Goal: Task Accomplishment & Management: Complete application form

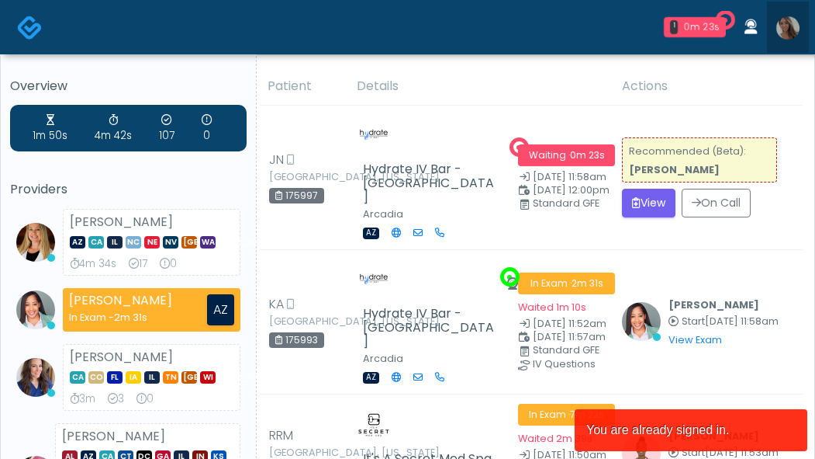
click at [786, 27] on img at bounding box center [788, 27] width 23 height 23
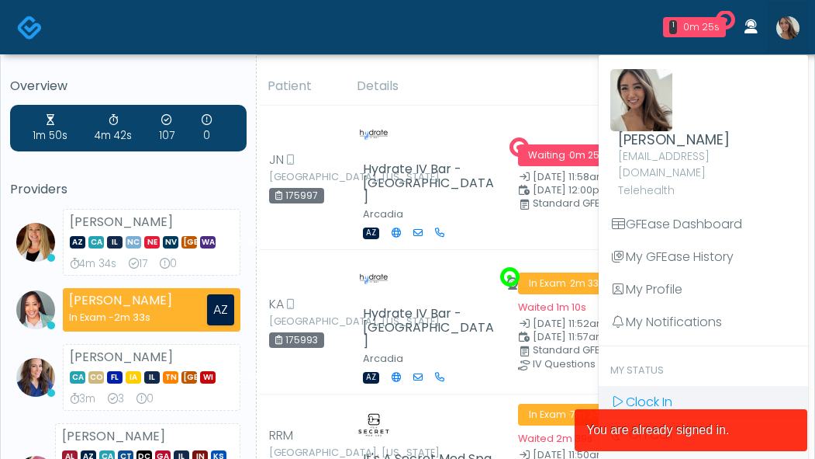
click at [658, 393] on span "Clock In" at bounding box center [649, 402] width 47 height 18
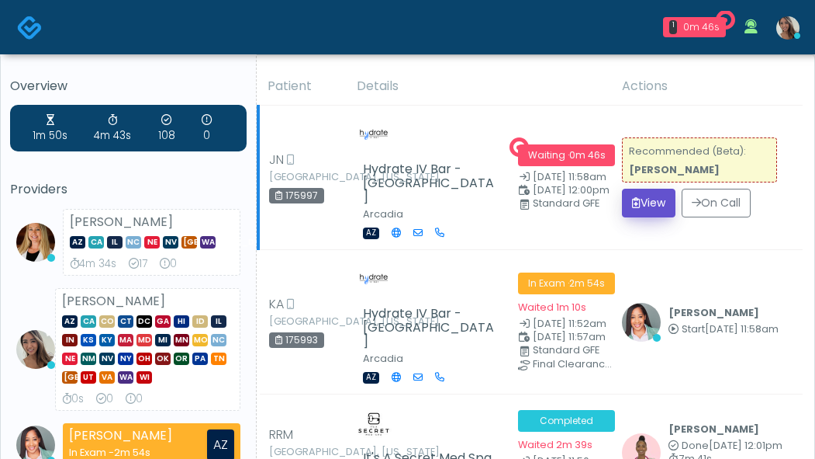
click at [663, 196] on button "View" at bounding box center [649, 203] width 54 height 29
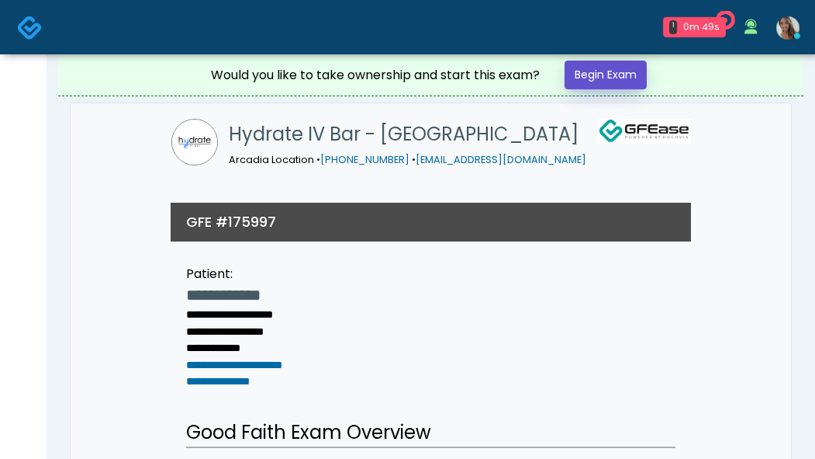
click at [623, 84] on link "Begin Exam" at bounding box center [606, 75] width 82 height 29
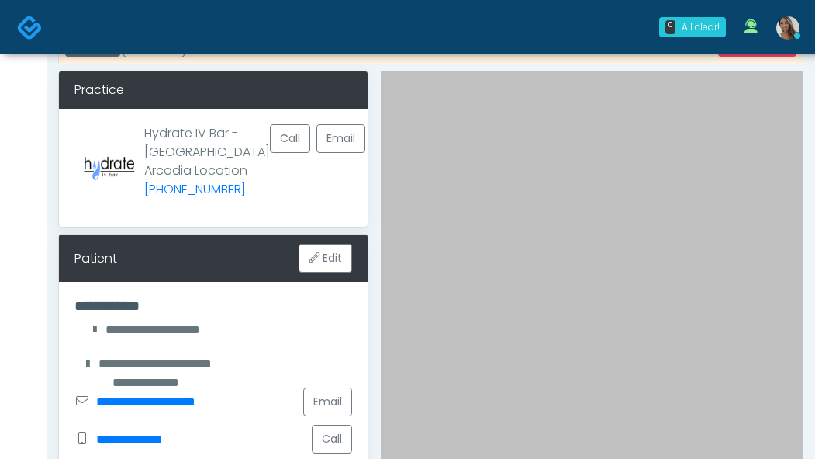
scroll to position [254, 0]
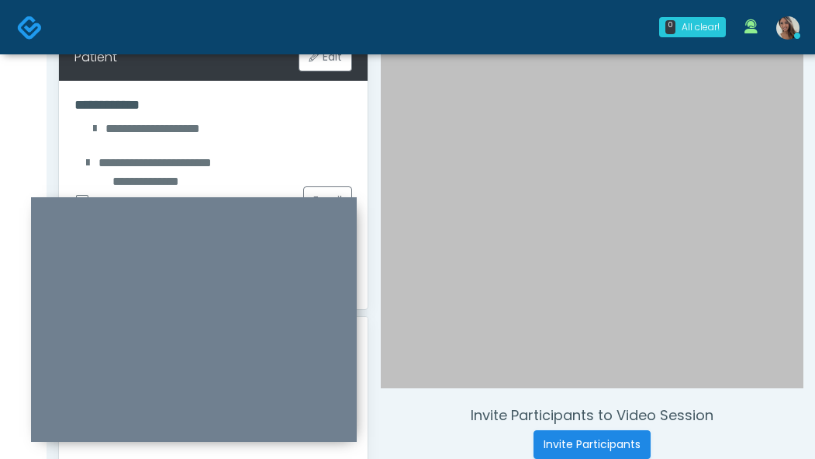
drag, startPoint x: 278, startPoint y: 115, endPoint x: 283, endPoint y: 201, distance: 86.3
click at [283, 201] on div at bounding box center [194, 319] width 326 height 244
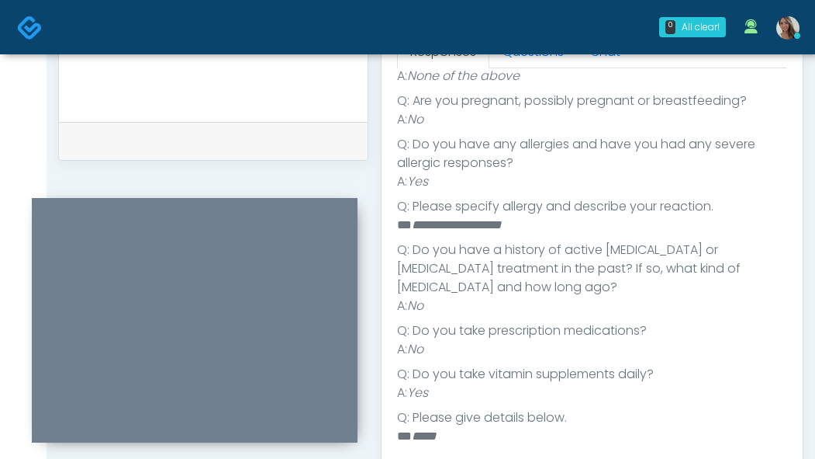
scroll to position [300, 0]
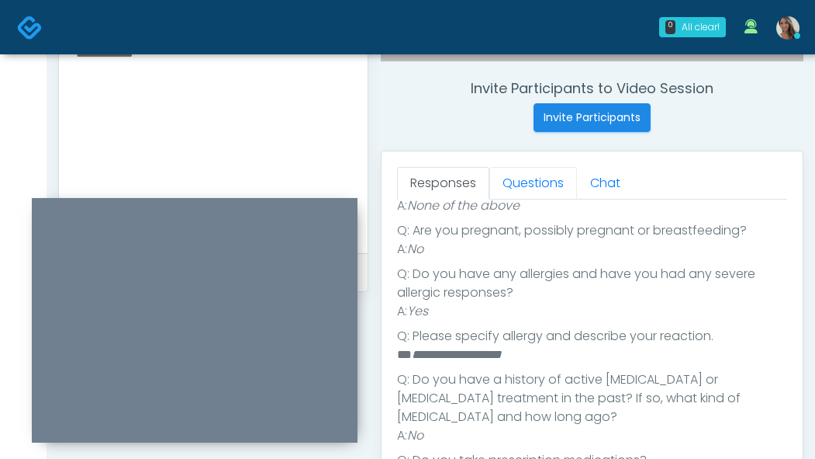
scroll to position [601, 0]
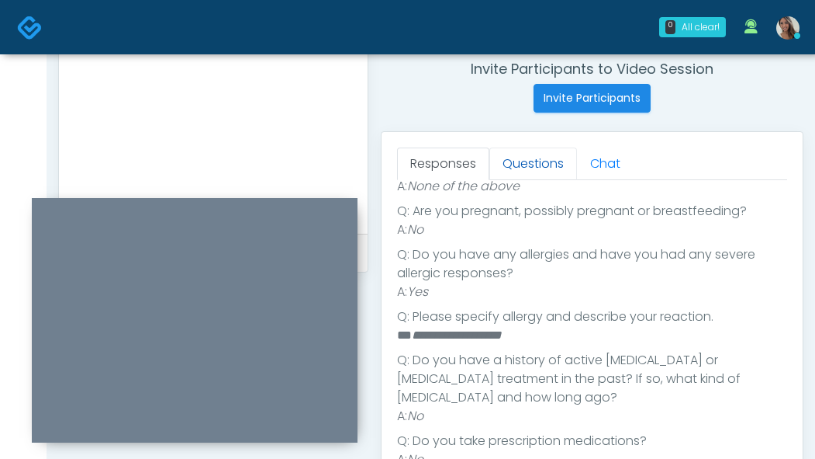
click at [535, 167] on link "Questions" at bounding box center [534, 163] width 88 height 33
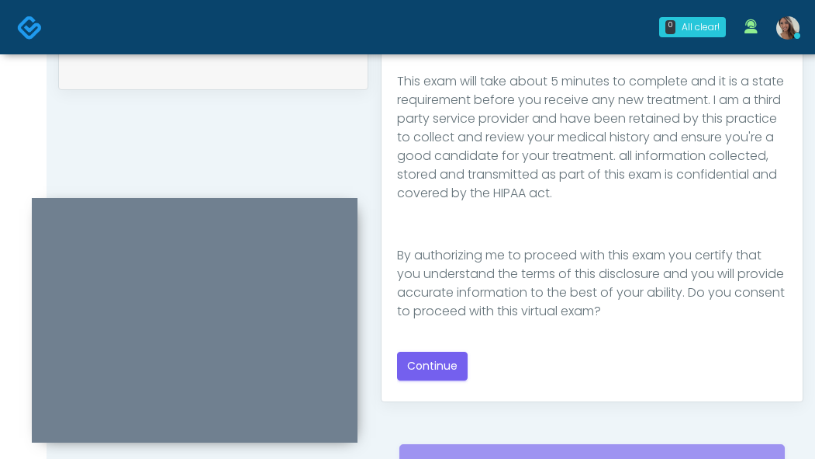
scroll to position [806, 0]
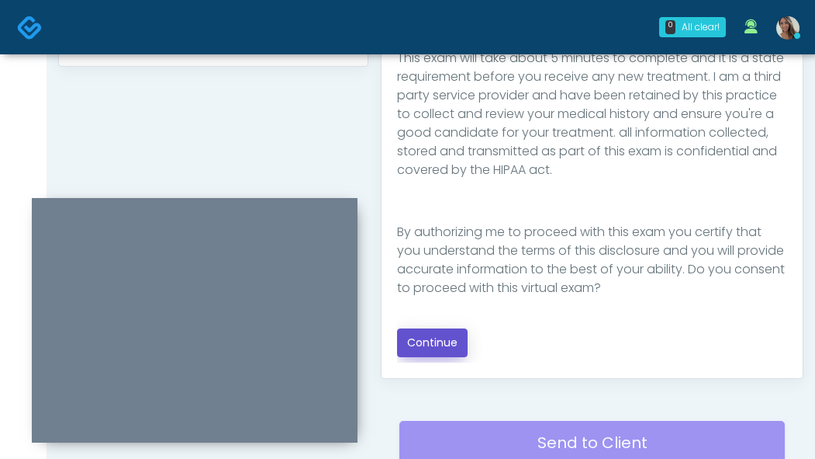
click at [445, 342] on button "Continue" at bounding box center [432, 342] width 71 height 29
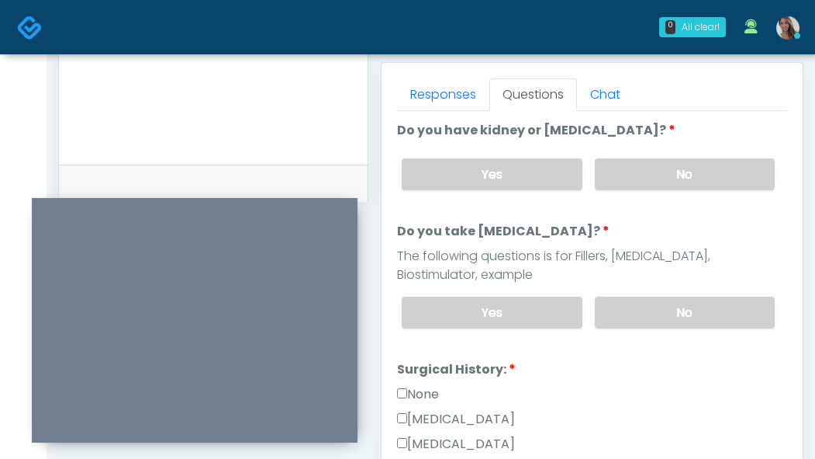
scroll to position [669, 0]
click at [722, 175] on label "No" at bounding box center [685, 175] width 180 height 32
click at [710, 311] on label "No" at bounding box center [685, 313] width 180 height 32
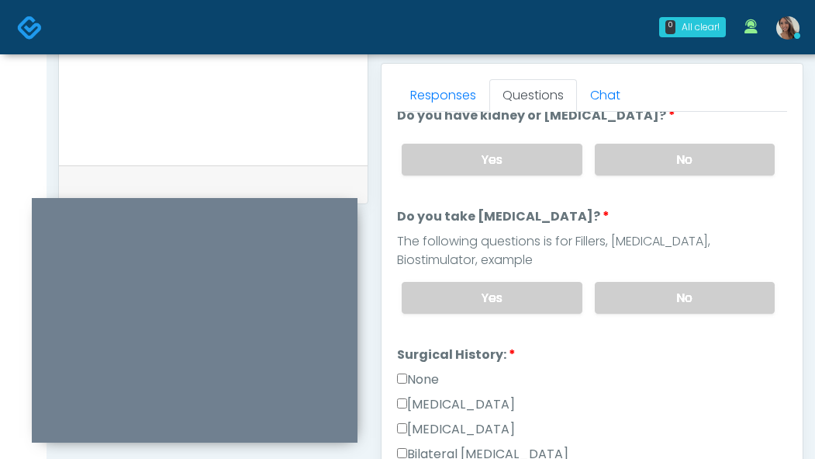
scroll to position [43, 0]
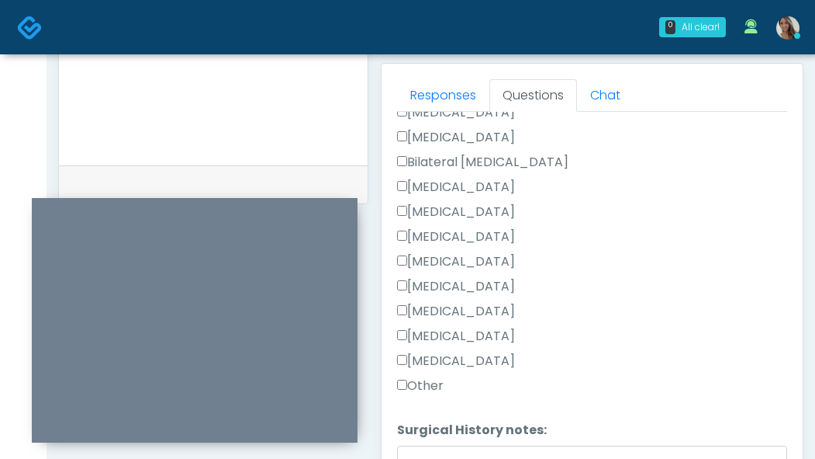
click at [426, 370] on div "Tonsillectomy" at bounding box center [592, 363] width 390 height 25
click at [425, 378] on label "Other" at bounding box center [420, 385] width 47 height 19
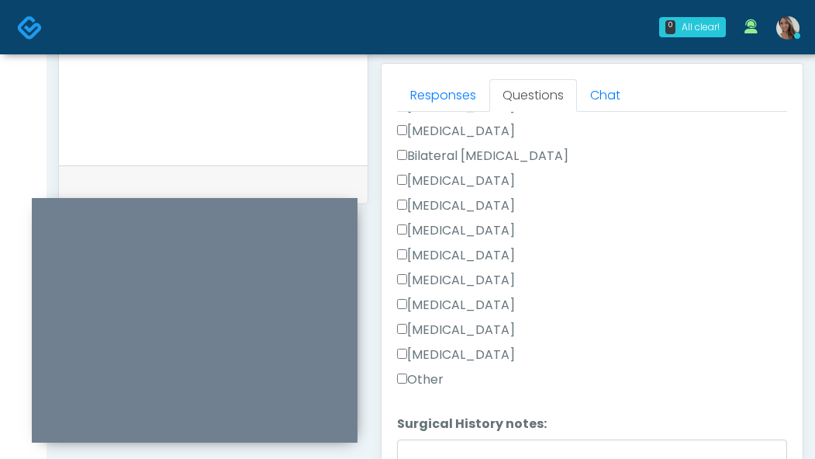
scroll to position [338, 0]
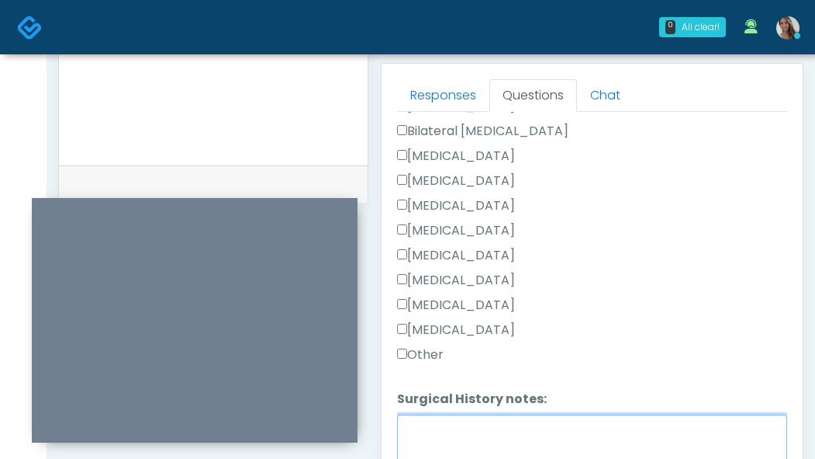
click at [452, 431] on textarea "Surgical History notes:" at bounding box center [592, 447] width 390 height 67
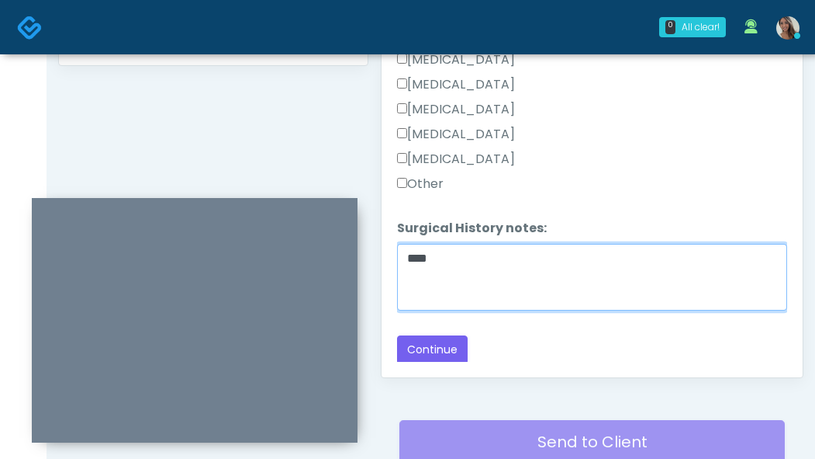
scroll to position [826, 0]
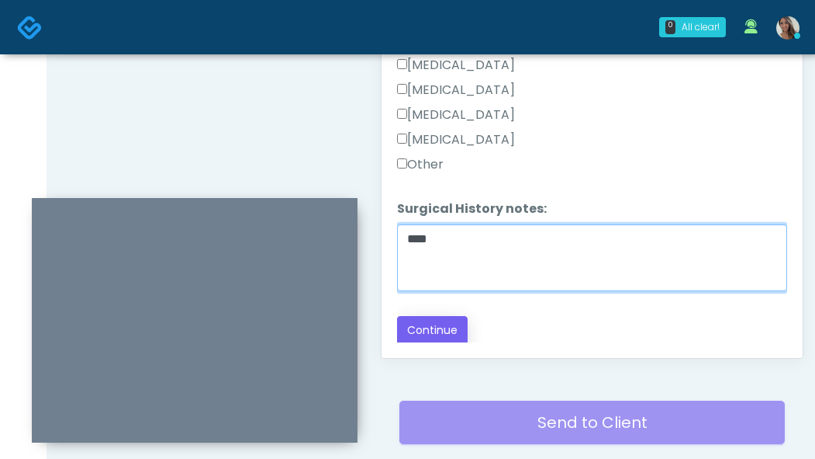
type textarea "****"
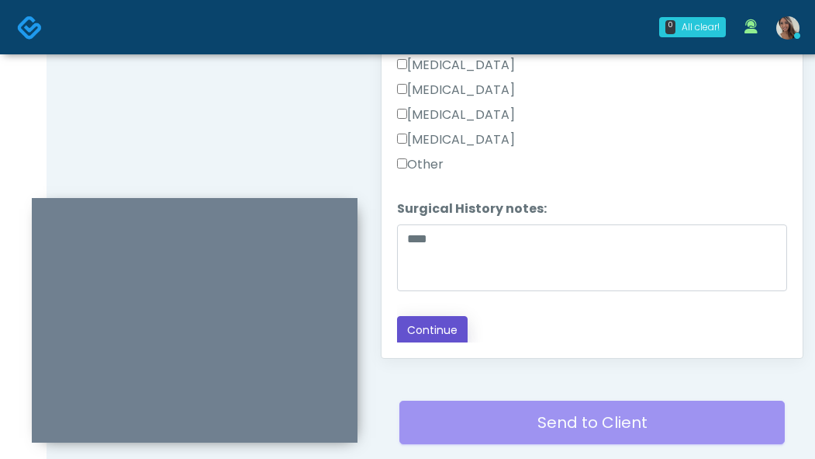
click at [450, 336] on button "Continue" at bounding box center [432, 330] width 71 height 29
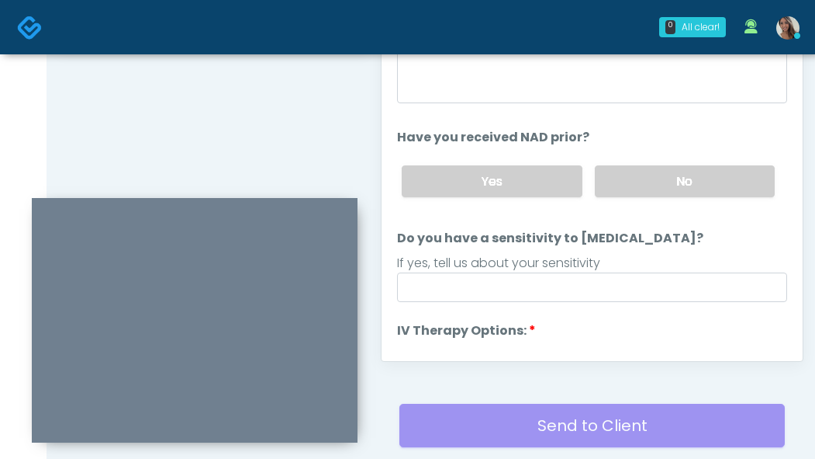
scroll to position [675, 0]
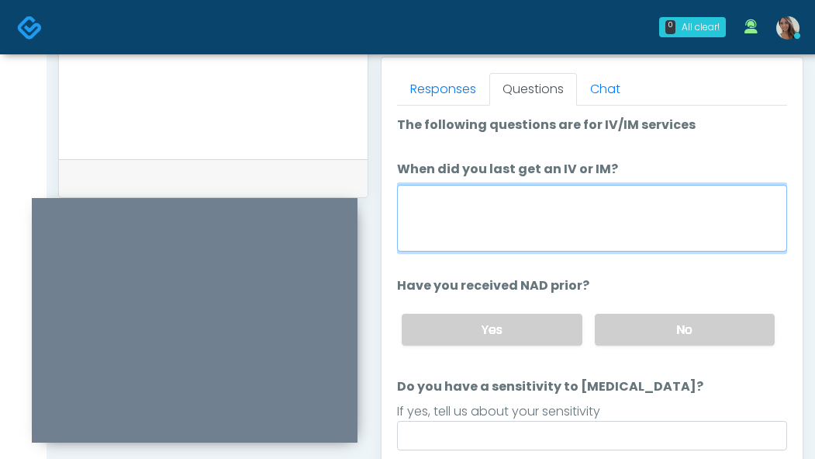
click at [552, 217] on textarea "When did you last get an IV or IM?" at bounding box center [592, 218] width 390 height 67
type textarea "**********"
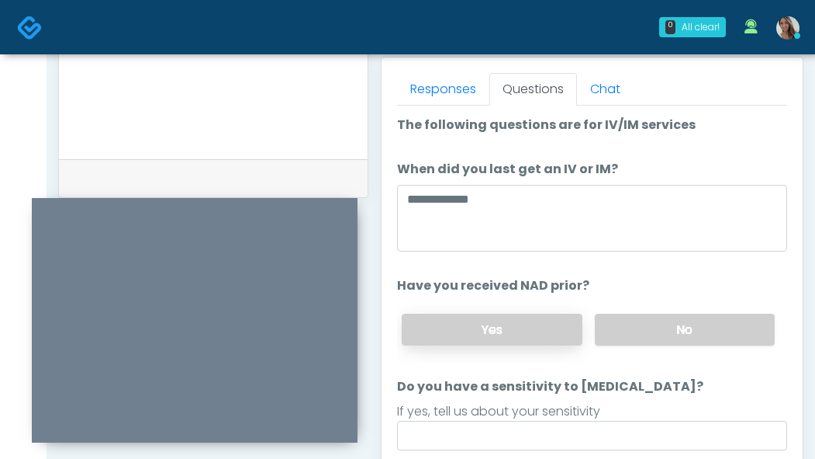
click at [479, 335] on label "Yes" at bounding box center [492, 329] width 180 height 32
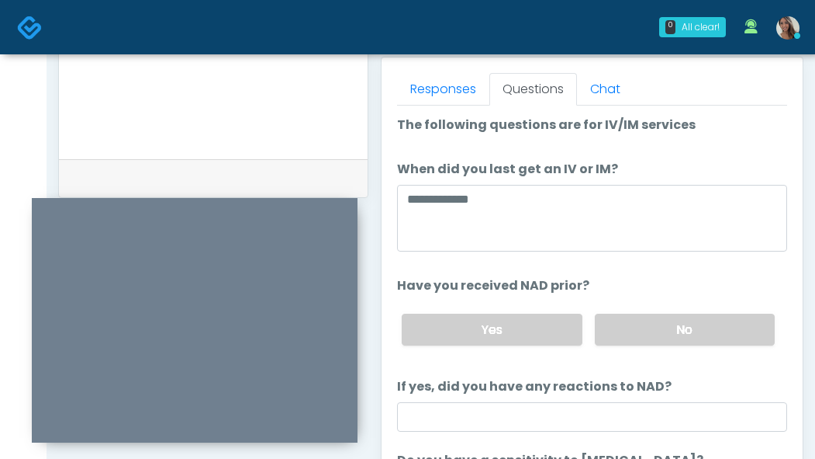
scroll to position [3, 0]
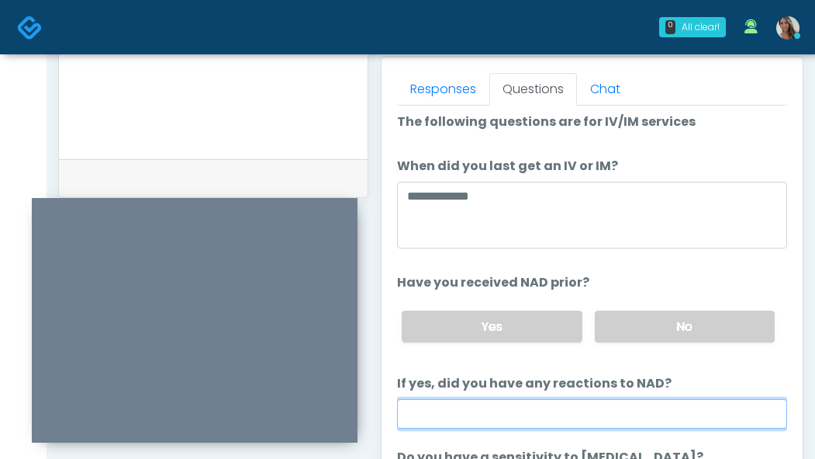
click at [518, 417] on input "If yes, did you have any reactions to NAD?" at bounding box center [592, 413] width 390 height 29
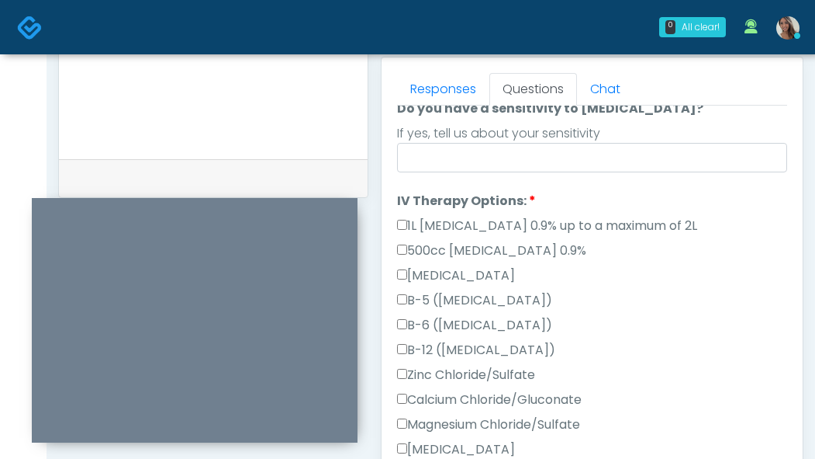
scroll to position [367, 0]
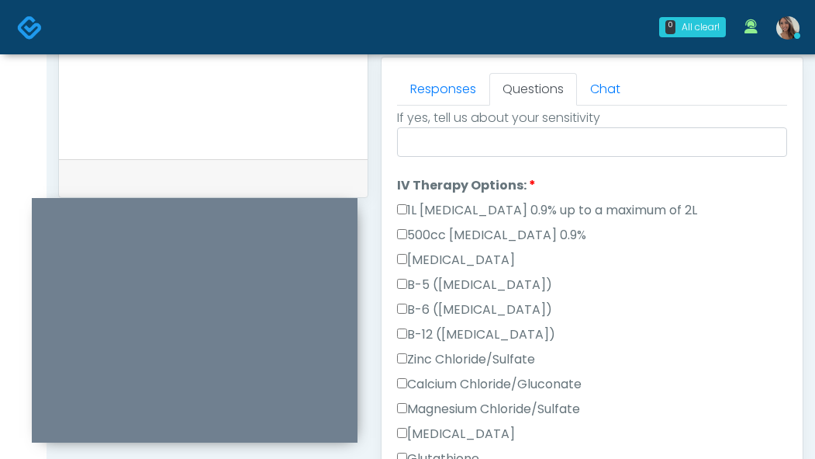
type input "**"
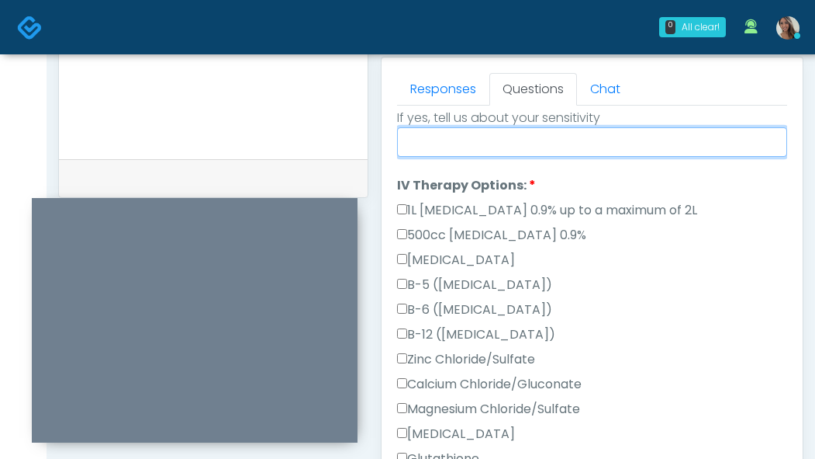
click at [625, 153] on input "Do you have a sensitivity to Niacin?" at bounding box center [592, 141] width 390 height 29
type input "**"
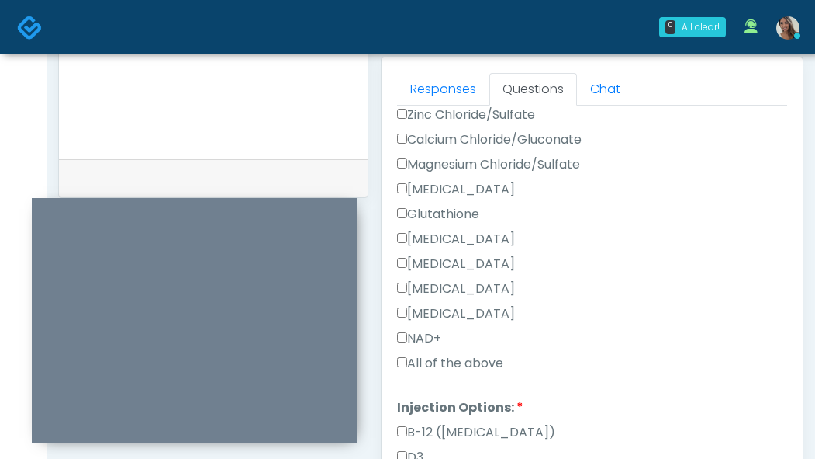
scroll to position [742, 0]
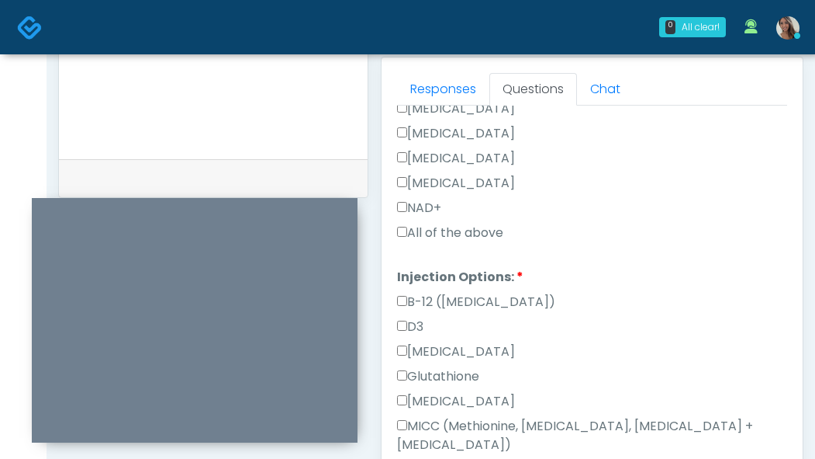
click at [483, 238] on label "All of the above" at bounding box center [450, 232] width 106 height 19
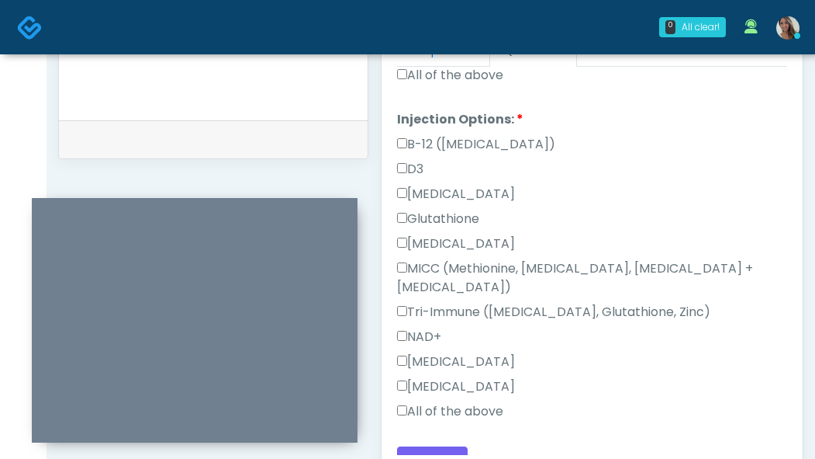
scroll to position [847, 0]
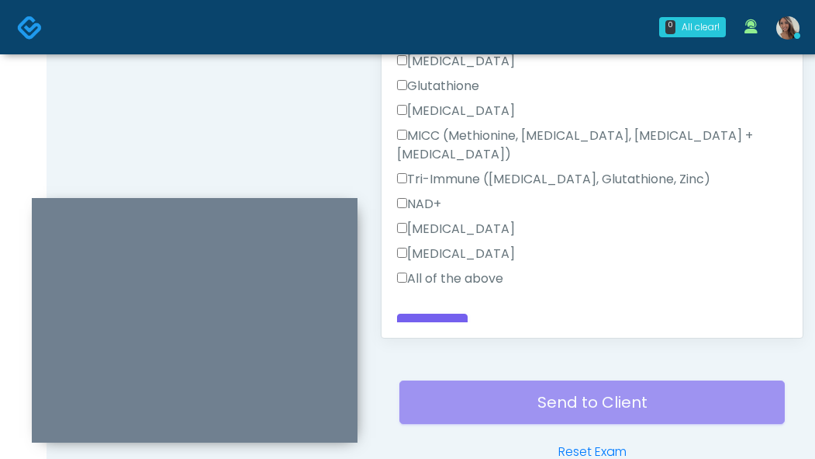
click at [492, 269] on label "All of the above" at bounding box center [450, 278] width 106 height 19
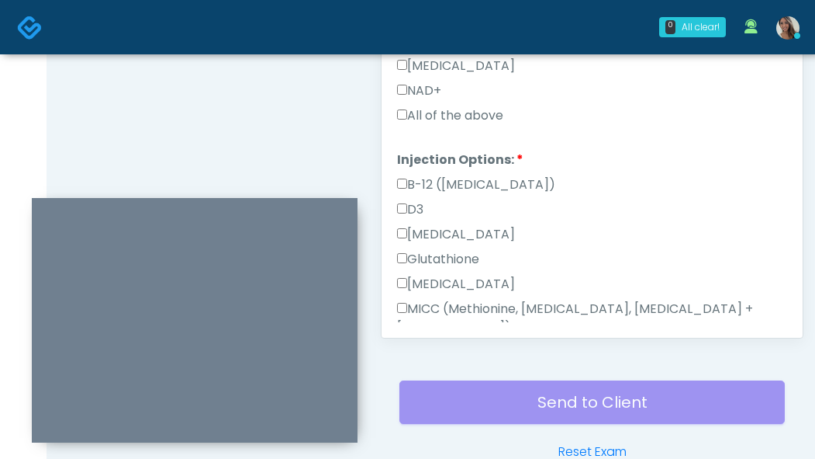
scroll to position [441, 0]
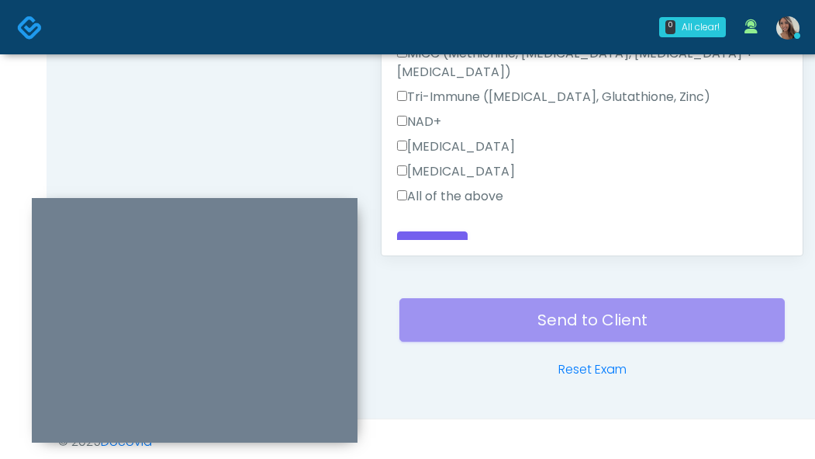
scroll to position [934, 0]
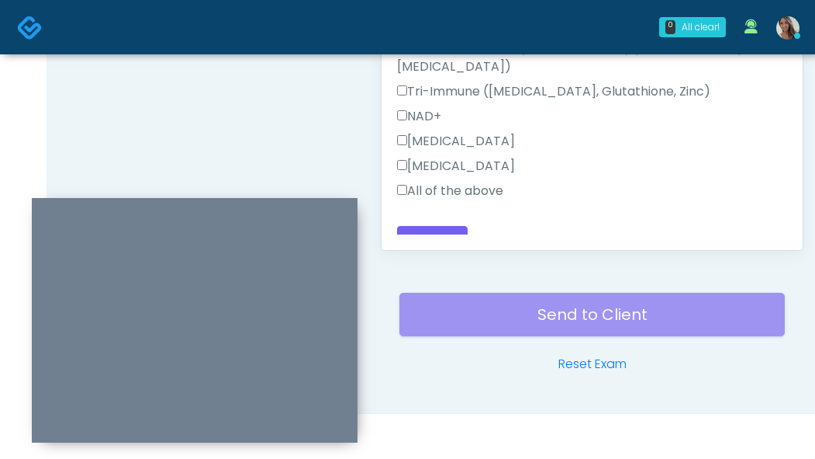
drag, startPoint x: 570, startPoint y: 227, endPoint x: 561, endPoint y: 230, distance: 10.1
click at [570, 227] on div "Back Continue" at bounding box center [592, 240] width 390 height 29
click at [433, 226] on button "Continue" at bounding box center [432, 240] width 71 height 29
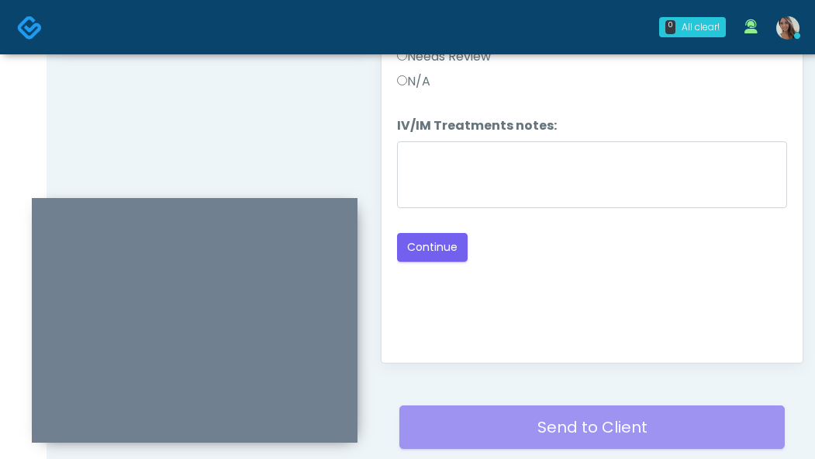
scroll to position [743, 0]
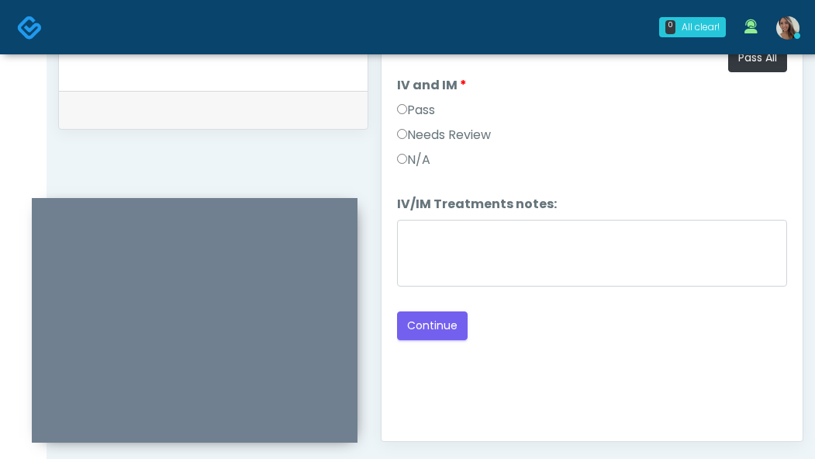
click at [417, 109] on label "Pass" at bounding box center [416, 110] width 38 height 19
click at [597, 126] on div "Pass Needs Review N/A" at bounding box center [592, 138] width 390 height 74
drag, startPoint x: 591, startPoint y: 403, endPoint x: 821, endPoint y: 290, distance: 255.7
click at [591, 403] on div "Good Faith Exam Script Good Faith Exam Script INTRODUCTION Hello, my name is un…" at bounding box center [592, 231] width 390 height 388
drag, startPoint x: 436, startPoint y: 317, endPoint x: 447, endPoint y: 318, distance: 10.9
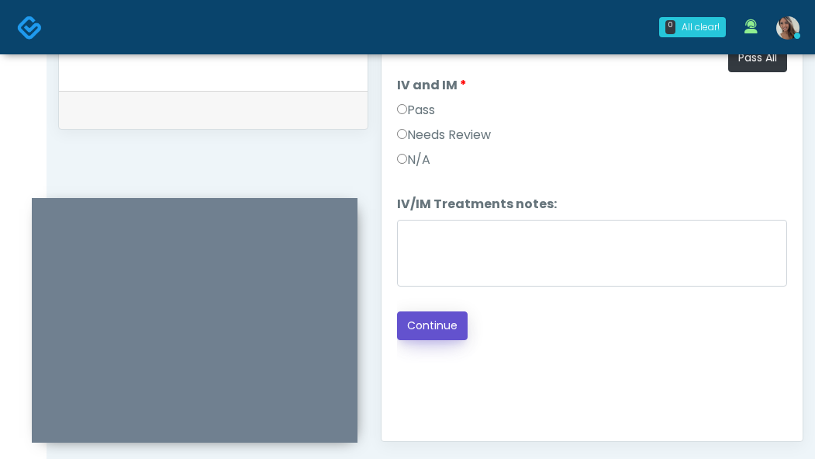
click at [436, 318] on button "Continue" at bounding box center [432, 325] width 71 height 29
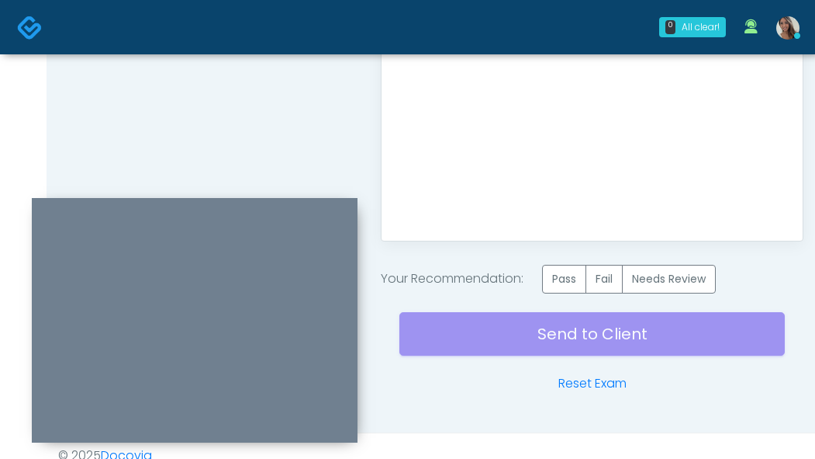
scroll to position [944, 0]
click at [558, 267] on label "Pass" at bounding box center [564, 278] width 44 height 29
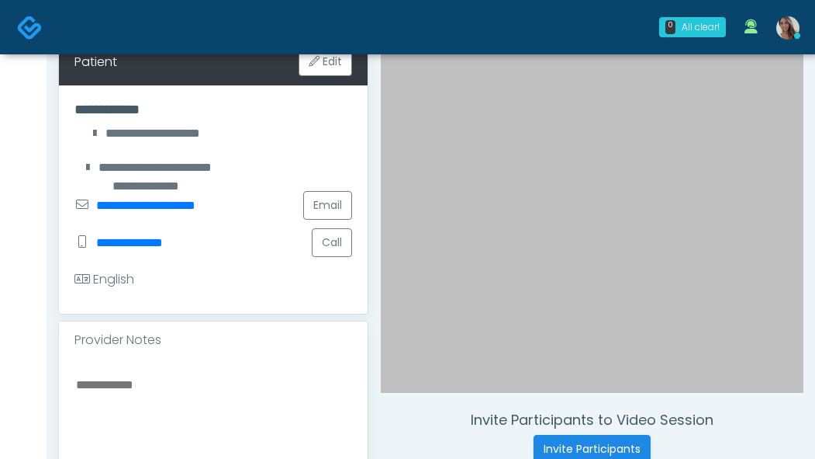
scroll to position [0, 0]
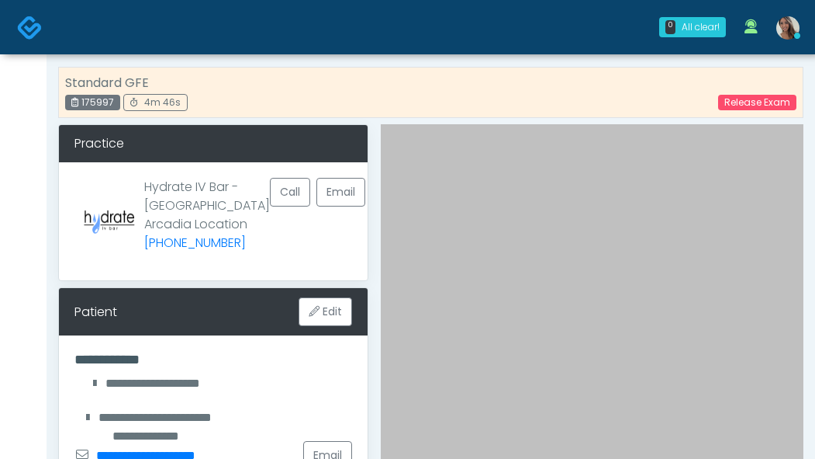
click at [34, 23] on img at bounding box center [30, 28] width 26 height 26
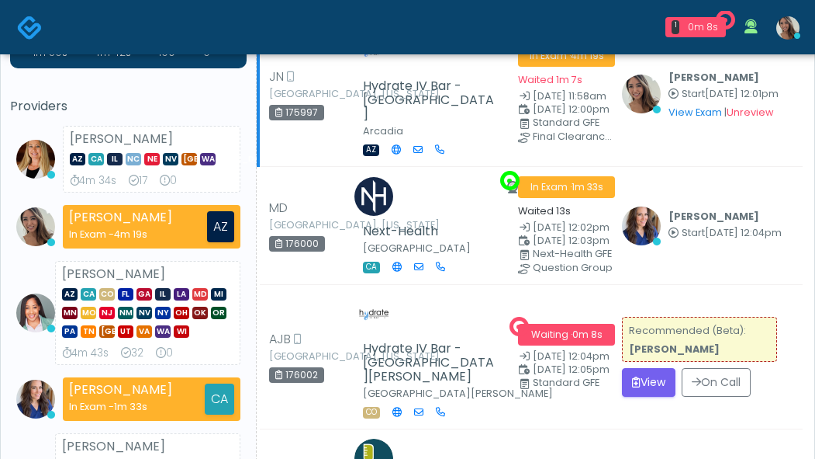
scroll to position [191, 0]
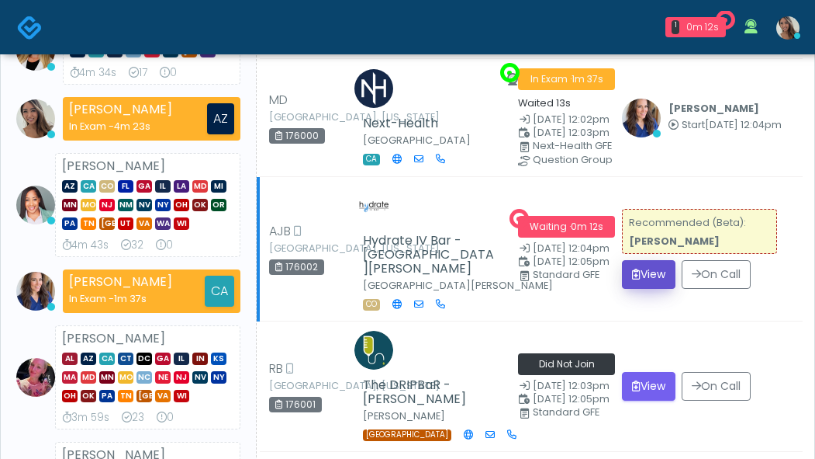
click at [639, 260] on button "View" at bounding box center [649, 274] width 54 height 29
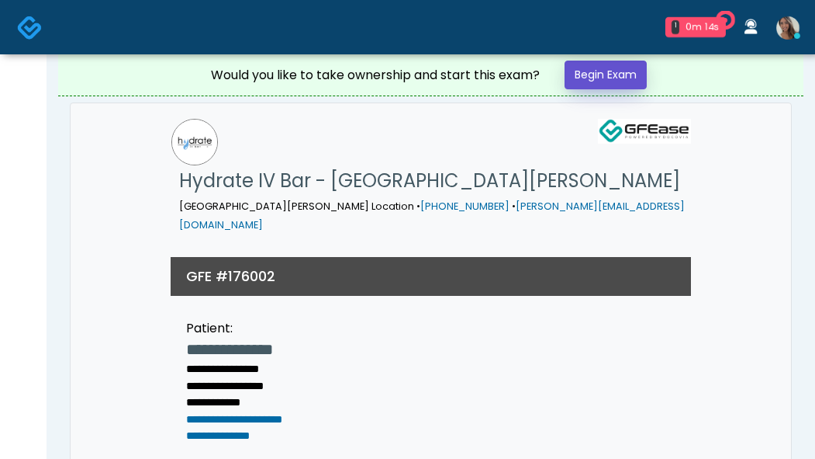
click at [639, 78] on link "Begin Exam" at bounding box center [606, 75] width 82 height 29
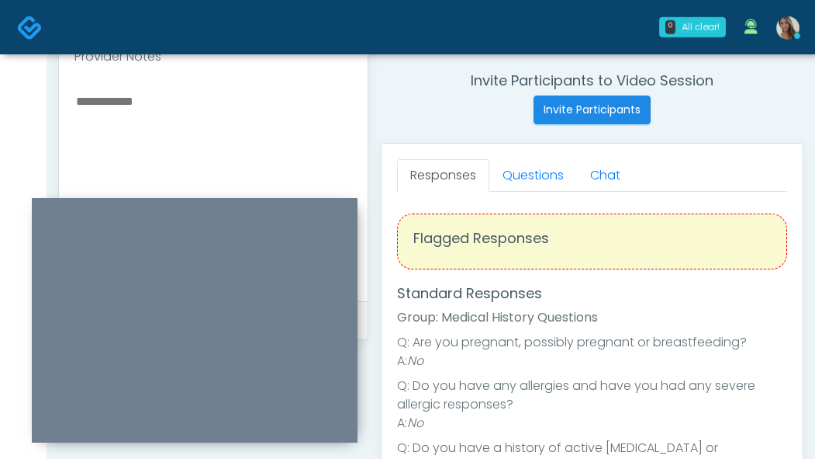
scroll to position [611, 0]
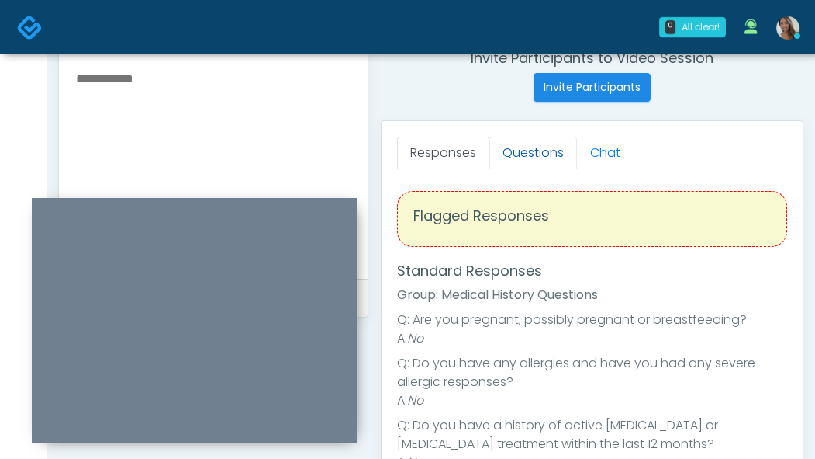
click at [547, 161] on link "Questions" at bounding box center [534, 153] width 88 height 33
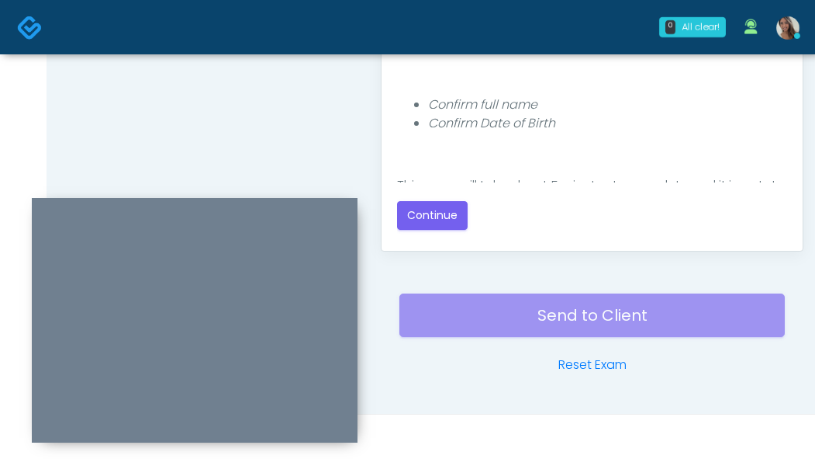
scroll to position [934, 0]
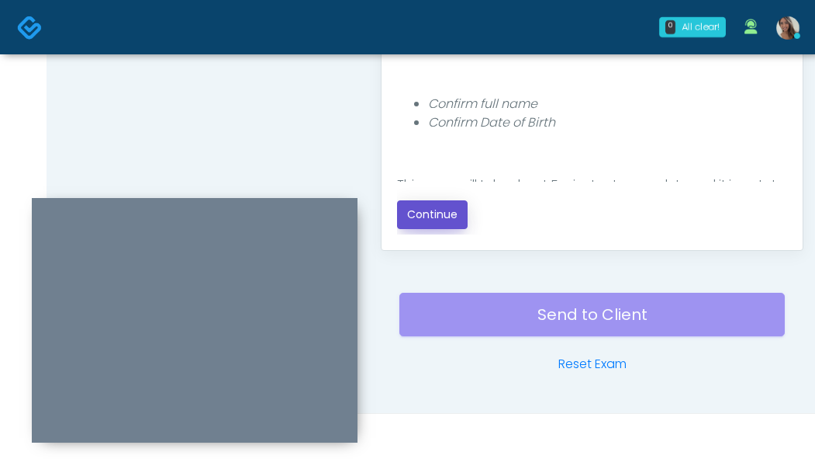
click at [456, 220] on button "Continue" at bounding box center [432, 214] width 71 height 29
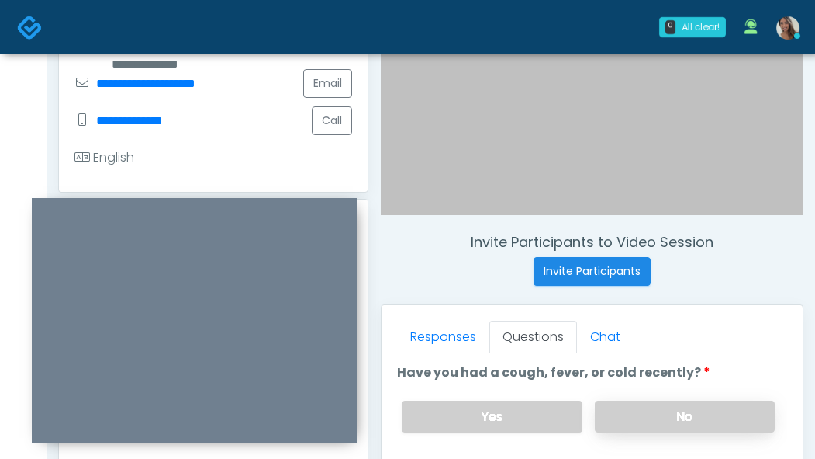
click at [690, 428] on label "No" at bounding box center [685, 416] width 180 height 32
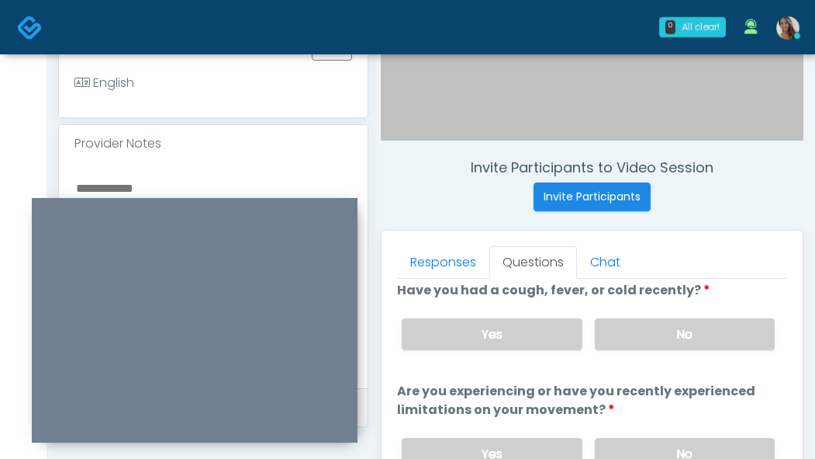
scroll to position [29, 0]
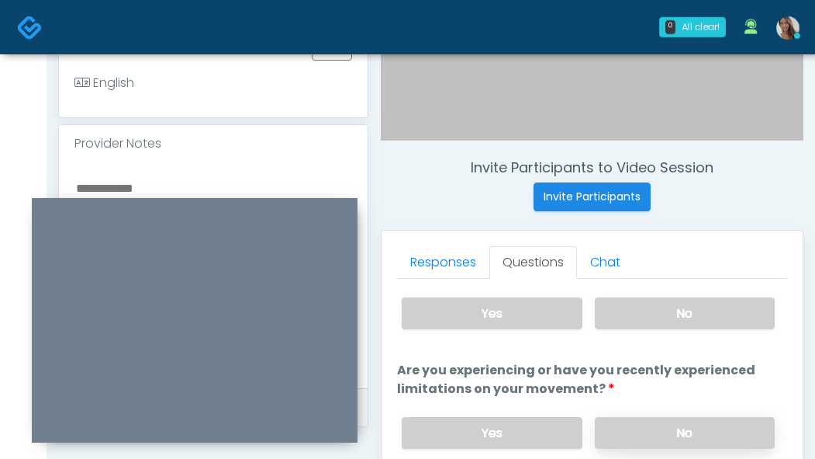
click at [653, 427] on label "No" at bounding box center [685, 433] width 180 height 32
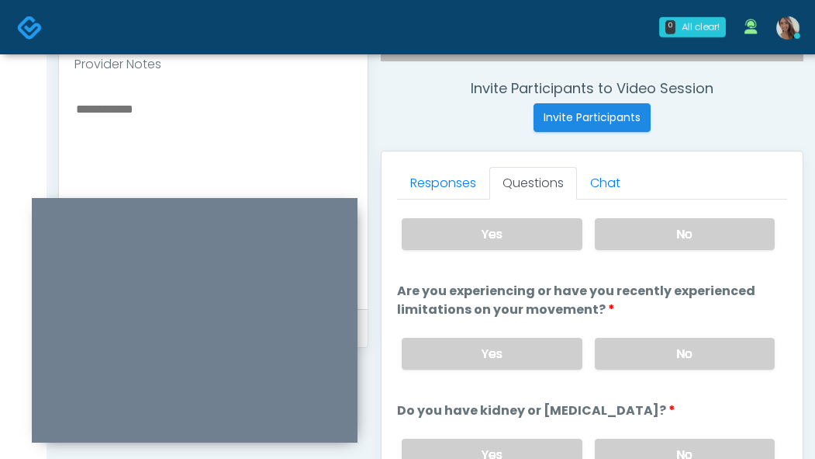
scroll to position [582, 0]
click at [711, 444] on label "No" at bounding box center [685, 454] width 180 height 32
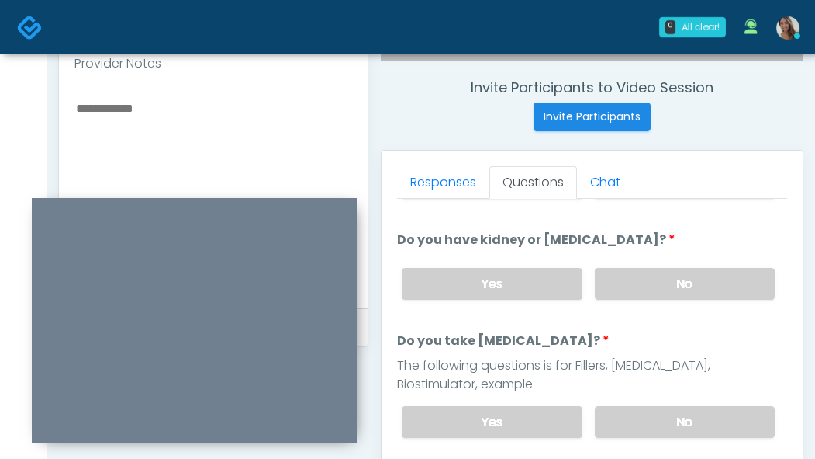
scroll to position [312, 0]
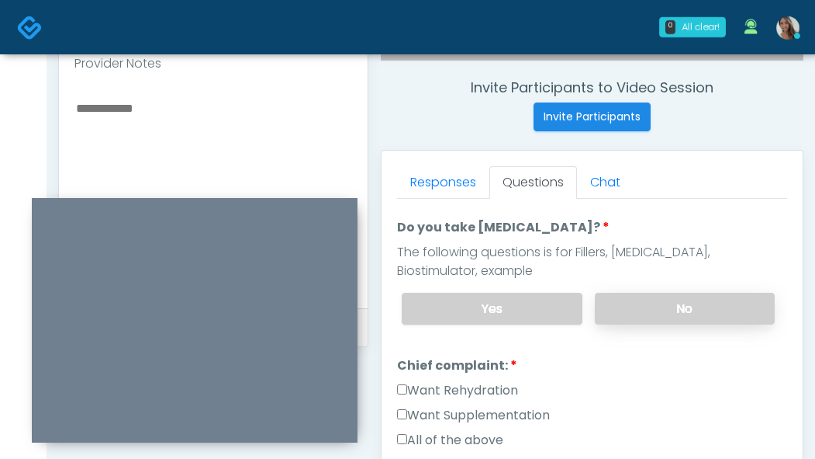
click at [639, 293] on label "No" at bounding box center [685, 309] width 180 height 32
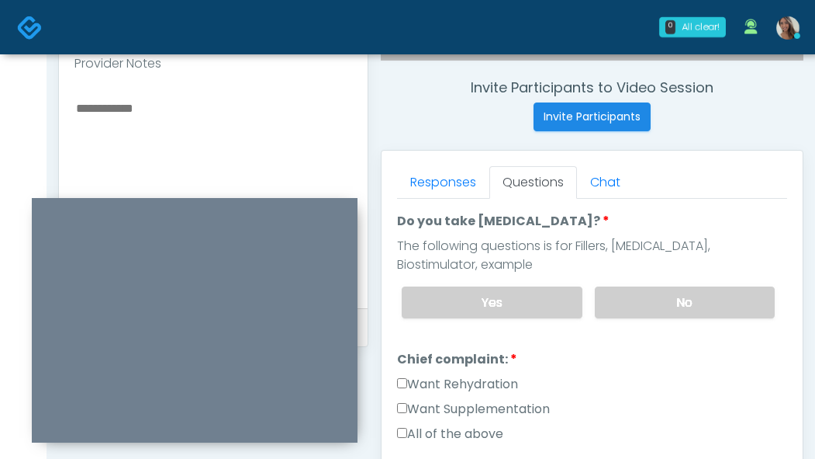
scroll to position [338, 0]
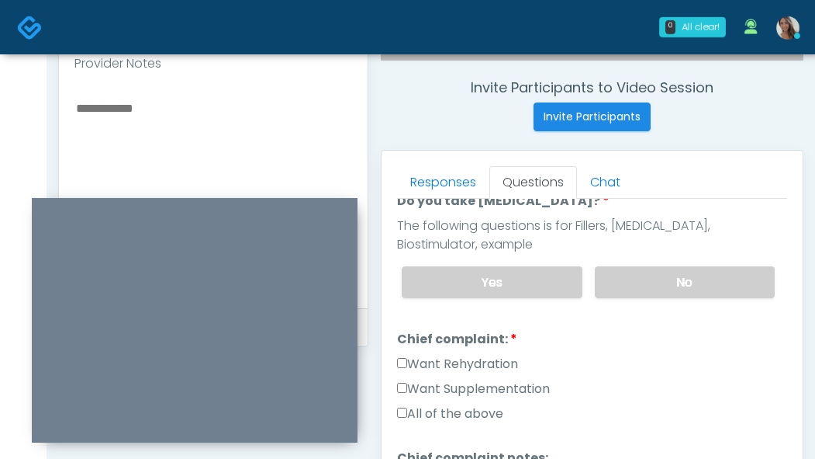
click at [473, 359] on label "Want Rehydration" at bounding box center [457, 364] width 121 height 19
click at [488, 392] on label "Want Supplementation" at bounding box center [473, 388] width 153 height 19
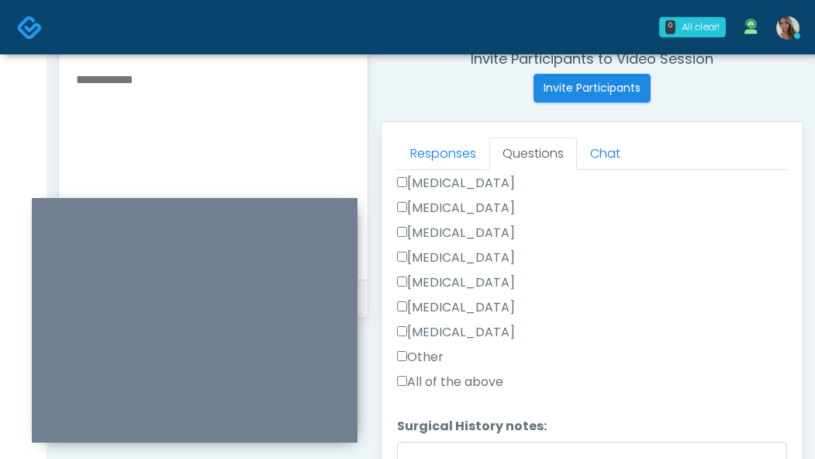
scroll to position [613, 0]
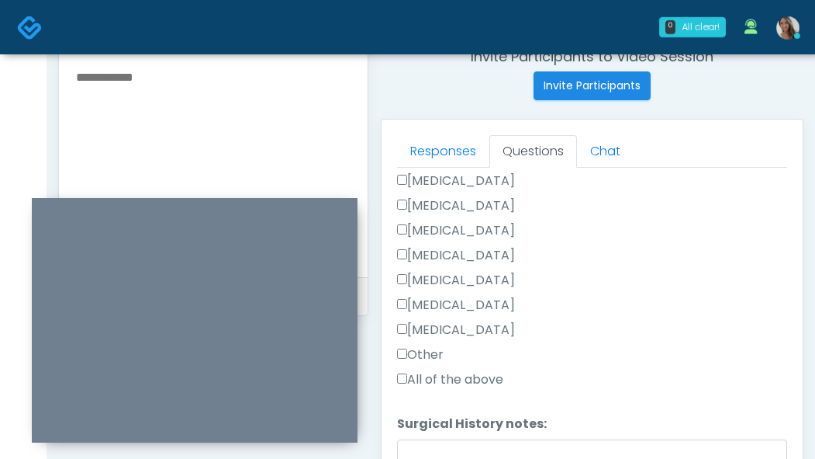
click at [444, 353] on label "Other" at bounding box center [420, 354] width 47 height 19
drag, startPoint x: 436, startPoint y: 351, endPoint x: 444, endPoint y: 376, distance: 26.8
click at [436, 351] on label "Other" at bounding box center [420, 354] width 47 height 19
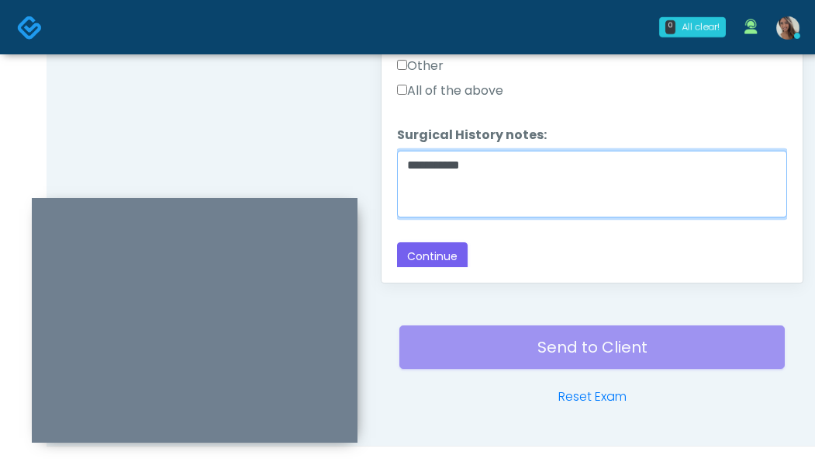
scroll to position [934, 0]
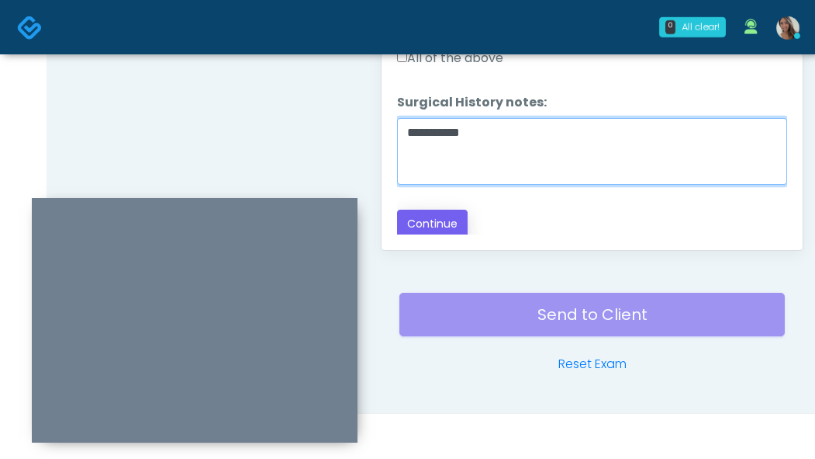
type textarea "**********"
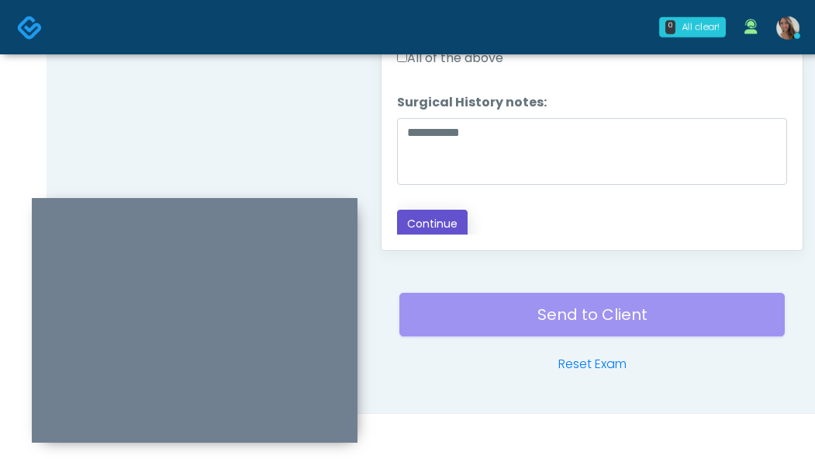
click at [414, 211] on button "Continue" at bounding box center [432, 223] width 71 height 29
drag, startPoint x: 301, startPoint y: 140, endPoint x: 272, endPoint y: 147, distance: 30.3
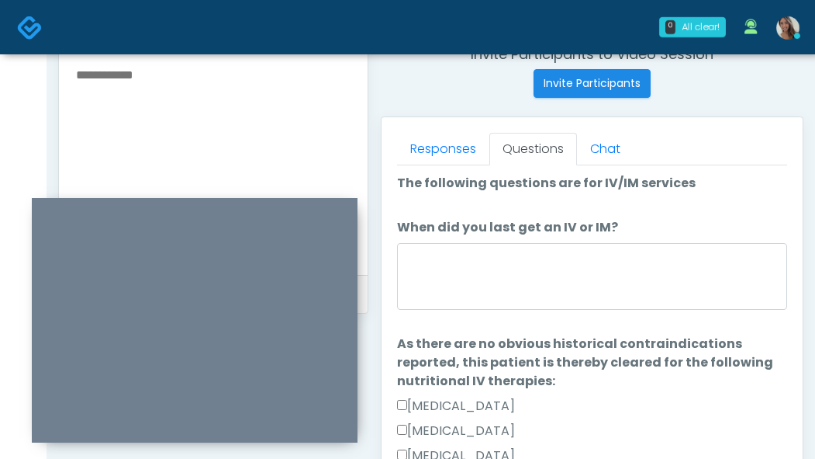
scroll to position [3, 0]
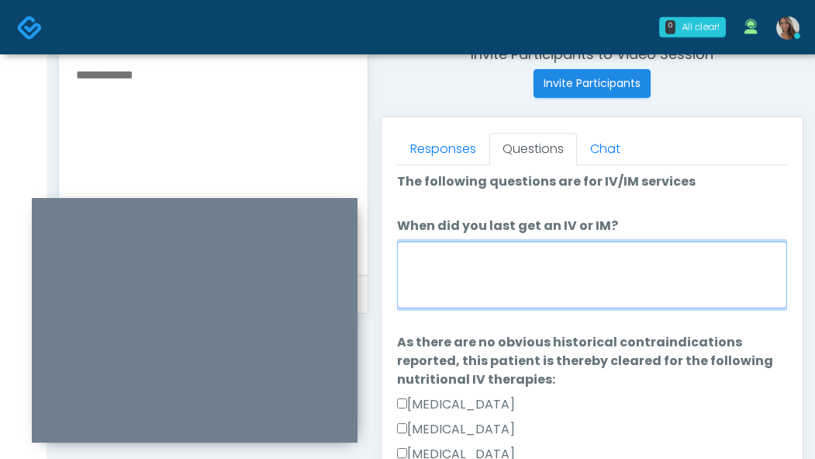
click at [593, 294] on textarea "When did you last get an IV or IM?" at bounding box center [592, 274] width 390 height 67
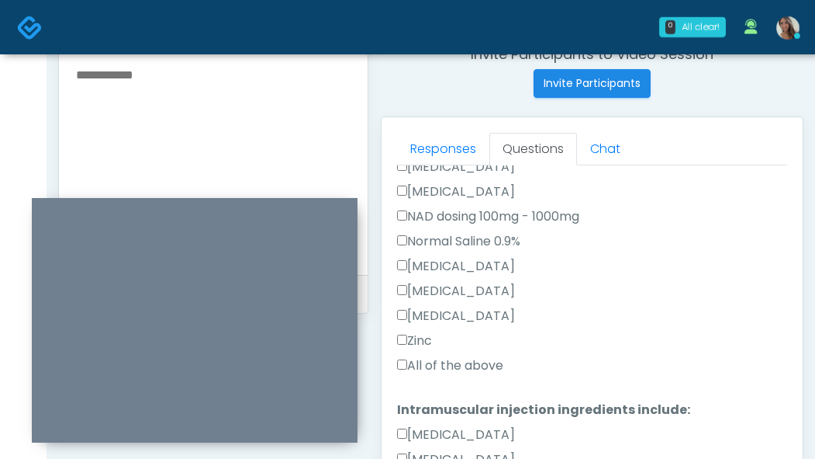
type textarea "**********"
click at [475, 364] on label "All of the above" at bounding box center [450, 365] width 106 height 19
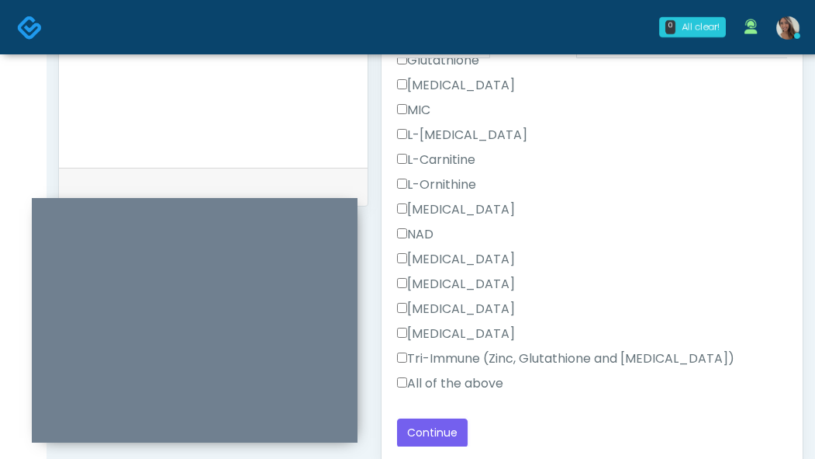
scroll to position [934, 0]
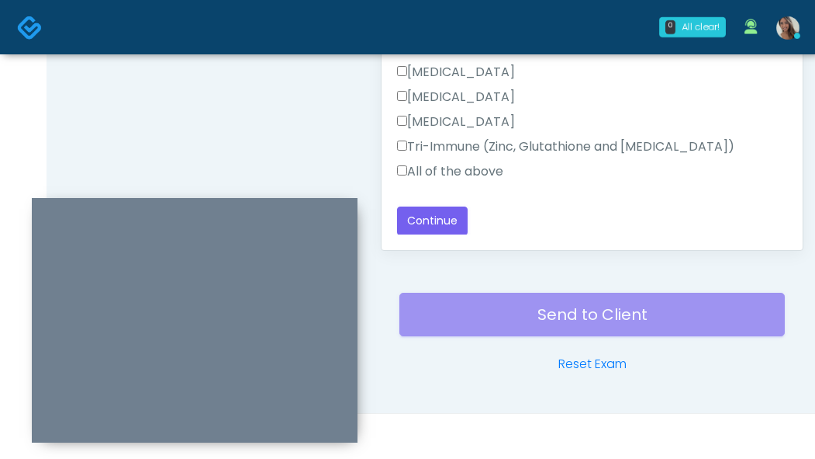
click at [490, 175] on label "All of the above" at bounding box center [450, 171] width 106 height 19
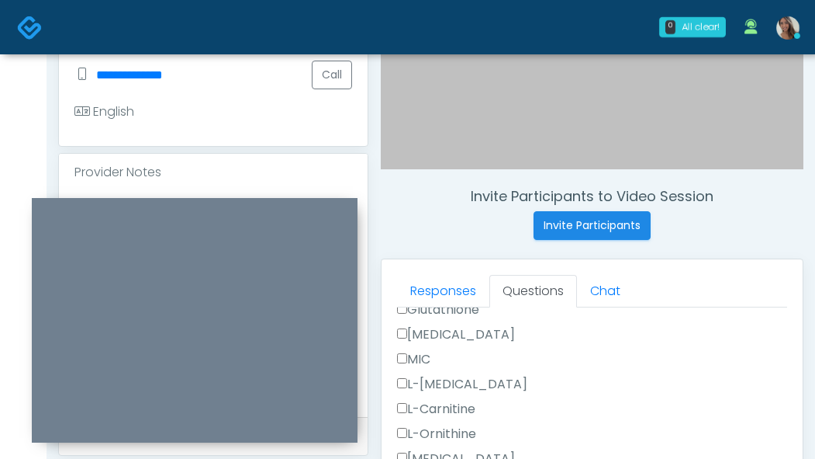
scroll to position [871, 0]
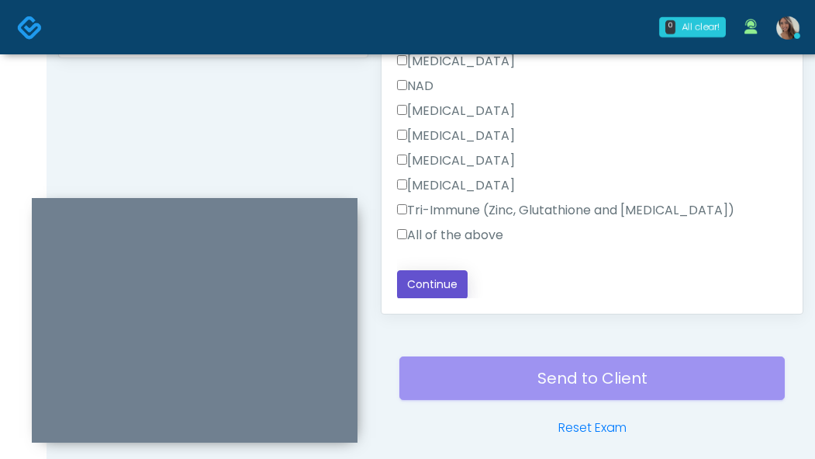
drag, startPoint x: 447, startPoint y: 284, endPoint x: 438, endPoint y: 272, distance: 14.9
click at [447, 285] on button "Continue" at bounding box center [432, 284] width 71 height 29
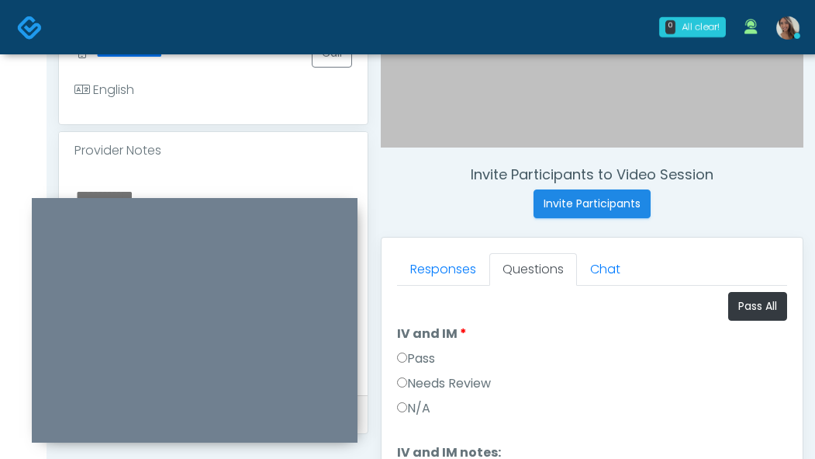
scroll to position [491, 0]
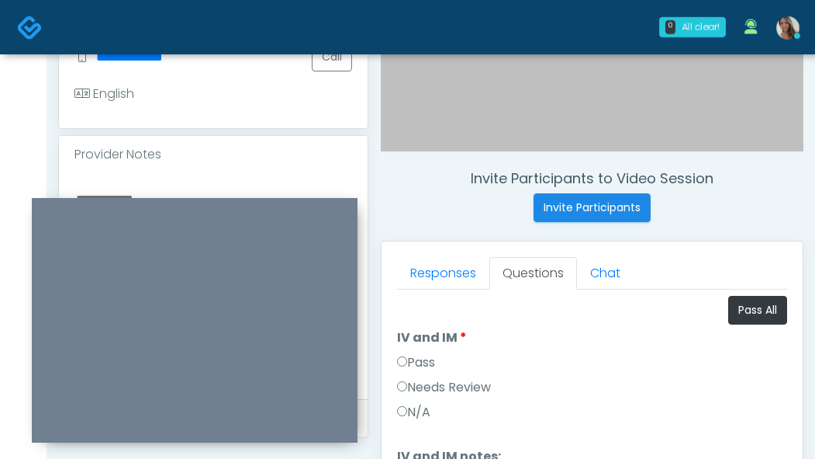
click at [430, 367] on label "Pass" at bounding box center [416, 362] width 38 height 19
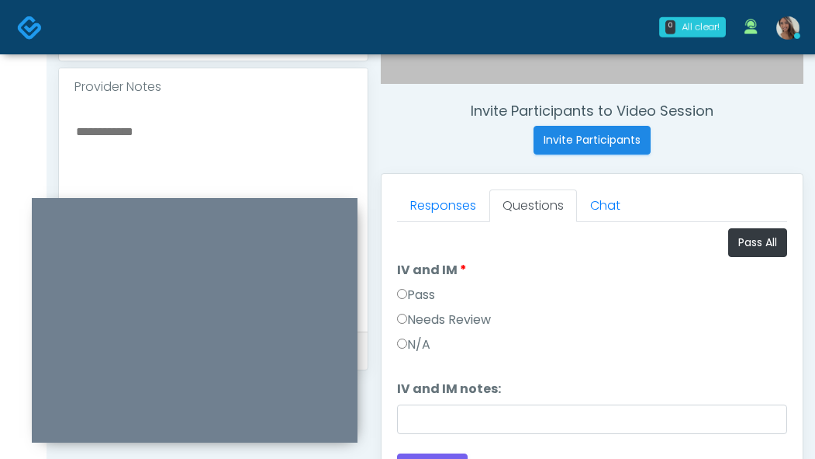
scroll to position [688, 0]
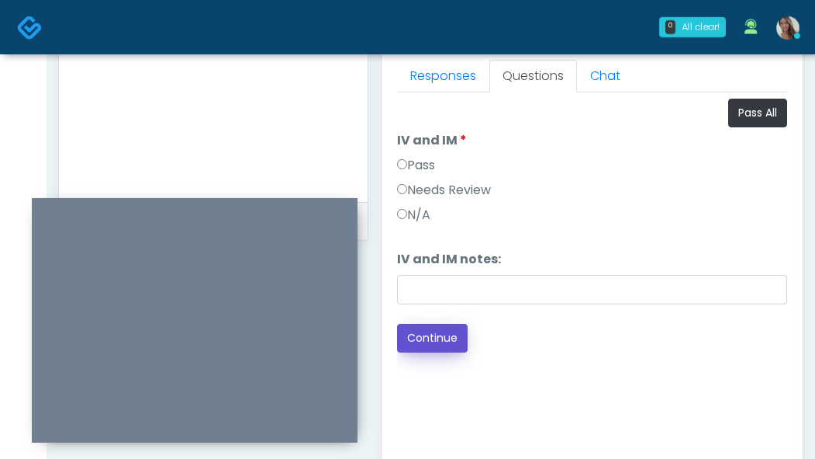
drag, startPoint x: 438, startPoint y: 338, endPoint x: 387, endPoint y: 313, distance: 56.2
click at [438, 339] on button "Continue" at bounding box center [432, 338] width 71 height 29
click at [193, 116] on textarea at bounding box center [213, 85] width 278 height 189
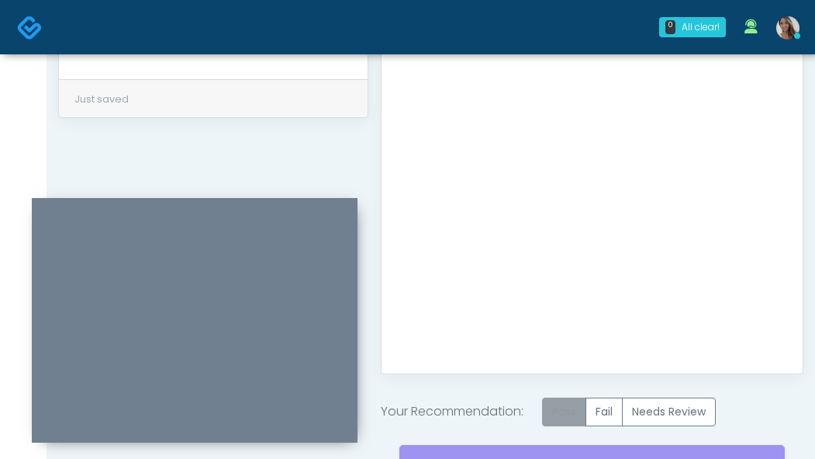
click at [566, 407] on label "Pass" at bounding box center [564, 411] width 44 height 29
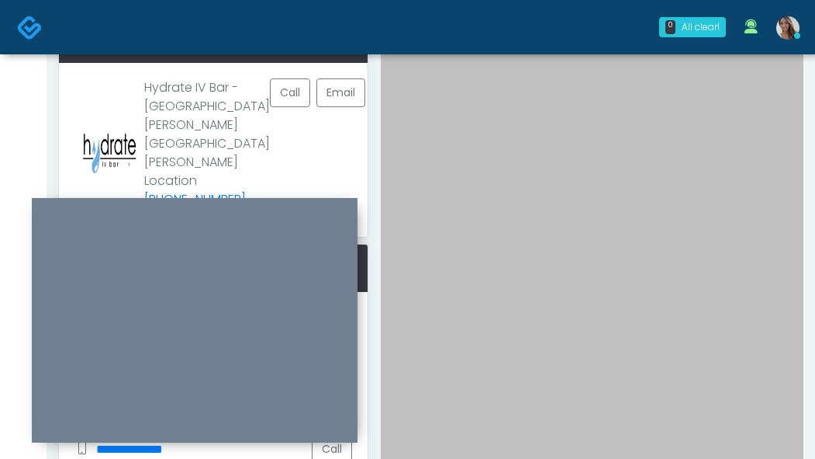
scroll to position [0, 0]
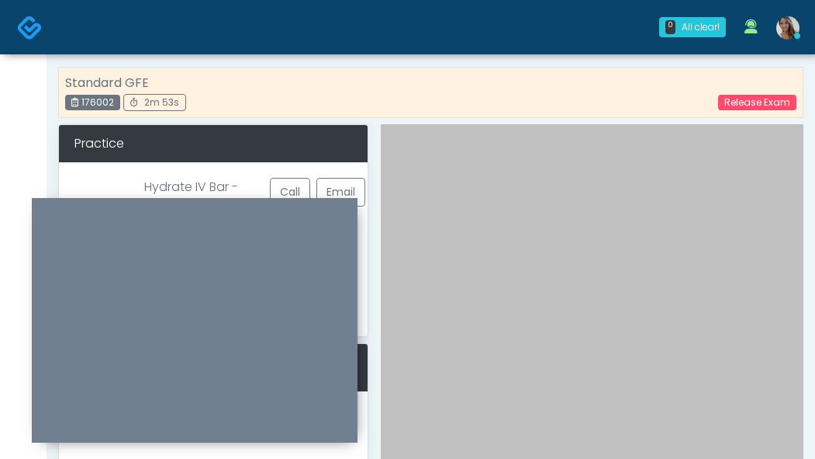
click at [40, 33] on img at bounding box center [30, 28] width 26 height 26
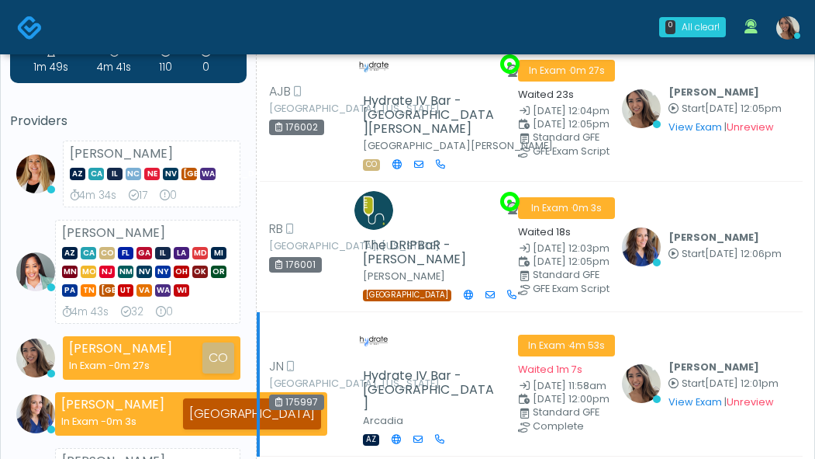
scroll to position [71, 0]
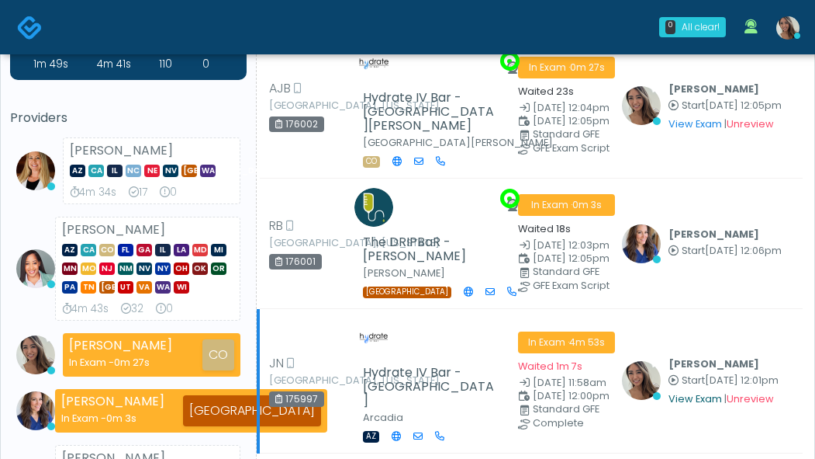
click at [689, 392] on link "View Exam" at bounding box center [696, 398] width 54 height 13
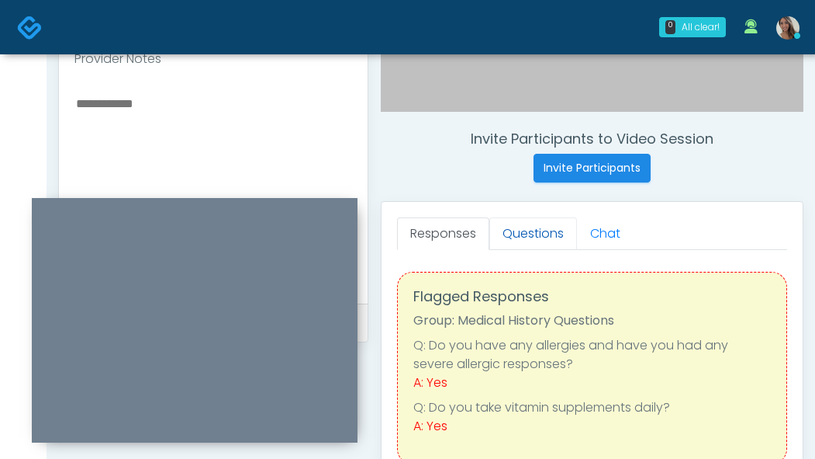
click at [547, 229] on link "Questions" at bounding box center [534, 233] width 88 height 33
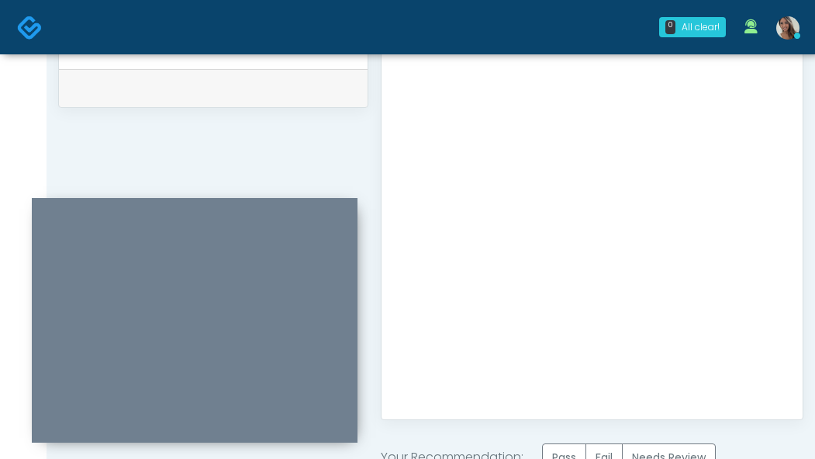
scroll to position [963, 0]
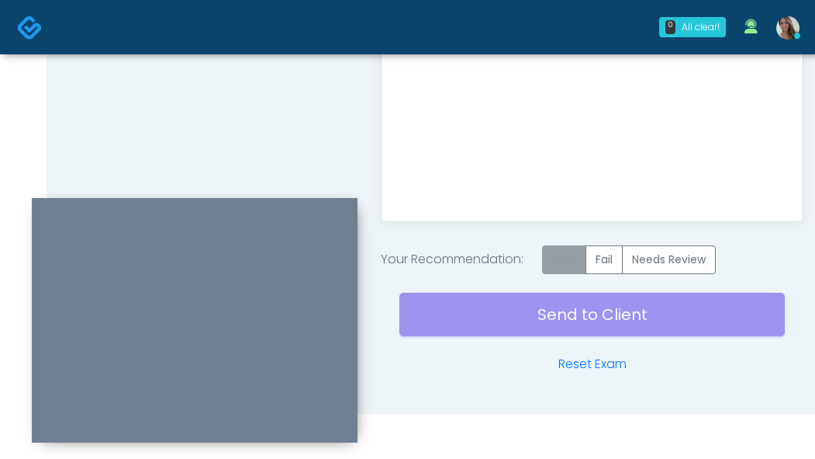
click at [587, 254] on label "Pass" at bounding box center [564, 259] width 44 height 29
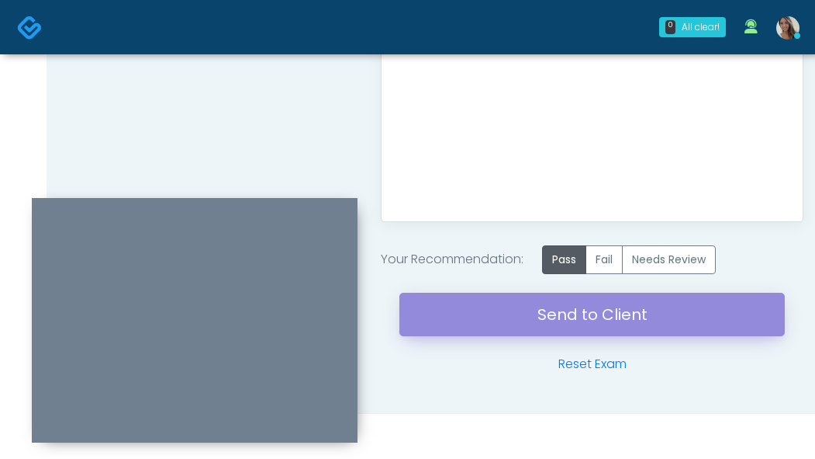
click at [556, 323] on link "Send to Client" at bounding box center [593, 314] width 386 height 43
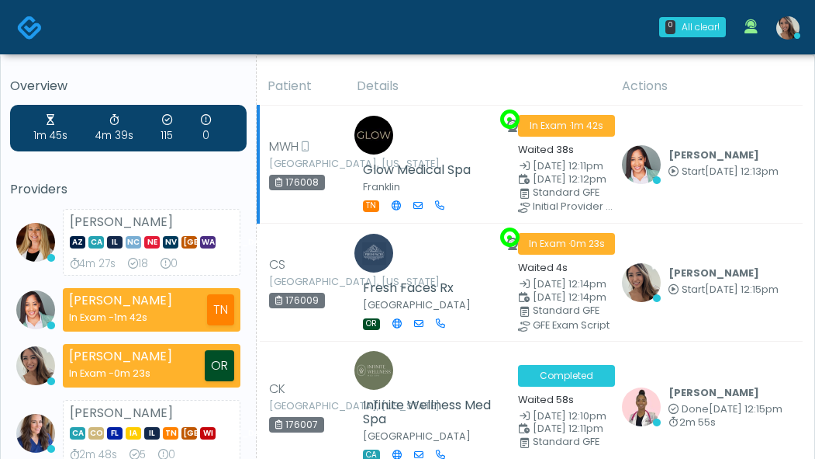
click at [440, 158] on td "Glow Medical Spa [GEOGRAPHIC_DATA] [GEOGRAPHIC_DATA]" at bounding box center [429, 165] width 162 height 118
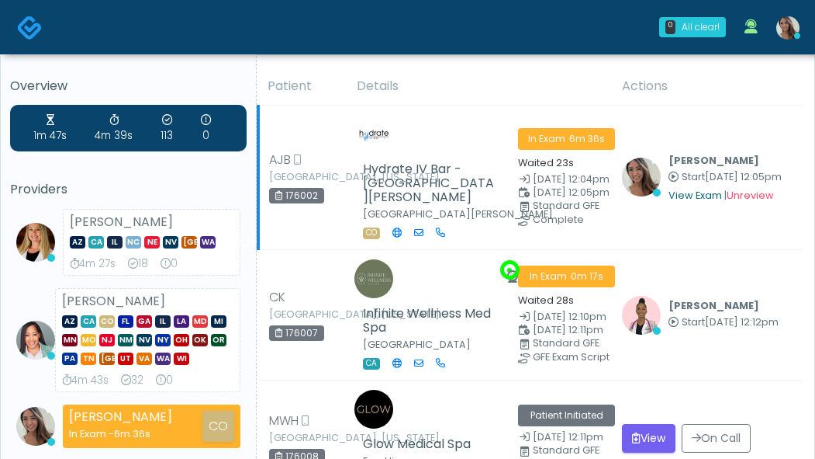
click at [693, 189] on link "View Exam" at bounding box center [696, 195] width 54 height 13
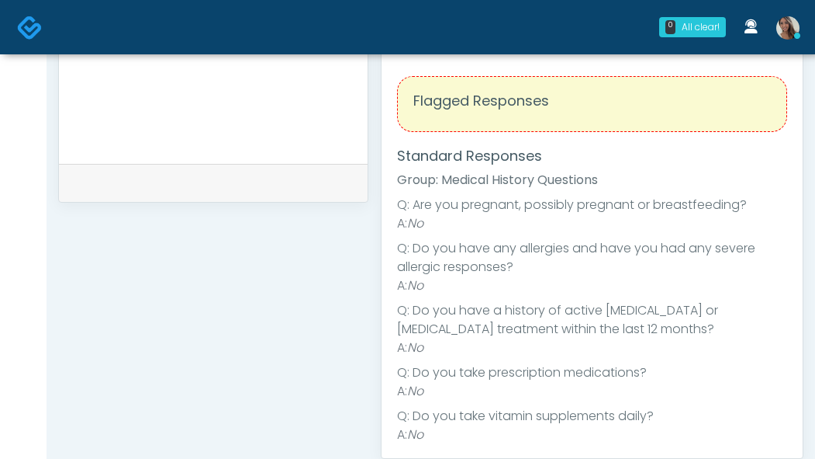
scroll to position [963, 0]
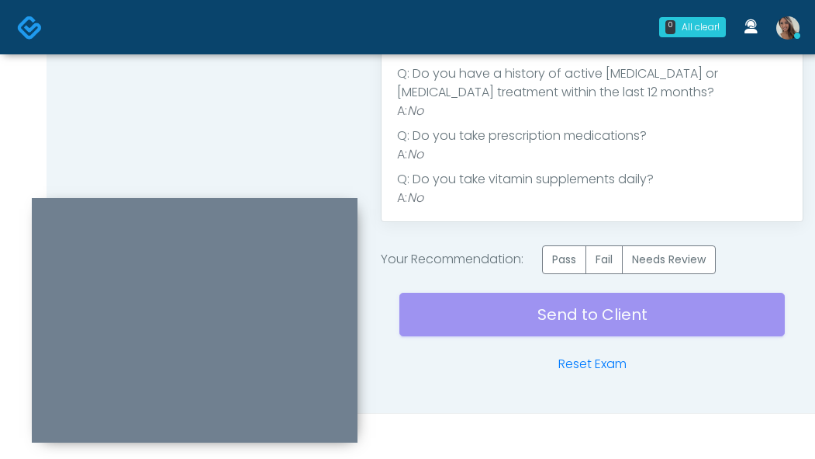
click at [565, 274] on div "Send to Client Reset Exam" at bounding box center [593, 323] width 386 height 99
click at [566, 268] on label "Pass" at bounding box center [564, 259] width 44 height 29
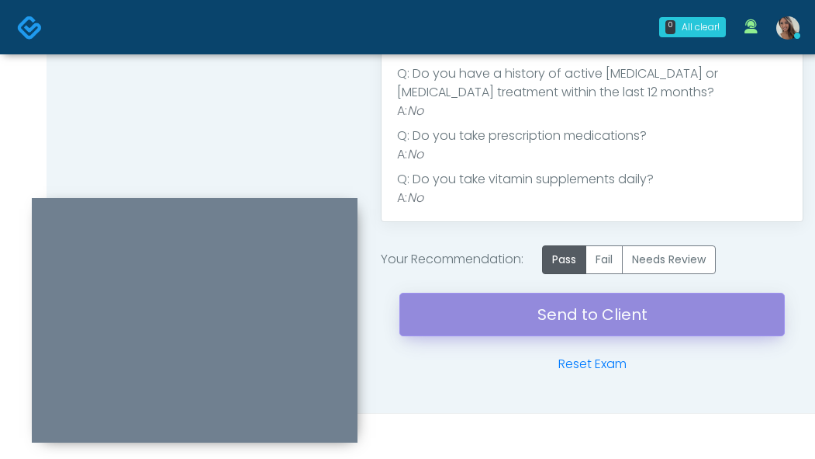
click at [549, 305] on link "Send to Client" at bounding box center [593, 314] width 386 height 43
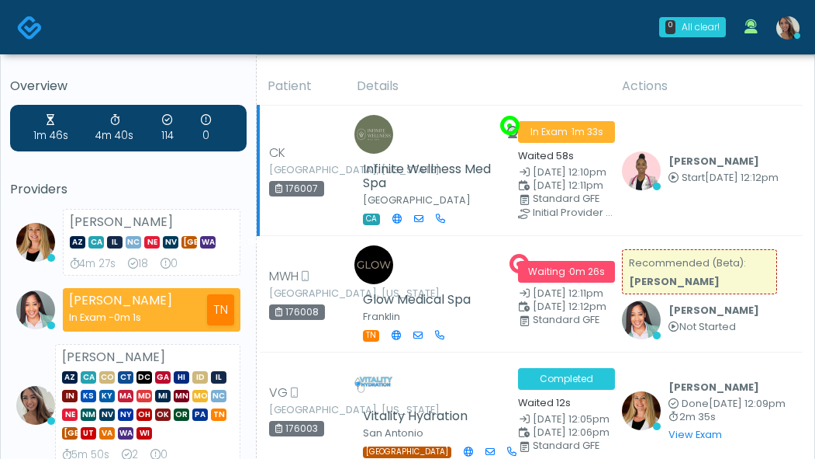
click at [452, 233] on td "Infinite Wellness Med Spa Pasadena CA" at bounding box center [429, 171] width 162 height 130
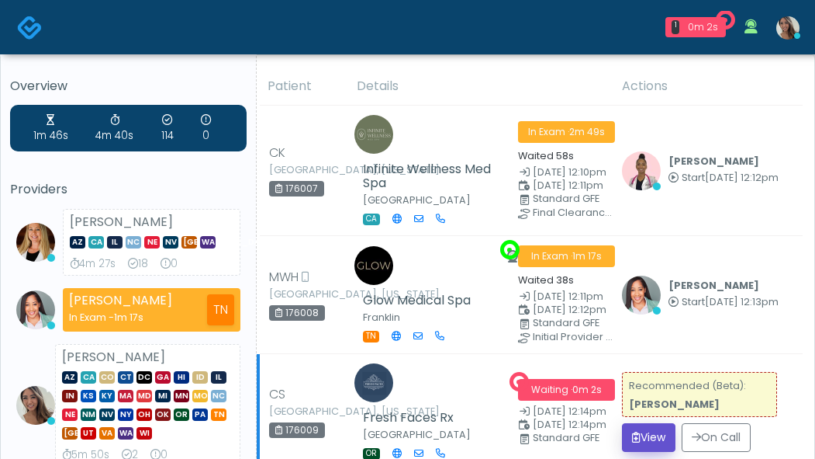
click at [655, 423] on button "View" at bounding box center [649, 437] width 54 height 29
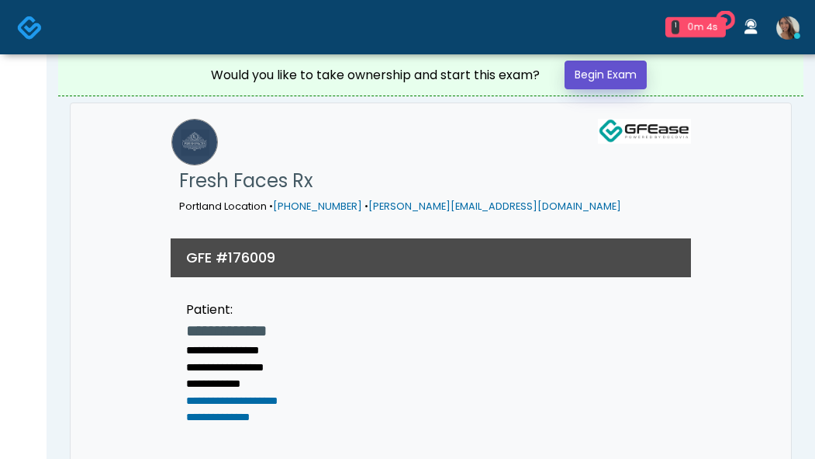
click at [617, 85] on link "Begin Exam" at bounding box center [606, 75] width 82 height 29
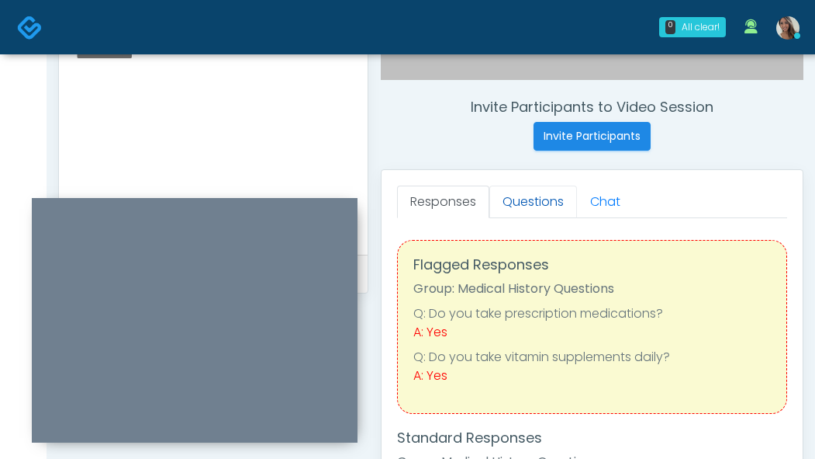
click at [538, 207] on link "Questions" at bounding box center [534, 201] width 88 height 33
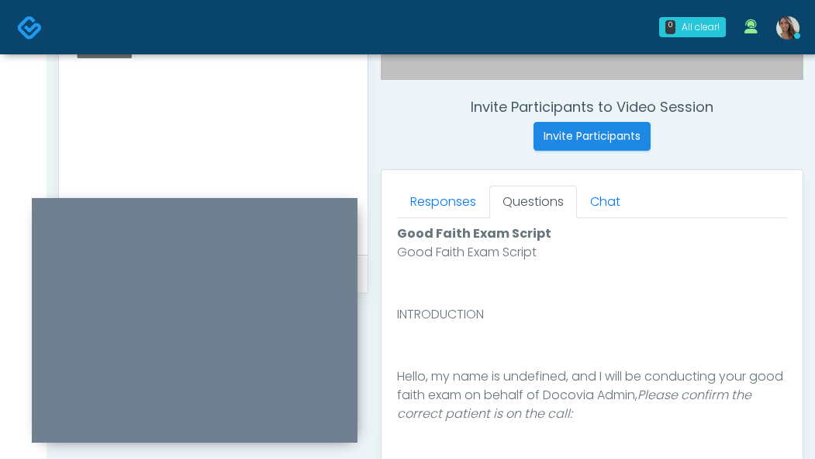
click at [418, 128] on div "Invite Participants to Video Session Invite Participants" at bounding box center [592, 125] width 423 height 52
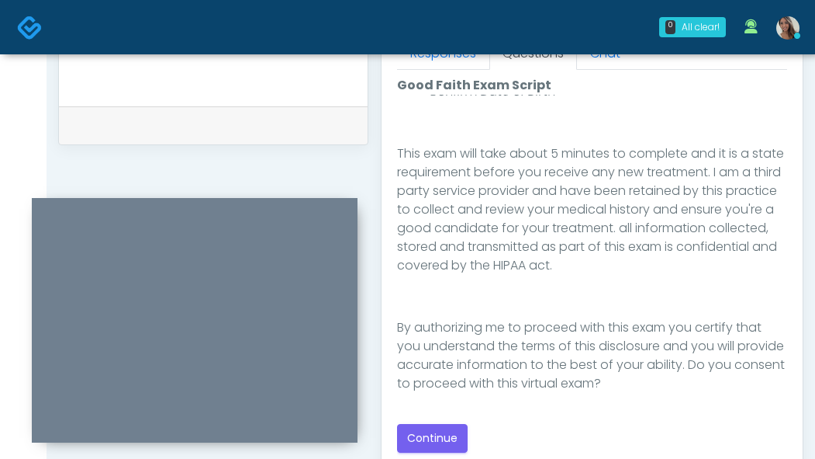
scroll to position [712, 0]
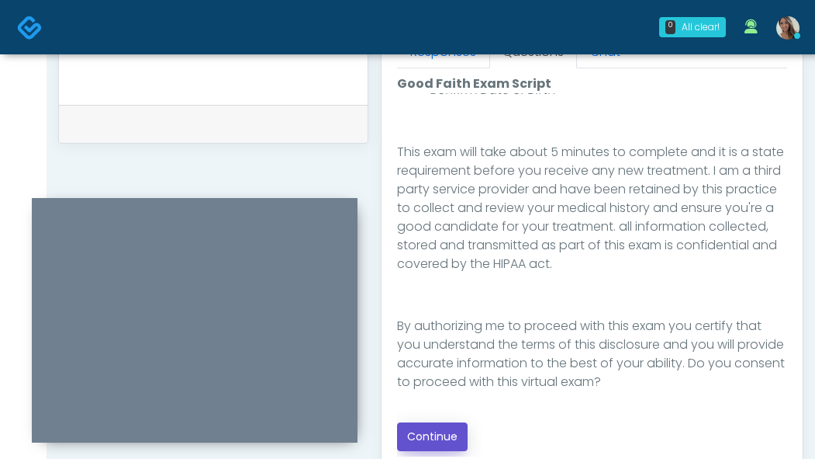
click at [435, 440] on button "Continue" at bounding box center [432, 436] width 71 height 29
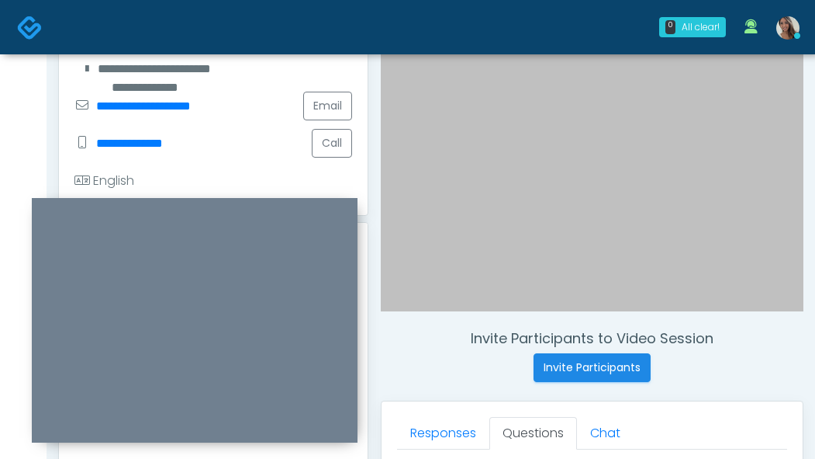
scroll to position [441, 0]
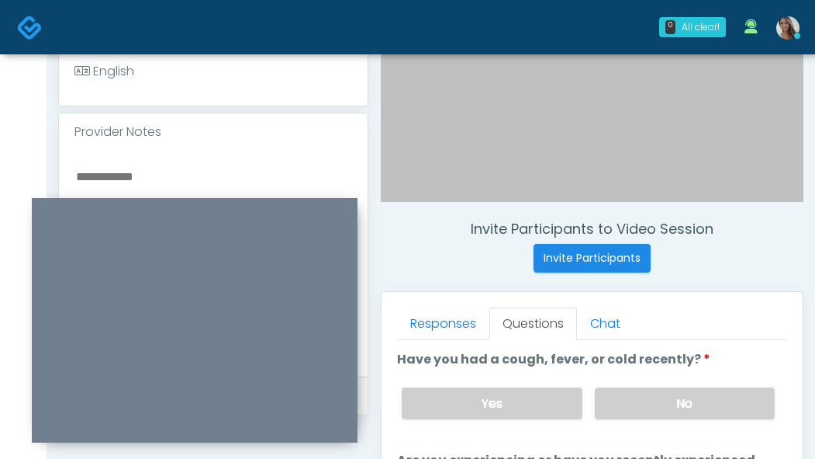
drag, startPoint x: 671, startPoint y: 383, endPoint x: 695, endPoint y: 327, distance: 60.1
click at [671, 383] on div "Yes No" at bounding box center [589, 403] width 398 height 57
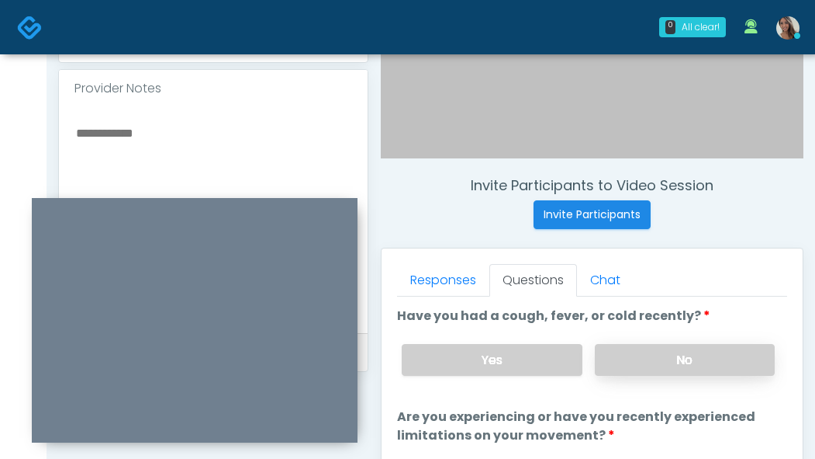
click at [672, 346] on label "No" at bounding box center [685, 360] width 180 height 32
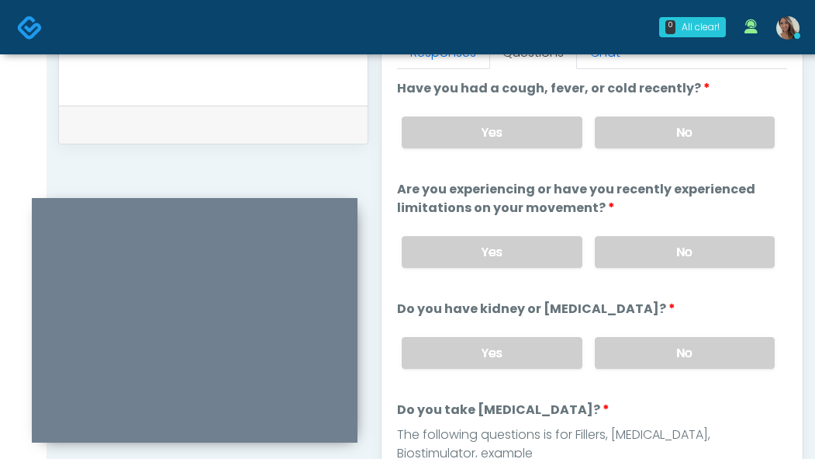
scroll to position [706, 0]
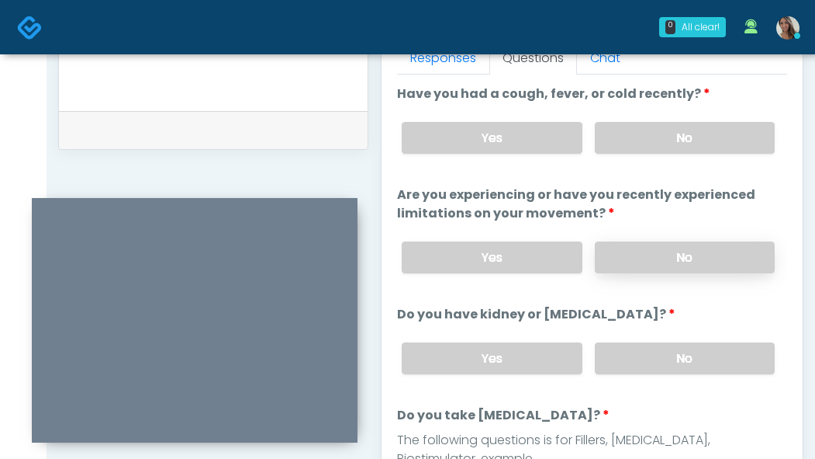
click at [684, 259] on label "No" at bounding box center [685, 257] width 180 height 32
click at [677, 357] on label "No" at bounding box center [685, 358] width 180 height 32
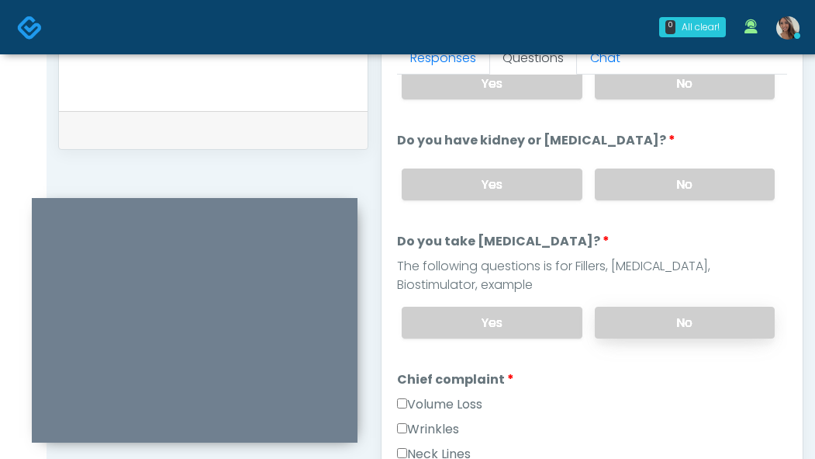
scroll to position [226, 0]
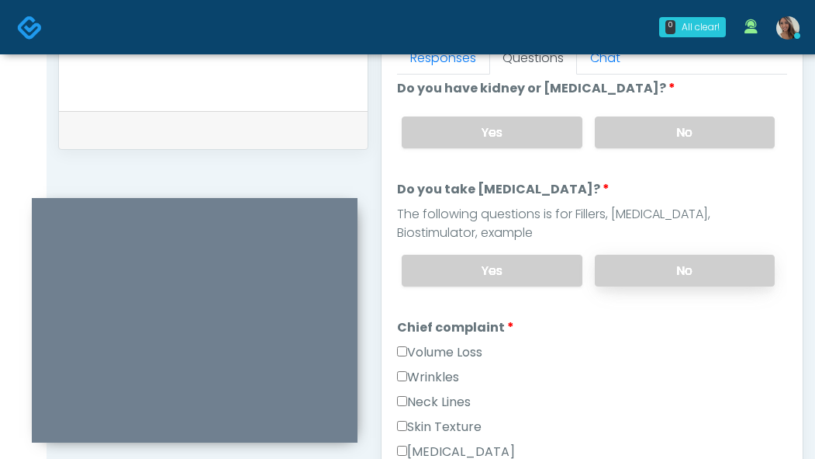
drag, startPoint x: 679, startPoint y: 278, endPoint x: 661, endPoint y: 273, distance: 18.4
click at [680, 278] on label "No" at bounding box center [685, 270] width 180 height 32
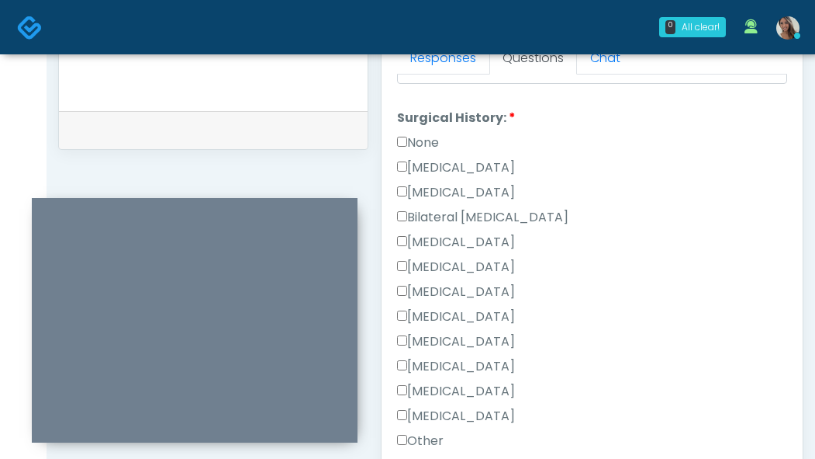
scroll to position [846, 0]
click at [468, 165] on label "Cesarean Section" at bounding box center [456, 166] width 118 height 19
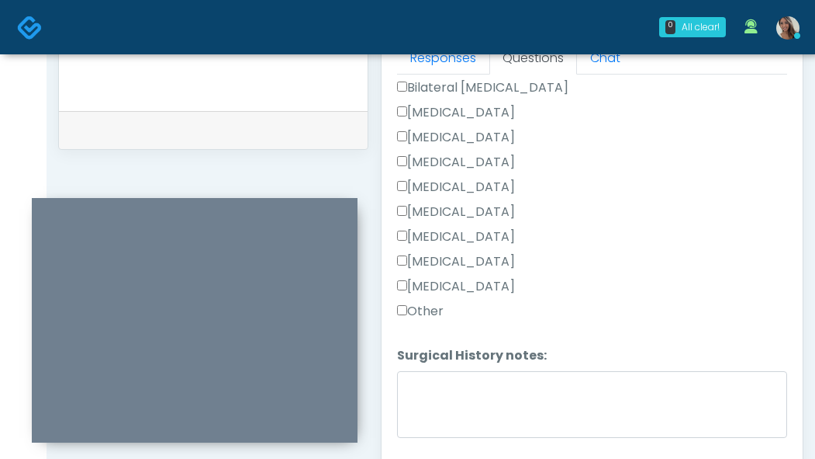
scroll to position [999, 0]
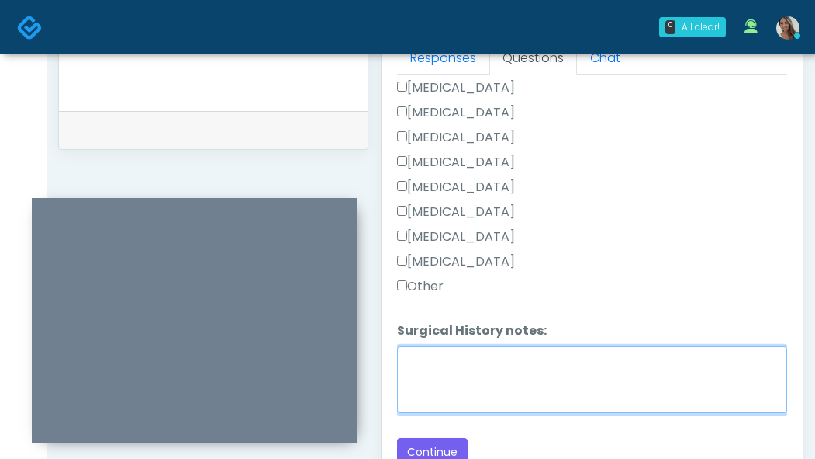
click at [546, 370] on textarea "Surgical History notes:" at bounding box center [592, 379] width 390 height 67
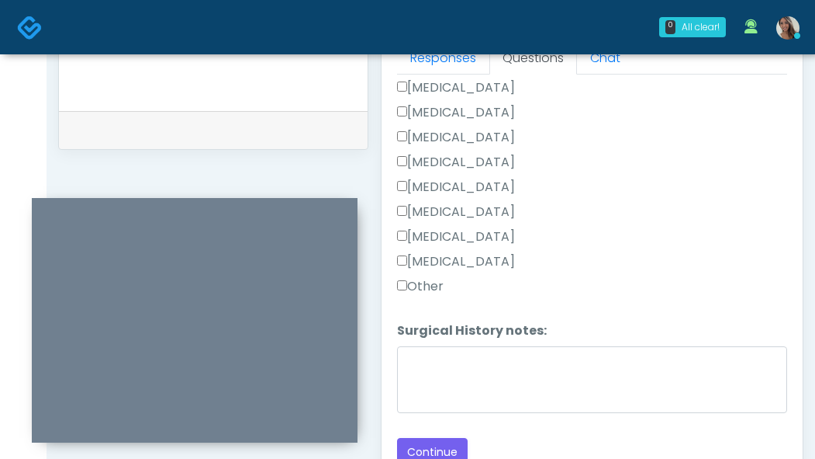
click at [635, 252] on div "Tonsillectomy" at bounding box center [592, 264] width 390 height 25
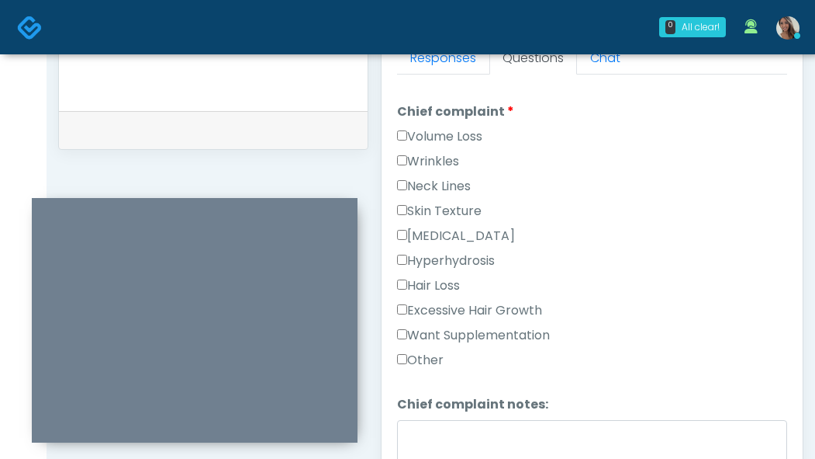
scroll to position [437, 0]
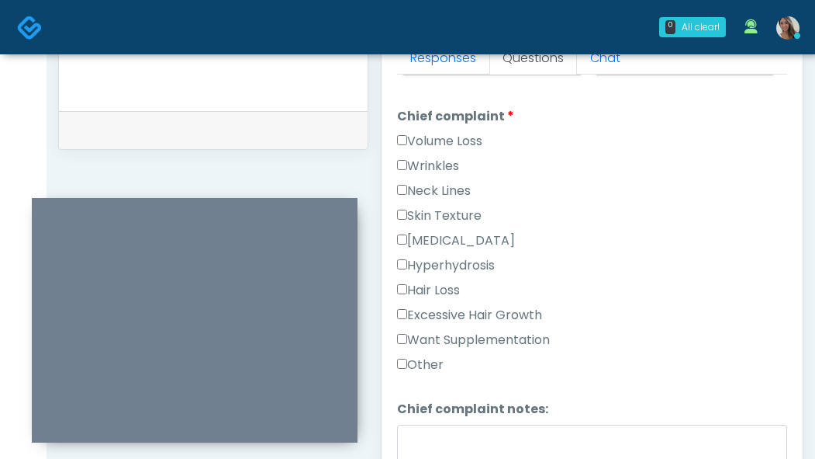
click at [452, 219] on label "Skin Texture" at bounding box center [439, 215] width 85 height 19
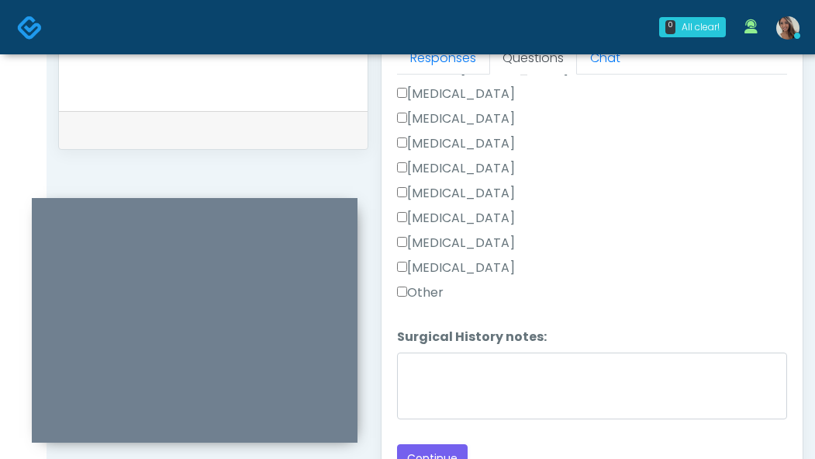
scroll to position [999, 0]
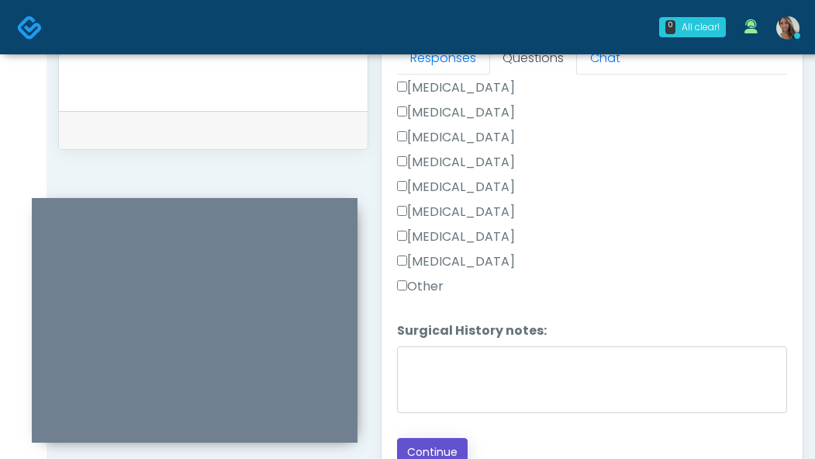
click at [437, 440] on button "Continue" at bounding box center [432, 452] width 71 height 29
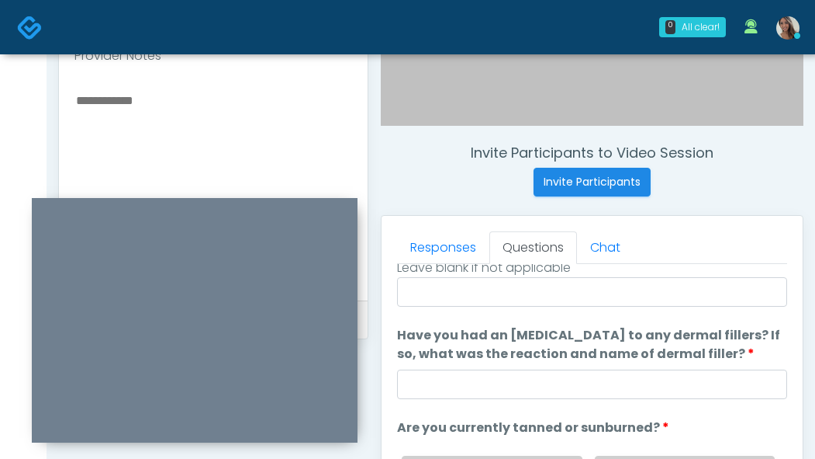
scroll to position [0, 0]
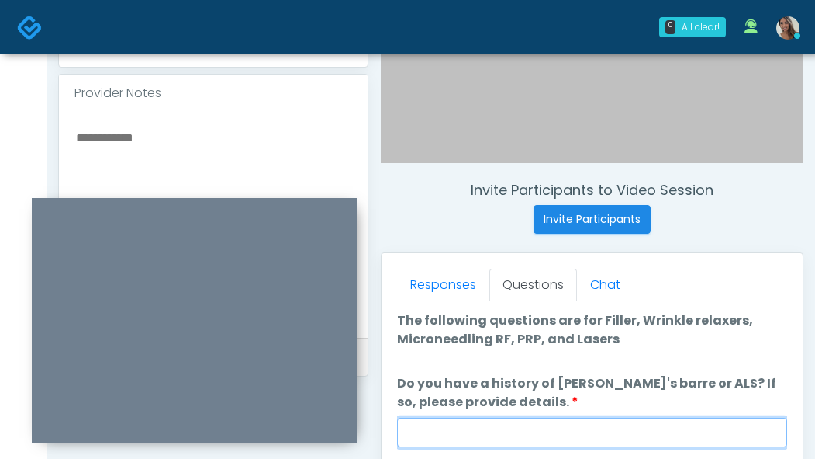
click at [525, 420] on input "Do you have a history of Guillain's barre or ALS? If so, please provide details." at bounding box center [592, 431] width 390 height 29
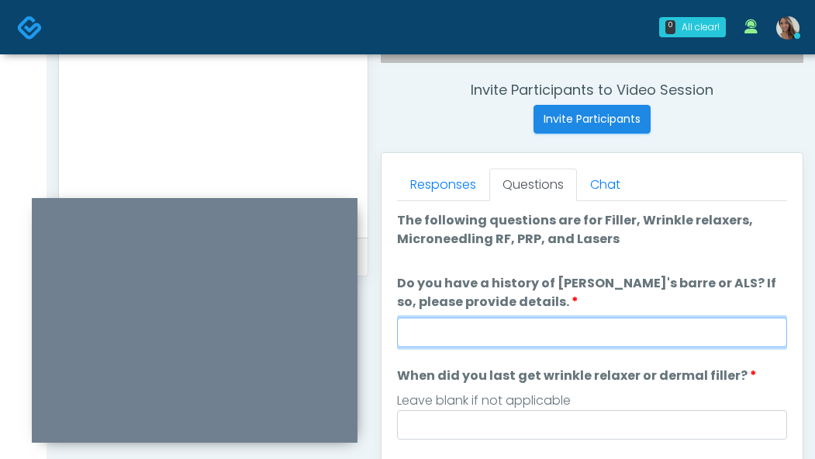
scroll to position [586, 0]
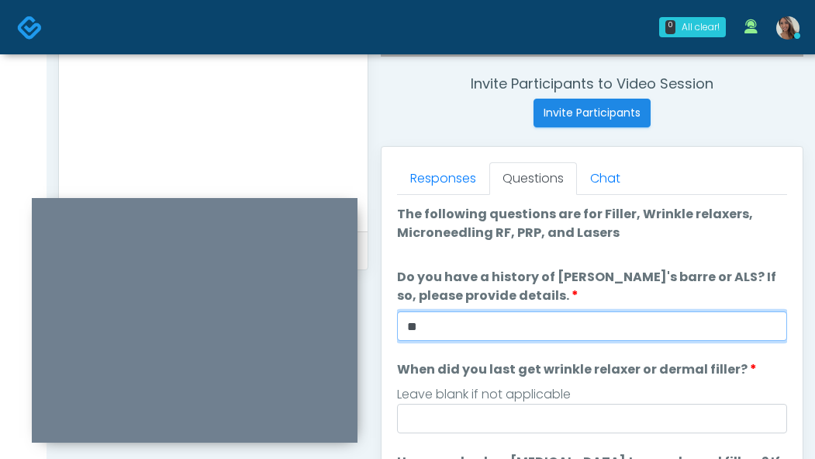
type input "**"
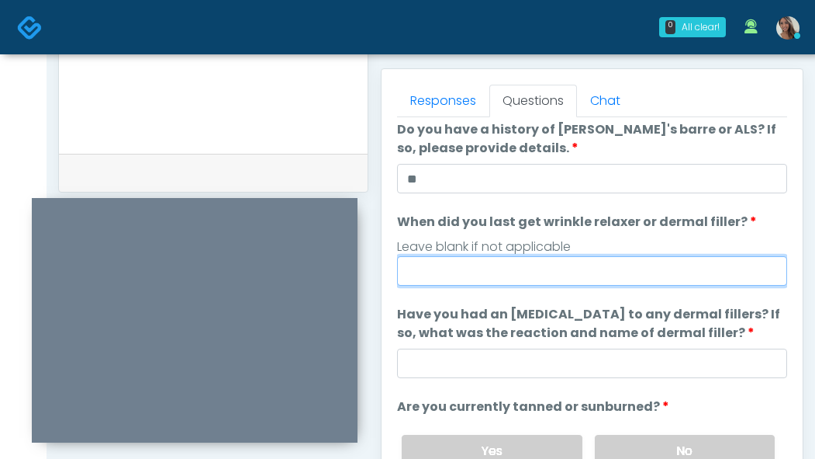
scroll to position [703, 0]
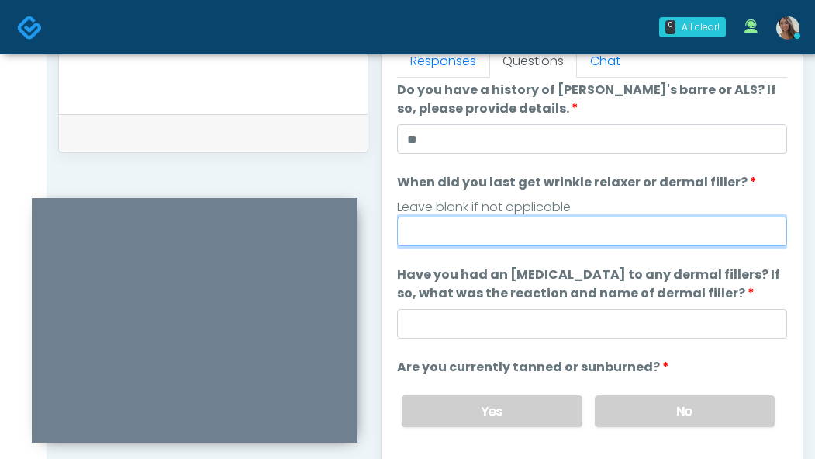
click at [487, 234] on input "When did you last get wrinkle relaxer or dermal filler?" at bounding box center [592, 230] width 390 height 29
type input "**********"
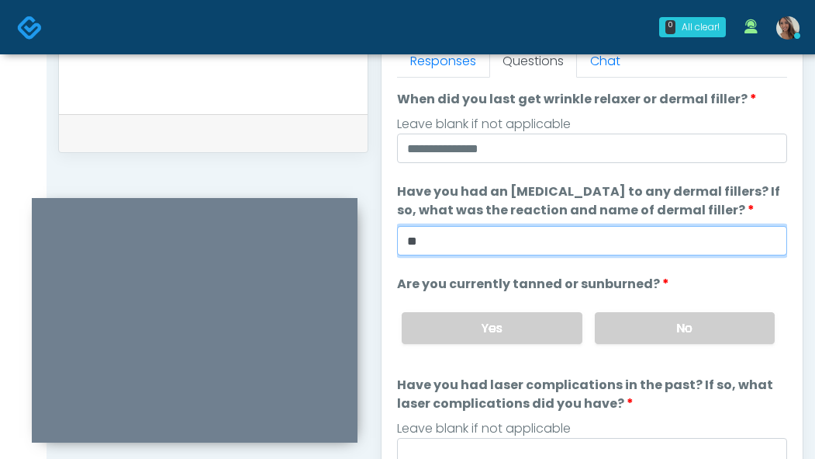
scroll to position [202, 0]
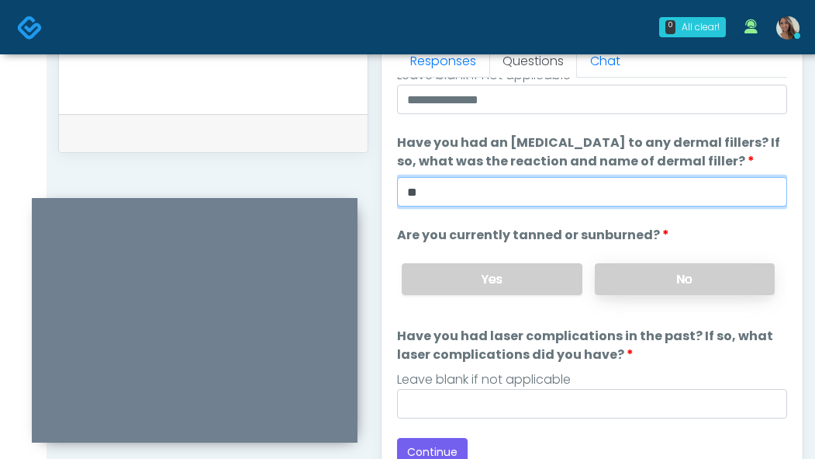
type input "**"
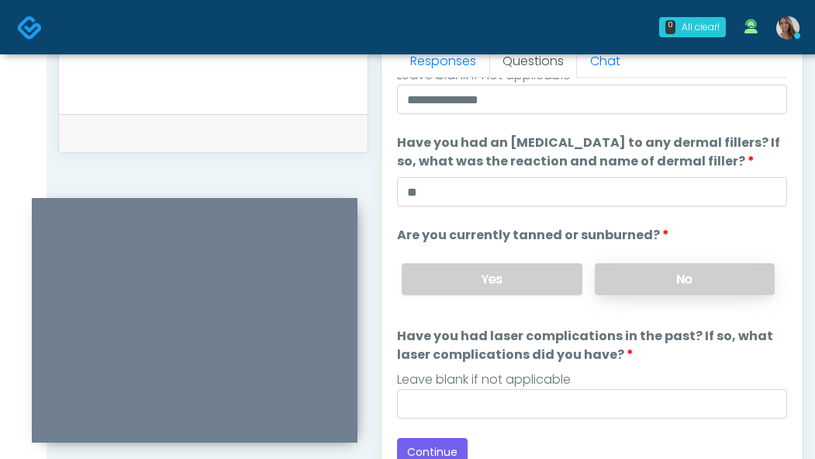
click at [654, 282] on label "No" at bounding box center [685, 279] width 180 height 32
click at [573, 387] on li "Have you had laser complications in the past? If so, what laser complications d…" at bounding box center [592, 373] width 390 height 92
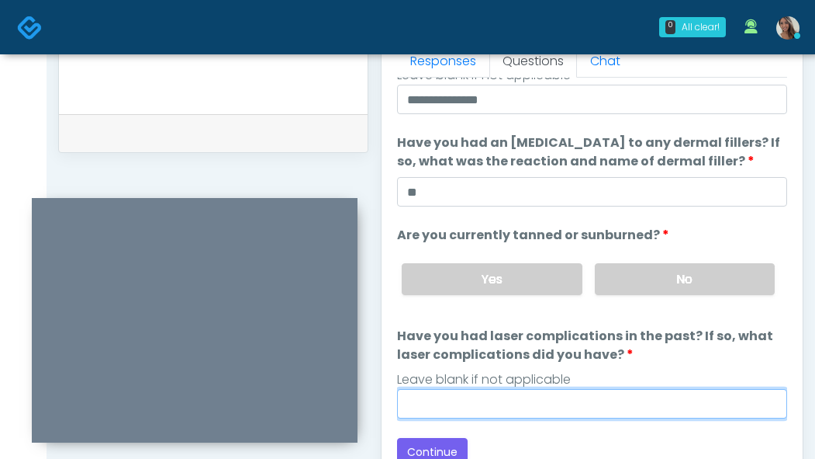
click at [570, 393] on input "Have you had laser complications in the past? If so, what laser complications d…" at bounding box center [592, 403] width 390 height 29
type input "**"
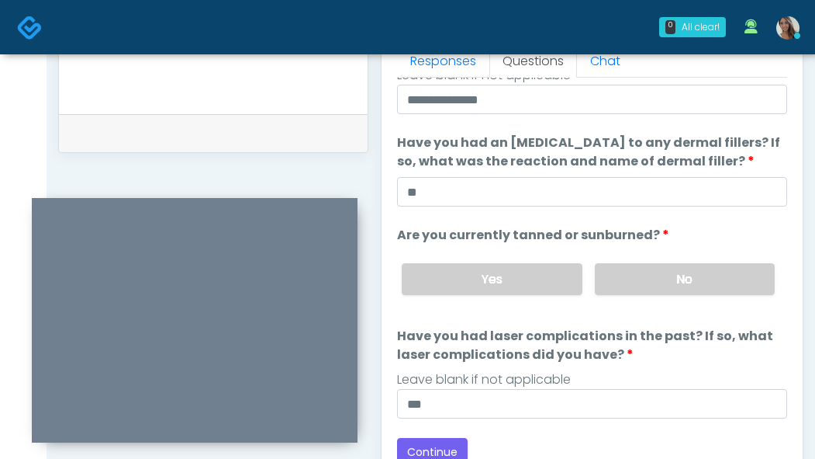
click at [575, 363] on li "Have you had laser complications in the past? If so, what laser complications d…" at bounding box center [592, 373] width 390 height 92
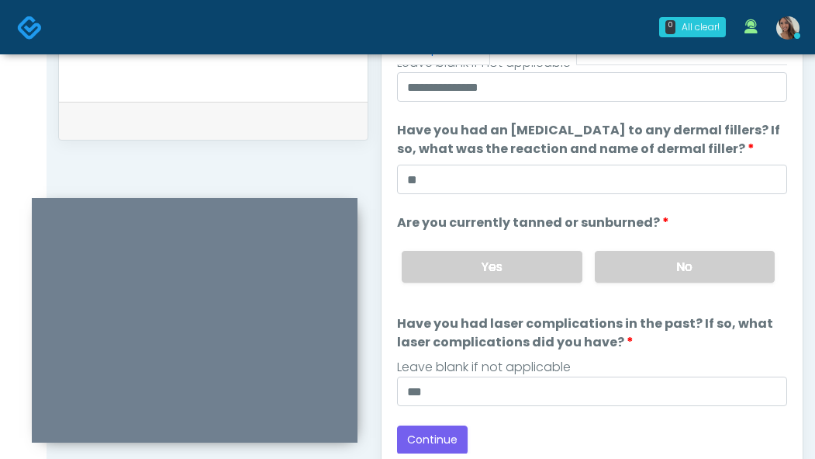
scroll to position [769, 0]
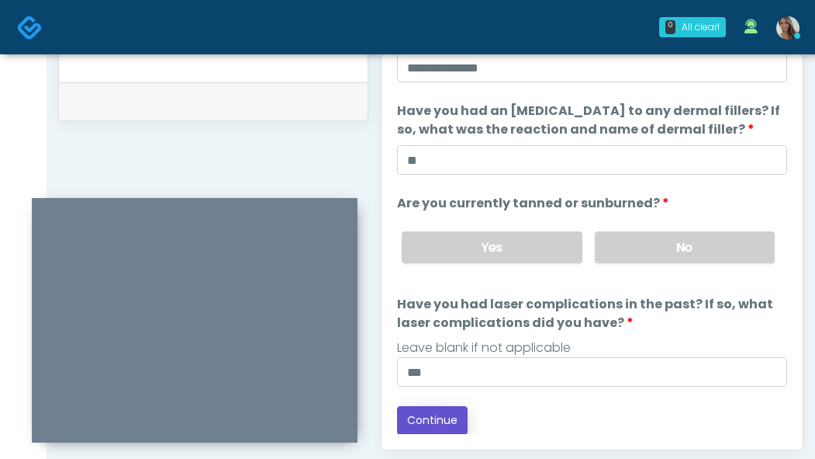
click at [459, 406] on button "Continue" at bounding box center [432, 420] width 71 height 29
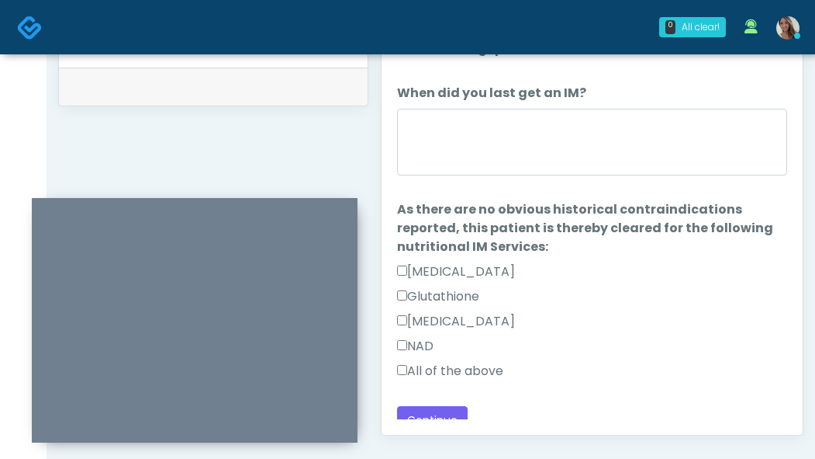
scroll to position [0, 0]
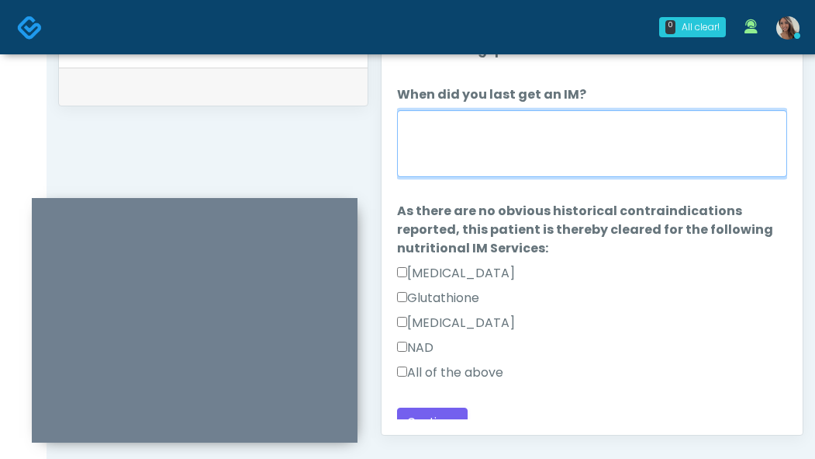
click at [563, 134] on textarea "When did you last get an IM?" at bounding box center [592, 143] width 390 height 67
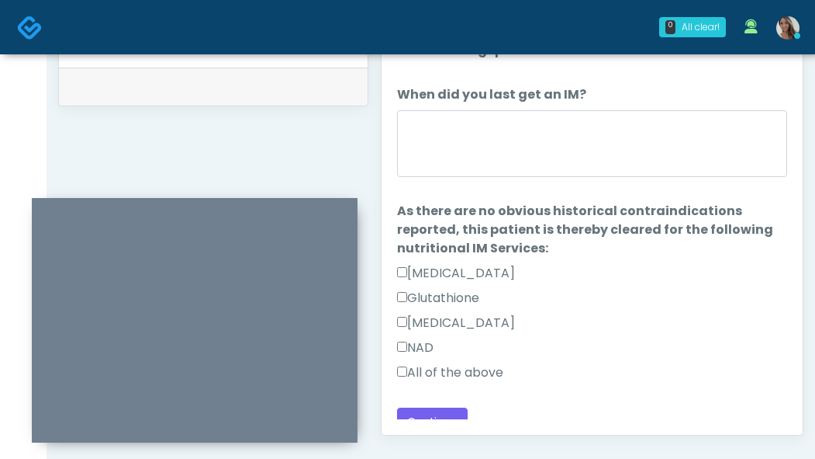
scroll to position [750, 0]
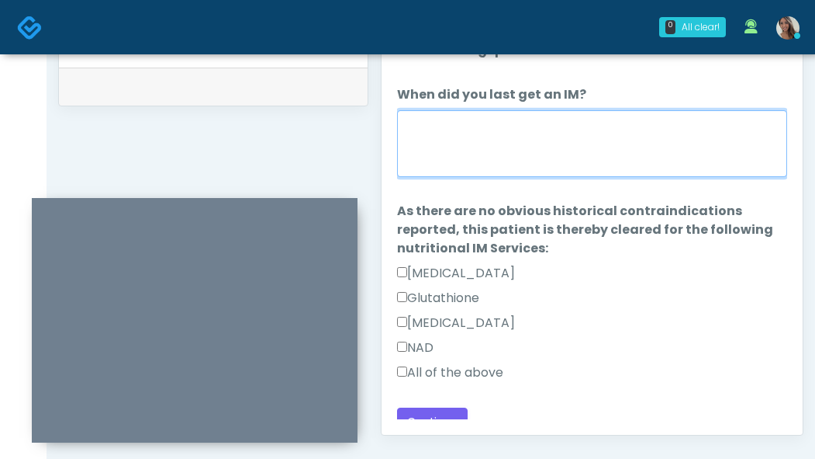
click at [583, 133] on textarea "When did you last get an IM?" at bounding box center [592, 143] width 390 height 67
type textarea "**********"
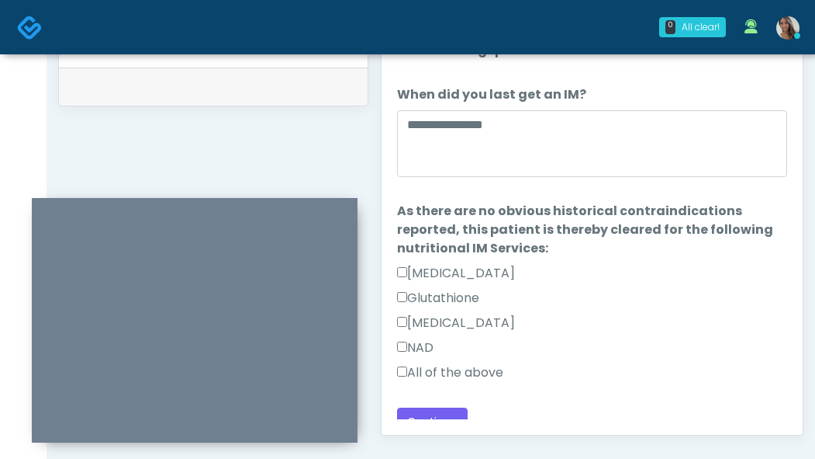
click at [486, 364] on label "All of the above" at bounding box center [450, 372] width 106 height 19
click at [577, 330] on div "Methylcobalamin" at bounding box center [592, 325] width 390 height 25
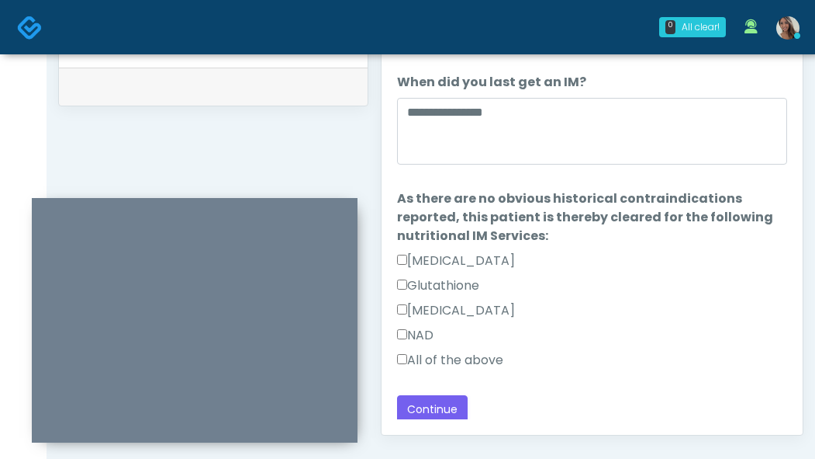
scroll to position [16, 0]
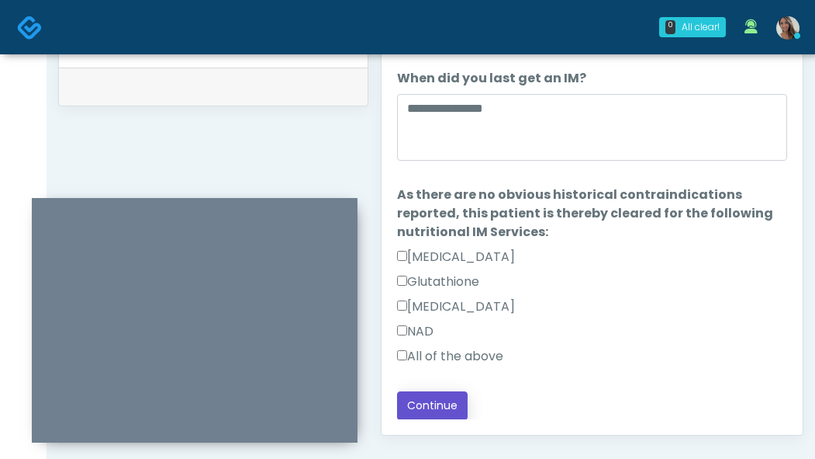
click at [416, 416] on button "Continue" at bounding box center [432, 405] width 71 height 29
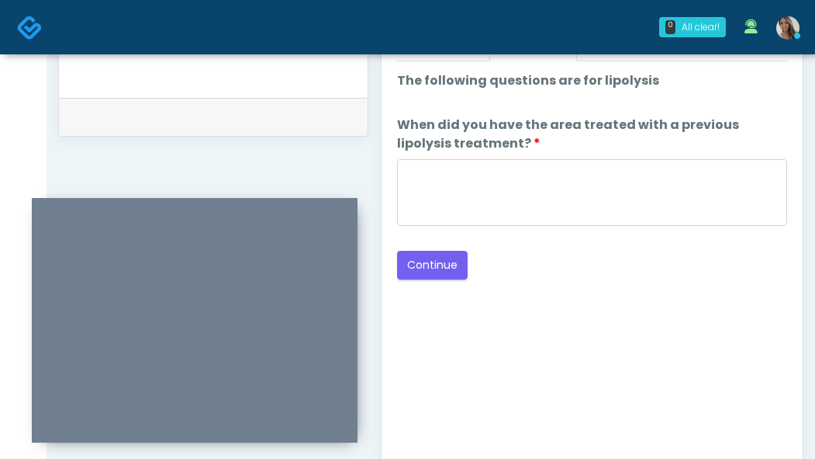
scroll to position [602, 0]
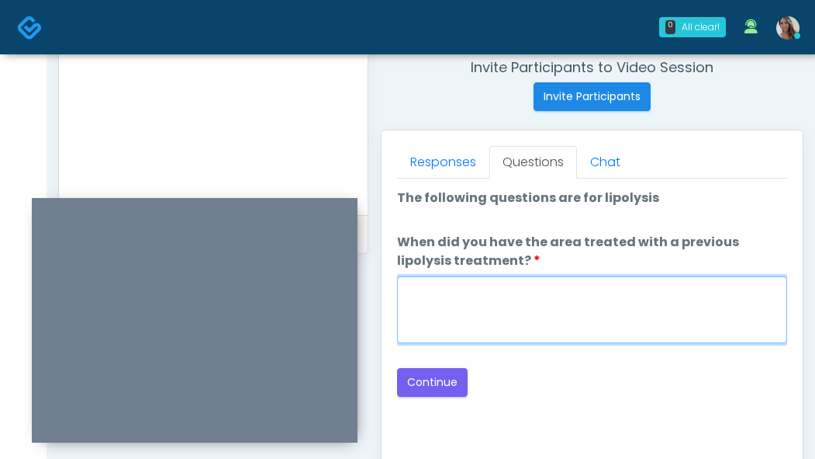
click at [625, 299] on textarea "When did you have the area treated with a previous lipolysis treatment?" at bounding box center [592, 309] width 390 height 67
type textarea "**********"
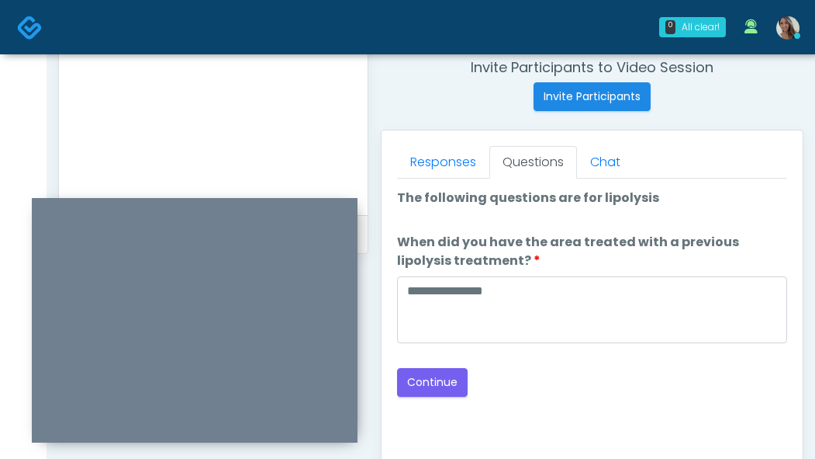
click at [569, 372] on div "Back Continue" at bounding box center [592, 382] width 390 height 29
click at [445, 381] on button "Continue" at bounding box center [432, 382] width 71 height 29
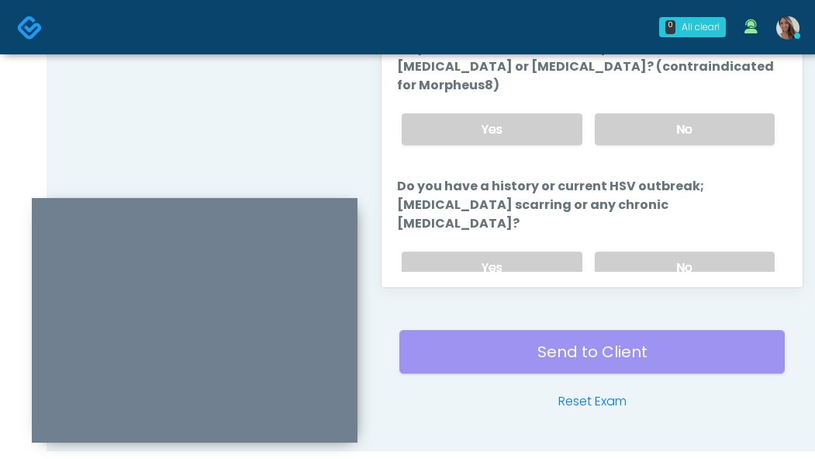
scroll to position [772, 0]
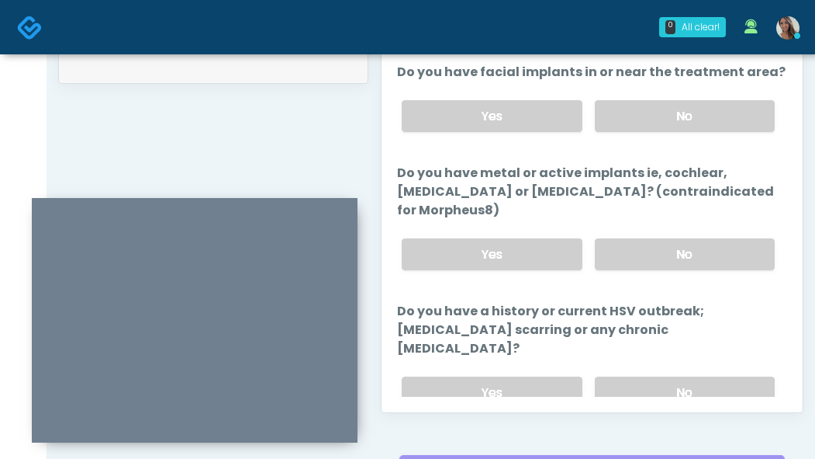
drag, startPoint x: 697, startPoint y: 105, endPoint x: 697, endPoint y: 150, distance: 45.0
click at [697, 105] on label "No" at bounding box center [685, 116] width 180 height 32
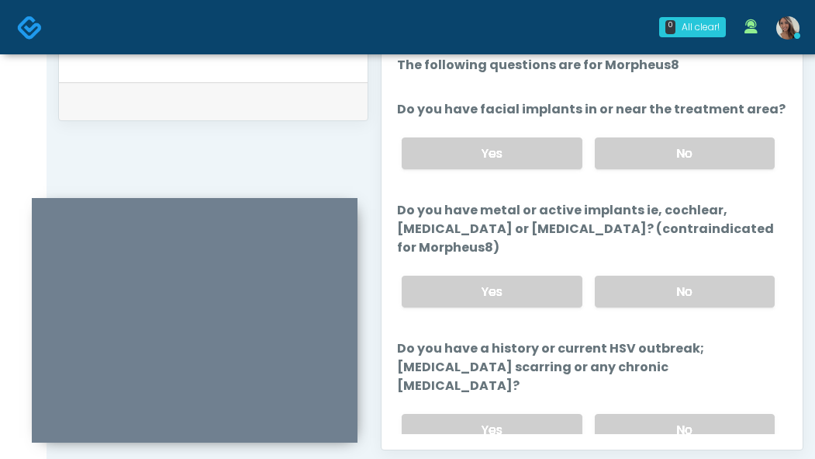
scroll to position [726, 0]
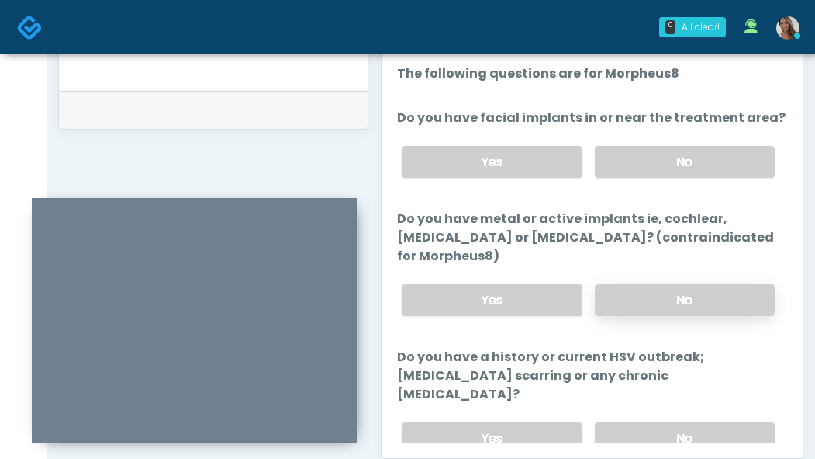
click at [676, 311] on label "No" at bounding box center [685, 300] width 180 height 32
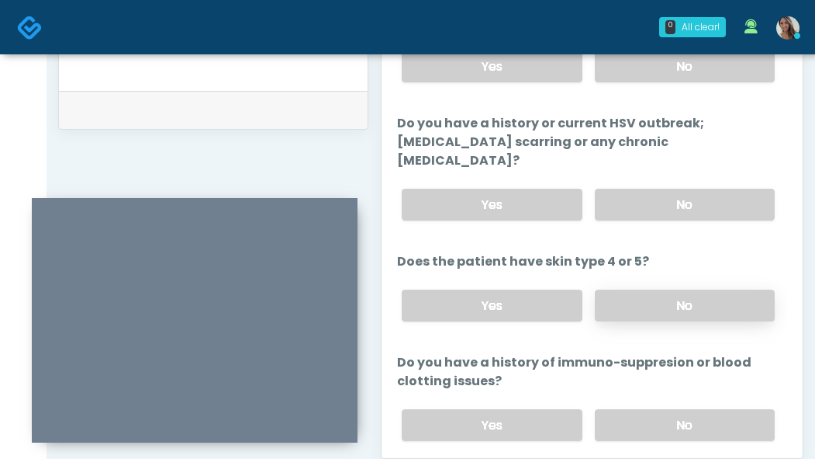
scroll to position [234, 0]
click at [684, 188] on label "No" at bounding box center [685, 204] width 180 height 32
click at [673, 296] on label "No" at bounding box center [685, 305] width 180 height 32
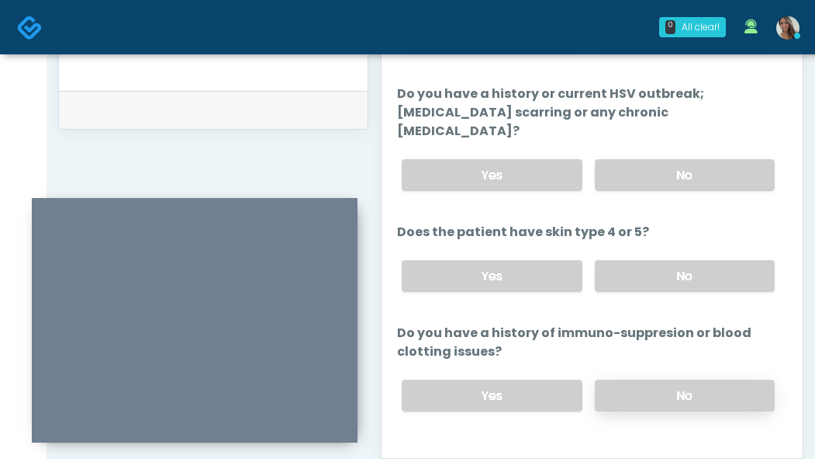
click at [622, 379] on label "No" at bounding box center [685, 395] width 180 height 32
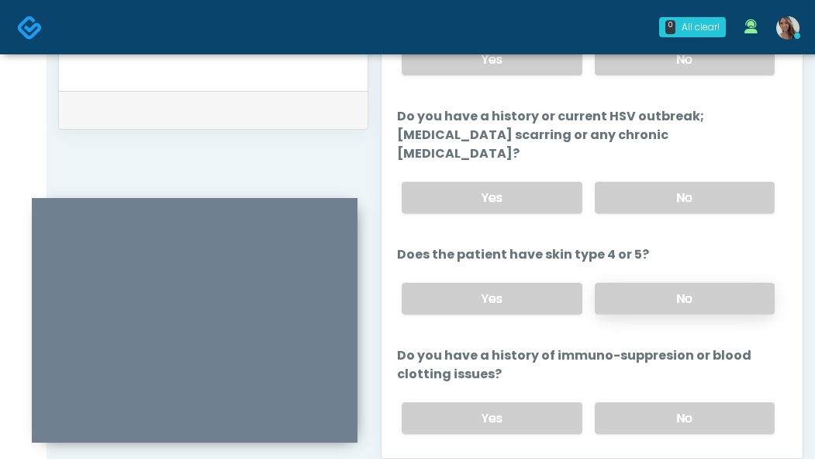
scroll to position [215, 0]
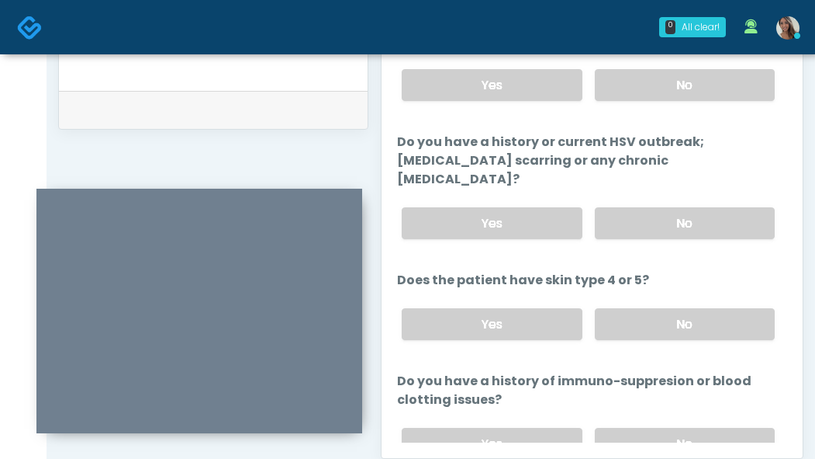
drag, startPoint x: 235, startPoint y: 206, endPoint x: 231, endPoint y: 216, distance: 11.5
click at [237, 205] on div at bounding box center [199, 311] width 326 height 244
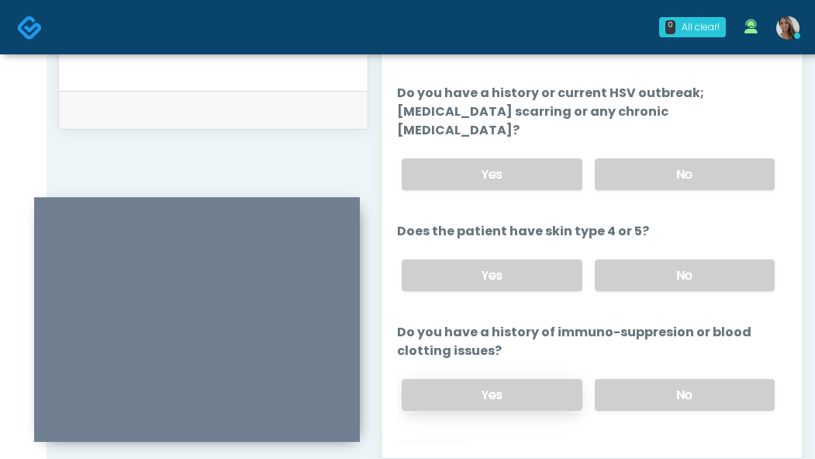
scroll to position [267, 0]
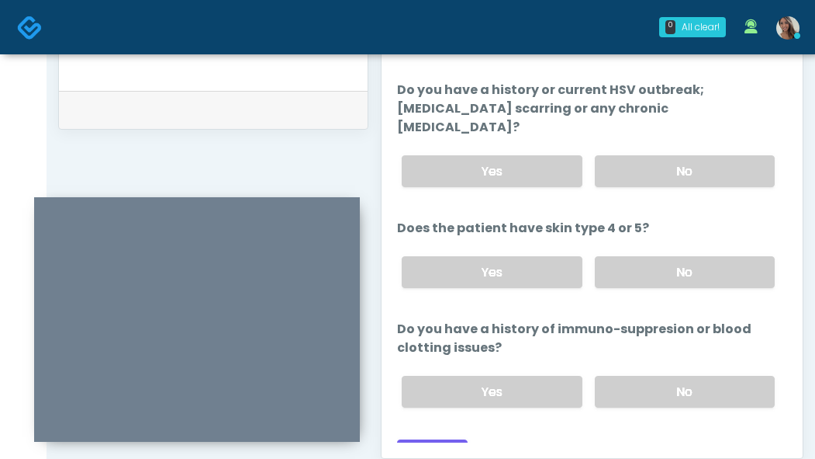
click at [543, 320] on label "Do you have a history of immuno-suppresion or blood clotting issues?" at bounding box center [592, 338] width 390 height 37
drag, startPoint x: 434, startPoint y: 431, endPoint x: 462, endPoint y: 410, distance: 35.4
click at [434, 439] on button "Continue" at bounding box center [432, 453] width 71 height 29
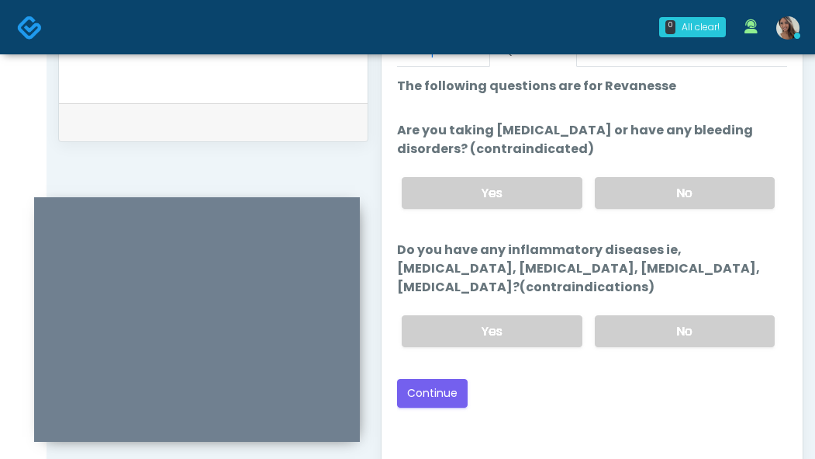
scroll to position [686, 0]
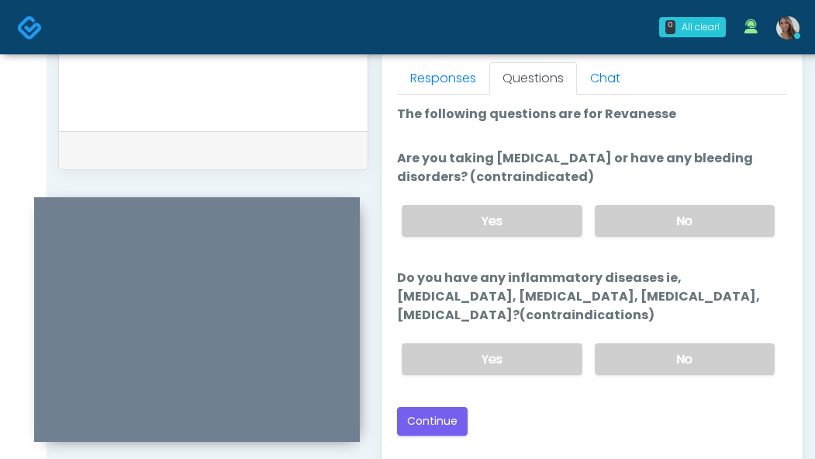
click at [676, 239] on div "Yes No" at bounding box center [589, 220] width 398 height 57
click at [663, 205] on label "No" at bounding box center [685, 221] width 180 height 32
click at [679, 351] on label "No" at bounding box center [685, 359] width 180 height 32
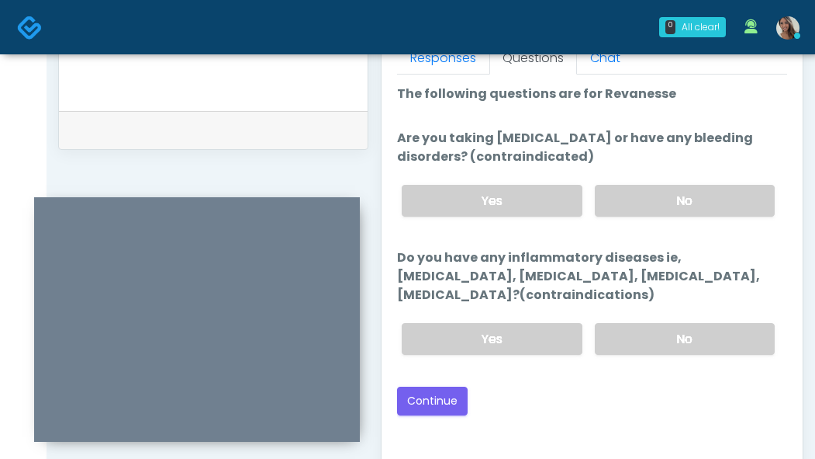
scroll to position [732, 0]
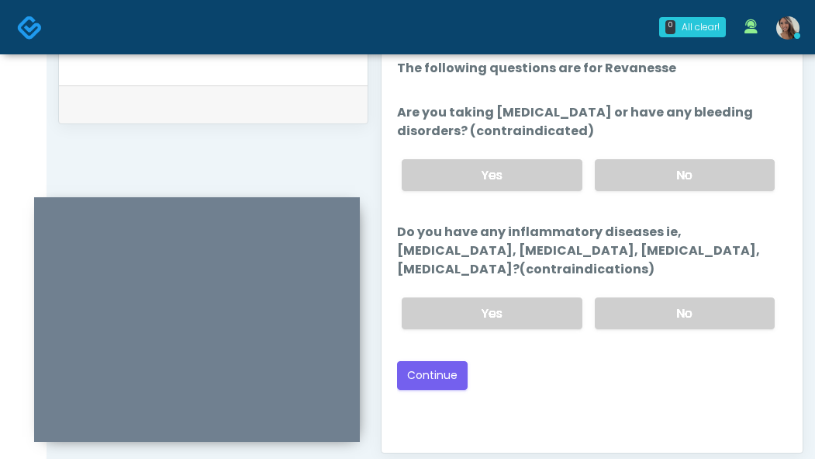
click at [647, 346] on div "Loading... Connecting to your agent... Please wait while we prepare your person…" at bounding box center [592, 224] width 390 height 331
click at [458, 369] on button "Continue" at bounding box center [432, 375] width 71 height 29
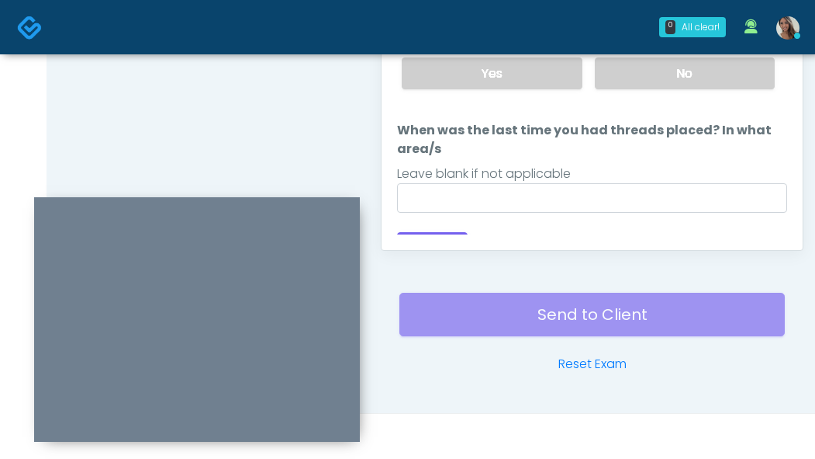
scroll to position [756, 0]
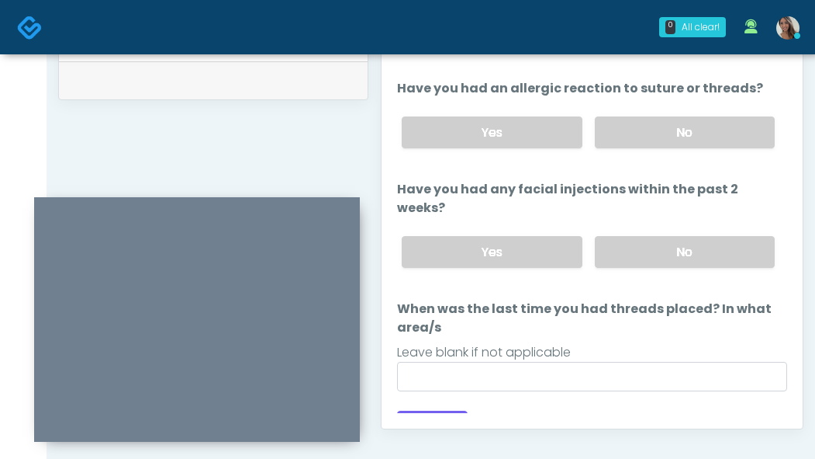
click at [677, 236] on label "No" at bounding box center [685, 252] width 180 height 32
click at [701, 126] on label "No" at bounding box center [685, 132] width 180 height 32
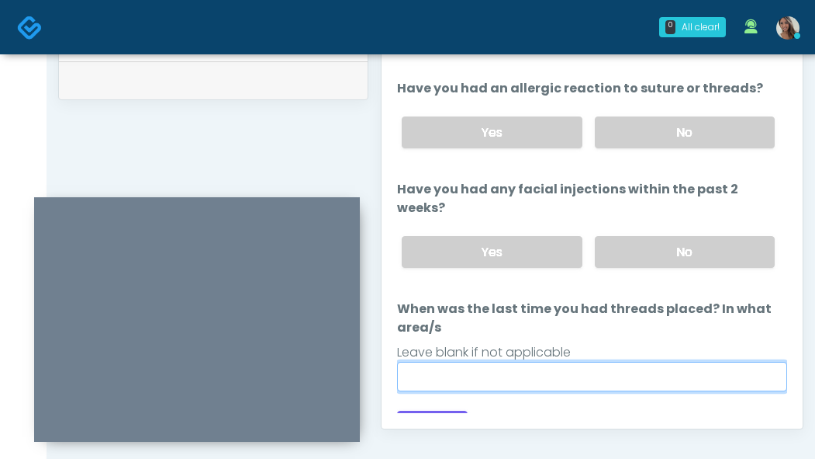
click at [572, 364] on input "When was the last time you had threads placed? In what area/s" at bounding box center [592, 376] width 390 height 29
paste input "**********"
type input "**********"
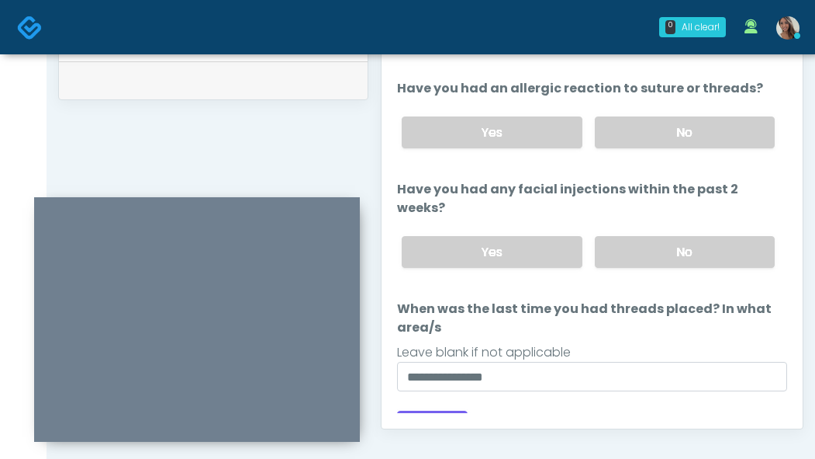
click at [603, 315] on label "When was the last time you had threads placed? In what area/s" at bounding box center [592, 318] width 390 height 37
click at [603, 362] on input "**********" at bounding box center [592, 376] width 390 height 29
click at [437, 410] on button "Continue" at bounding box center [432, 424] width 71 height 29
click at [608, 300] on label "When was the last time you had threads placed? In what area/s" at bounding box center [592, 318] width 390 height 37
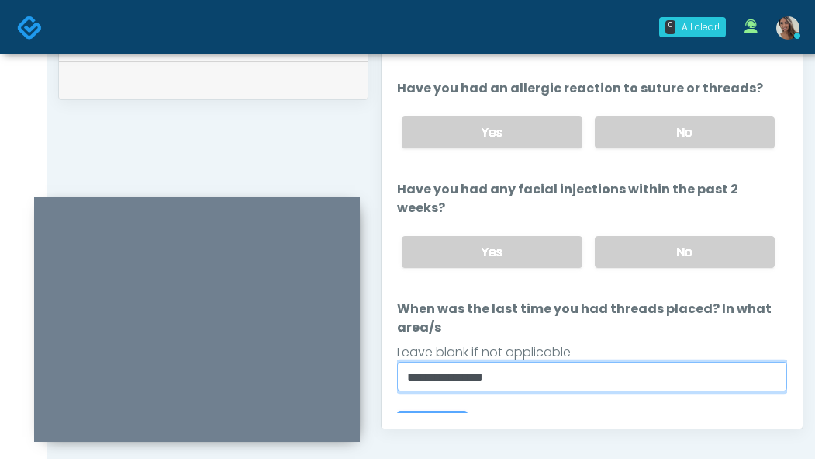
click at [608, 362] on input "**********" at bounding box center [592, 376] width 390 height 29
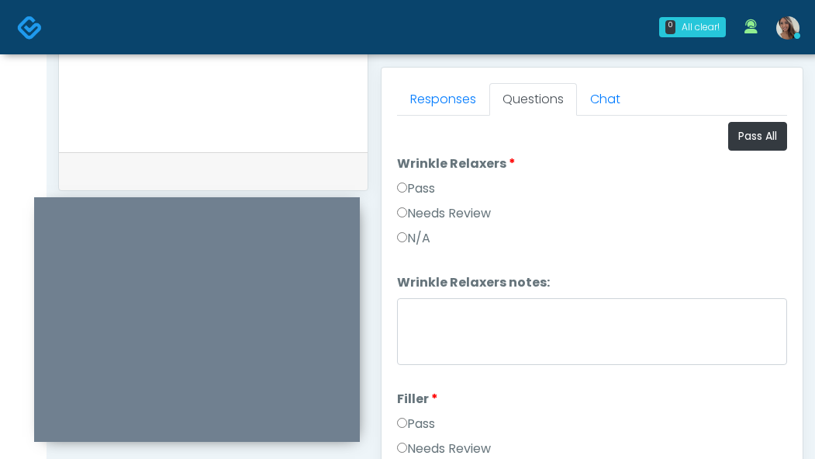
scroll to position [634, 0]
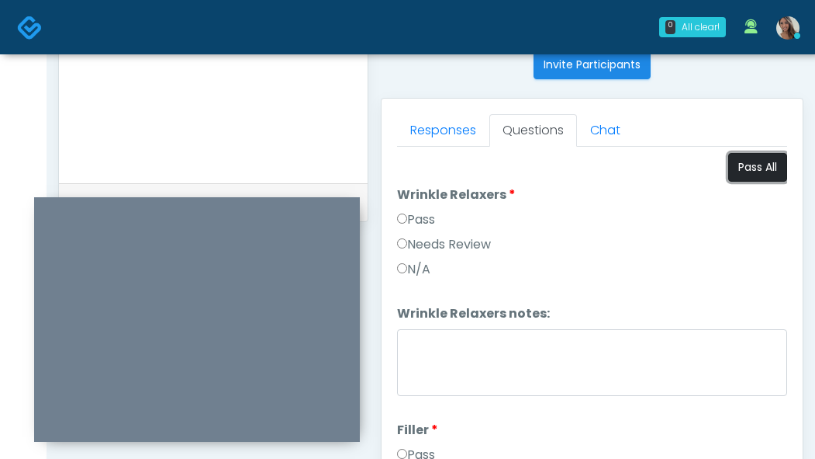
click at [751, 166] on button "Pass All" at bounding box center [758, 167] width 59 height 29
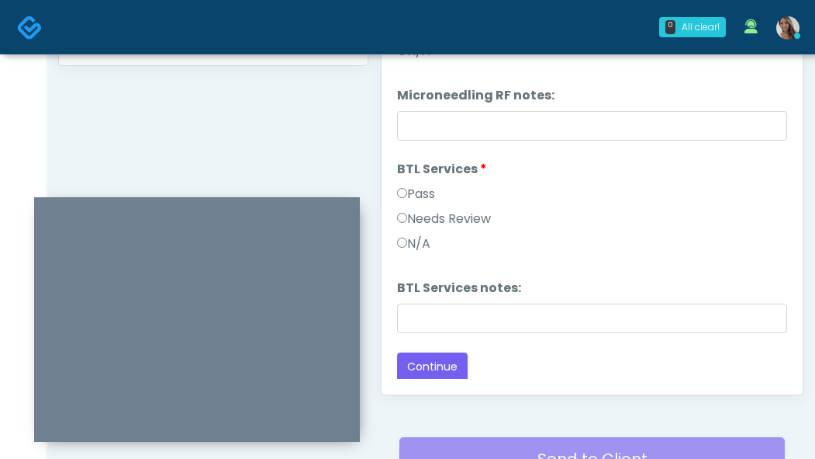
scroll to position [934, 0]
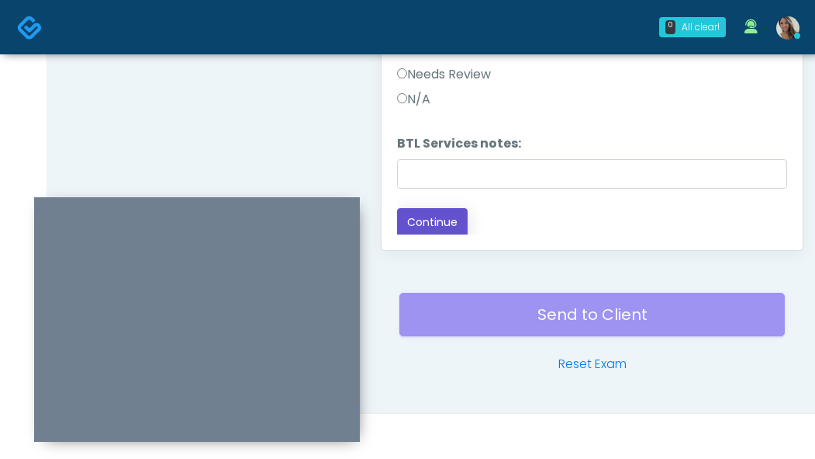
drag, startPoint x: 449, startPoint y: 224, endPoint x: 384, endPoint y: 181, distance: 78.3
click at [449, 224] on button "Continue" at bounding box center [432, 222] width 71 height 29
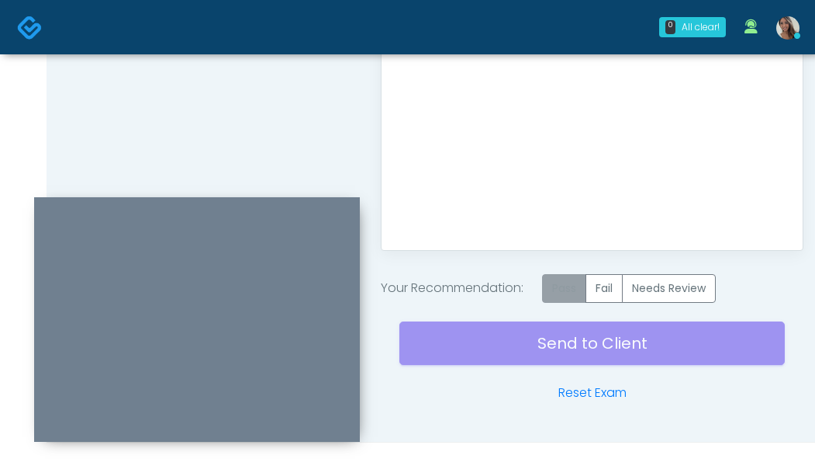
click at [571, 285] on label "Pass" at bounding box center [564, 288] width 44 height 29
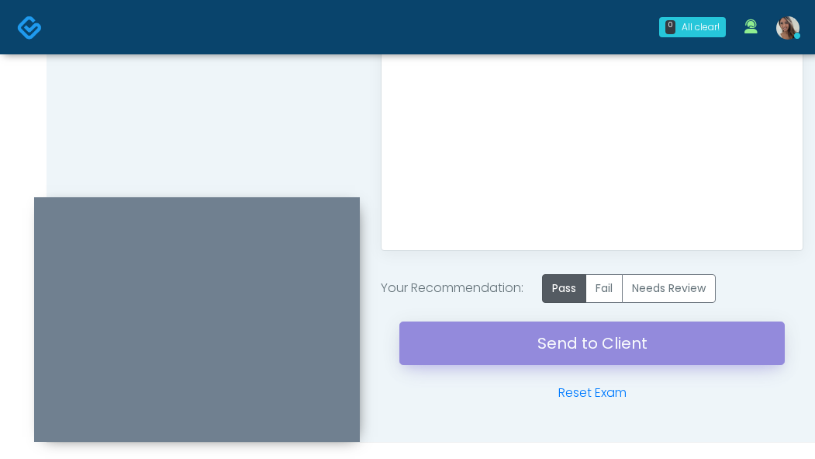
click at [552, 350] on link "Send to Client" at bounding box center [593, 342] width 386 height 43
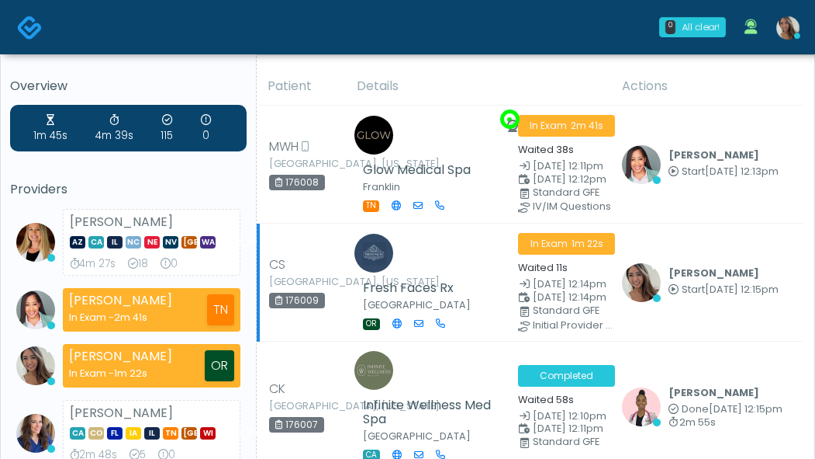
click at [743, 227] on td "[PERSON_NAME] Start [DATE] 12:15pm View Exam | Unreview" at bounding box center [708, 282] width 190 height 118
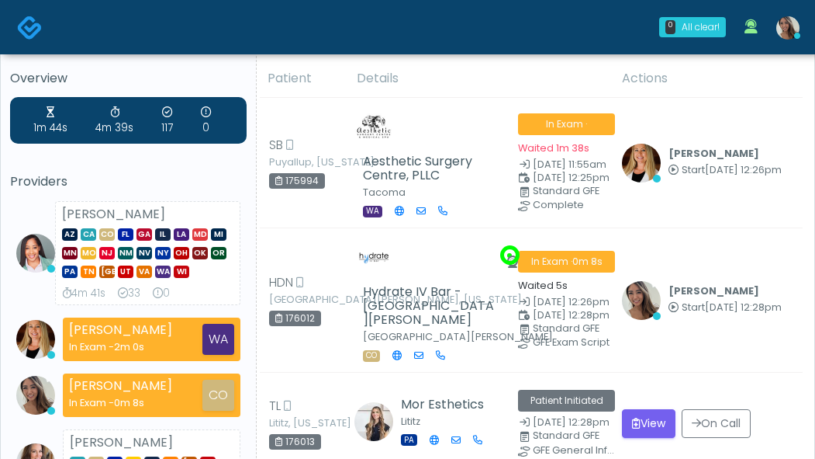
scroll to position [29, 0]
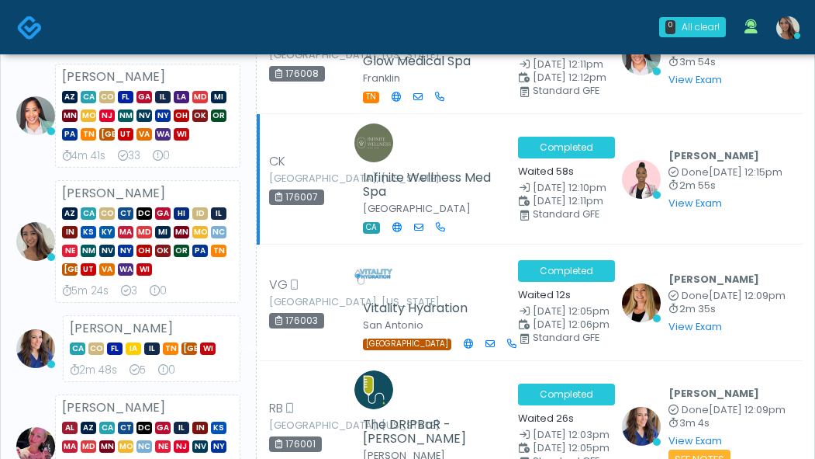
scroll to position [249, 0]
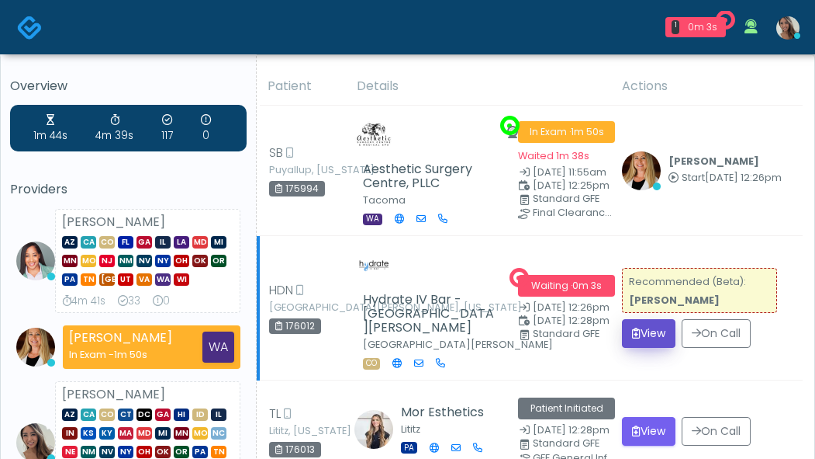
click at [656, 320] on button "View" at bounding box center [649, 333] width 54 height 29
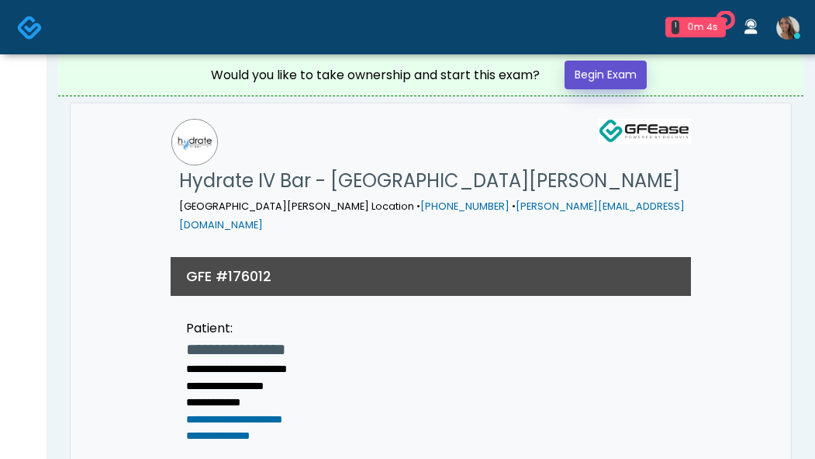
click at [638, 78] on link "Begin Exam" at bounding box center [606, 75] width 82 height 29
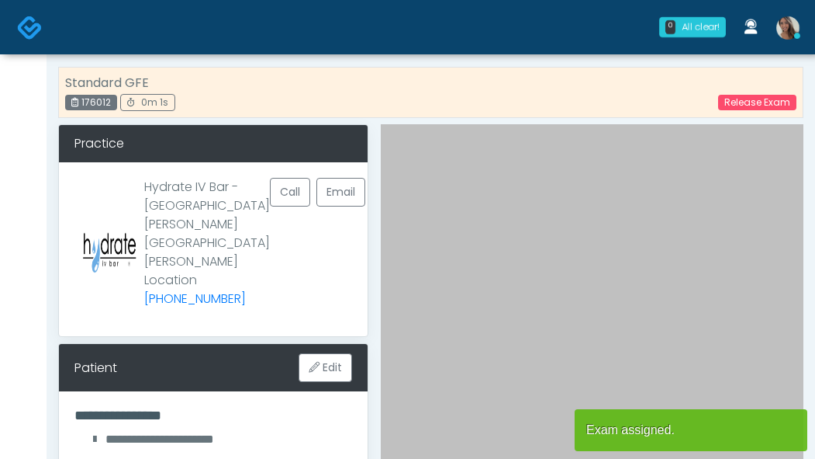
click at [738, 168] on div at bounding box center [592, 389] width 423 height 530
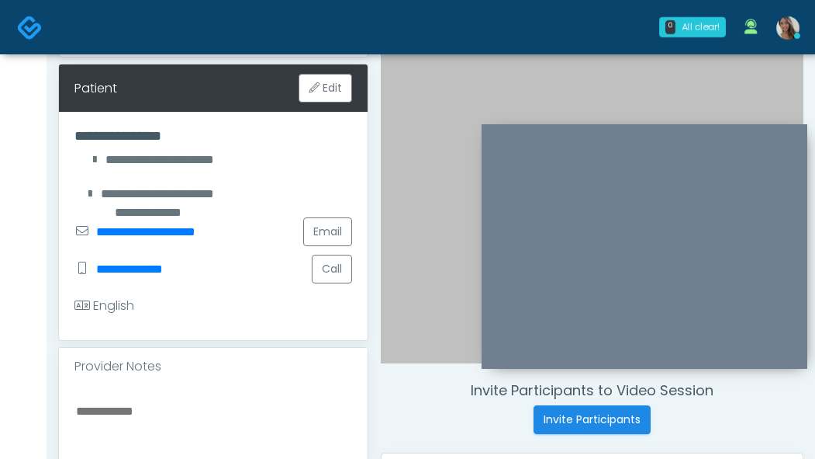
scroll to position [284, 0]
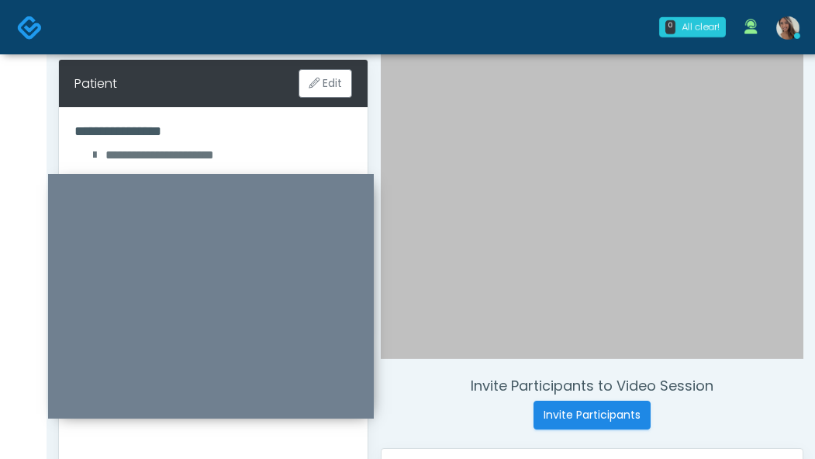
drag, startPoint x: 696, startPoint y: 133, endPoint x: 260, endPoint y: 203, distance: 441.6
click at [260, 203] on div at bounding box center [211, 296] width 326 height 244
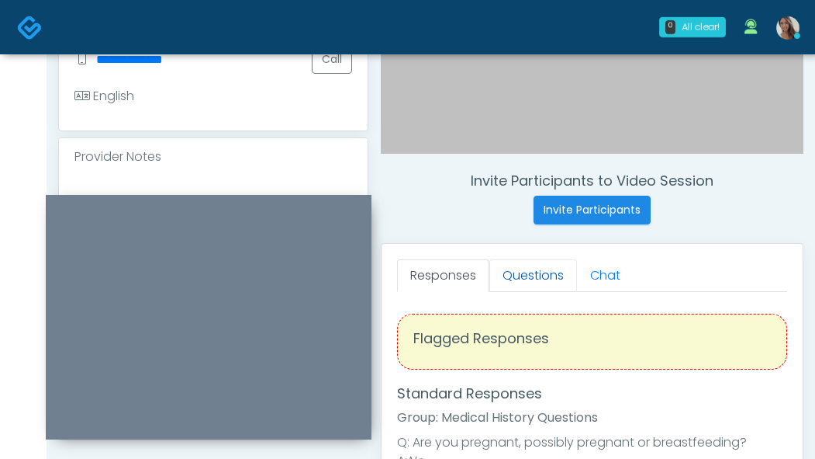
click at [521, 279] on link "Questions" at bounding box center [534, 275] width 88 height 33
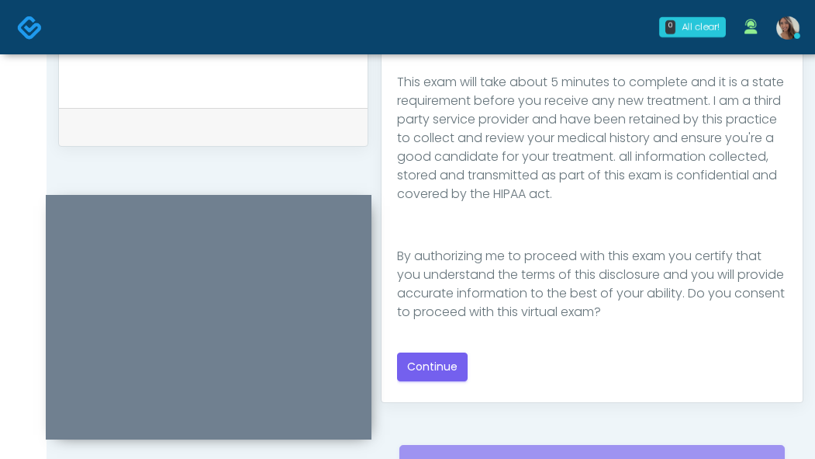
scroll to position [785, 0]
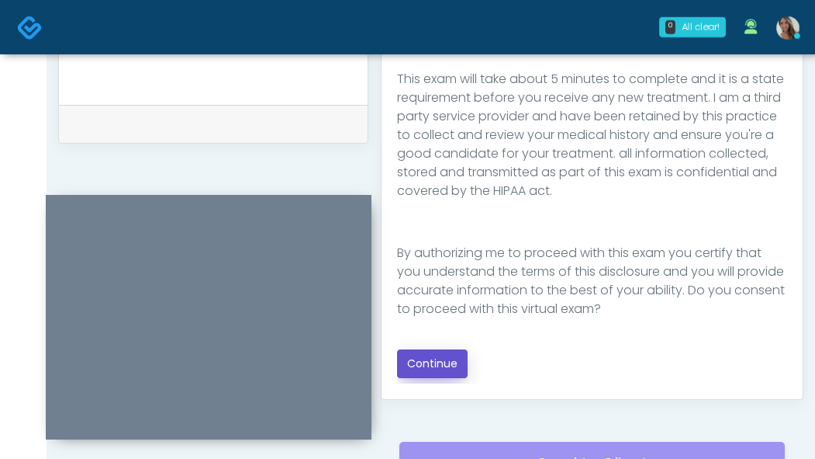
click at [450, 365] on button "Continue" at bounding box center [432, 363] width 71 height 29
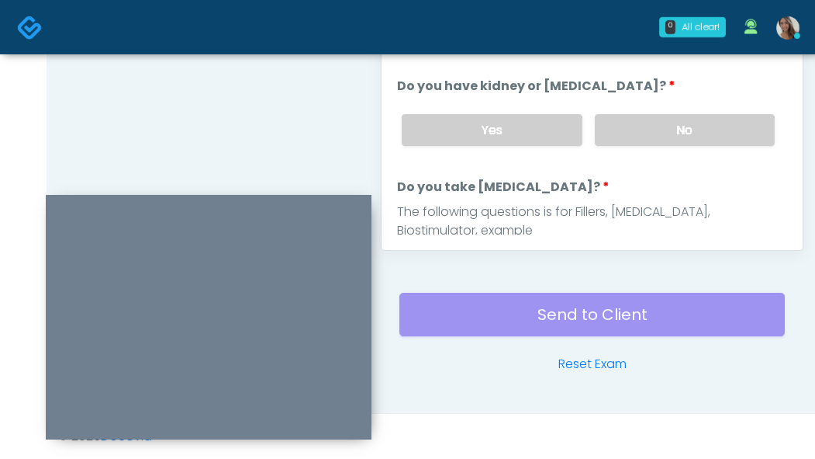
scroll to position [756, 0]
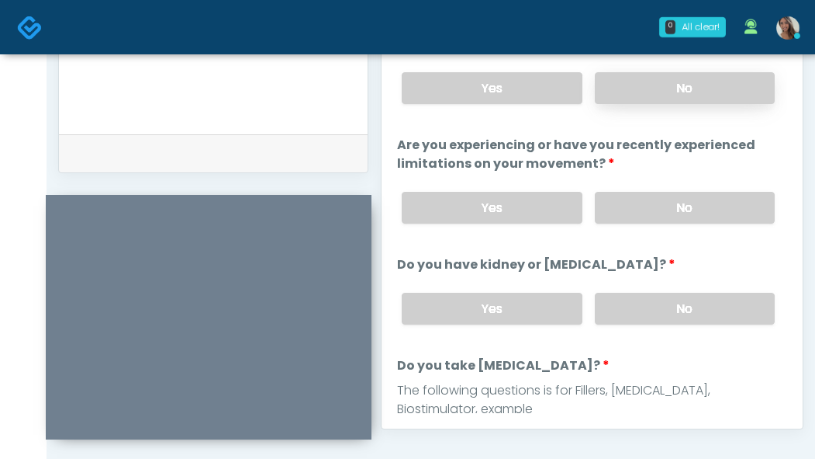
click at [689, 91] on label "No" at bounding box center [685, 88] width 180 height 32
click at [680, 203] on label "No" at bounding box center [685, 208] width 180 height 32
click at [670, 306] on label "No" at bounding box center [685, 309] width 180 height 32
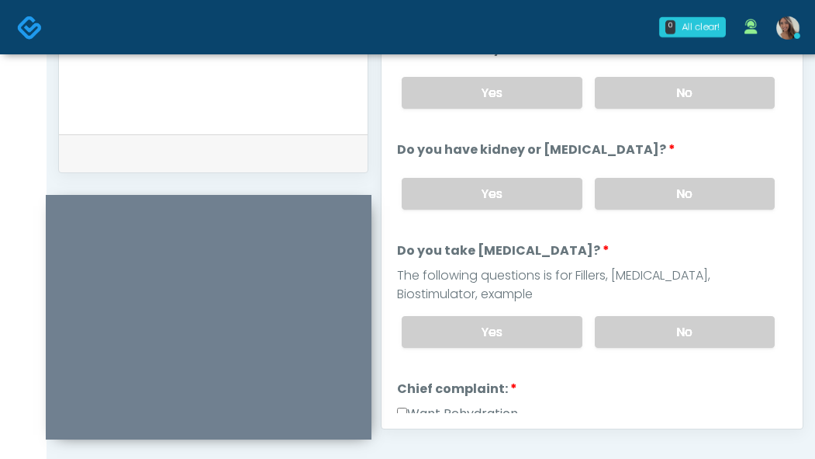
scroll to position [135, 0]
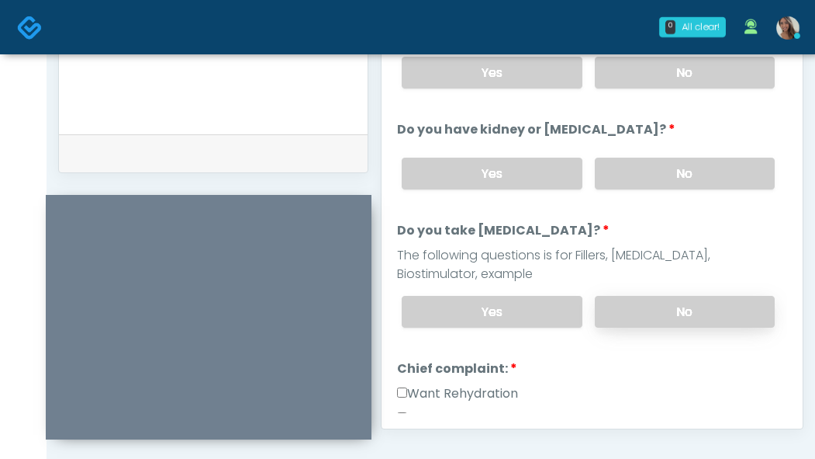
click at [652, 305] on label "No" at bounding box center [685, 312] width 180 height 32
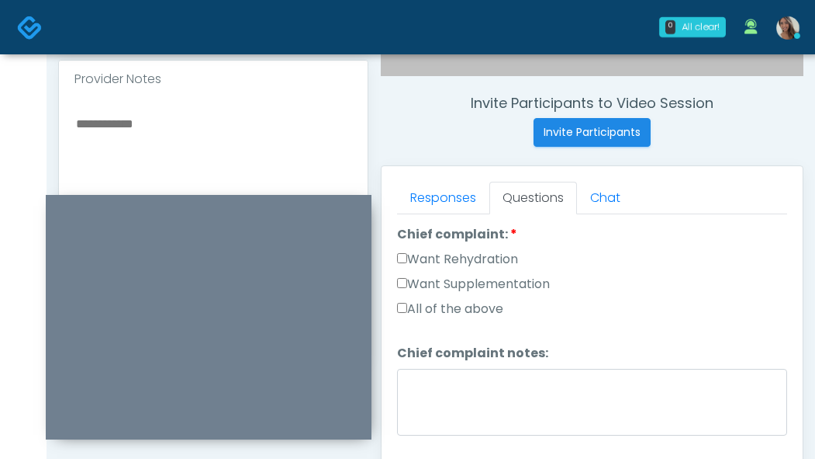
scroll to position [466, 0]
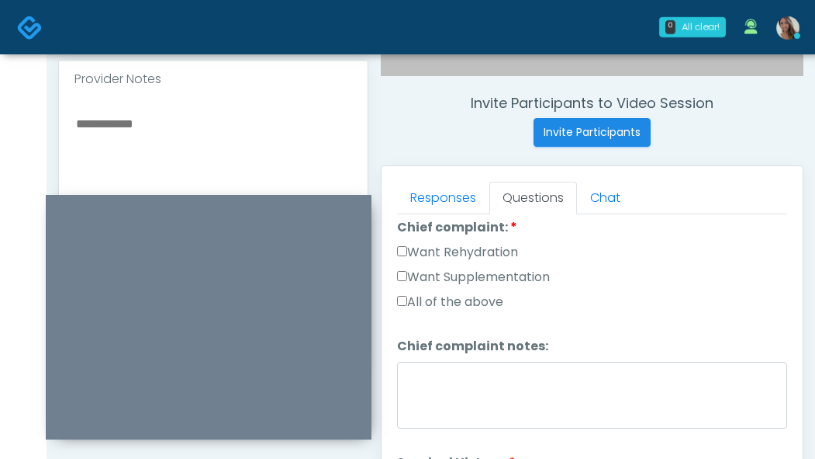
click at [531, 287] on div "Want Supplementation" at bounding box center [592, 280] width 390 height 25
click at [520, 272] on label "Want Supplementation" at bounding box center [473, 277] width 153 height 19
click at [499, 248] on label "Want Rehydration" at bounding box center [457, 252] width 121 height 19
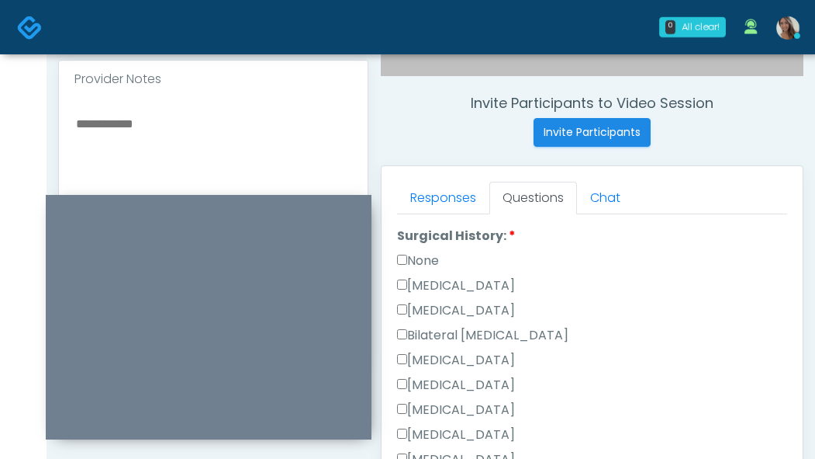
scroll to position [809, 0]
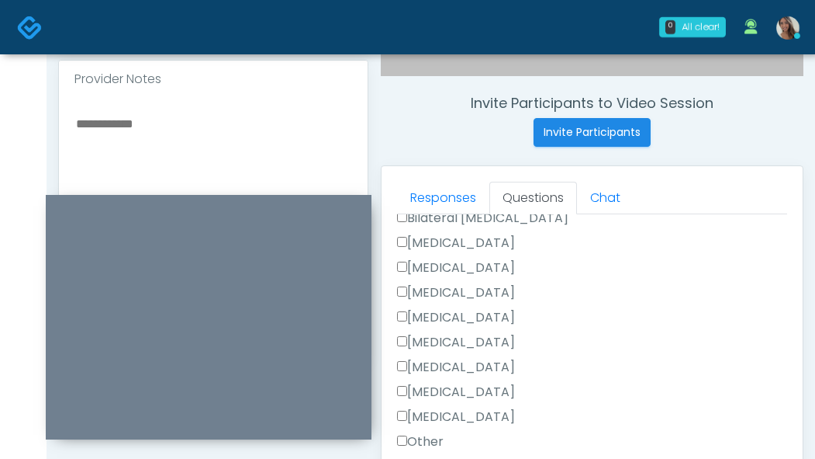
click at [473, 391] on label "Appendectomy" at bounding box center [456, 392] width 118 height 19
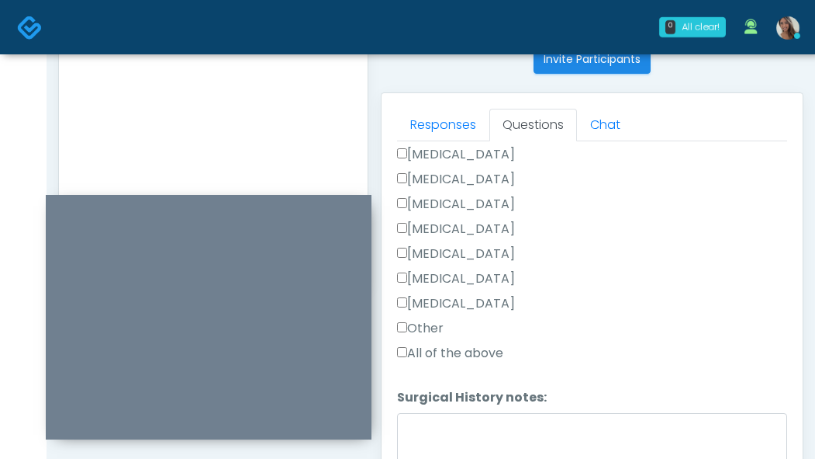
scroll to position [705, 0]
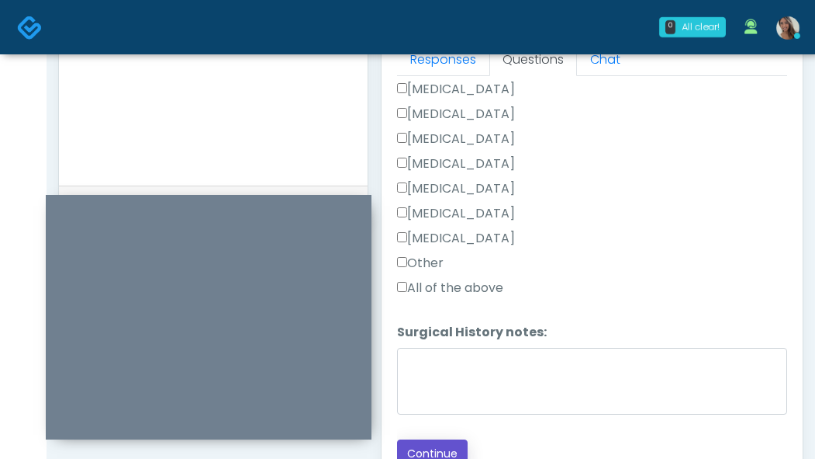
drag, startPoint x: 449, startPoint y: 443, endPoint x: 432, endPoint y: 441, distance: 17.2
click at [449, 444] on button "Continue" at bounding box center [432, 453] width 71 height 29
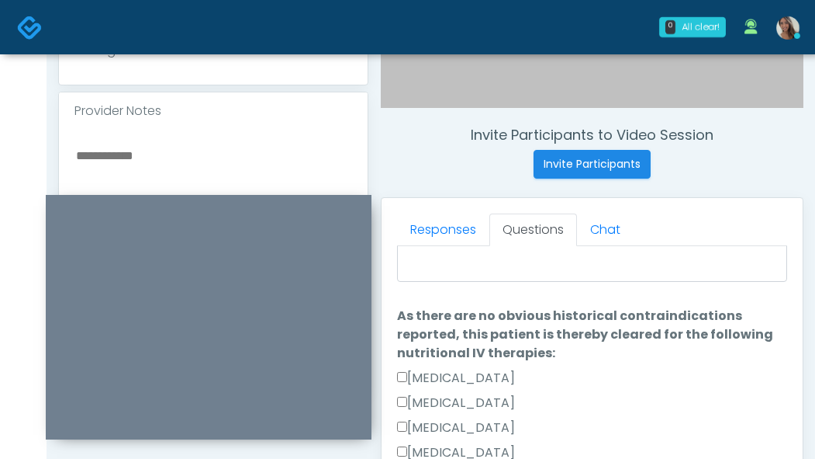
scroll to position [0, 0]
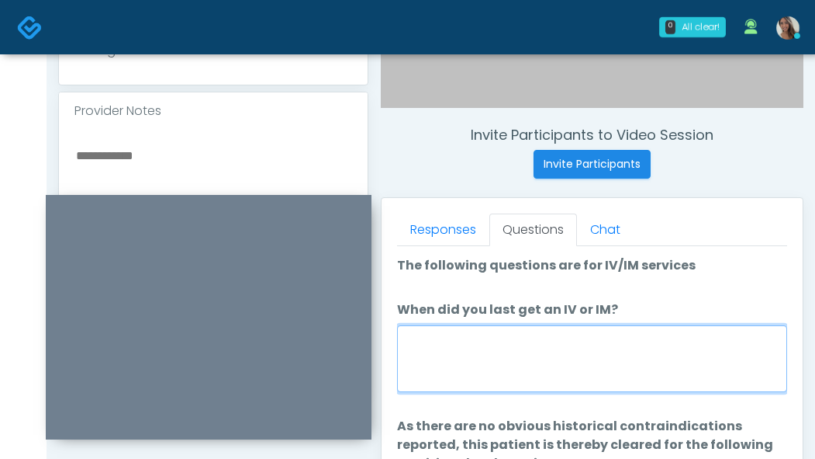
click at [565, 339] on textarea "When did you last get an IV or IM?" at bounding box center [592, 358] width 390 height 67
type textarea "*"
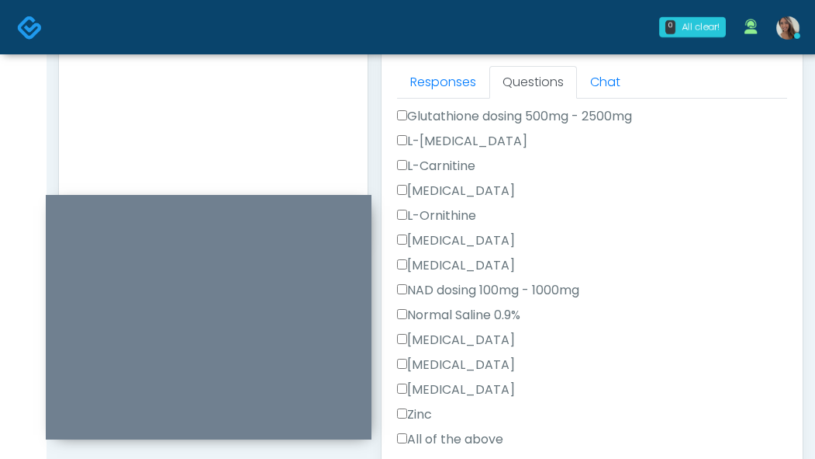
scroll to position [684, 0]
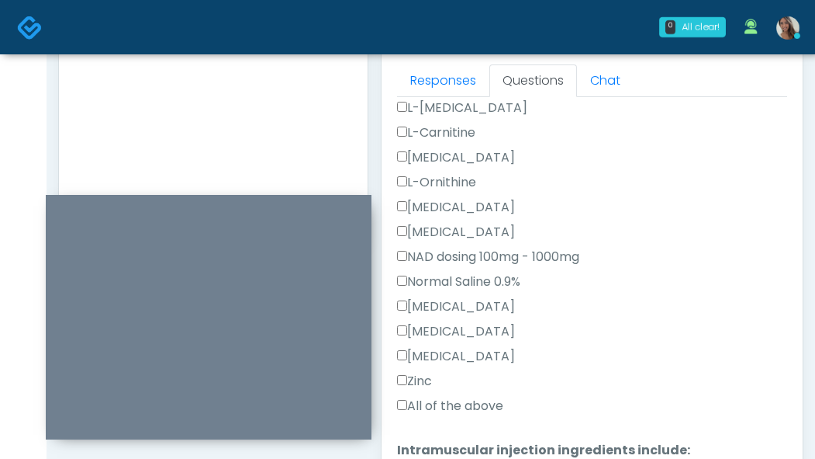
type textarea "**********"
click at [446, 399] on label "All of the above" at bounding box center [450, 405] width 106 height 19
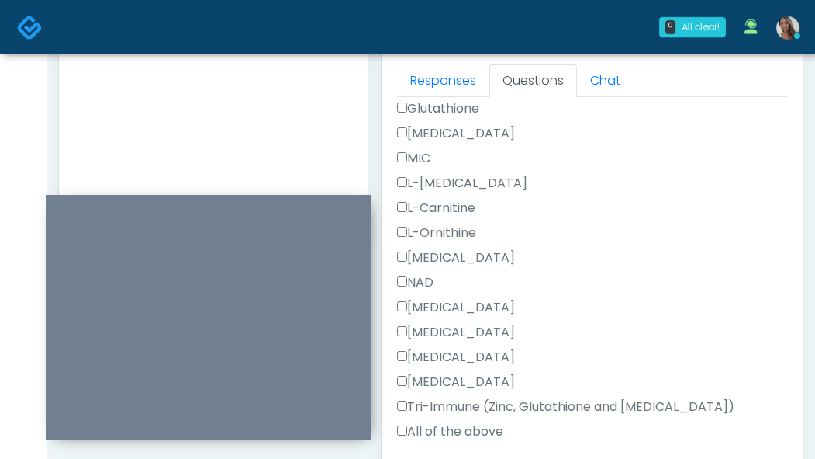
scroll to position [855, 0]
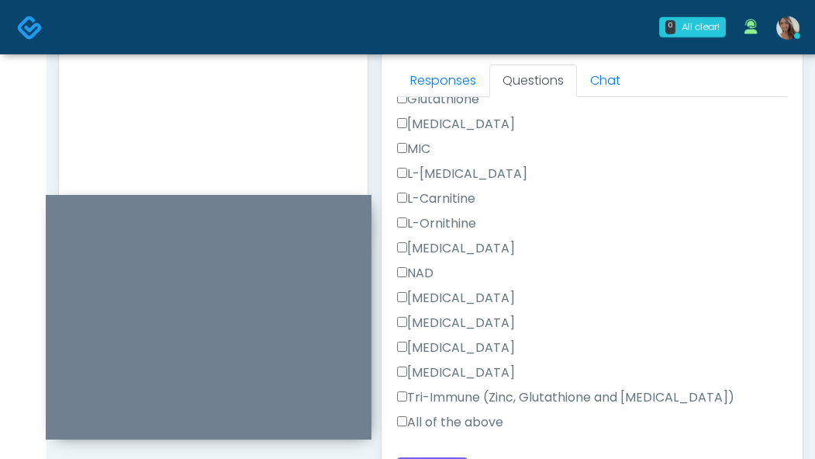
click at [453, 421] on label "All of the above" at bounding box center [450, 422] width 106 height 19
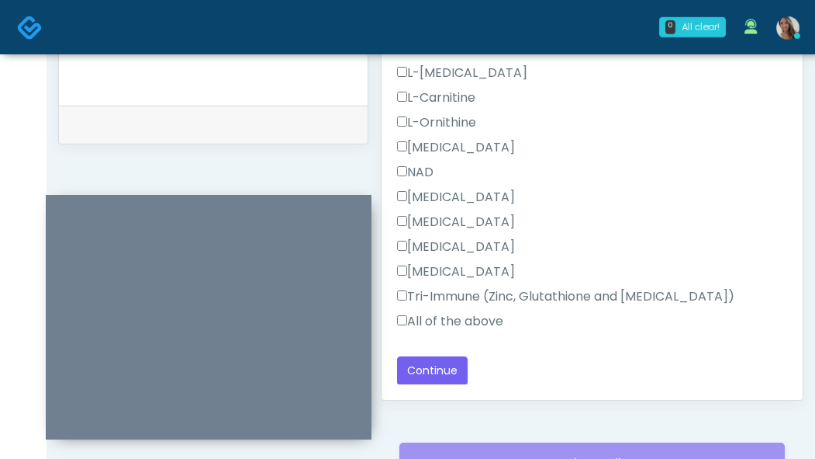
scroll to position [934, 0]
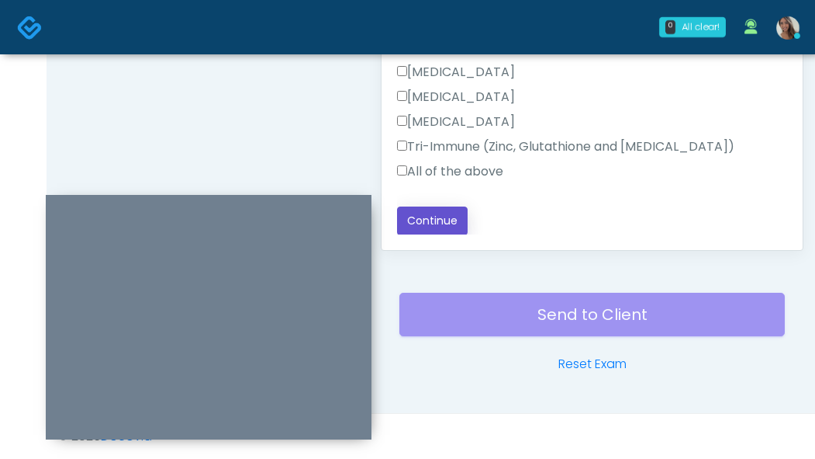
click at [453, 220] on button "Continue" at bounding box center [432, 220] width 71 height 29
drag, startPoint x: 385, startPoint y: 147, endPoint x: 393, endPoint y: 151, distance: 8.7
click at [385, 147] on div "Responses Questions Chat Good Faith Exam Script Good Faith Exam Script INTRODUC…" at bounding box center [592, 24] width 421 height 452
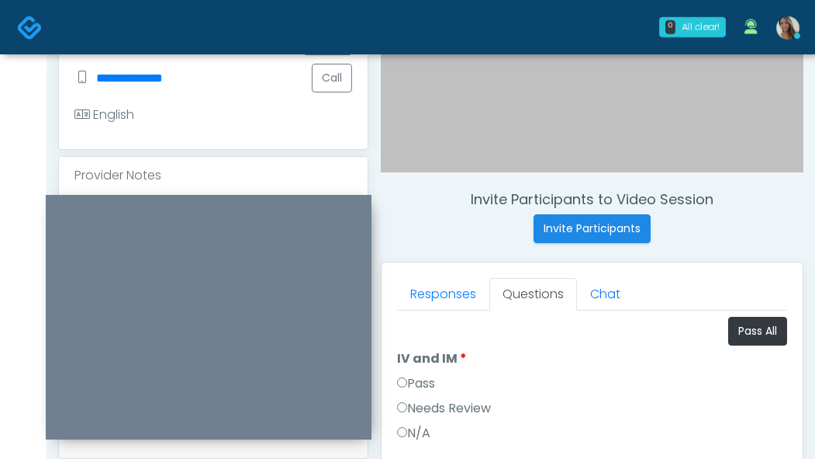
scroll to position [541, 0]
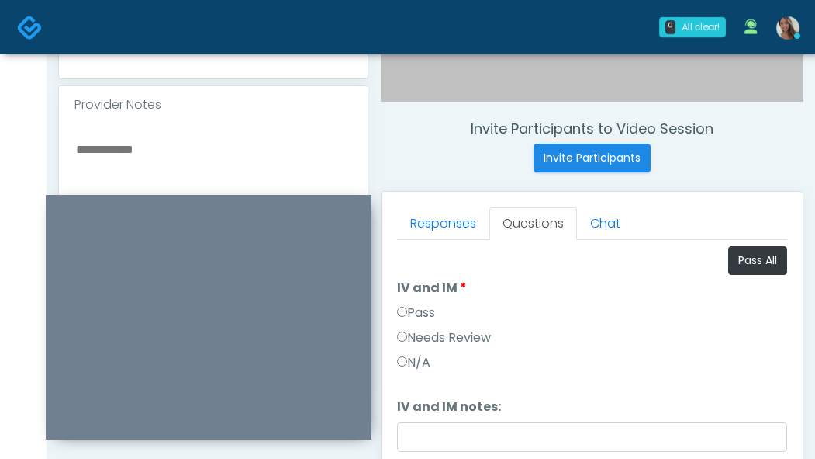
click at [428, 313] on label "Pass" at bounding box center [416, 312] width 38 height 19
click at [521, 317] on div "Pass" at bounding box center [592, 315] width 390 height 25
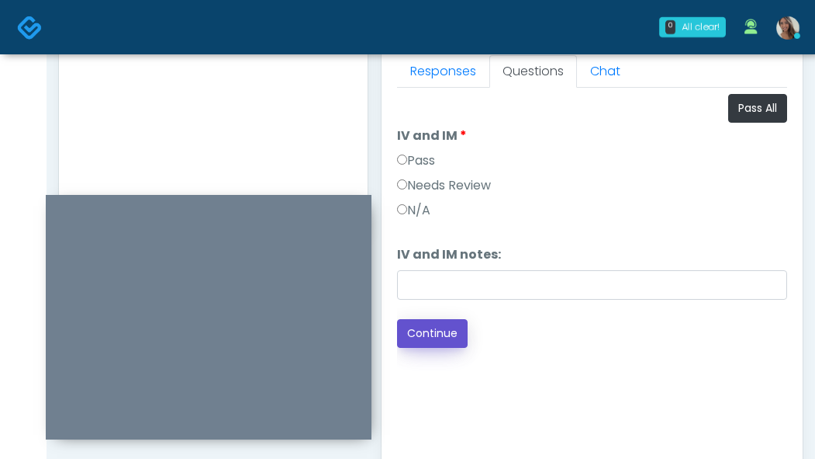
click at [445, 327] on button "Continue" at bounding box center [432, 333] width 71 height 29
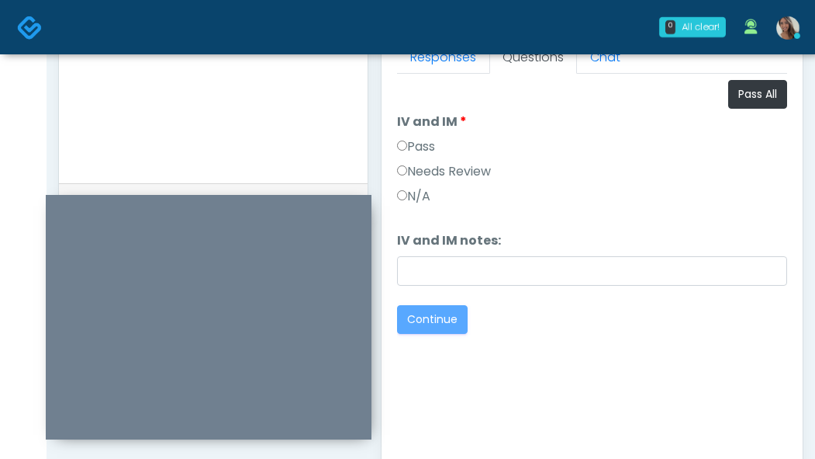
scroll to position [934, 0]
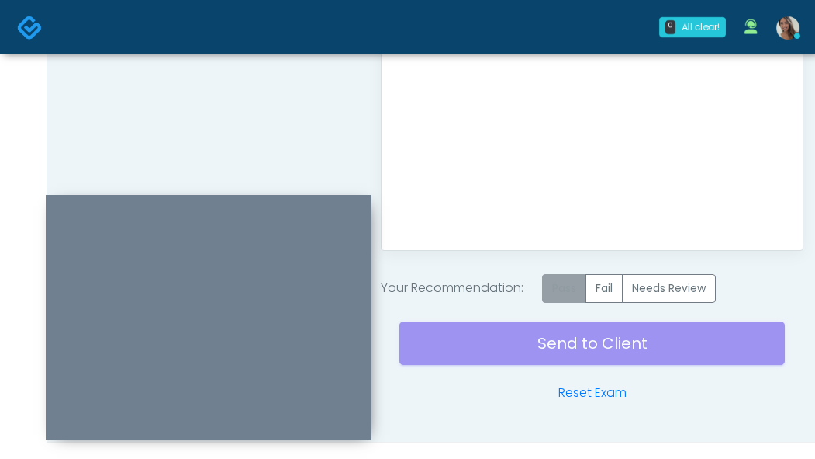
click at [575, 290] on label "Pass" at bounding box center [564, 288] width 44 height 29
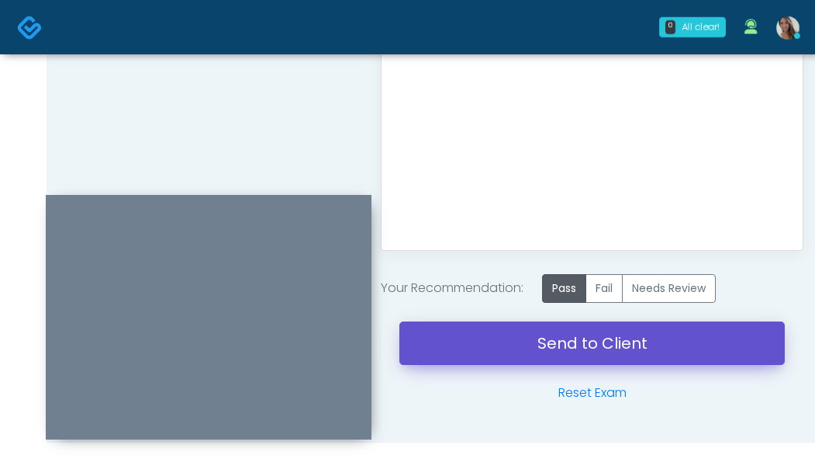
click at [573, 338] on link "Send to Client" at bounding box center [593, 342] width 386 height 43
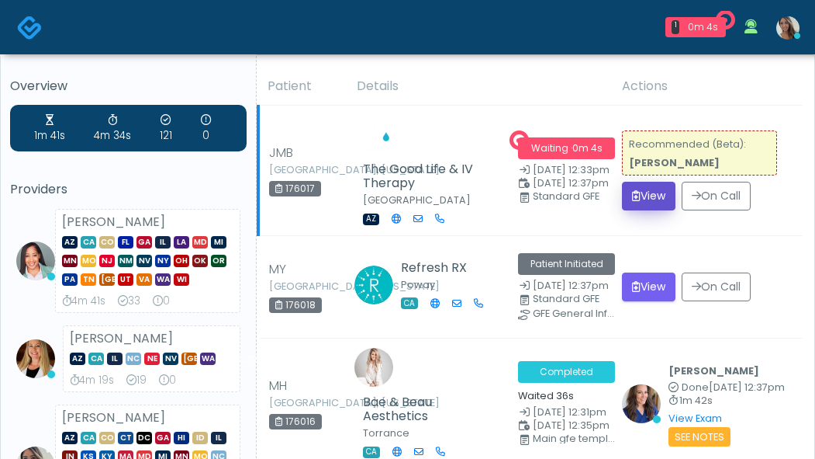
click at [652, 203] on button "View" at bounding box center [649, 196] width 54 height 29
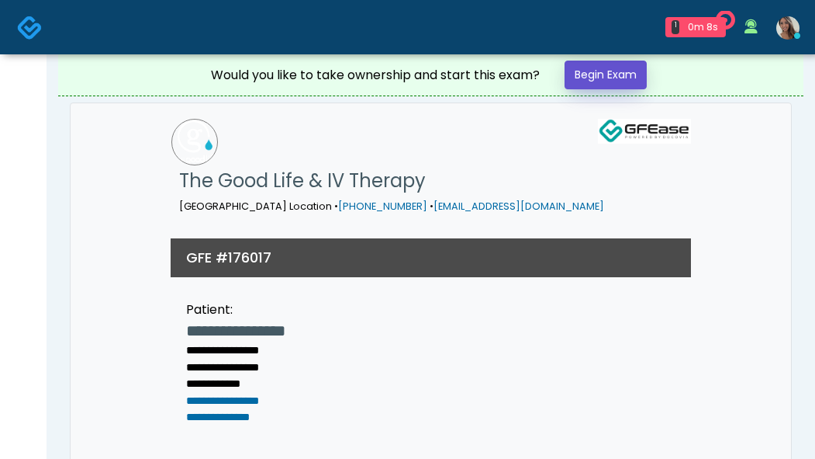
click at [577, 78] on link "Begin Exam" at bounding box center [606, 75] width 82 height 29
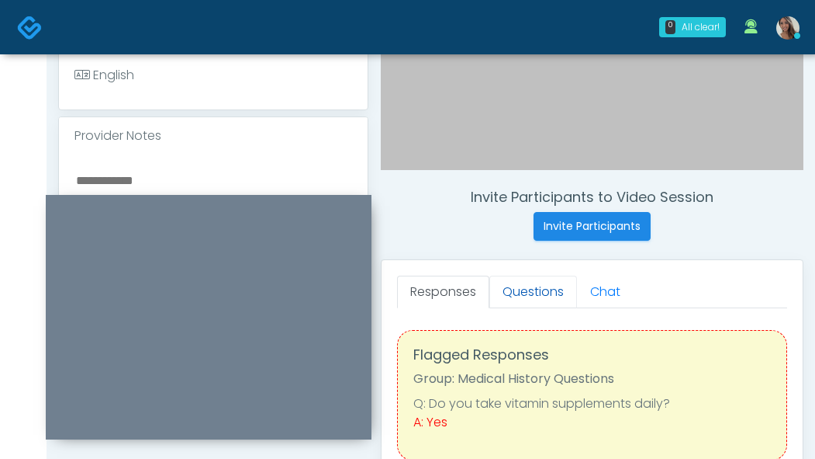
click at [535, 291] on link "Questions" at bounding box center [534, 291] width 88 height 33
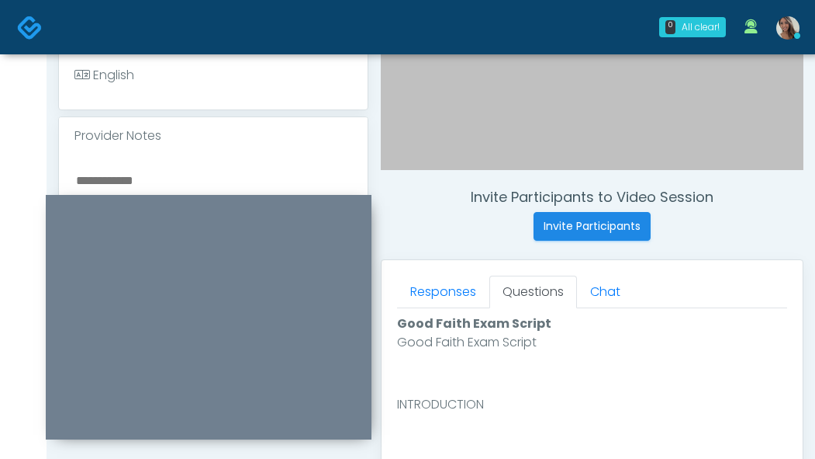
click at [415, 199] on h4 "Invite Participants to Video Session" at bounding box center [592, 197] width 423 height 17
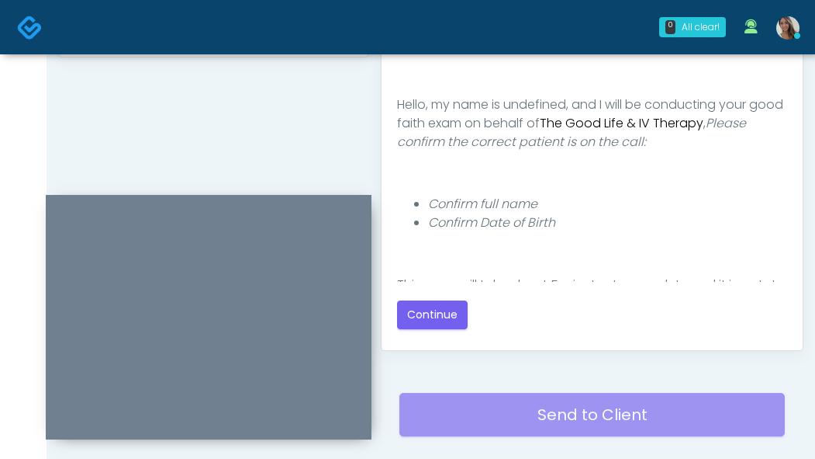
scroll to position [178, 0]
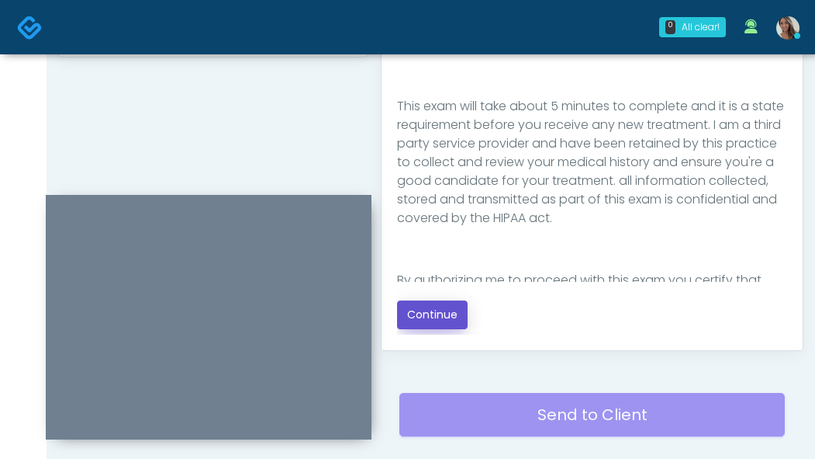
click at [441, 305] on button "Continue" at bounding box center [432, 314] width 71 height 29
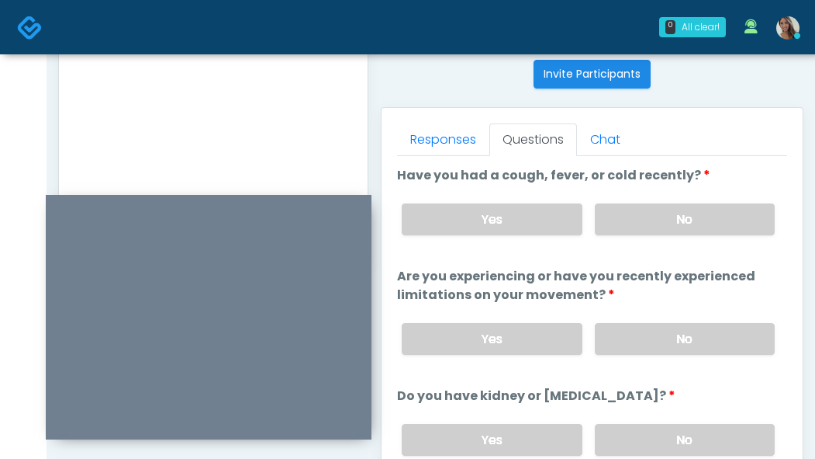
scroll to position [583, 0]
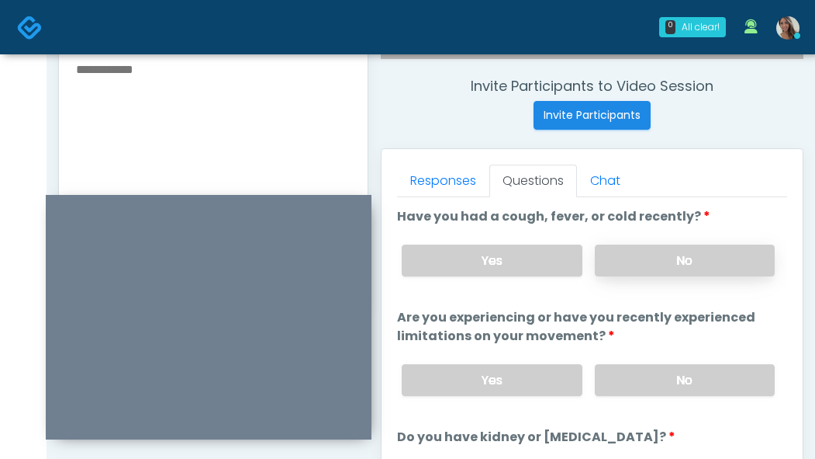
click at [667, 260] on label "No" at bounding box center [685, 260] width 180 height 32
click at [679, 377] on label "No" at bounding box center [685, 380] width 180 height 32
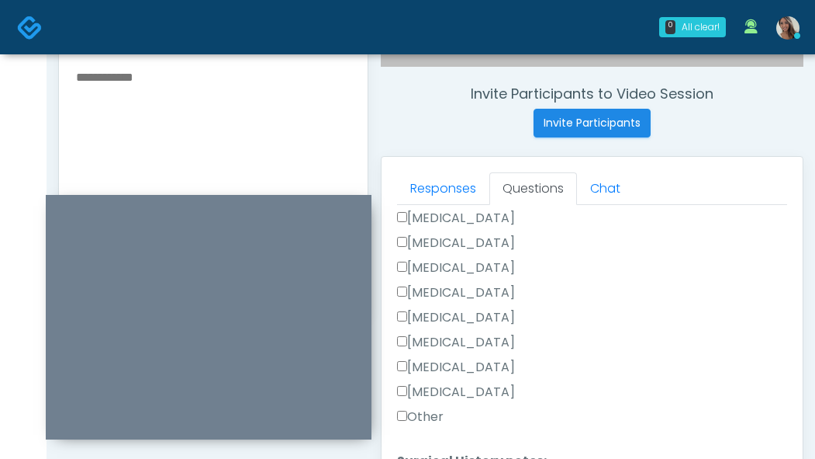
scroll to position [0, 0]
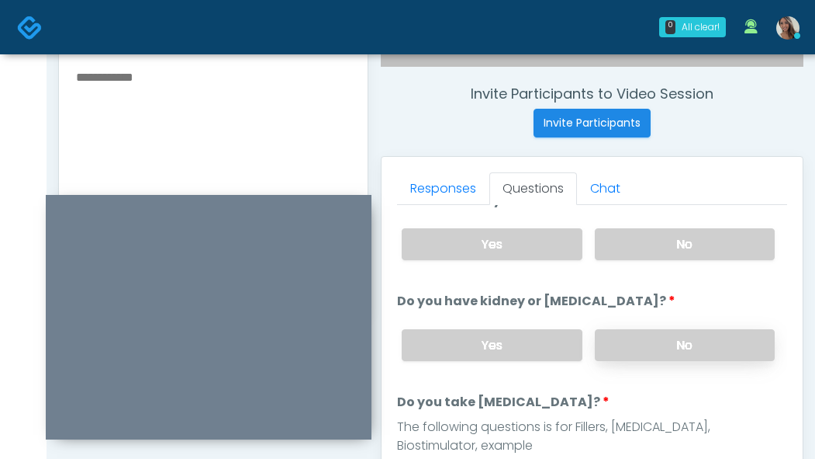
click at [653, 340] on label "No" at bounding box center [685, 345] width 180 height 32
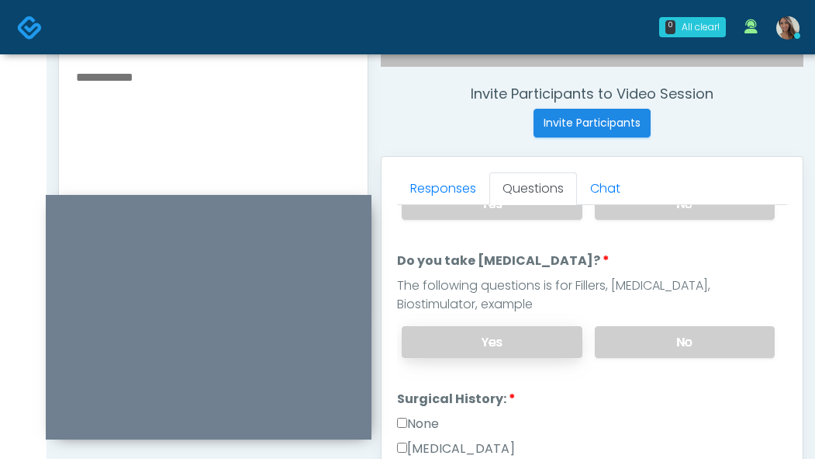
scroll to position [298, 0]
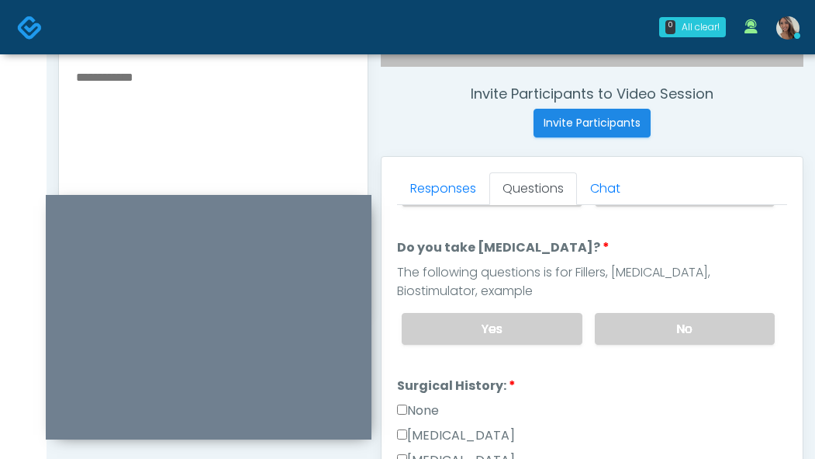
click at [693, 347] on div "Yes No" at bounding box center [589, 328] width 398 height 57
drag, startPoint x: 643, startPoint y: 322, endPoint x: 587, endPoint y: 349, distance: 62.8
click at [643, 322] on label "No" at bounding box center [685, 329] width 180 height 32
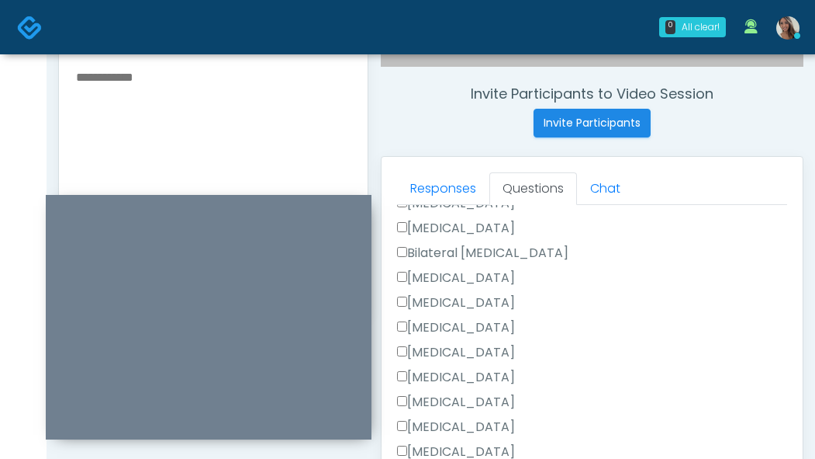
scroll to position [590, 0]
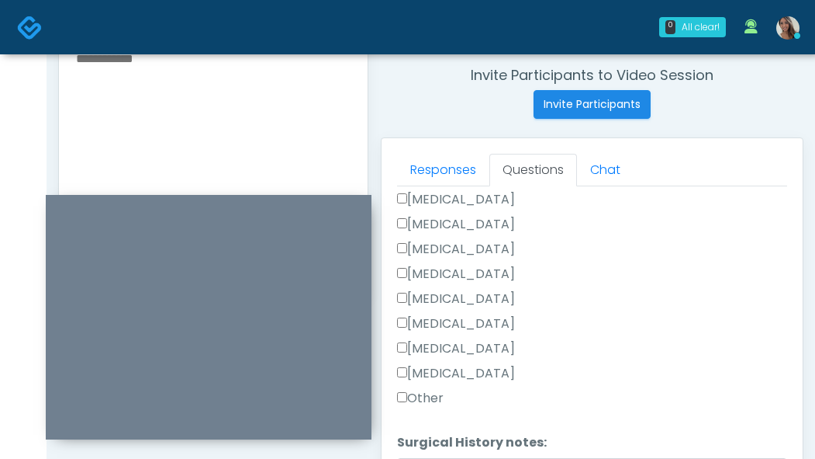
click at [426, 400] on label "Other" at bounding box center [420, 398] width 47 height 19
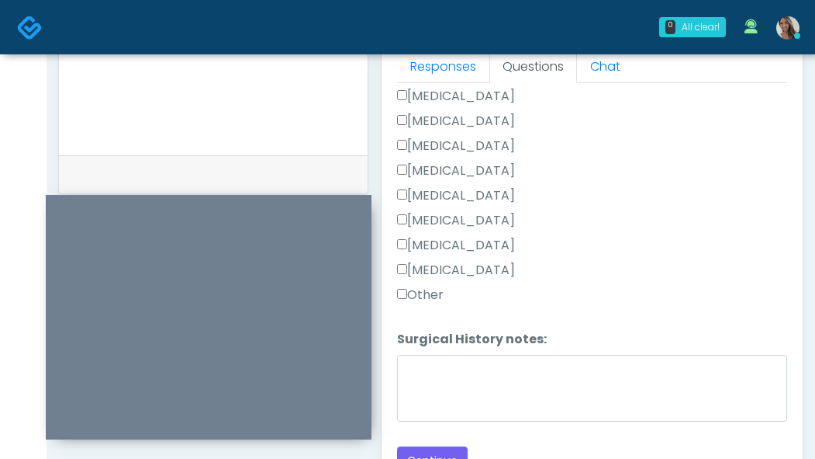
scroll to position [708, 0]
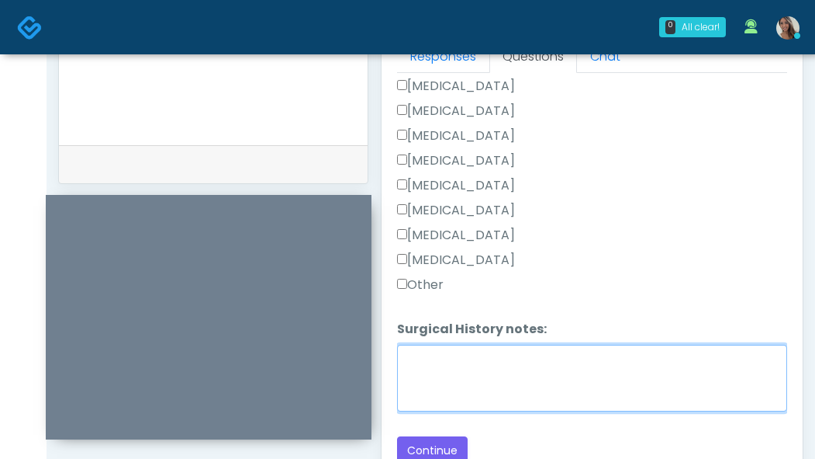
click at [468, 379] on textarea "Surgical History notes:" at bounding box center [592, 378] width 390 height 67
type textarea "**********"
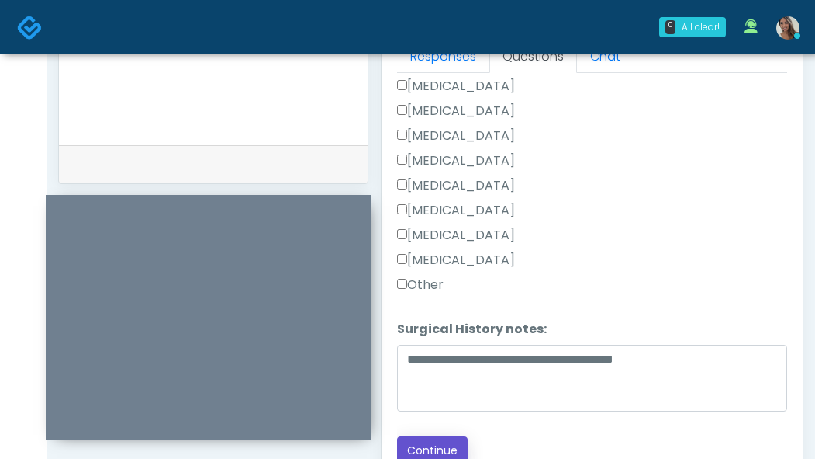
click at [453, 436] on button "Continue" at bounding box center [432, 450] width 71 height 29
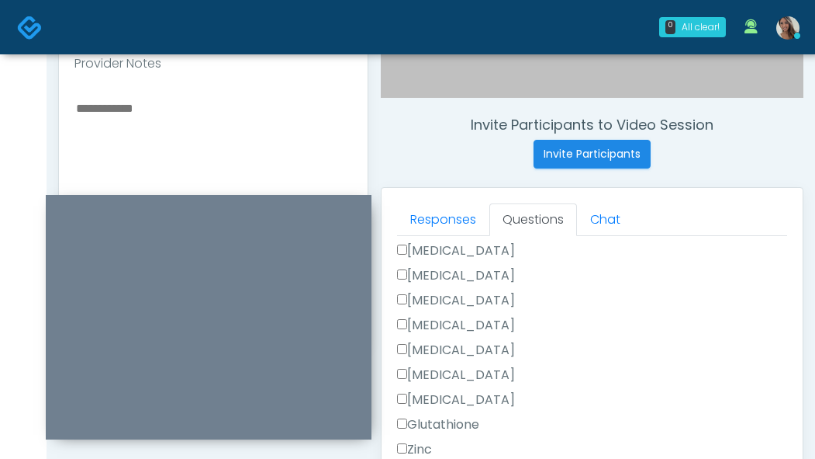
scroll to position [543, 0]
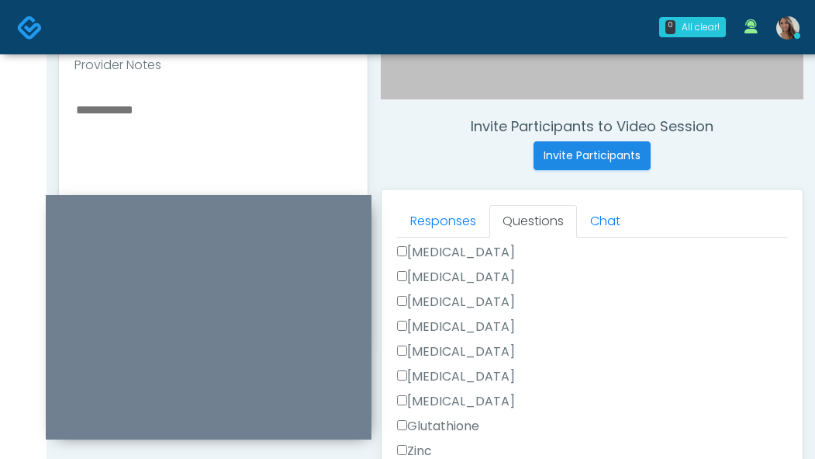
click at [185, 164] on textarea at bounding box center [213, 193] width 278 height 189
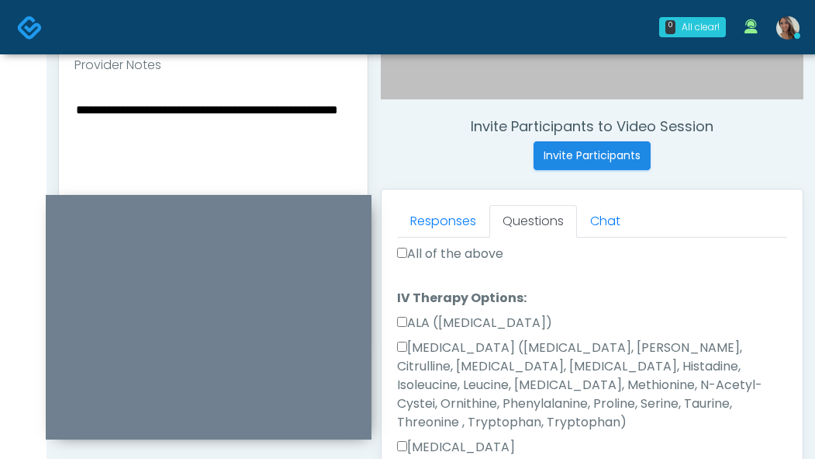
click at [480, 253] on label "All of the above" at bounding box center [450, 253] width 106 height 19
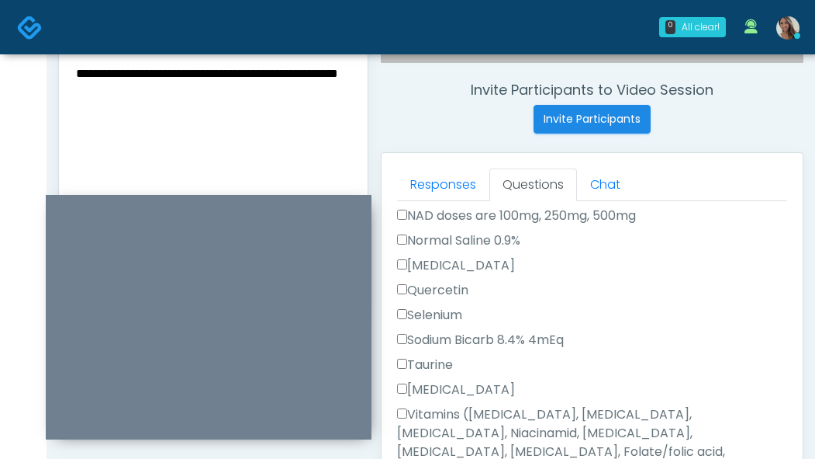
scroll to position [722, 0]
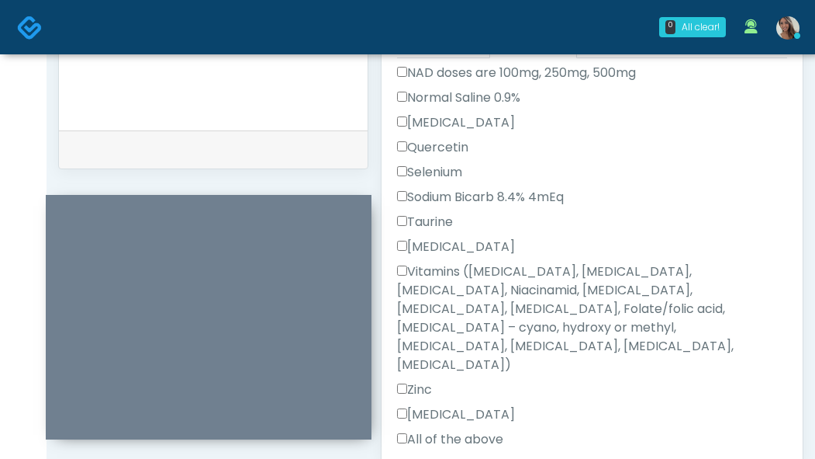
drag, startPoint x: 453, startPoint y: 382, endPoint x: 470, endPoint y: 370, distance: 20.7
click at [453, 430] on label "All of the above" at bounding box center [450, 439] width 106 height 19
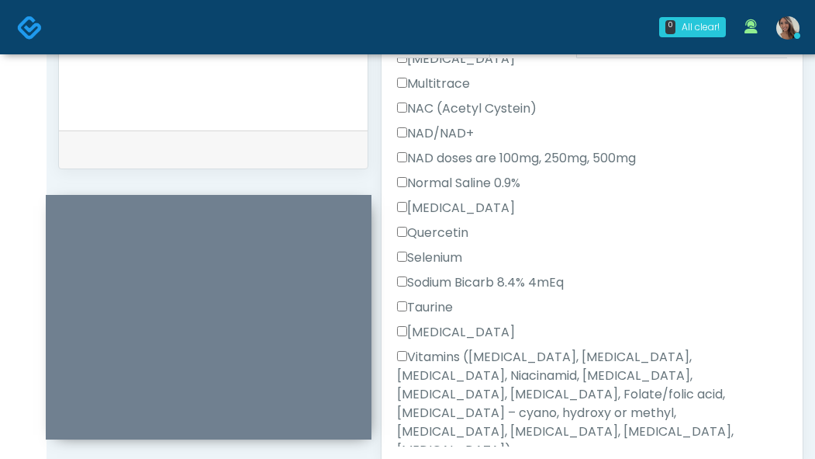
scroll to position [1049, 0]
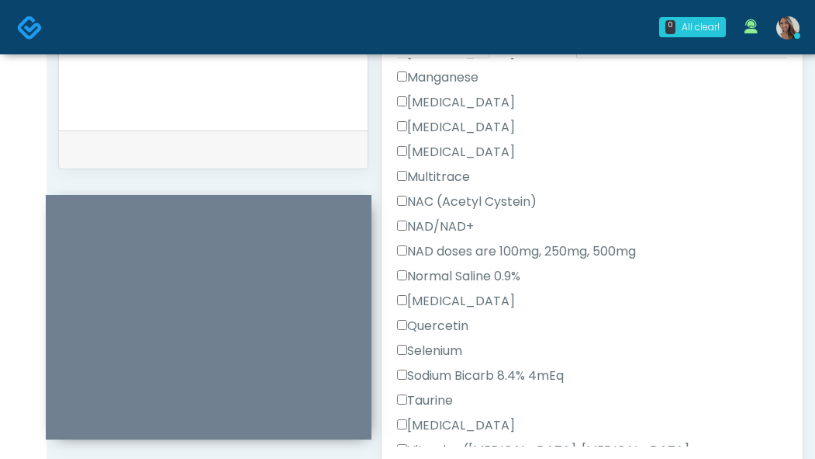
click at [456, 217] on label "NAD/NAD+" at bounding box center [435, 226] width 77 height 19
click at [456, 242] on label "NAD doses are 100mg, 250mg, 500mg" at bounding box center [516, 251] width 239 height 19
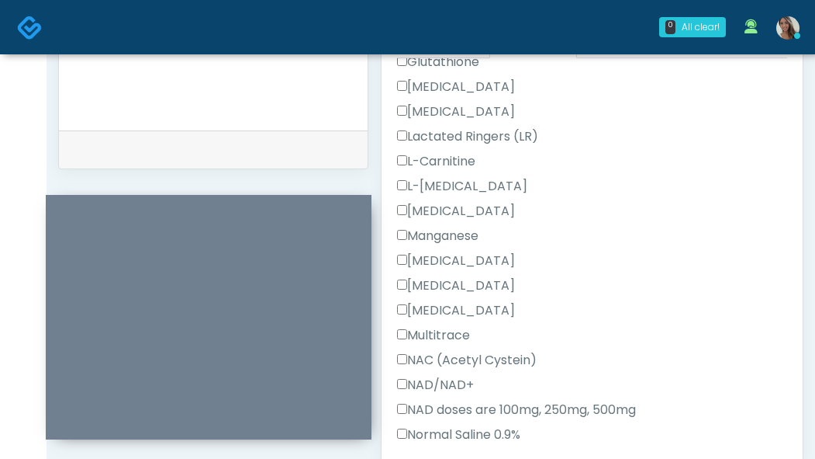
scroll to position [1227, 0]
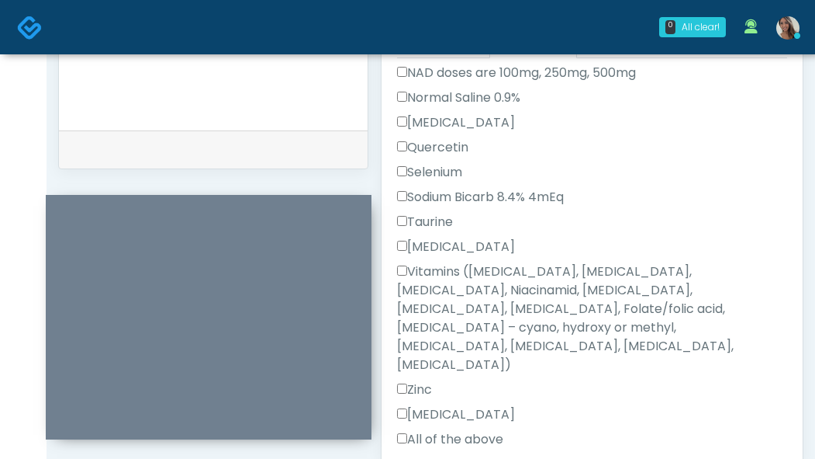
drag, startPoint x: 451, startPoint y: 429, endPoint x: 460, endPoint y: 426, distance: 9.8
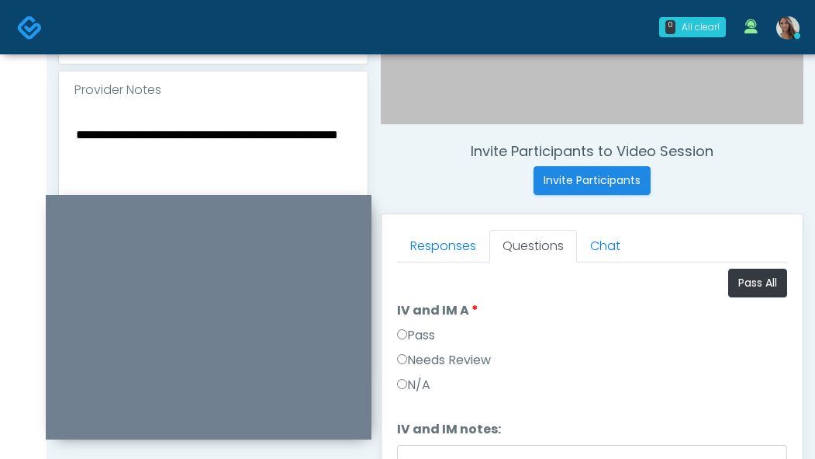
scroll to position [519, 0]
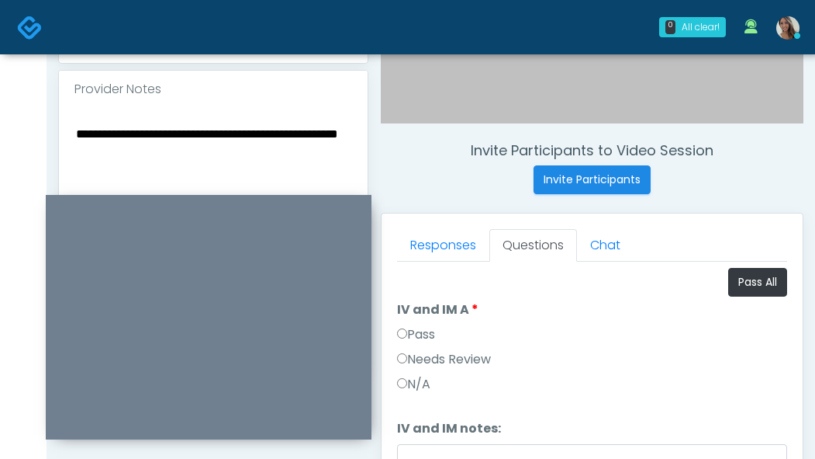
click at [416, 324] on li "IV and IM A IV and IM A Pass Needs Review N/A" at bounding box center [592, 349] width 390 height 99
click at [416, 331] on label "Pass" at bounding box center [416, 334] width 38 height 19
click at [243, 166] on textarea "**********" at bounding box center [213, 217] width 278 height 189
click at [182, 142] on textarea "**********" at bounding box center [213, 217] width 278 height 189
drag, startPoint x: 181, startPoint y: 151, endPoint x: 154, endPoint y: 157, distance: 26.9
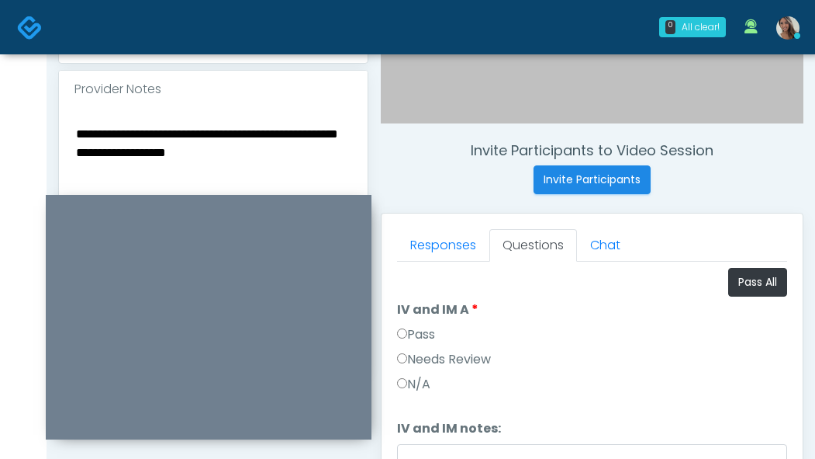
click at [180, 151] on textarea "**********" at bounding box center [213, 217] width 278 height 189
click at [77, 136] on textarea "**********" at bounding box center [213, 217] width 278 height 189
click at [225, 173] on textarea "**********" at bounding box center [213, 217] width 278 height 189
click at [205, 151] on textarea "**********" at bounding box center [213, 217] width 278 height 189
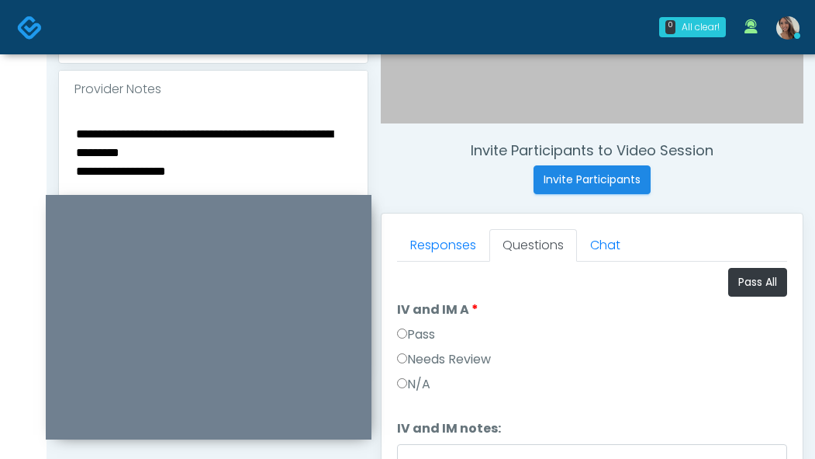
click at [205, 151] on textarea "**********" at bounding box center [213, 217] width 278 height 189
click at [296, 185] on textarea "**********" at bounding box center [213, 217] width 278 height 189
type textarea "**********"
click at [587, 365] on div "Needs Review" at bounding box center [592, 362] width 390 height 25
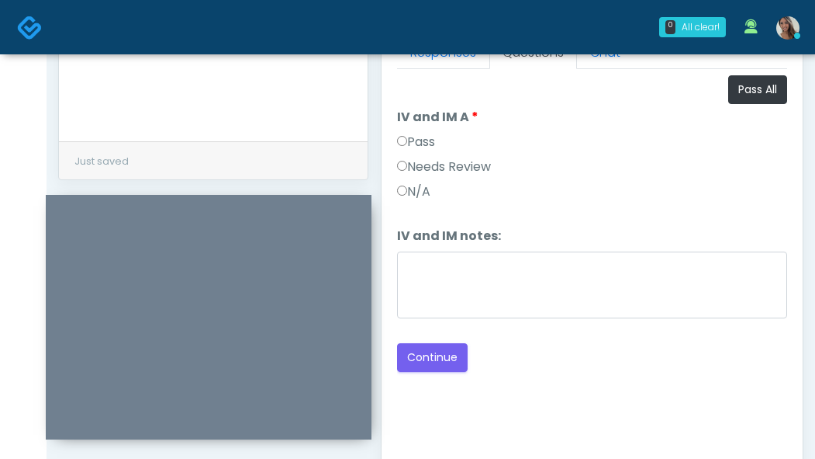
click at [542, 246] on li "IV and IM notes: IV and IM notes:" at bounding box center [592, 275] width 390 height 97
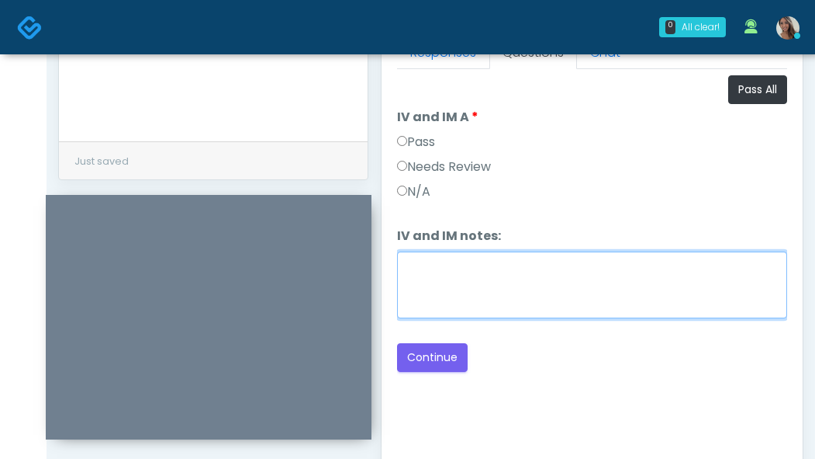
click at [541, 270] on textarea "IV and IM notes:" at bounding box center [592, 284] width 390 height 67
paste textarea "**********"
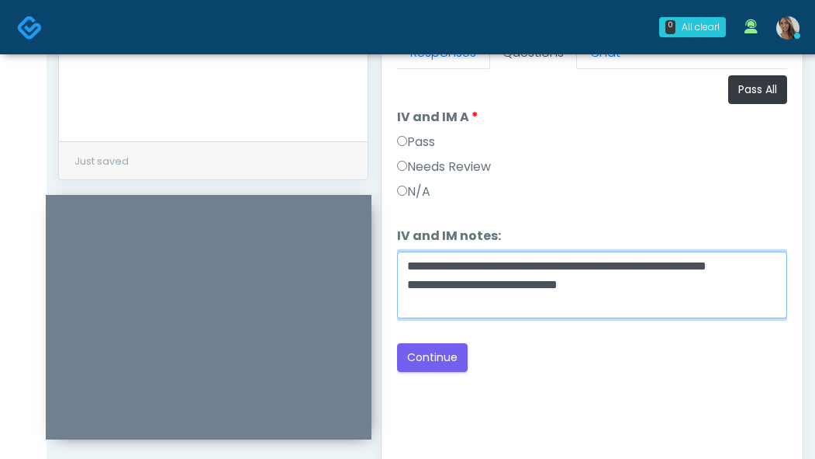
type textarea "**********"
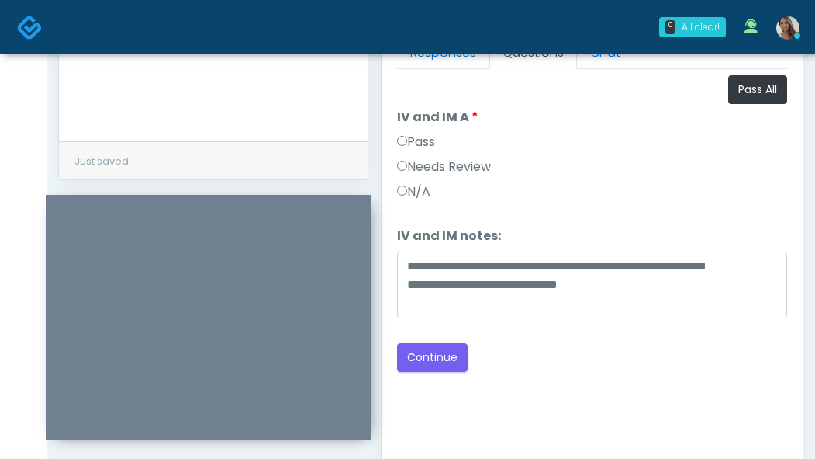
click at [668, 211] on ol "**********" at bounding box center [592, 199] width 390 height 248
click at [610, 382] on div "Good Faith Exam Script Good Faith Exam Script INTRODUCTION Hello, my name is un…" at bounding box center [592, 263] width 390 height 388
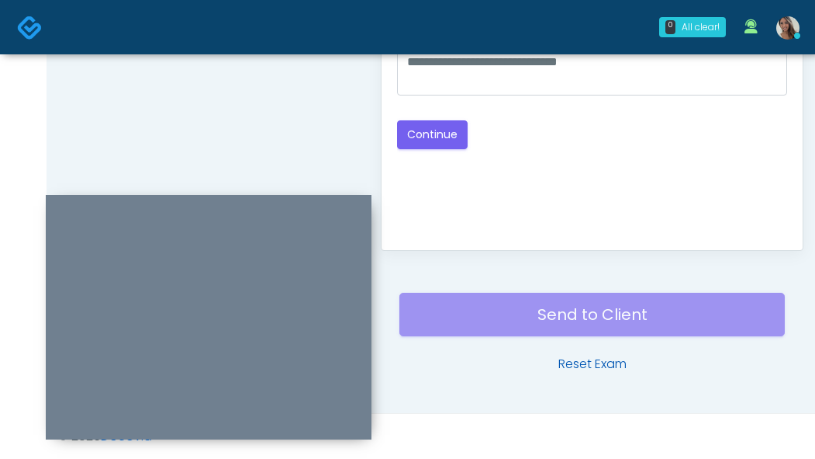
click at [601, 362] on link "Reset Exam" at bounding box center [593, 364] width 68 height 19
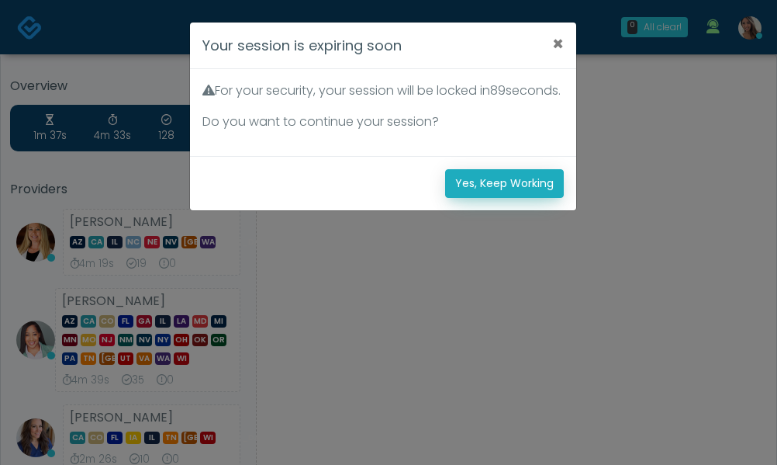
click at [488, 198] on button "Yes, Keep Working" at bounding box center [504, 183] width 119 height 29
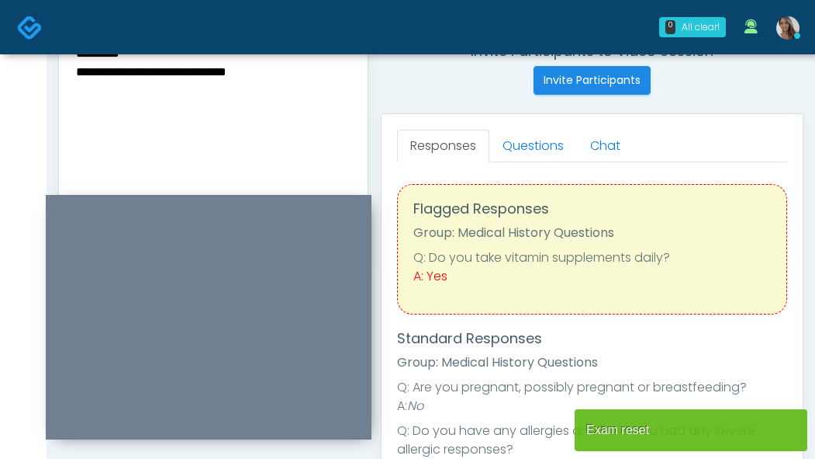
scroll to position [531, 0]
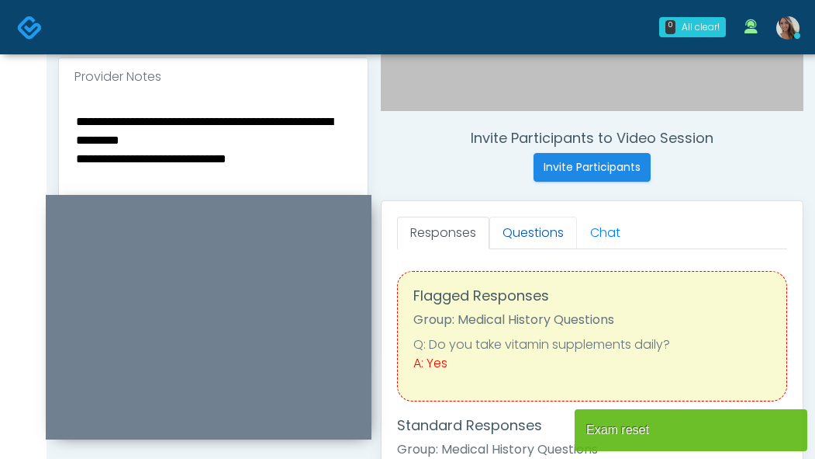
click at [544, 237] on link "Questions" at bounding box center [534, 232] width 88 height 33
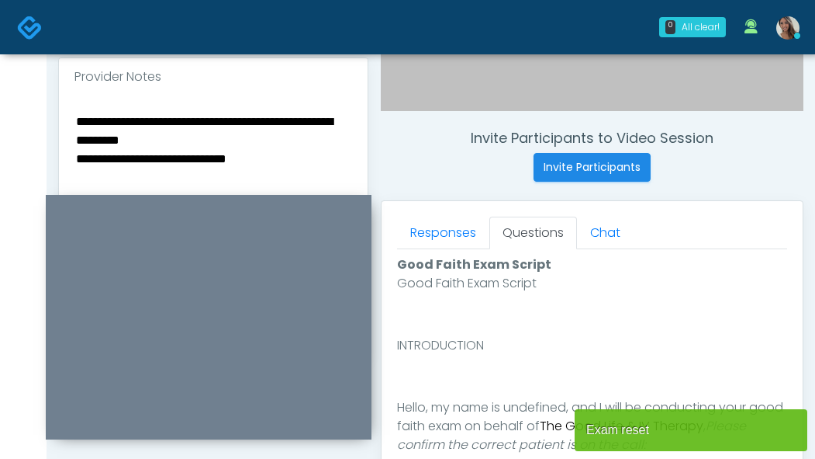
scroll to position [934, 0]
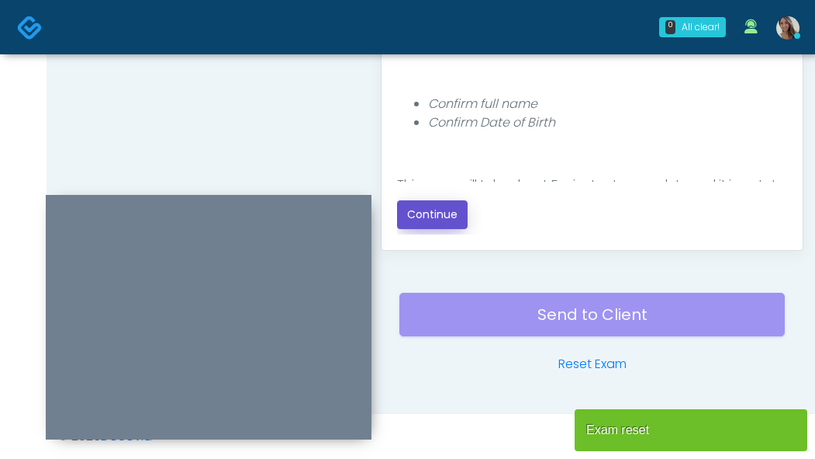
click at [438, 222] on button "Continue" at bounding box center [432, 214] width 71 height 29
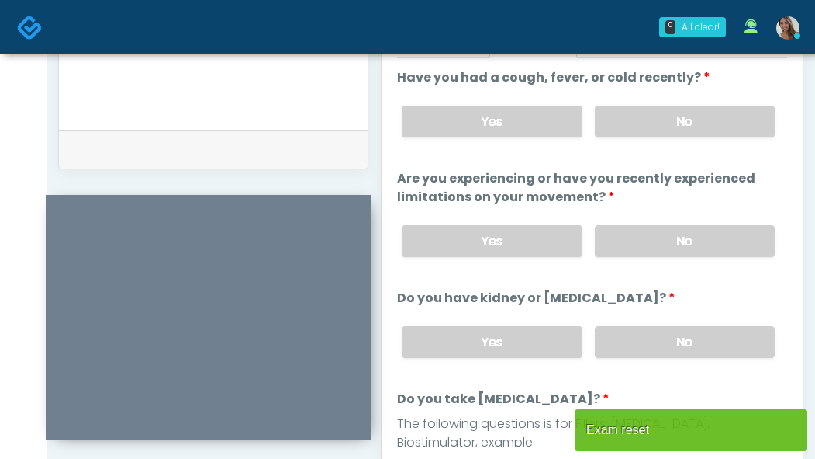
scroll to position [711, 0]
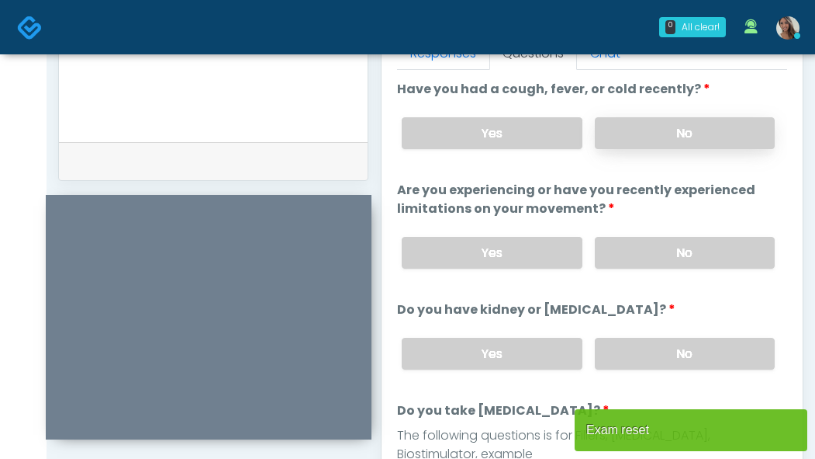
click at [686, 118] on label "No" at bounding box center [685, 133] width 180 height 32
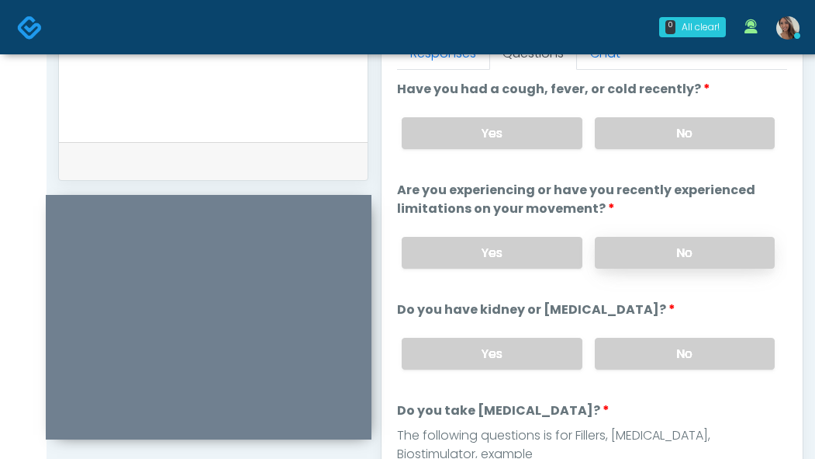
click at [660, 265] on label "No" at bounding box center [685, 253] width 180 height 32
click at [655, 327] on div "Yes No" at bounding box center [589, 353] width 398 height 57
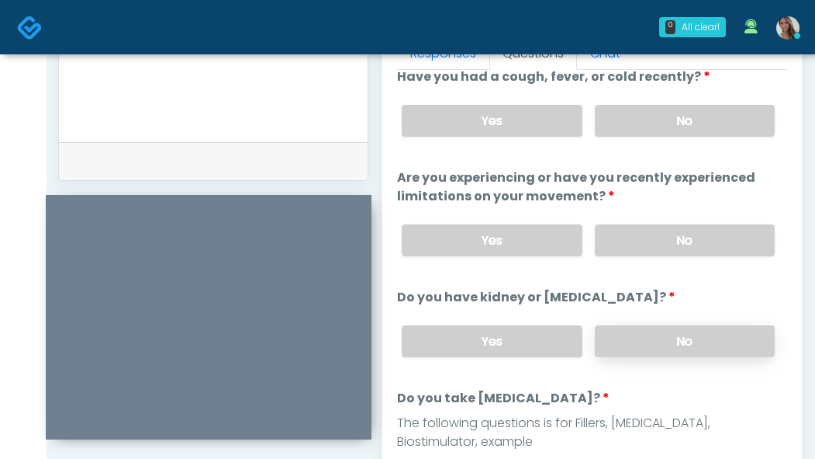
click at [650, 334] on label "No" at bounding box center [685, 341] width 180 height 32
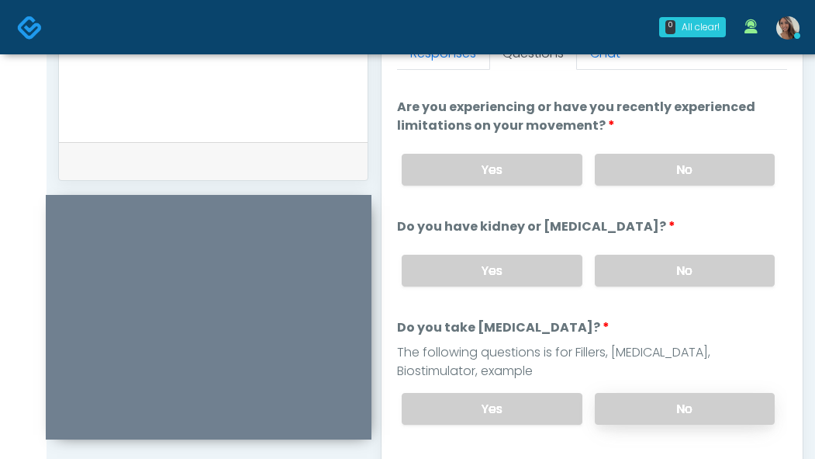
click at [642, 409] on label "No" at bounding box center [685, 409] width 180 height 32
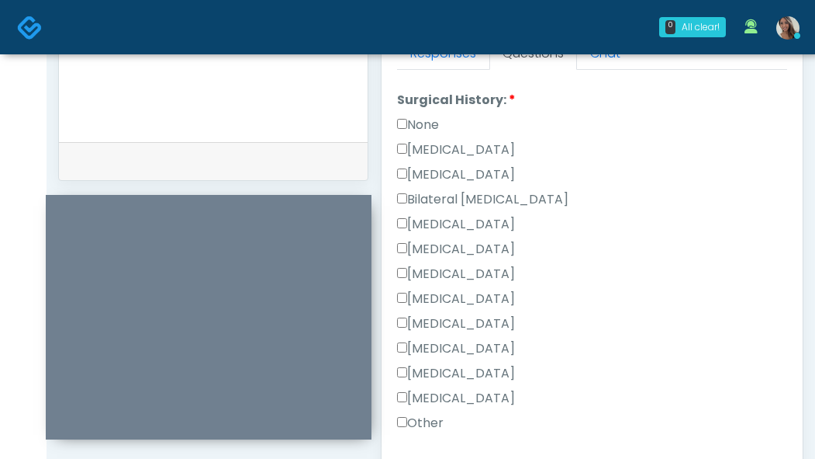
scroll to position [585, 0]
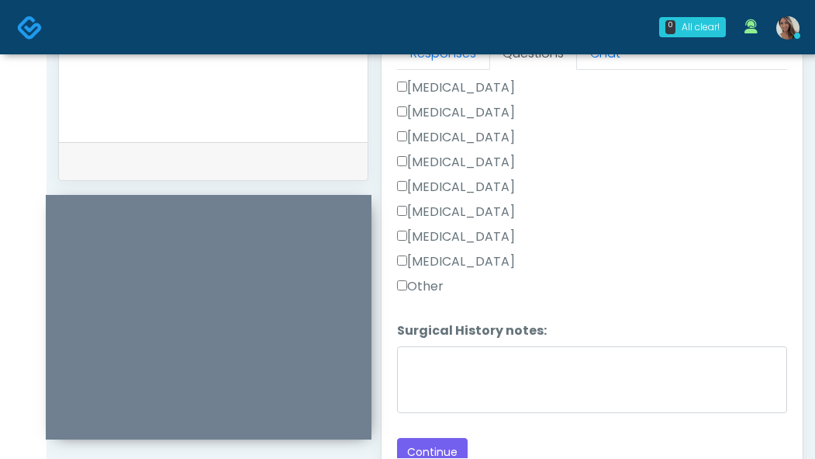
click at [435, 285] on label "Other" at bounding box center [420, 286] width 47 height 19
click at [439, 335] on label "Surgical History notes:" at bounding box center [472, 330] width 150 height 19
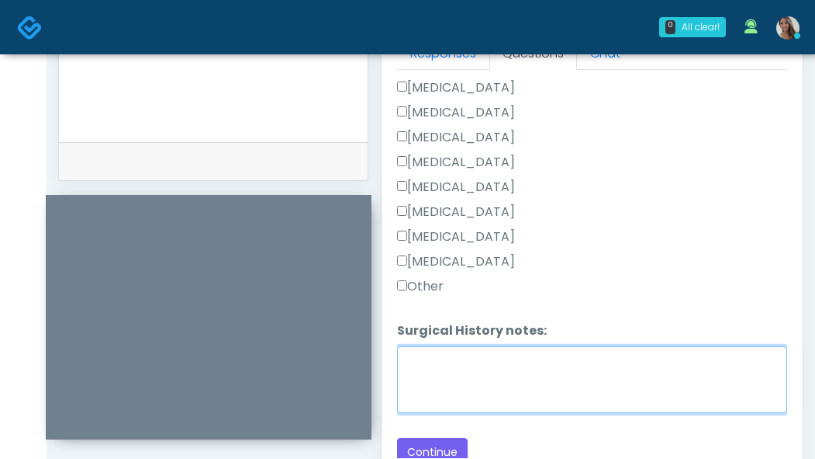
click at [439, 346] on textarea "Surgical History notes:" at bounding box center [592, 379] width 390 height 67
type textarea "**********"
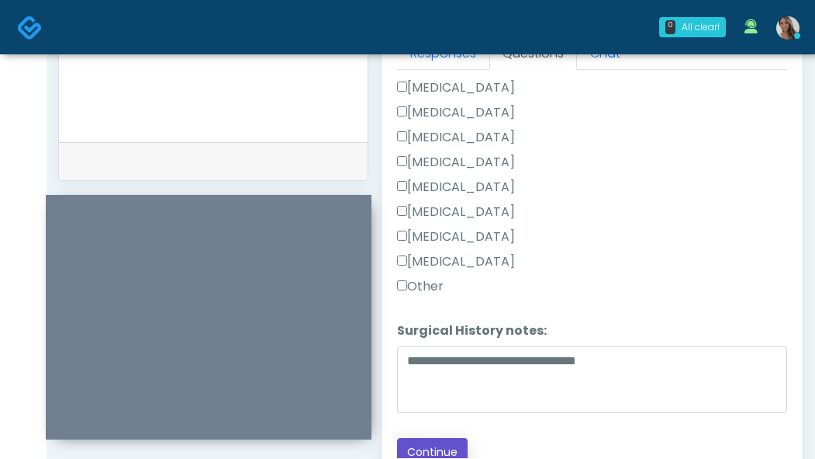
click at [425, 438] on button "Continue" at bounding box center [432, 452] width 71 height 29
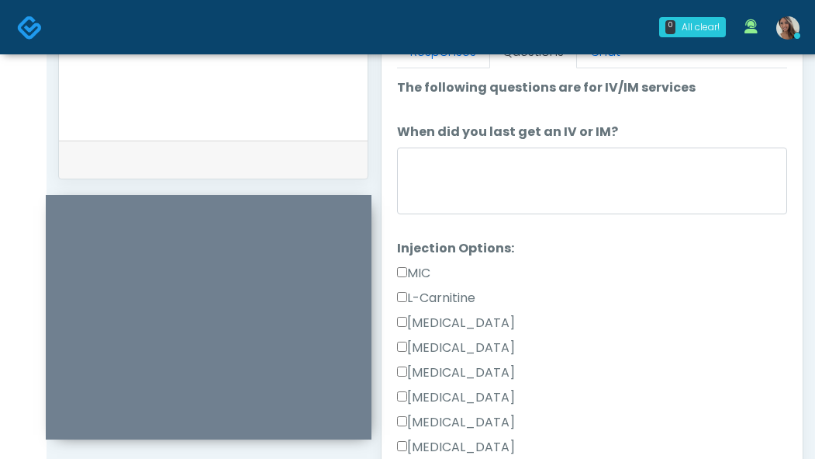
scroll to position [550, 0]
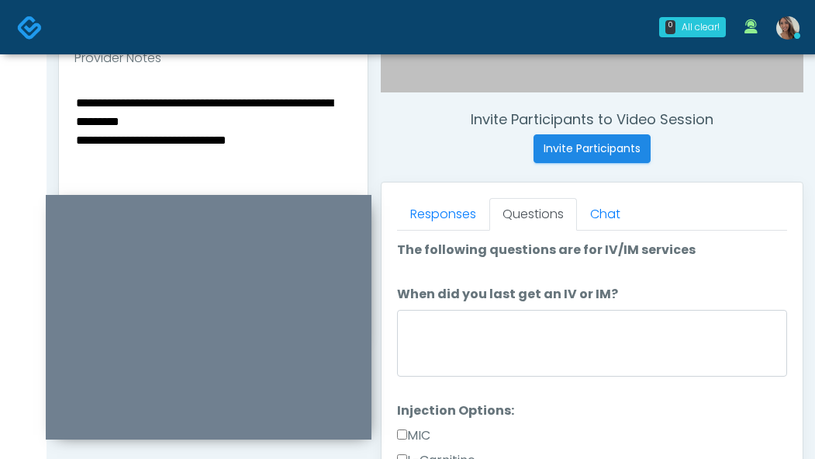
drag, startPoint x: 289, startPoint y: 142, endPoint x: 191, endPoint y: 147, distance: 98.7
click at [191, 147] on textarea "**********" at bounding box center [213, 186] width 278 height 189
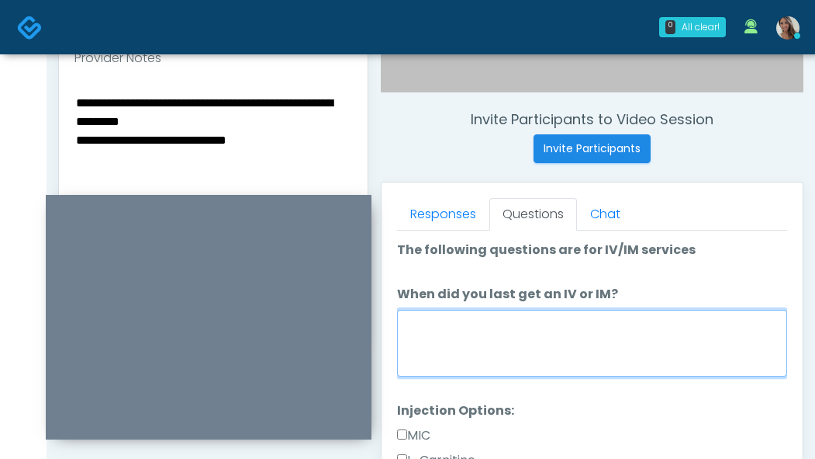
click at [511, 355] on textarea "When did you last get an IV or IM?" at bounding box center [592, 343] width 390 height 67
paste textarea "**********"
type textarea "**********"
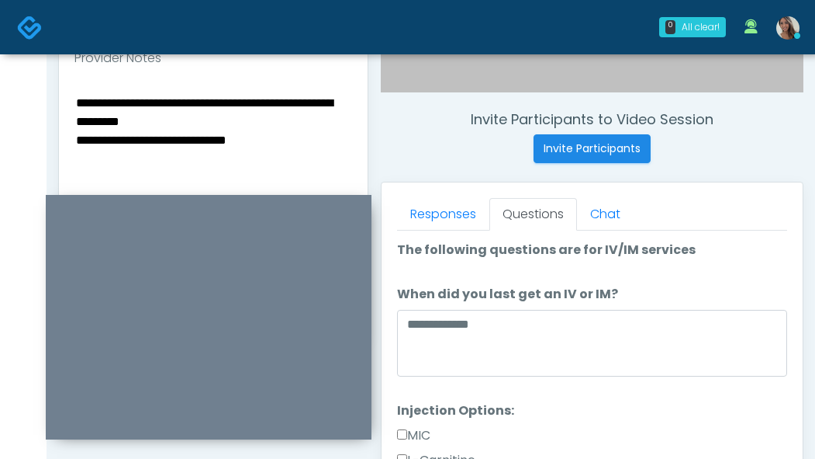
click at [204, 145] on textarea "**********" at bounding box center [213, 186] width 278 height 189
drag, startPoint x: 132, startPoint y: 100, endPoint x: 14, endPoint y: 103, distance: 118.0
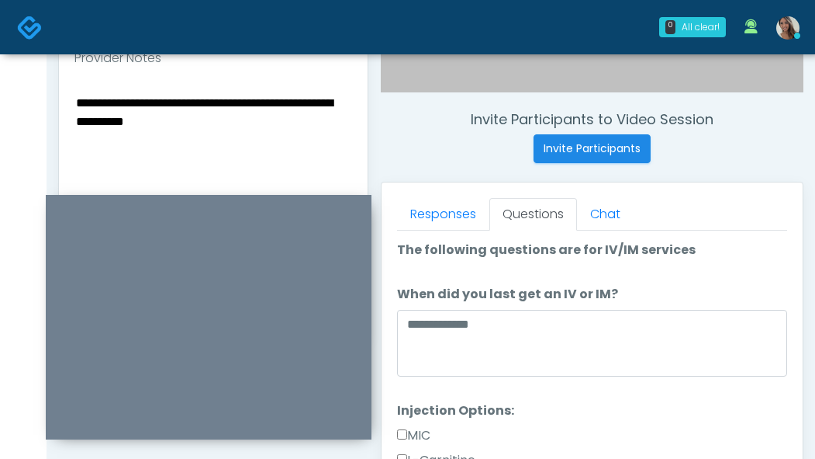
click at [15, 99] on div "0 All clear! All clear! Jennifer Ekeh In Exam - 0m 53s AZ Kristin Adams CA CO F…" at bounding box center [407, 146] width 815 height 1393
drag, startPoint x: 279, startPoint y: 139, endPoint x: 269, endPoint y: 138, distance: 9.3
click at [278, 140] on textarea "**********" at bounding box center [213, 186] width 278 height 189
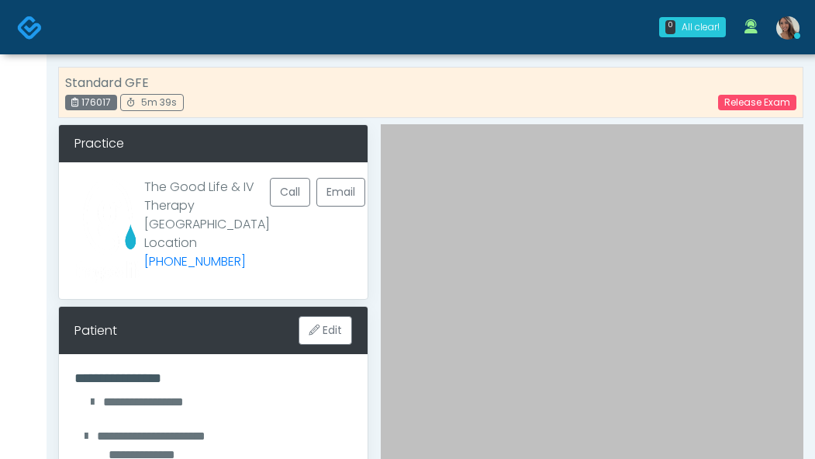
scroll to position [241, 0]
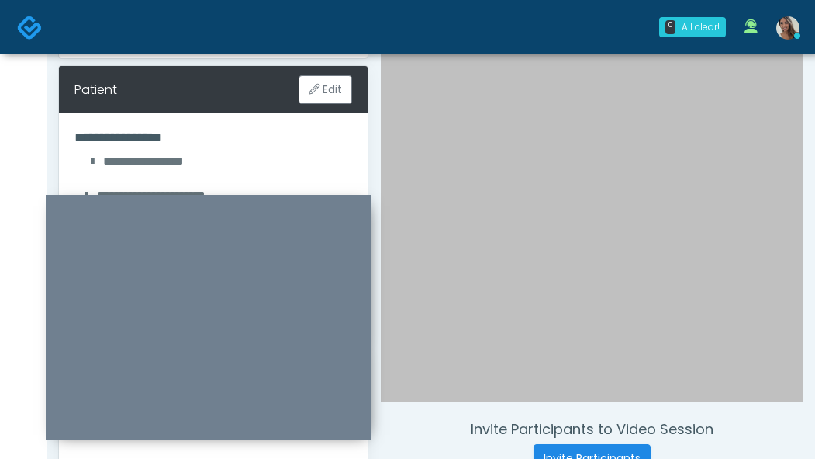
paste textarea "**********"
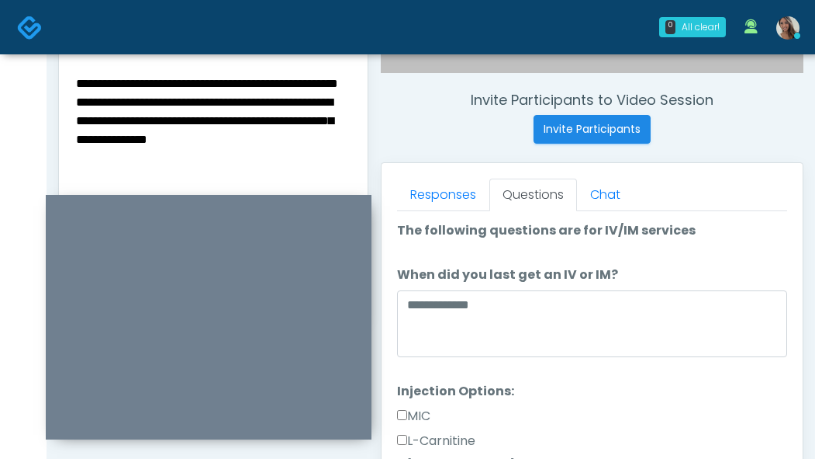
scroll to position [573, 0]
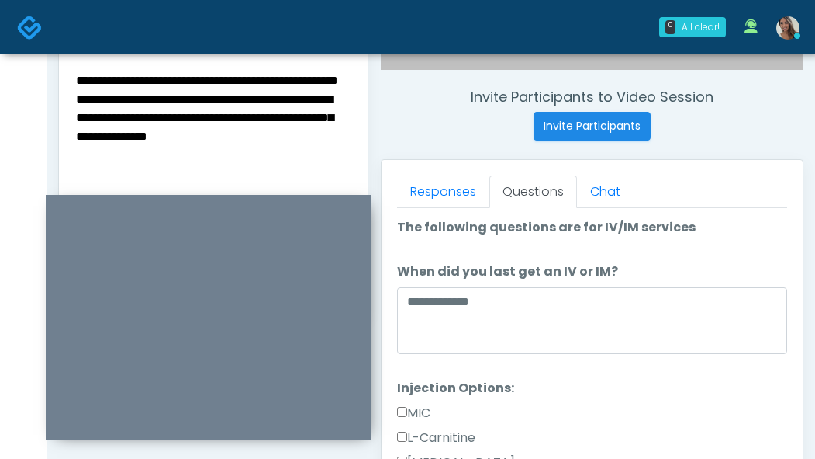
click at [265, 121] on textarea "**********" at bounding box center [213, 164] width 278 height 189
drag, startPoint x: 290, startPoint y: 152, endPoint x: 298, endPoint y: 156, distance: 8.7
click at [293, 154] on textarea "**********" at bounding box center [213, 164] width 278 height 189
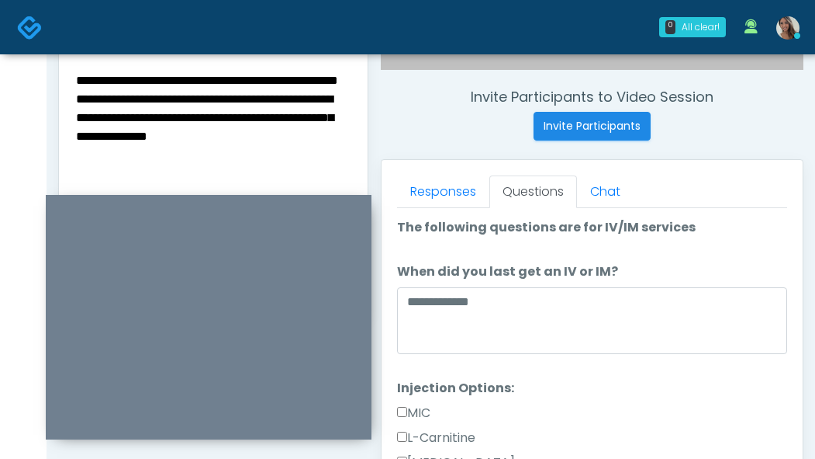
click at [331, 155] on textarea "**********" at bounding box center [213, 164] width 278 height 189
click at [353, 160] on div "**********" at bounding box center [213, 167] width 309 height 226
click at [343, 153] on textarea "**********" at bounding box center [213, 164] width 278 height 189
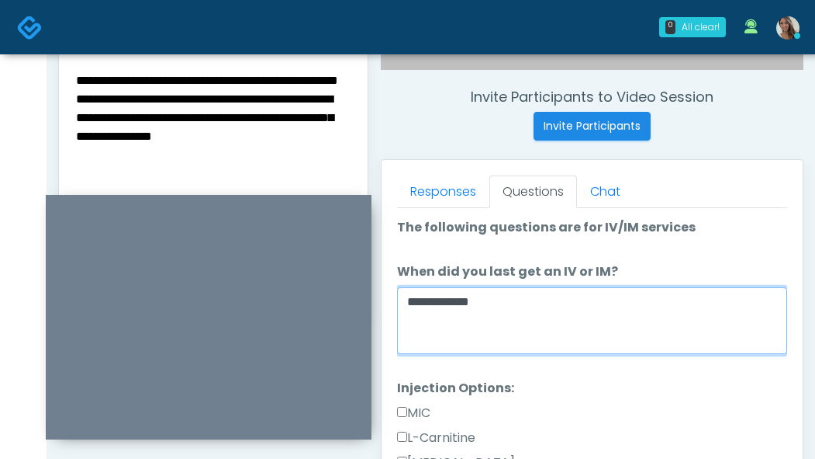
click at [575, 333] on textarea "**********" at bounding box center [592, 320] width 390 height 67
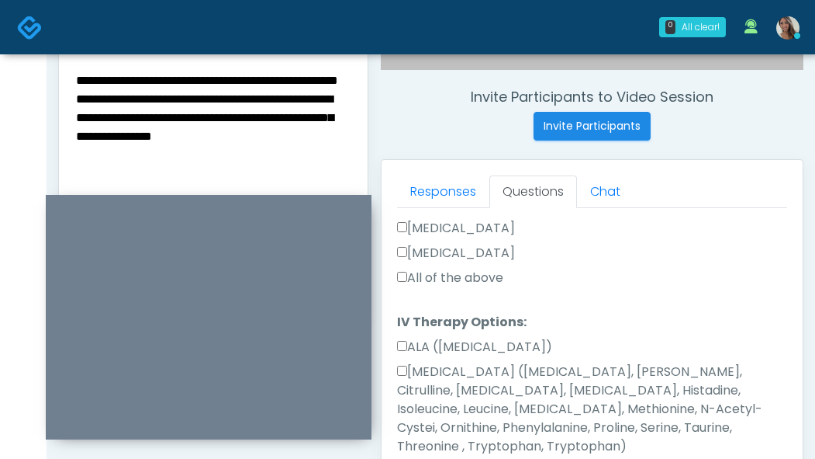
click at [486, 288] on div "All of the above" at bounding box center [592, 280] width 390 height 25
click at [487, 284] on label "All of the above" at bounding box center [450, 277] width 106 height 19
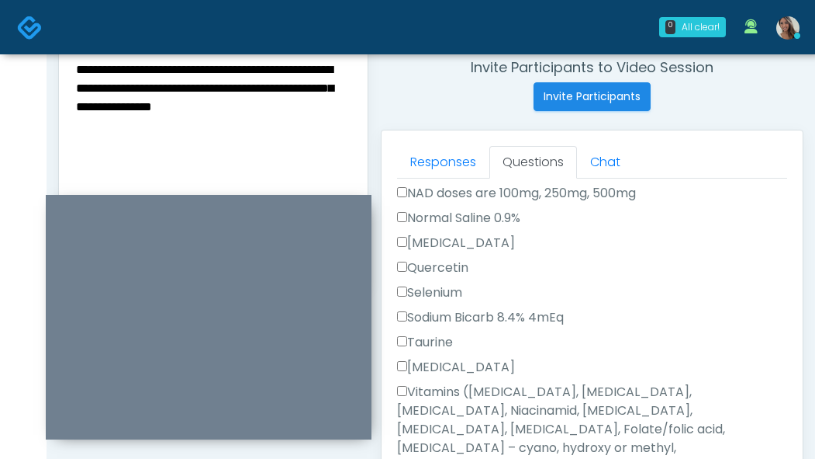
scroll to position [781, 0]
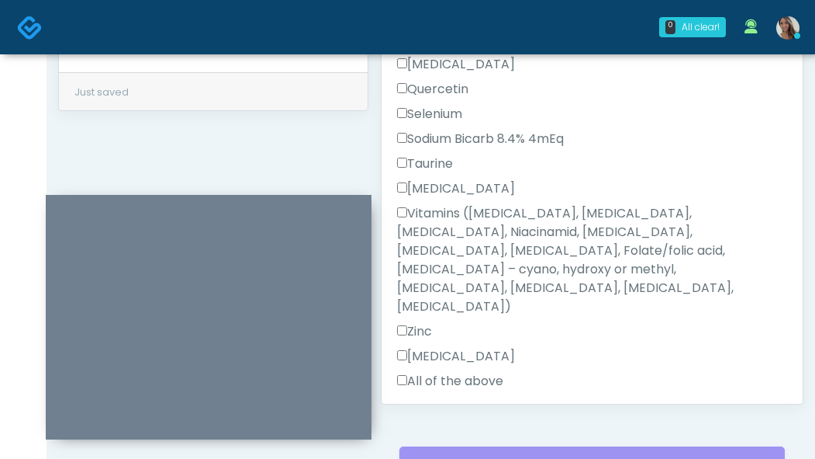
click at [462, 372] on label "All of the above" at bounding box center [450, 381] width 106 height 19
click at [454, 416] on button "Continue" at bounding box center [432, 430] width 71 height 29
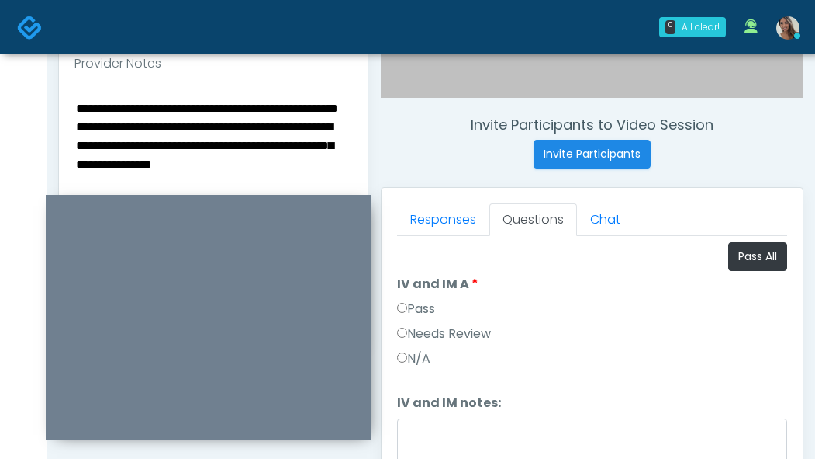
scroll to position [543, 0]
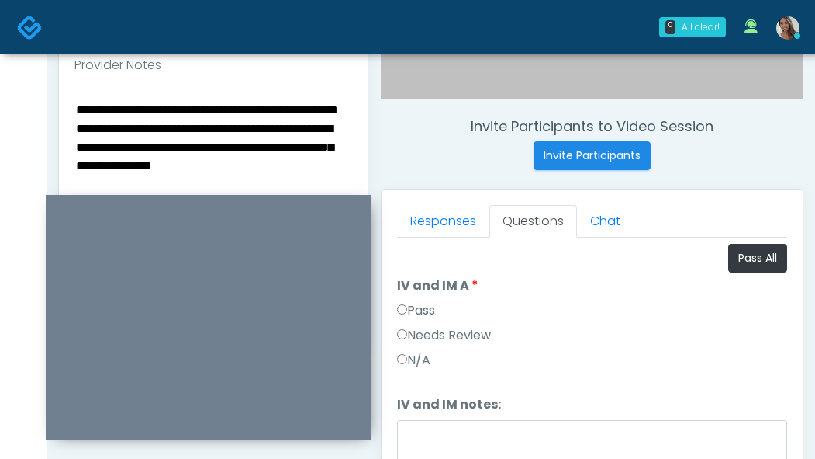
click at [433, 313] on label "Pass" at bounding box center [416, 310] width 38 height 19
click at [223, 143] on textarea "**********" at bounding box center [213, 193] width 278 height 189
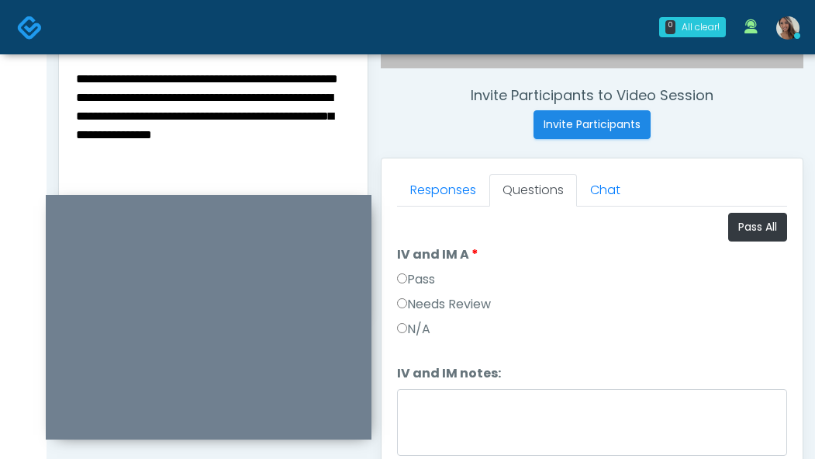
scroll to position [580, 0]
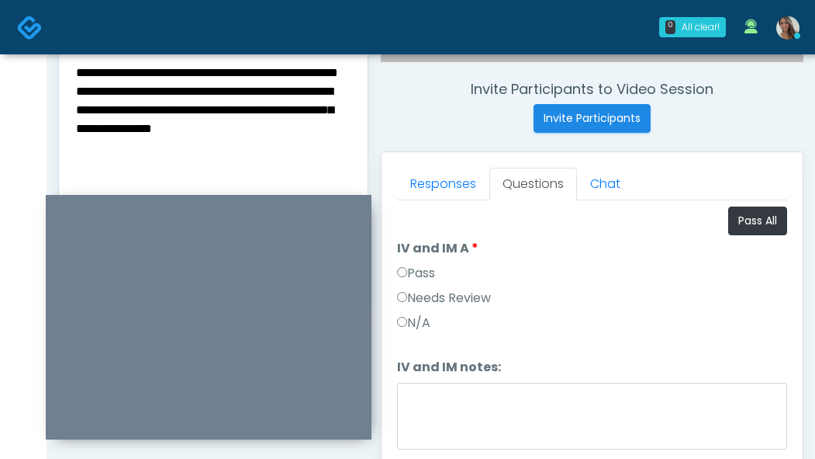
click at [224, 100] on textarea "**********" at bounding box center [213, 156] width 278 height 189
click at [224, 83] on textarea "**********" at bounding box center [213, 156] width 278 height 189
drag, startPoint x: 312, startPoint y: 148, endPoint x: 231, endPoint y: 140, distance: 81.1
click at [228, 140] on textarea "**********" at bounding box center [213, 156] width 278 height 189
drag, startPoint x: 281, startPoint y: 144, endPoint x: 289, endPoint y: 145, distance: 8.7
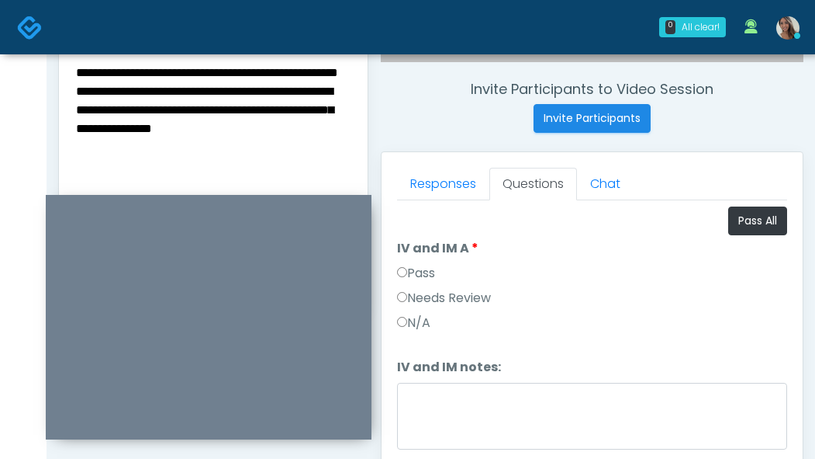
click at [282, 144] on textarea "**********" at bounding box center [213, 156] width 278 height 189
click at [357, 144] on div "**********" at bounding box center [213, 160] width 309 height 226
click at [348, 149] on textarea "**********" at bounding box center [213, 156] width 278 height 189
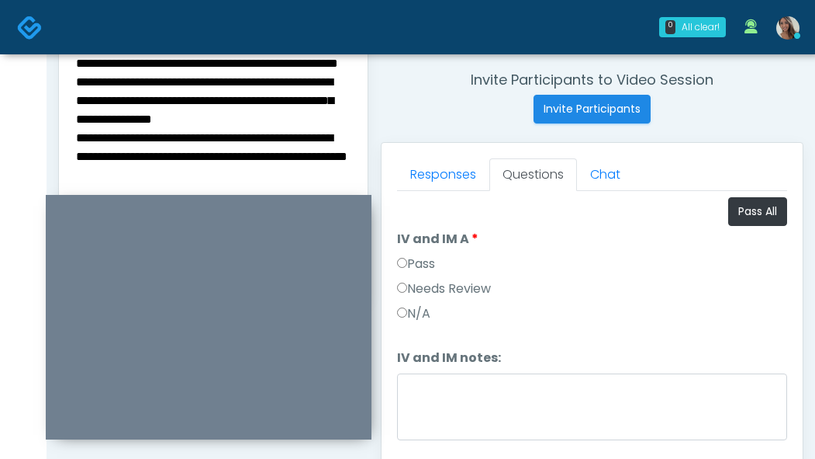
scroll to position [610, 0]
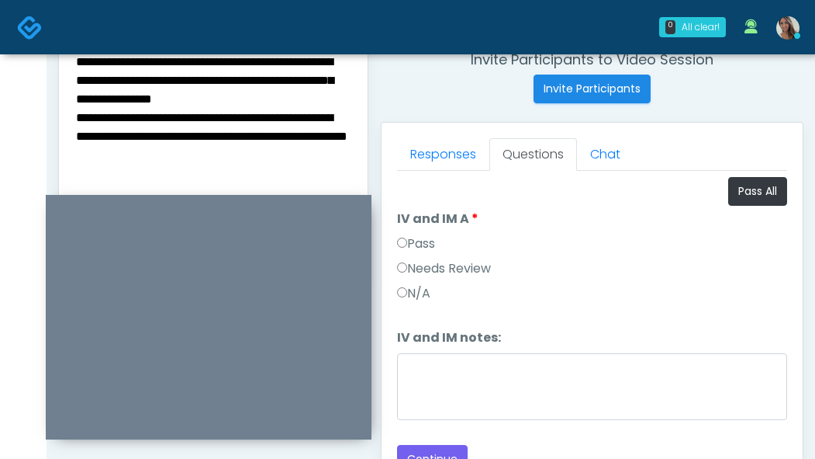
click at [329, 153] on textarea "**********" at bounding box center [213, 127] width 278 height 189
click at [327, 168] on textarea "**********" at bounding box center [213, 127] width 278 height 189
click at [320, 140] on textarea "**********" at bounding box center [213, 127] width 278 height 189
type textarea "**********"
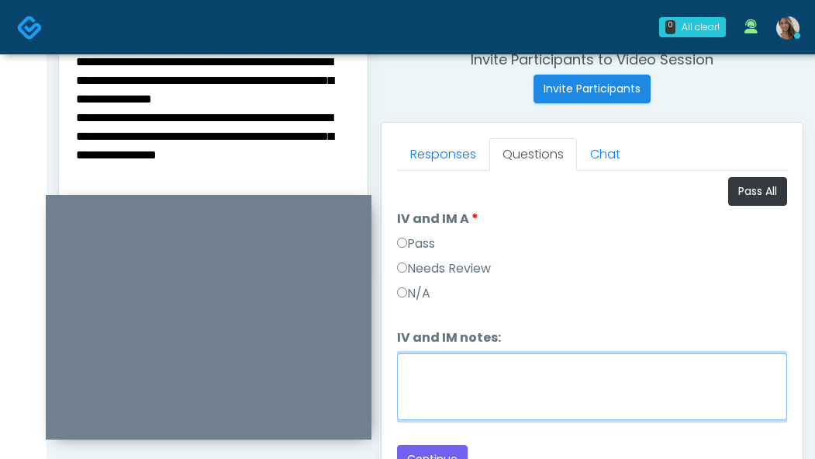
click at [473, 366] on textarea "IV and IM notes:" at bounding box center [592, 386] width 390 height 67
click at [475, 370] on textarea "IV and IM notes:" at bounding box center [592, 386] width 390 height 67
paste textarea "**********"
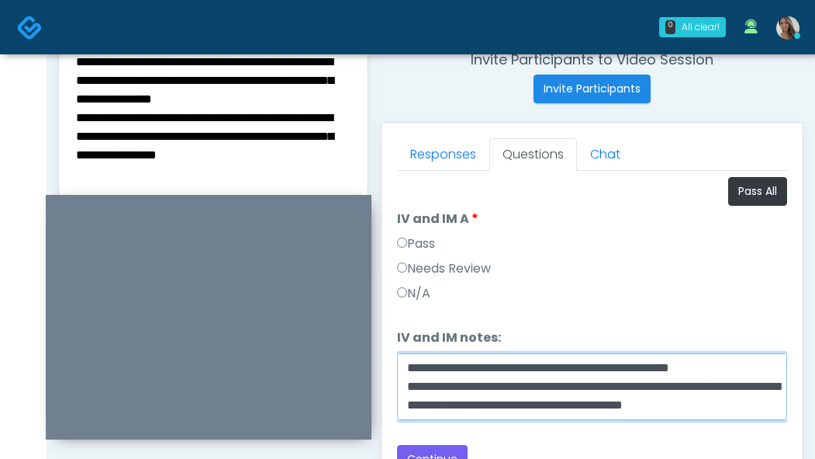
scroll to position [69, 0]
type textarea "**********"
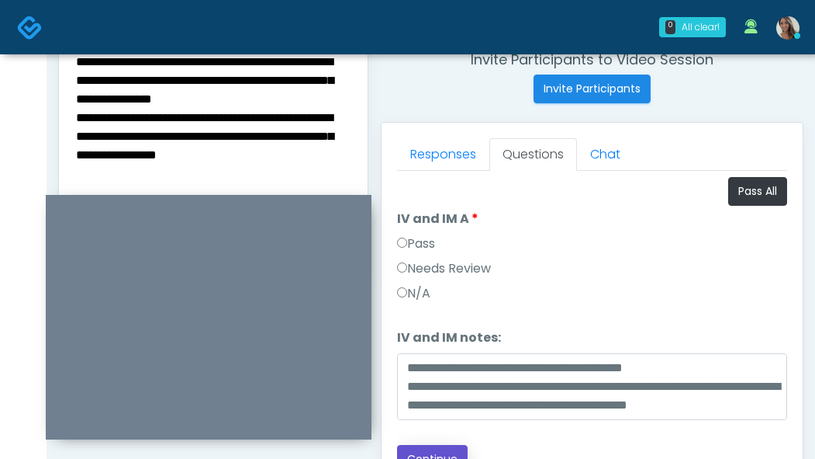
click at [449, 448] on button "Continue" at bounding box center [432, 459] width 71 height 29
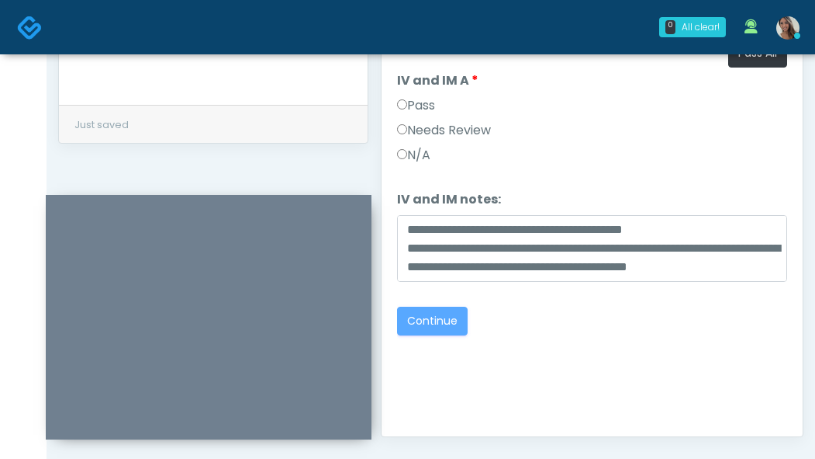
scroll to position [924, 0]
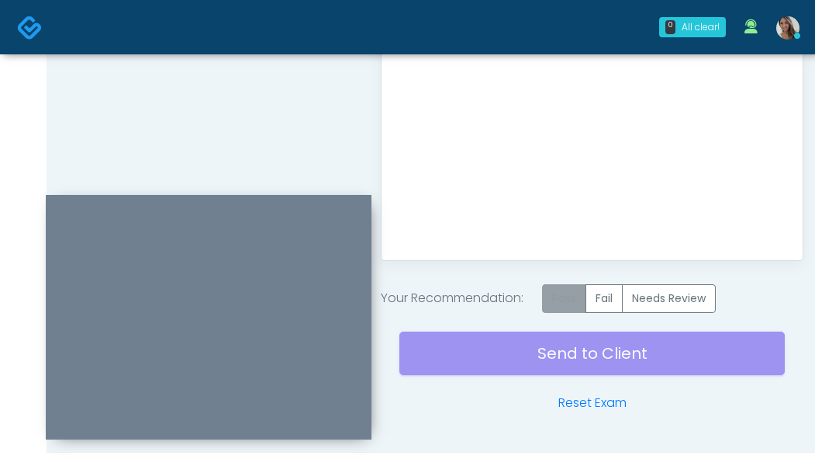
click at [569, 296] on label "Pass" at bounding box center [564, 298] width 44 height 29
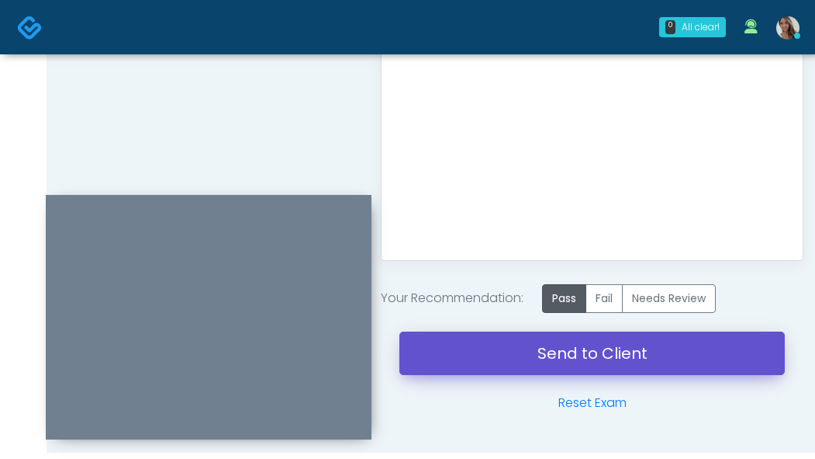
click at [543, 355] on link "Send to Client" at bounding box center [593, 352] width 386 height 43
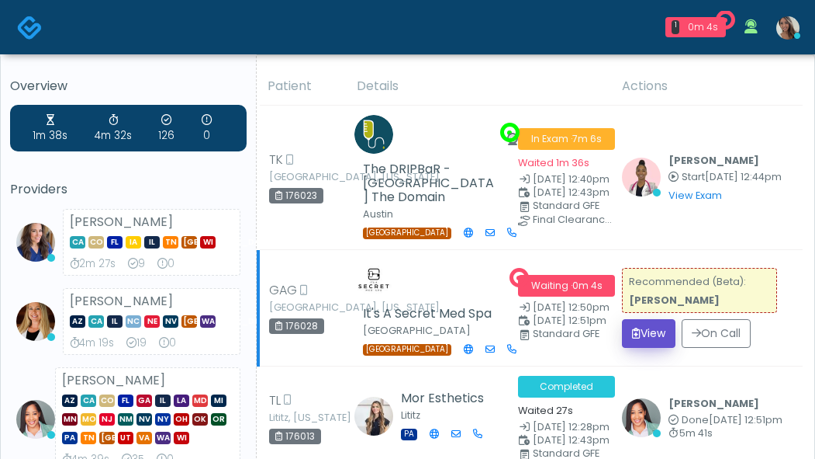
click at [653, 319] on button "View" at bounding box center [649, 333] width 54 height 29
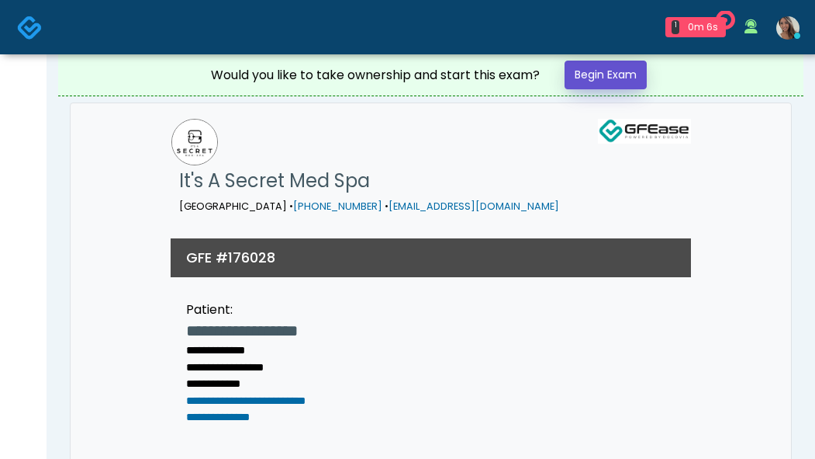
click at [617, 73] on link "Begin Exam" at bounding box center [606, 75] width 82 height 29
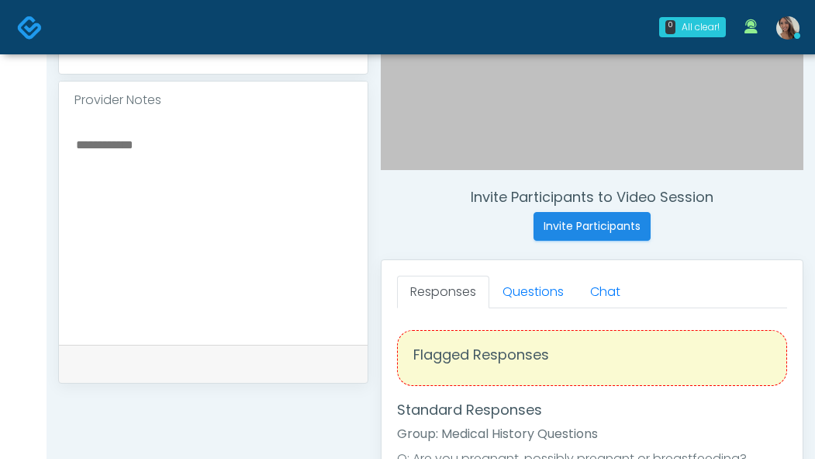
scroll to position [618, 0]
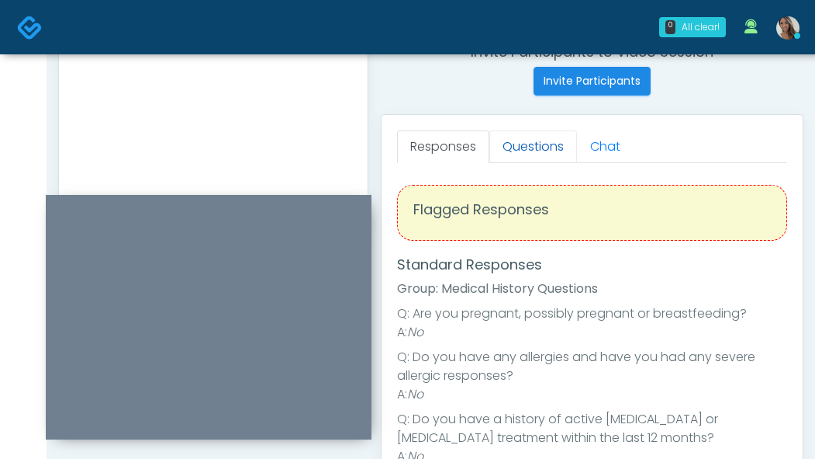
click at [550, 148] on link "Questions" at bounding box center [534, 146] width 88 height 33
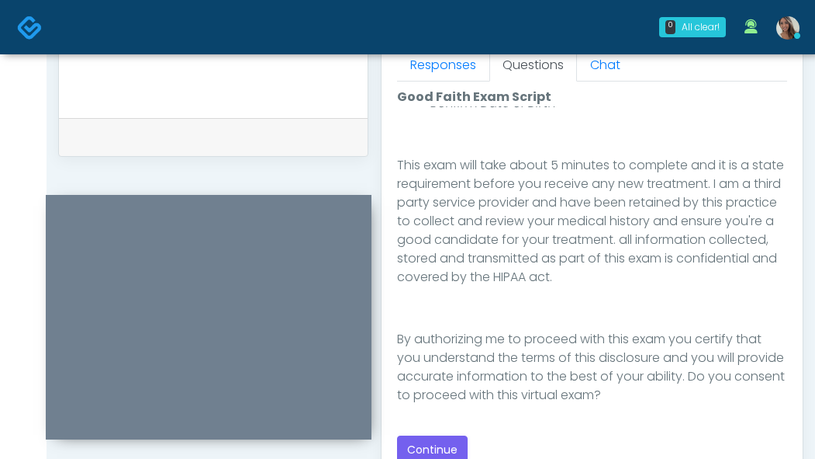
scroll to position [934, 0]
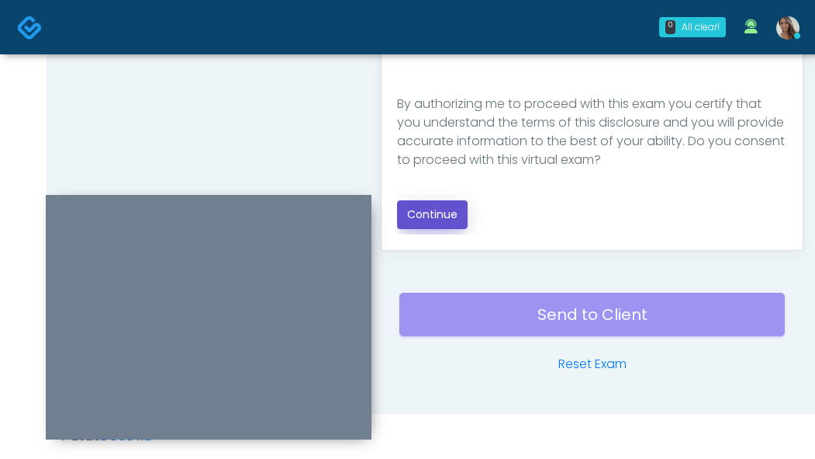
click at [449, 209] on button "Continue" at bounding box center [432, 214] width 71 height 29
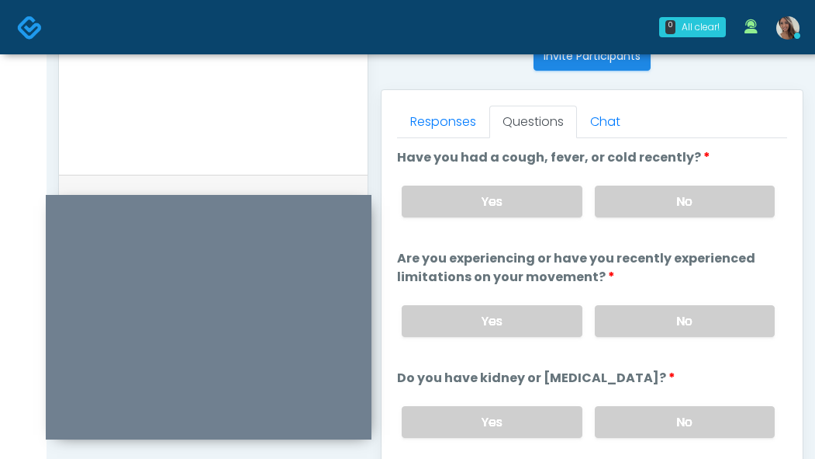
scroll to position [638, 0]
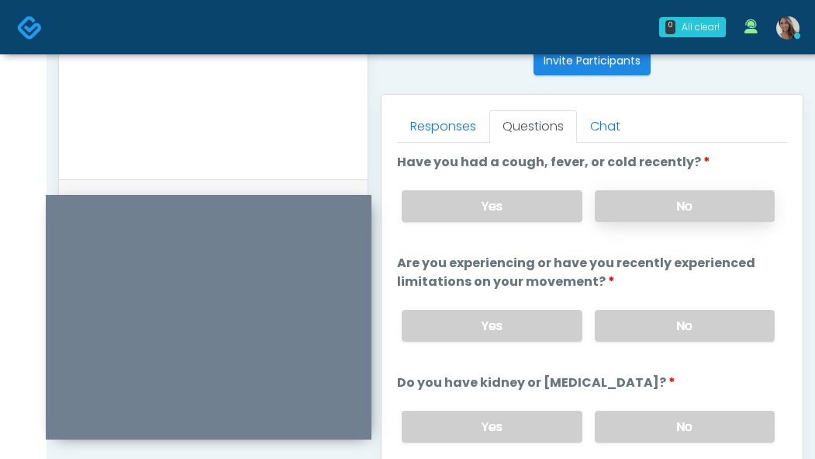
click at [707, 205] on label "No" at bounding box center [685, 206] width 180 height 32
click at [676, 319] on label "No" at bounding box center [685, 326] width 180 height 32
click at [652, 431] on label "No" at bounding box center [685, 426] width 180 height 32
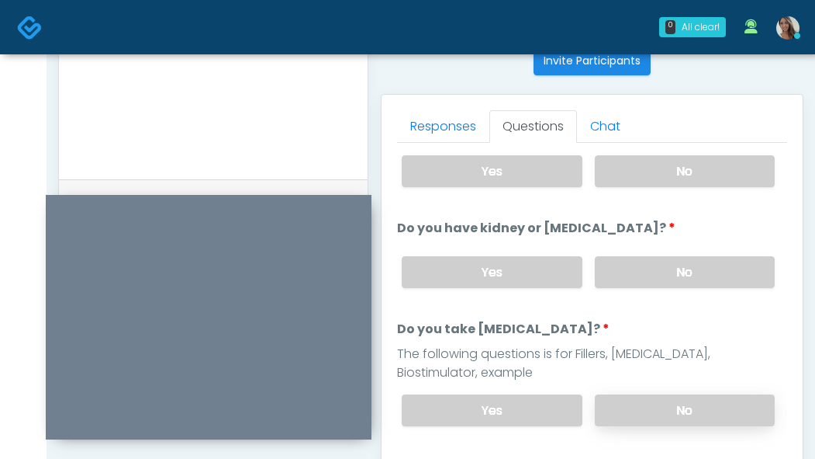
click at [649, 407] on label "No" at bounding box center [685, 410] width 180 height 32
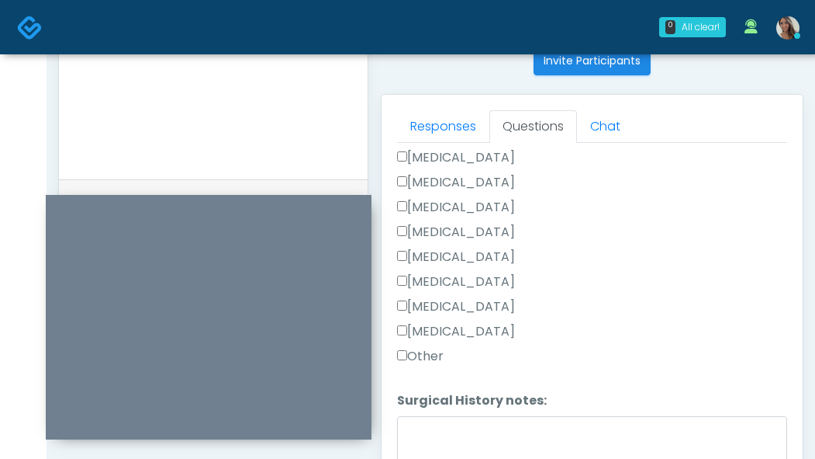
scroll to position [1048, 0]
drag, startPoint x: 486, startPoint y: 272, endPoint x: 481, endPoint y: 331, distance: 59.2
click at [486, 272] on label "Cholecystectomy" at bounding box center [456, 280] width 118 height 19
click at [417, 353] on label "Other" at bounding box center [420, 354] width 47 height 19
click at [445, 407] on li "Surgical History notes: Surgical History notes:" at bounding box center [592, 438] width 390 height 97
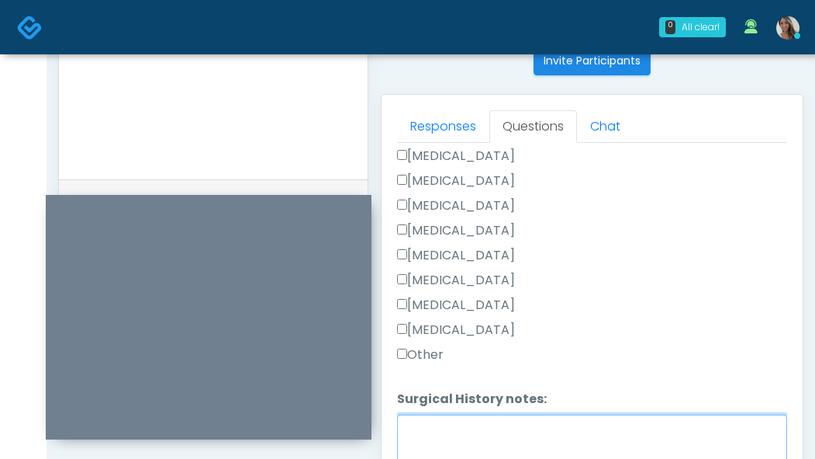
click at [441, 424] on textarea "Surgical History notes:" at bounding box center [592, 447] width 390 height 67
type textarea "****"
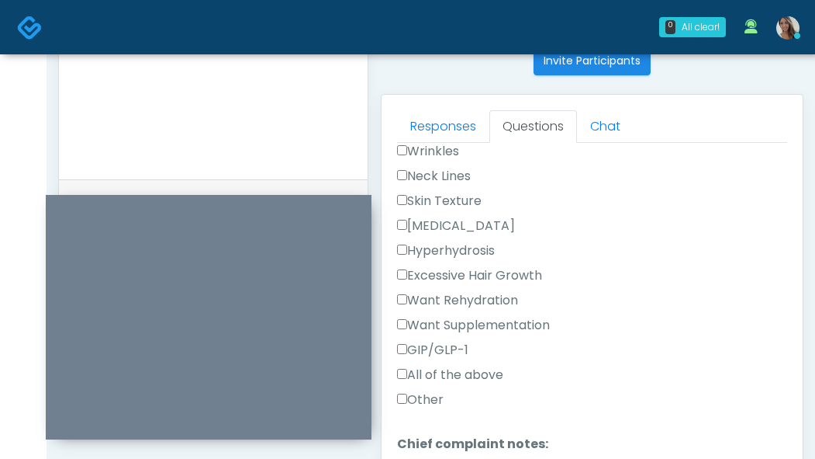
scroll to position [383, 0]
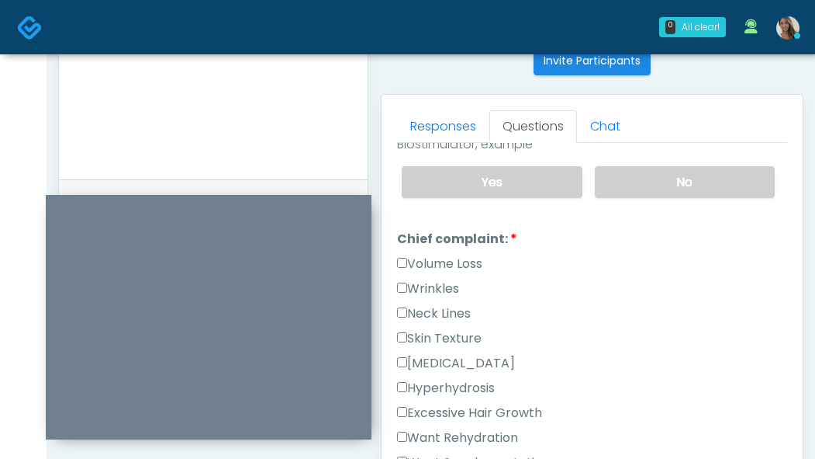
click at [454, 262] on label "Volume Loss" at bounding box center [439, 263] width 85 height 19
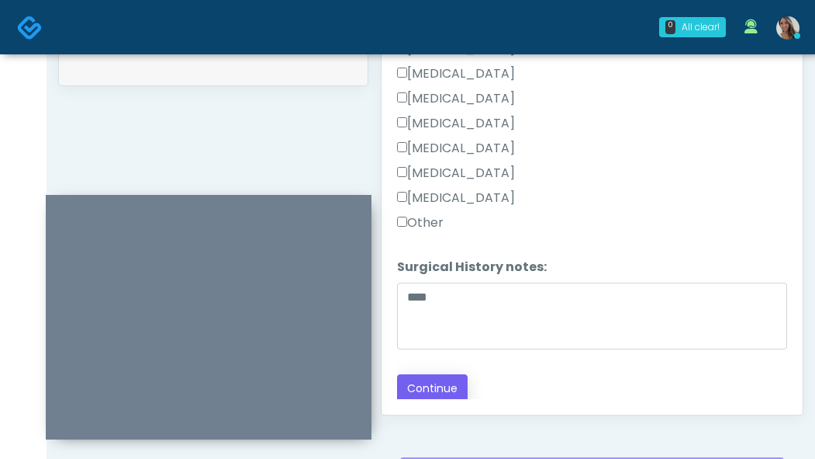
scroll to position [840, 0]
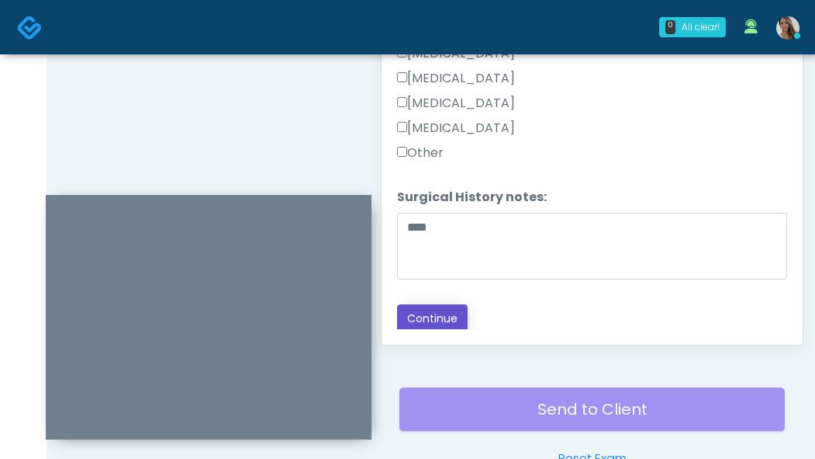
click at [440, 307] on button "Continue" at bounding box center [432, 318] width 71 height 29
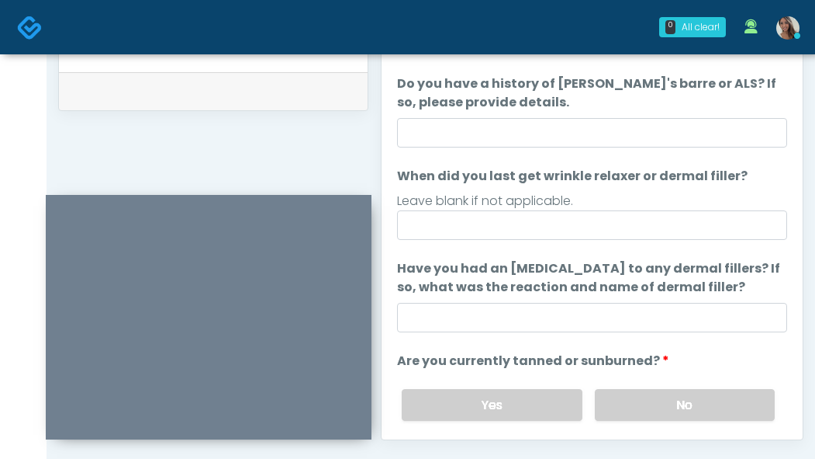
scroll to position [0, 0]
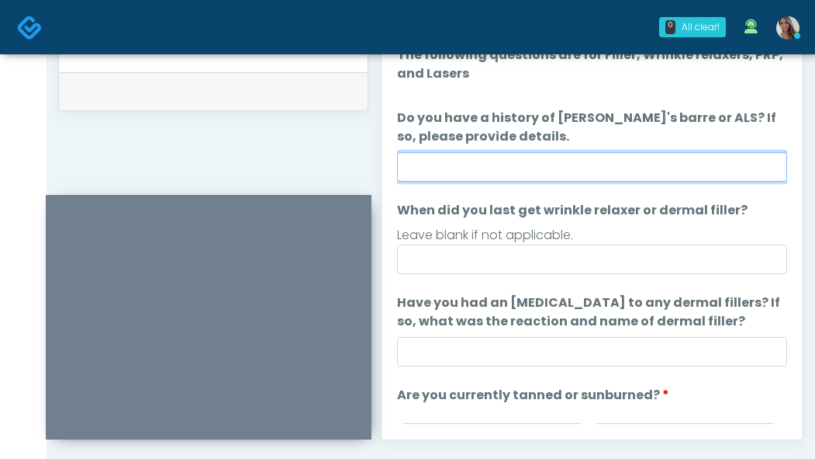
click at [543, 174] on input "Do you have a history of Guillain's barre or ALS? If so, please provide details." at bounding box center [592, 166] width 390 height 29
type input "**"
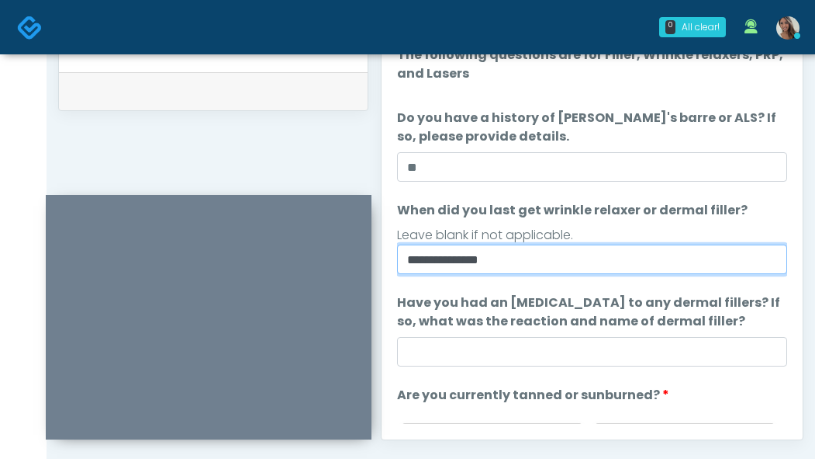
type input "**********"
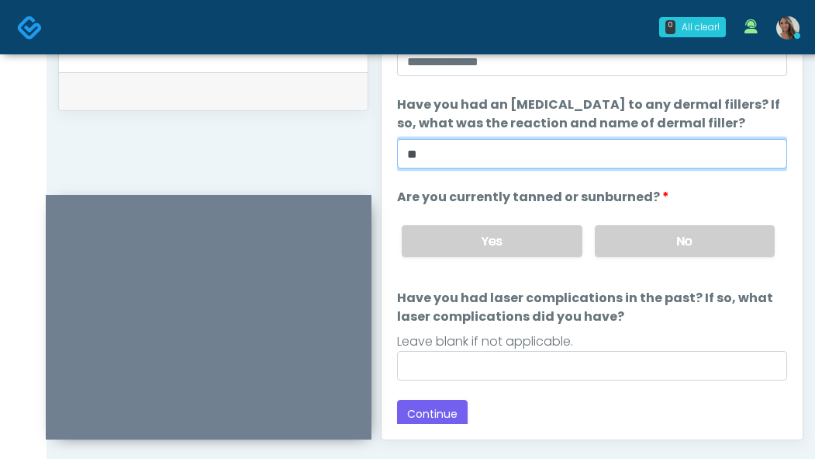
scroll to position [202, 0]
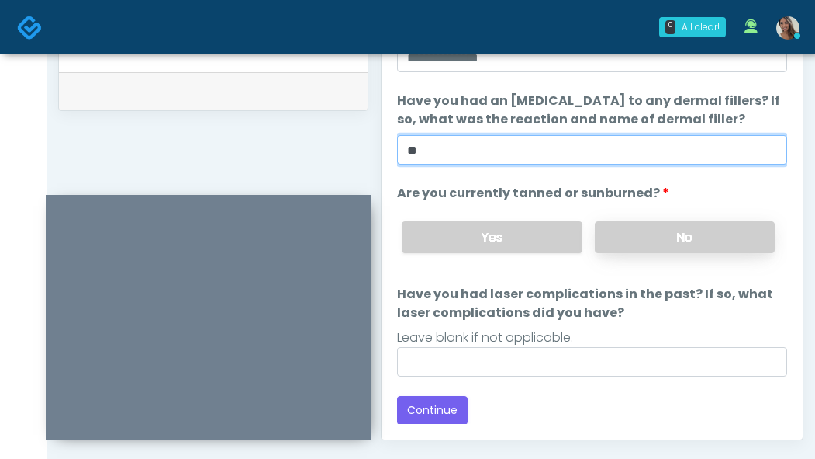
type input "**"
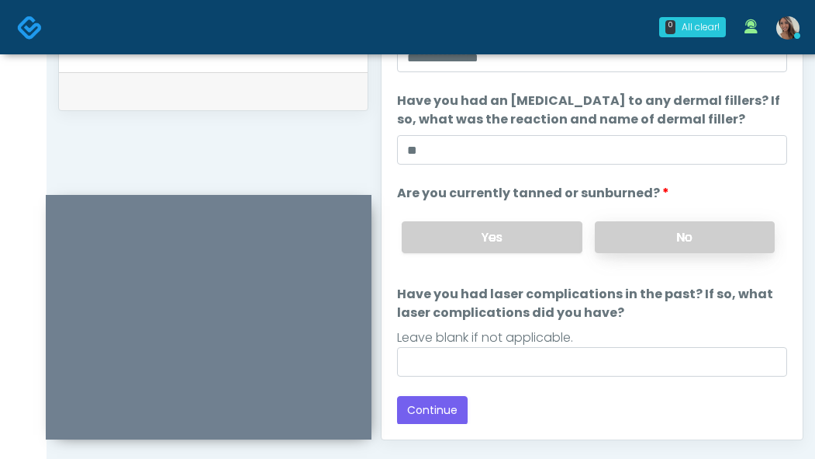
click at [649, 245] on label "No" at bounding box center [685, 237] width 180 height 32
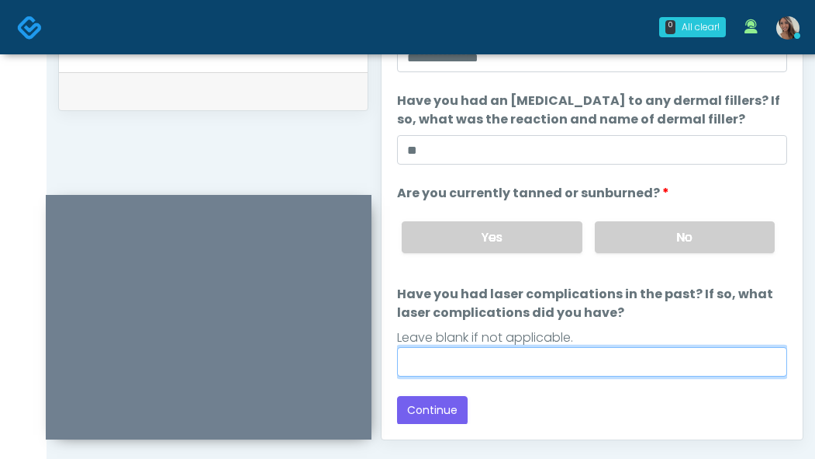
click at [583, 358] on input "Have you had laser complications in the past? If so, what laser complications d…" at bounding box center [592, 361] width 390 height 29
type input "**"
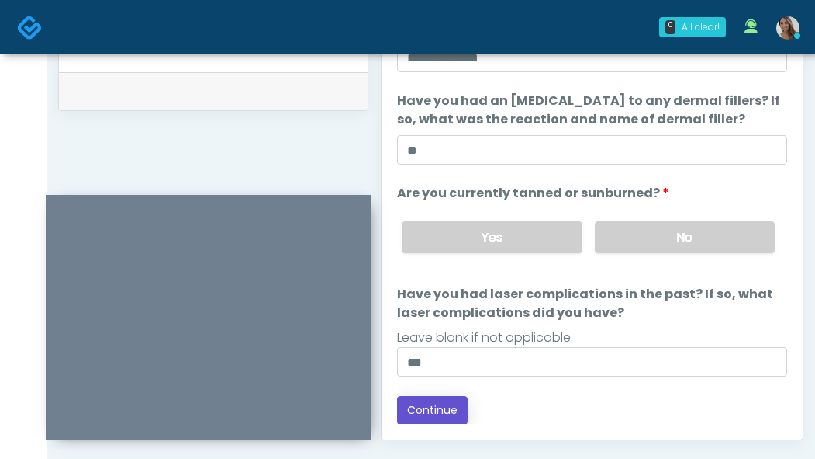
click at [445, 407] on button "Continue" at bounding box center [432, 410] width 71 height 29
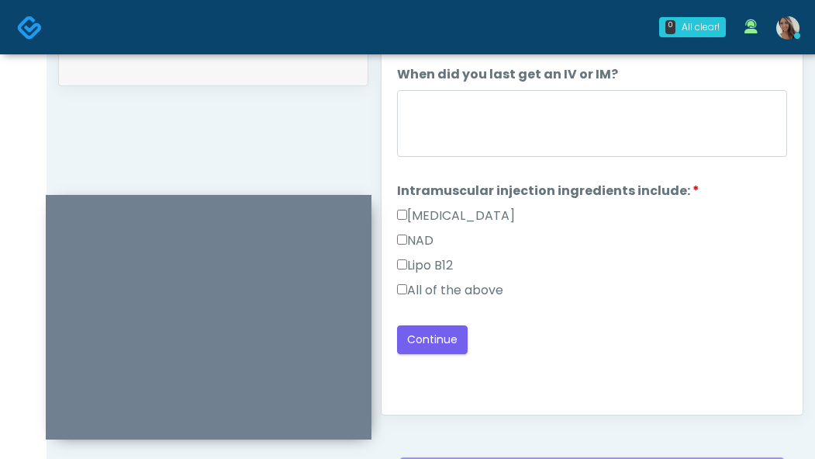
scroll to position [725, 0]
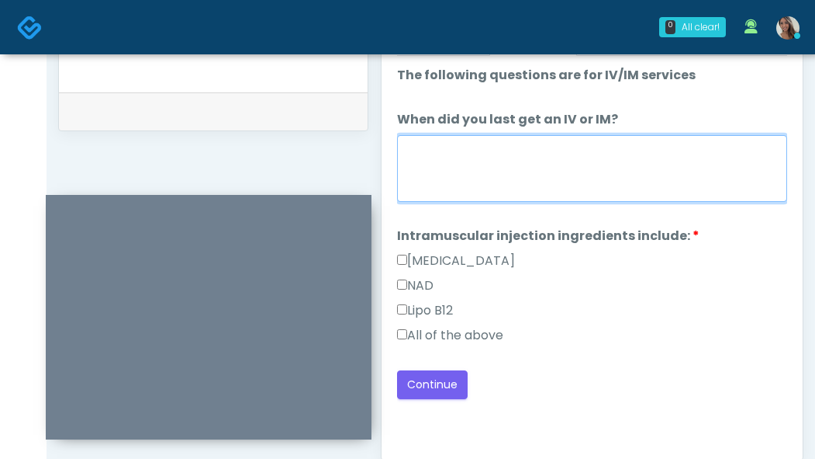
click at [570, 174] on textarea "When did you last get an IV or IM?" at bounding box center [592, 168] width 390 height 67
click at [544, 161] on textarea "When did you last get an IV or IM?" at bounding box center [592, 168] width 390 height 67
type textarea "**********"
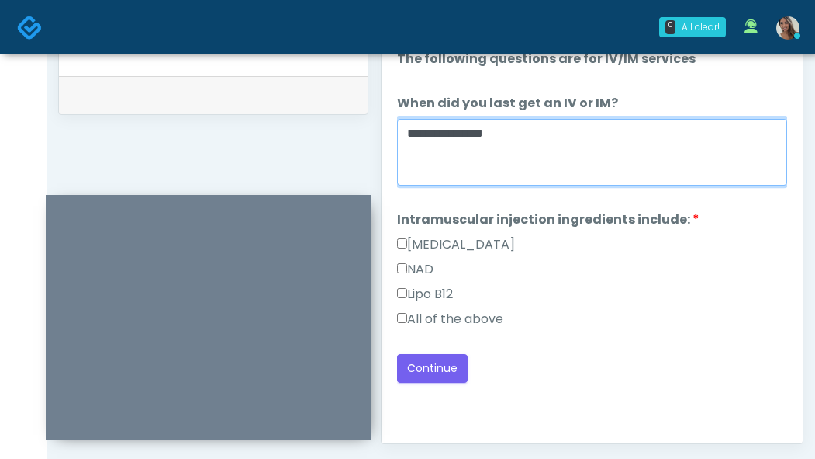
scroll to position [768, 0]
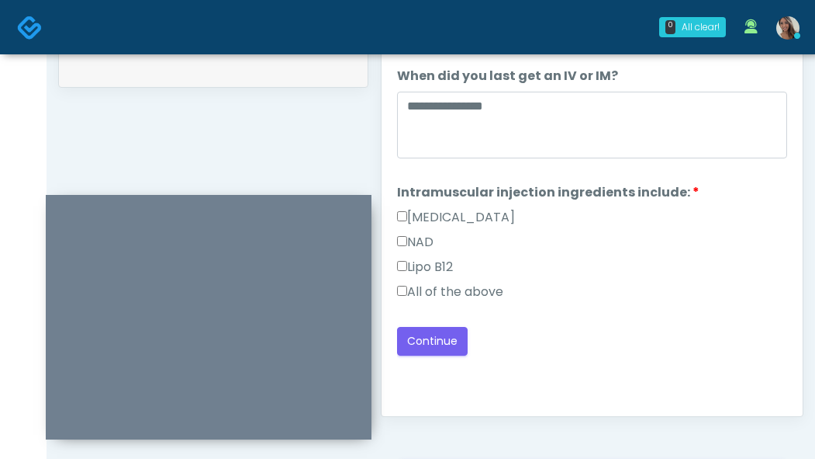
click at [487, 292] on label "All of the above" at bounding box center [450, 291] width 106 height 19
click at [441, 341] on button "Continue" at bounding box center [432, 341] width 71 height 29
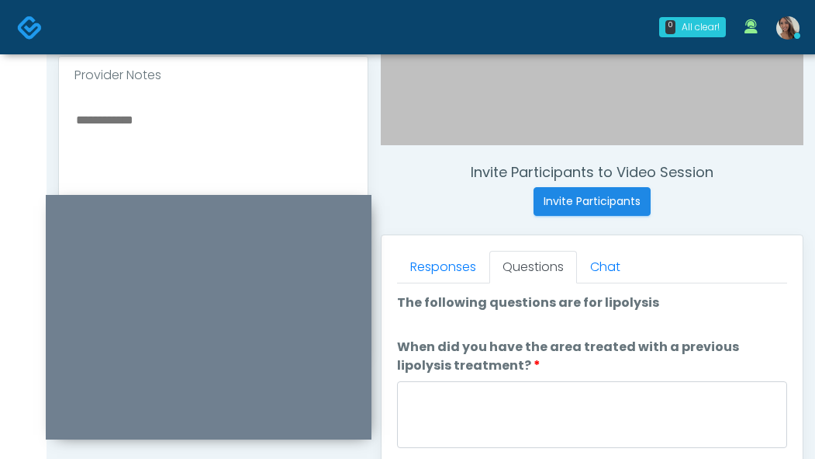
scroll to position [495, 0]
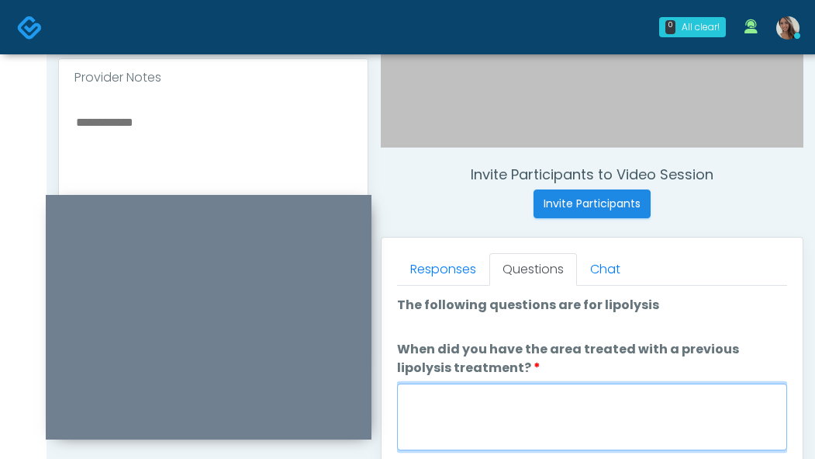
click at [549, 402] on textarea "When did you have the area treated with a previous lipolysis treatment?" at bounding box center [592, 416] width 390 height 67
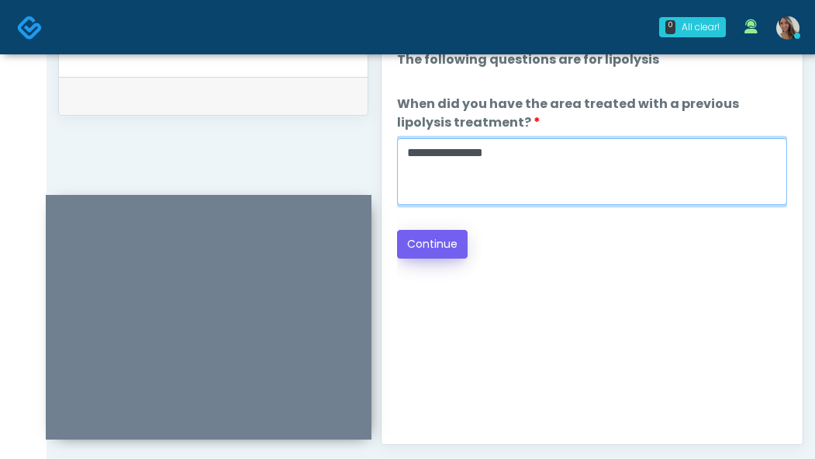
type textarea "**********"
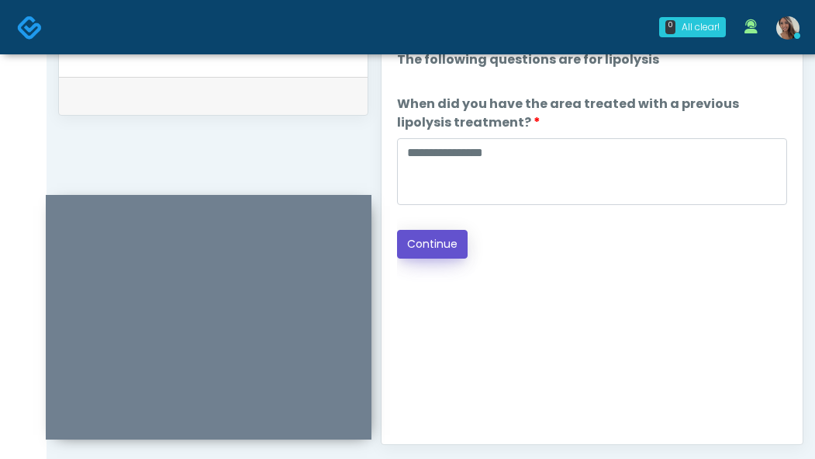
click at [428, 251] on button "Continue" at bounding box center [432, 244] width 71 height 29
drag, startPoint x: 546, startPoint y: 253, endPoint x: 566, endPoint y: 254, distance: 19.4
click at [559, 254] on div "Back Continue" at bounding box center [592, 244] width 390 height 29
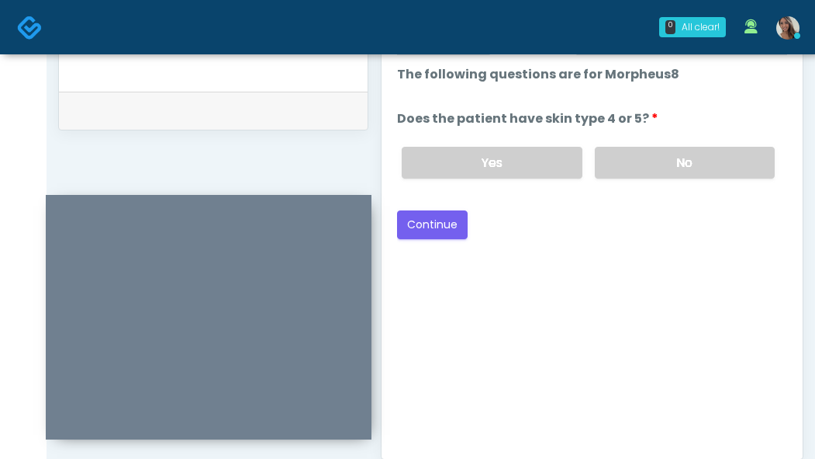
scroll to position [718, 0]
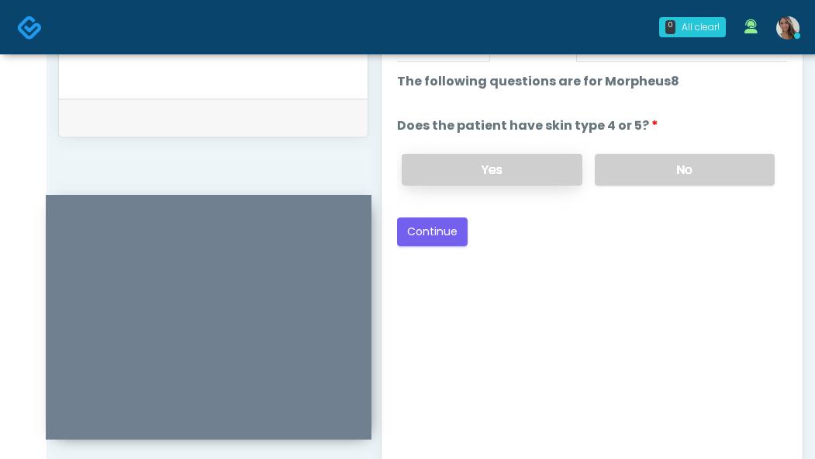
click at [498, 158] on label "Yes" at bounding box center [492, 170] width 180 height 32
click at [646, 167] on label "No" at bounding box center [685, 170] width 180 height 32
click at [452, 228] on button "Continue" at bounding box center [432, 231] width 71 height 29
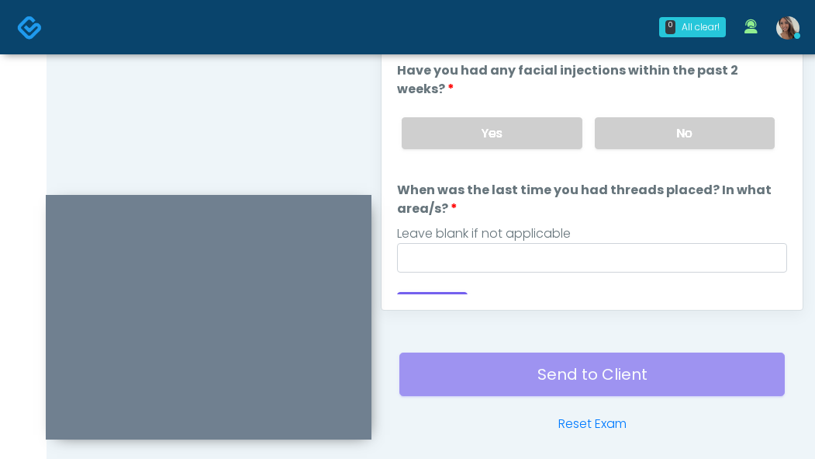
scroll to position [874, 0]
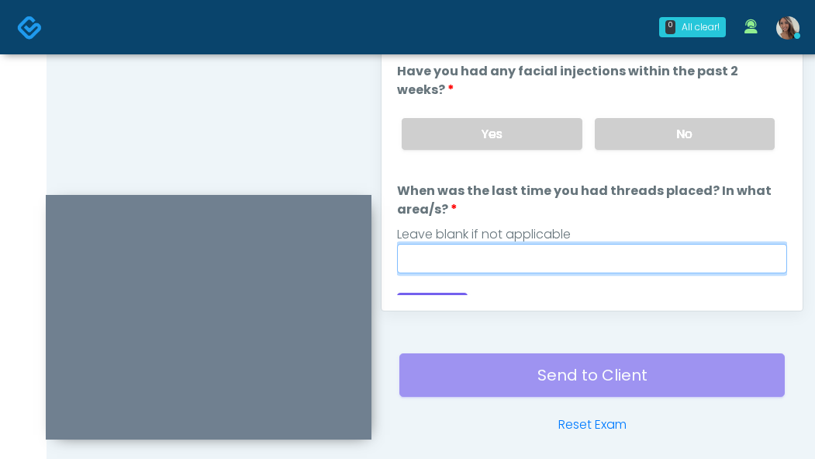
click at [662, 261] on input "When was the last time you had threads placed? In what area/s?" at bounding box center [592, 258] width 390 height 29
paste input "**********"
type input "**********"
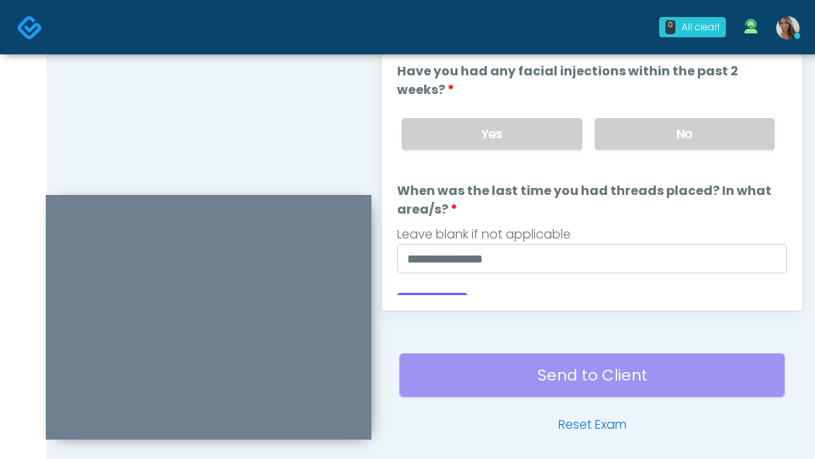
click at [697, 112] on div "Yes No" at bounding box center [589, 134] width 398 height 57
click at [698, 112] on div "Yes No" at bounding box center [589, 134] width 398 height 57
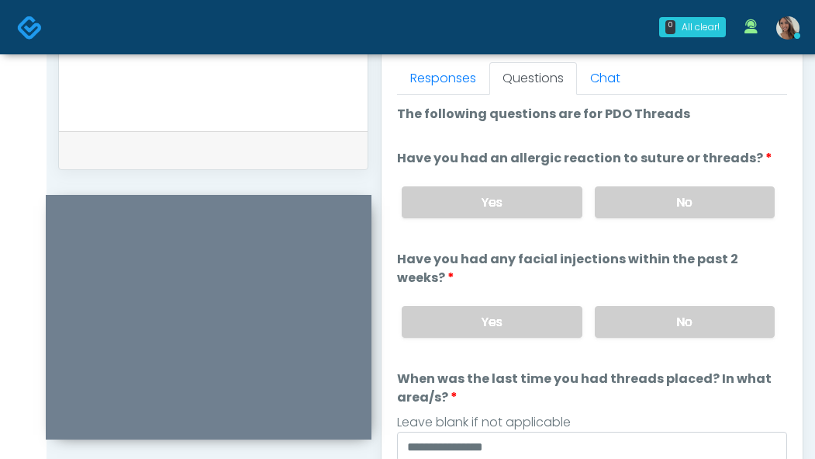
click at [635, 300] on div "Yes No" at bounding box center [589, 321] width 398 height 57
click at [648, 320] on label "No" at bounding box center [685, 322] width 180 height 32
click at [671, 206] on label "No" at bounding box center [685, 202] width 180 height 32
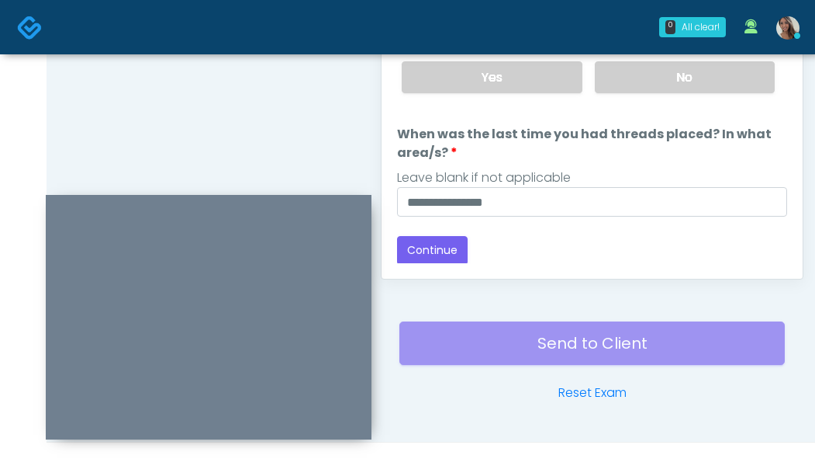
scroll to position [934, 0]
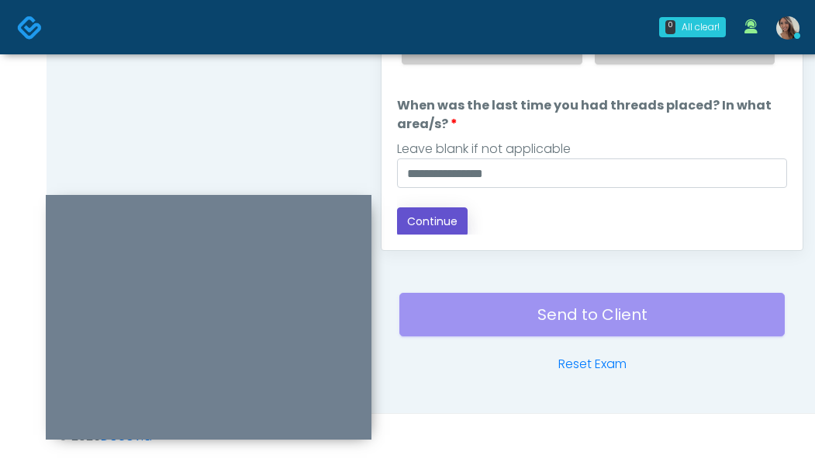
drag, startPoint x: 459, startPoint y: 224, endPoint x: 451, endPoint y: 220, distance: 9.0
click at [459, 223] on button "Continue" at bounding box center [432, 221] width 71 height 29
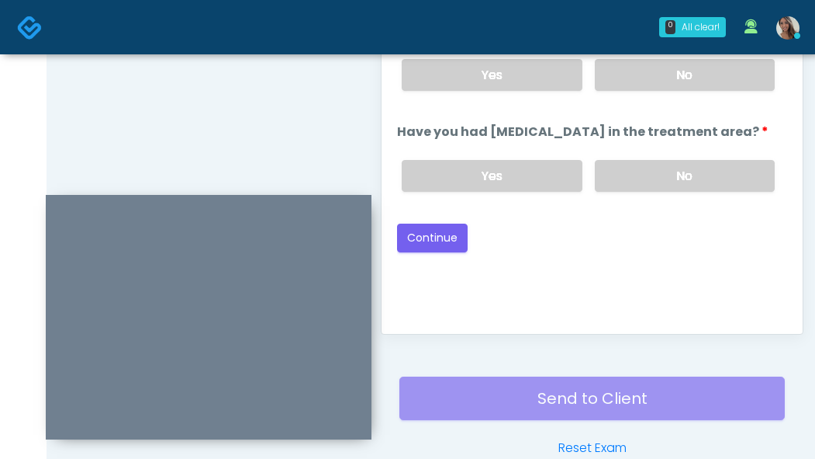
scroll to position [756, 0]
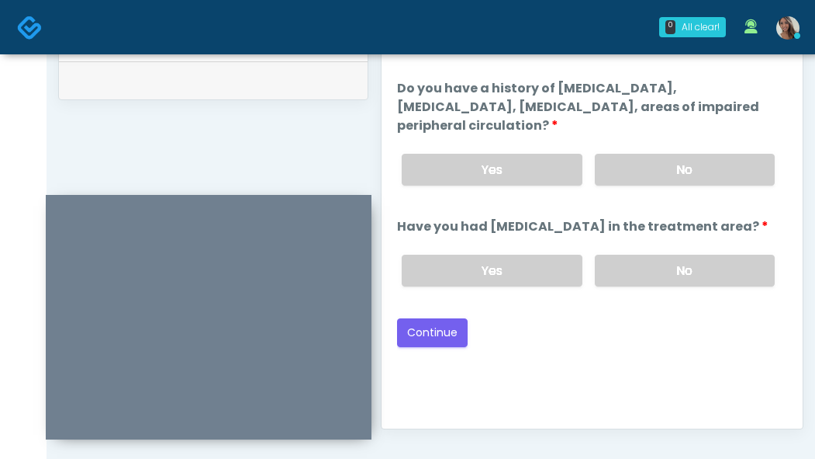
drag, startPoint x: 677, startPoint y: 158, endPoint x: 677, endPoint y: 191, distance: 32.6
click at [677, 158] on label "No" at bounding box center [685, 170] width 180 height 32
click at [667, 258] on label "No" at bounding box center [685, 270] width 180 height 32
click at [416, 341] on button "Continue" at bounding box center [432, 332] width 71 height 29
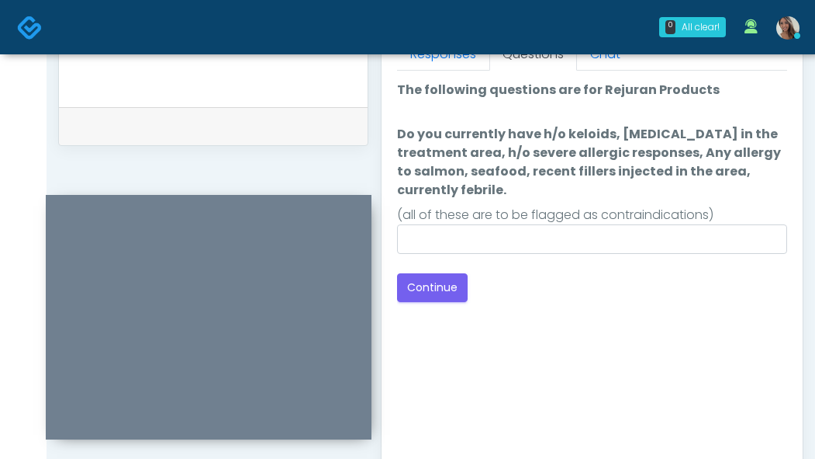
scroll to position [708, 0]
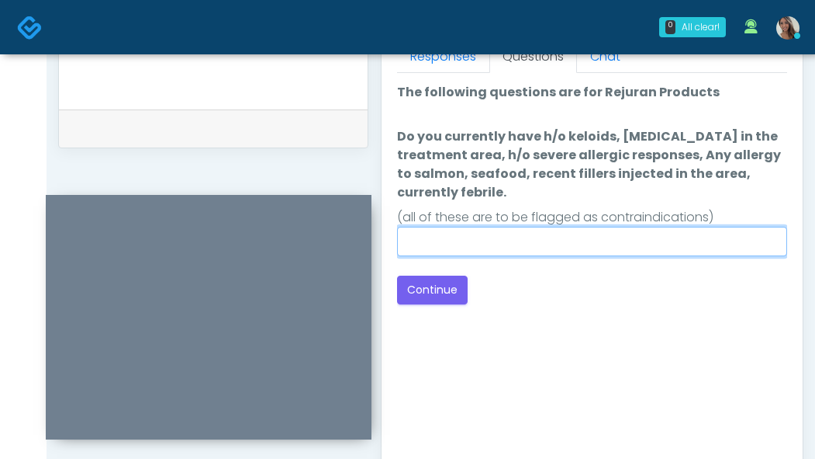
click at [573, 244] on input "Do you currently have h/o keloids, skin infection in the treatment area, h/o se…" at bounding box center [592, 241] width 390 height 29
paste input "**********"
type input "**********"
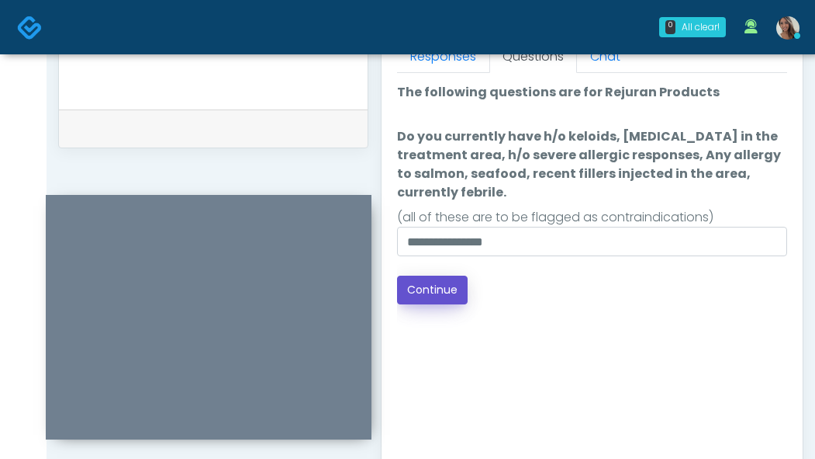
click at [459, 291] on button "Continue" at bounding box center [432, 289] width 71 height 29
drag, startPoint x: 548, startPoint y: 327, endPoint x: 511, endPoint y: 369, distance: 56.1
click at [549, 327] on div "Good Faith Exam Script Good Faith Exam Script INTRODUCTION Hello, my name is un…" at bounding box center [592, 267] width 390 height 388
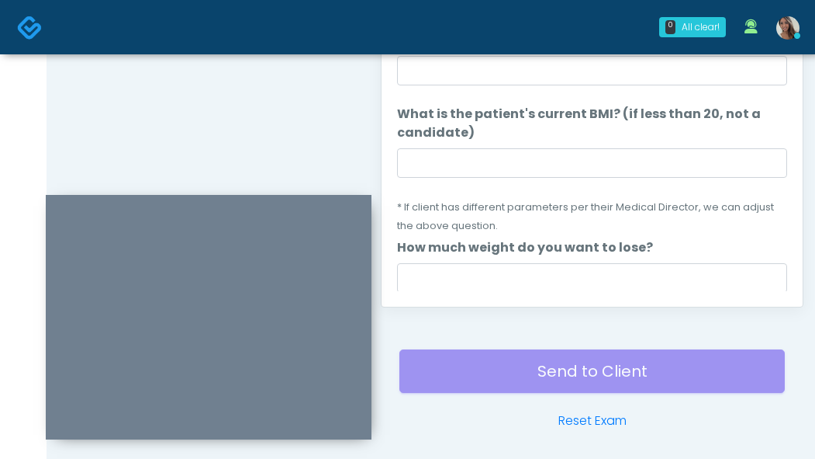
scroll to position [763, 0]
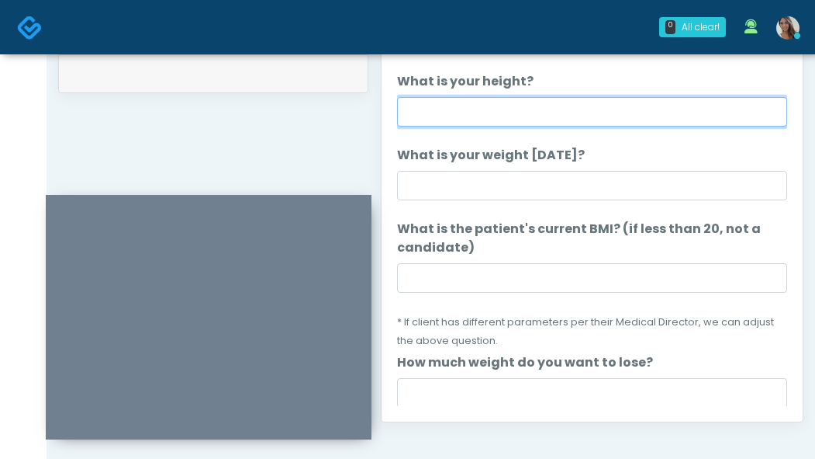
click at [533, 125] on input "What is your height?" at bounding box center [592, 111] width 390 height 29
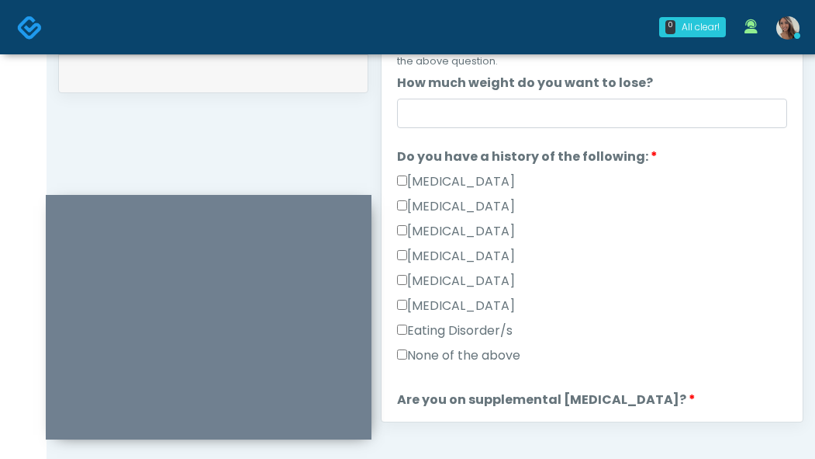
click at [462, 357] on label "None of the above" at bounding box center [458, 355] width 123 height 19
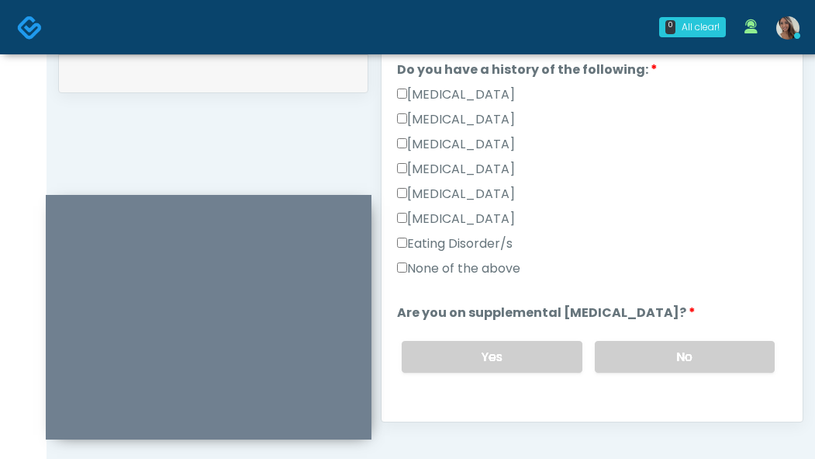
click at [623, 338] on div "Yes No" at bounding box center [589, 356] width 398 height 57
click at [627, 344] on label "No" at bounding box center [685, 357] width 180 height 32
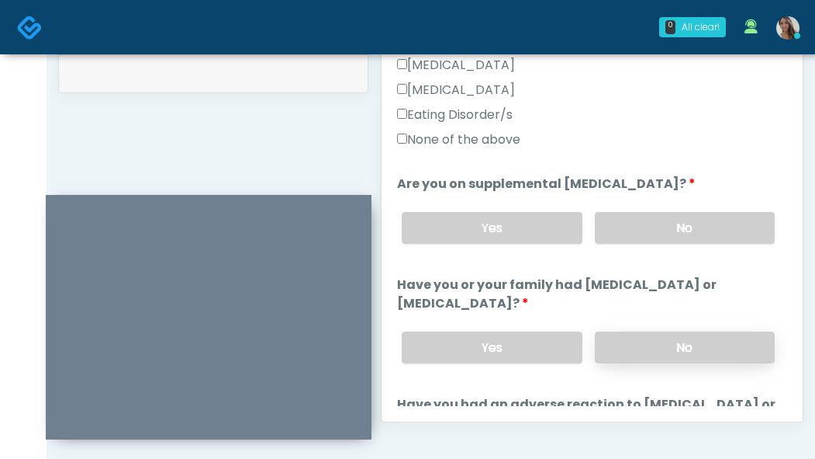
scroll to position [511, 0]
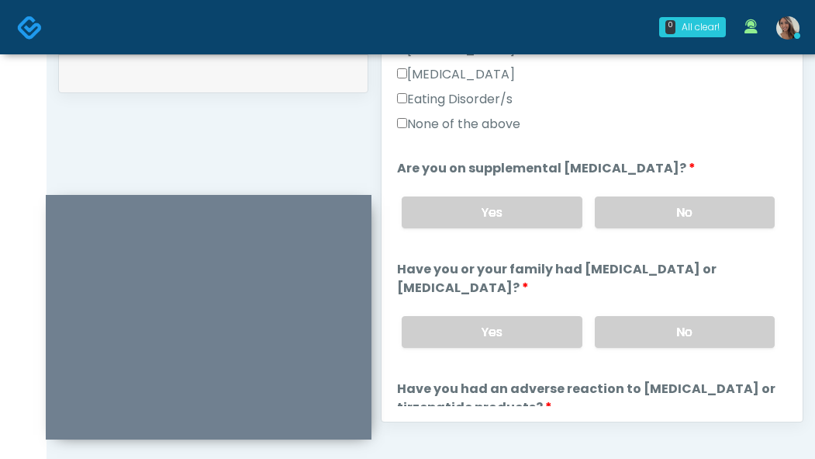
click at [642, 314] on div "Yes No" at bounding box center [589, 331] width 398 height 57
click at [672, 313] on div "Yes No" at bounding box center [589, 331] width 398 height 57
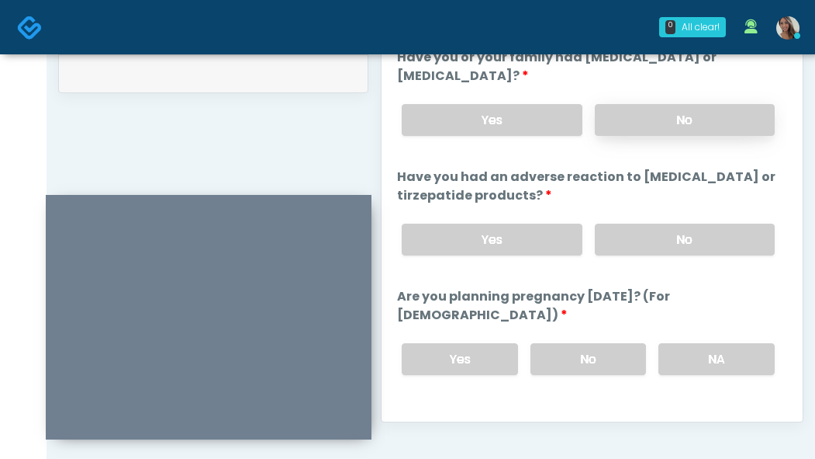
click at [664, 119] on label "No" at bounding box center [685, 120] width 180 height 32
click at [674, 251] on label "No" at bounding box center [685, 239] width 180 height 32
click at [618, 351] on label "No" at bounding box center [589, 359] width 116 height 32
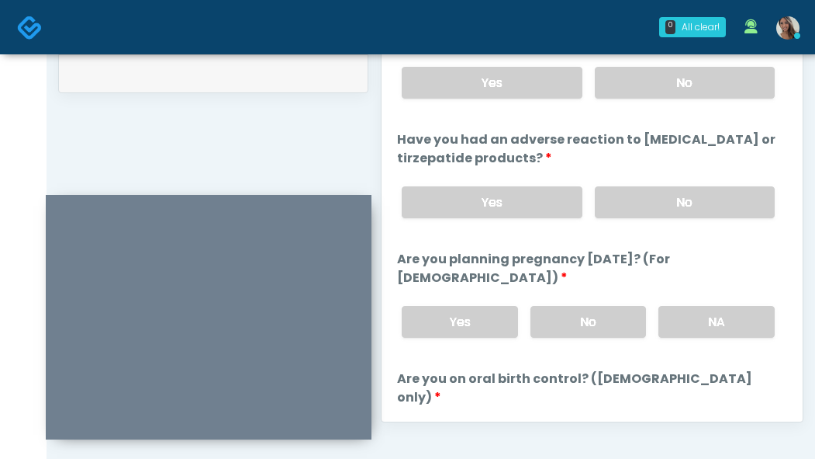
scroll to position [918, 0]
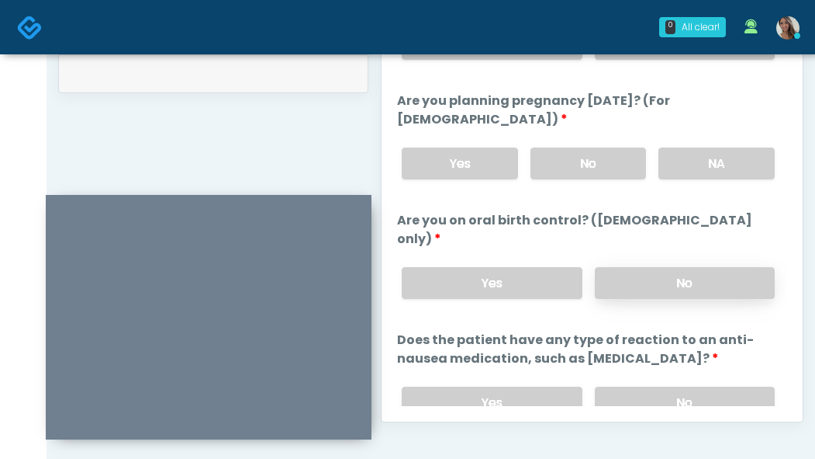
click at [665, 267] on label "No" at bounding box center [685, 283] width 180 height 32
drag, startPoint x: 665, startPoint y: 368, endPoint x: 645, endPoint y: 352, distance: 25.5
click at [666, 386] on label "No" at bounding box center [685, 402] width 180 height 32
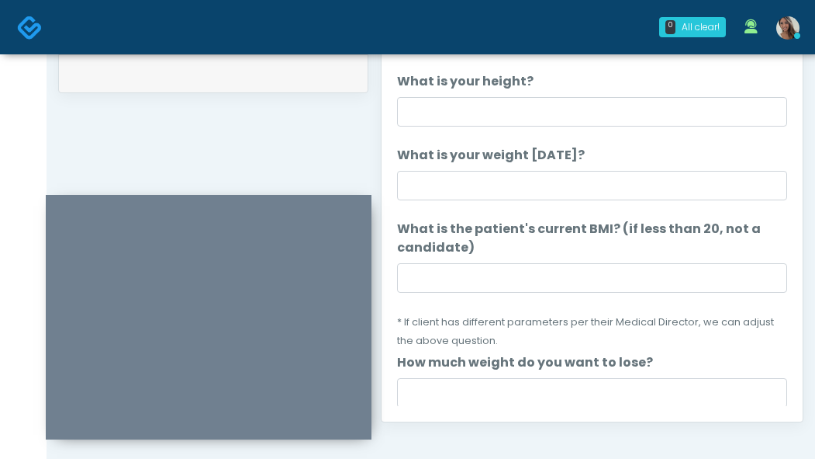
scroll to position [0, 0]
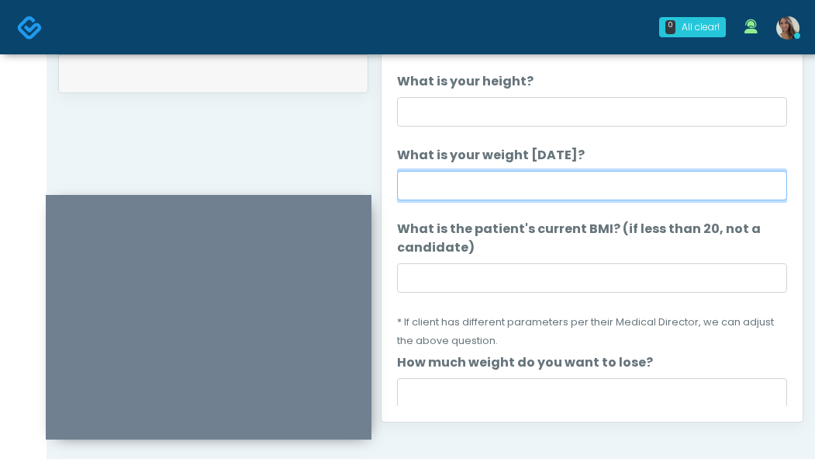
click at [559, 188] on input "What is your weight today?" at bounding box center [592, 185] width 390 height 29
type input "***"
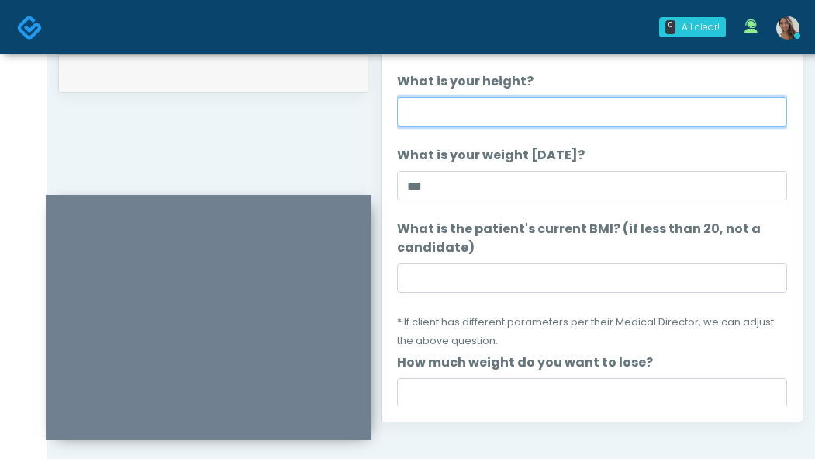
click at [504, 117] on input "What is your height?" at bounding box center [592, 111] width 390 height 29
type input "*****"
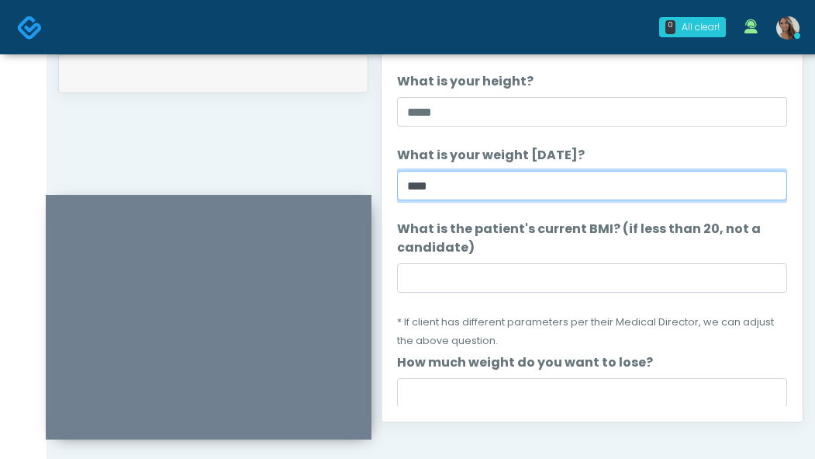
type input "****"
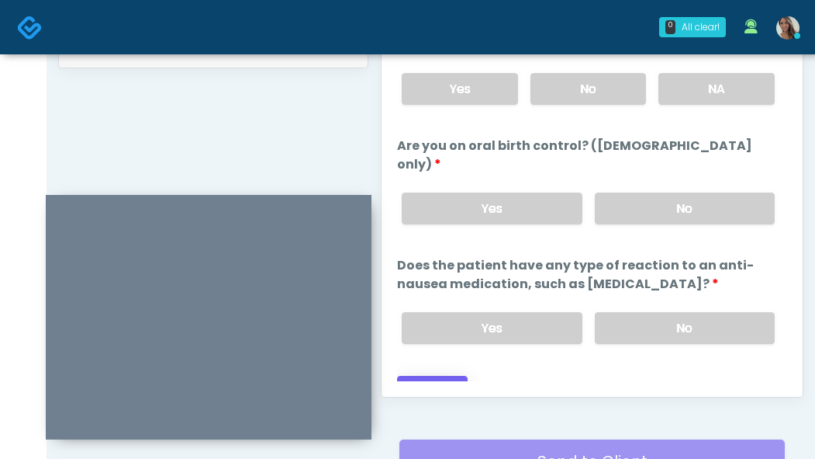
scroll to position [792, 0]
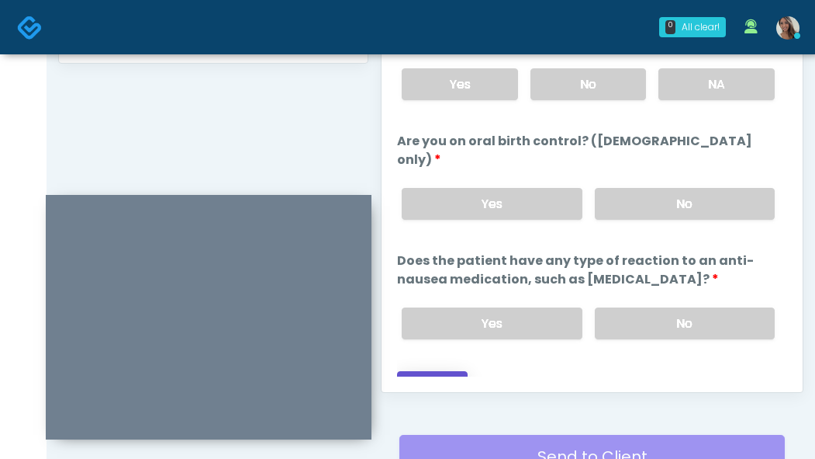
click at [446, 371] on button "Continue" at bounding box center [432, 385] width 71 height 29
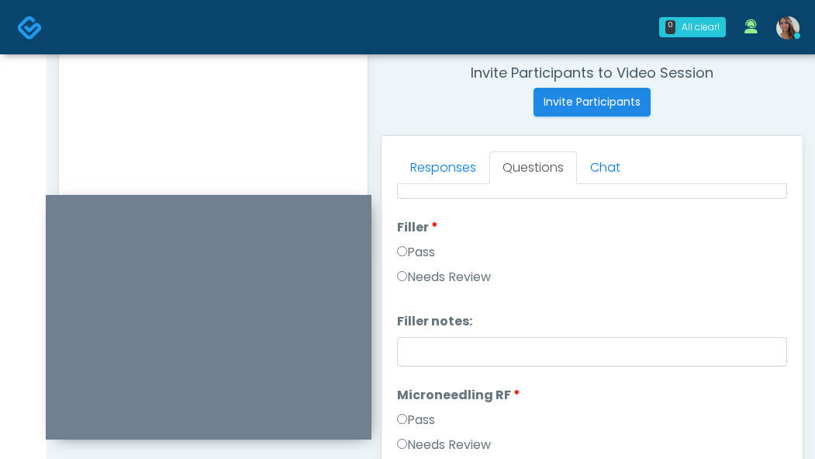
scroll to position [0, 0]
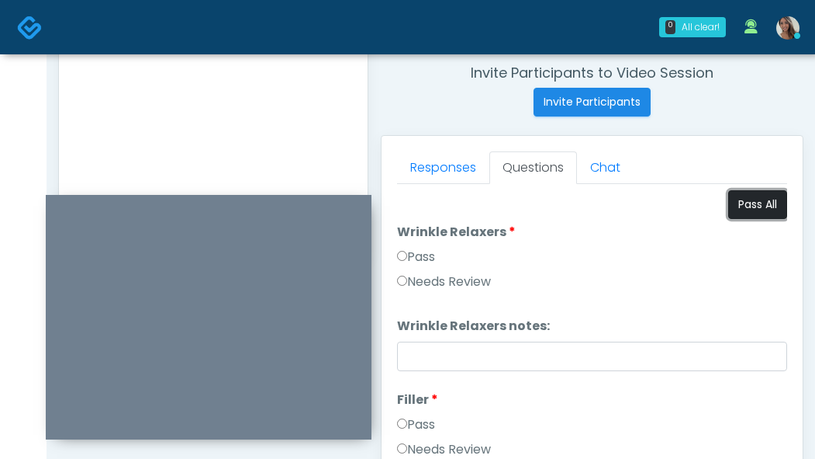
click at [753, 208] on button "Pass All" at bounding box center [758, 204] width 59 height 29
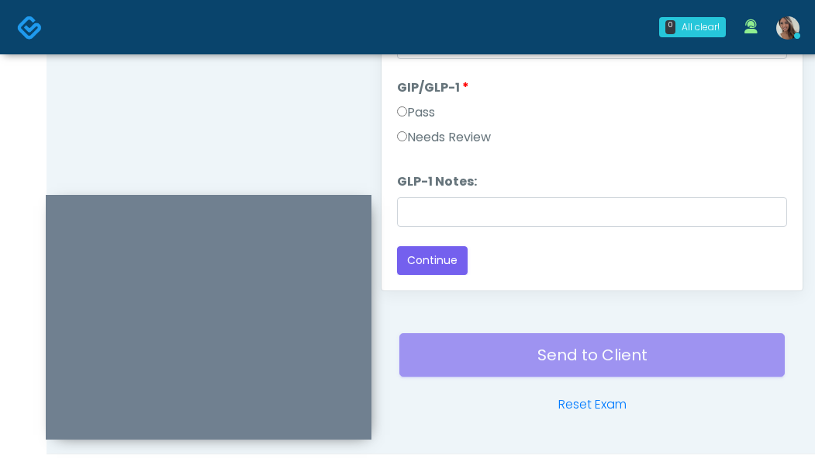
scroll to position [934, 0]
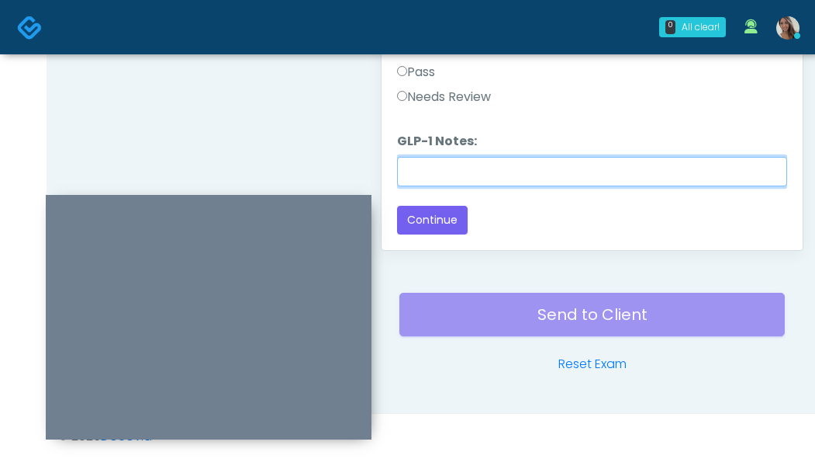
click at [483, 178] on input "GLP-1 Notes:" at bounding box center [592, 171] width 390 height 29
type input "********"
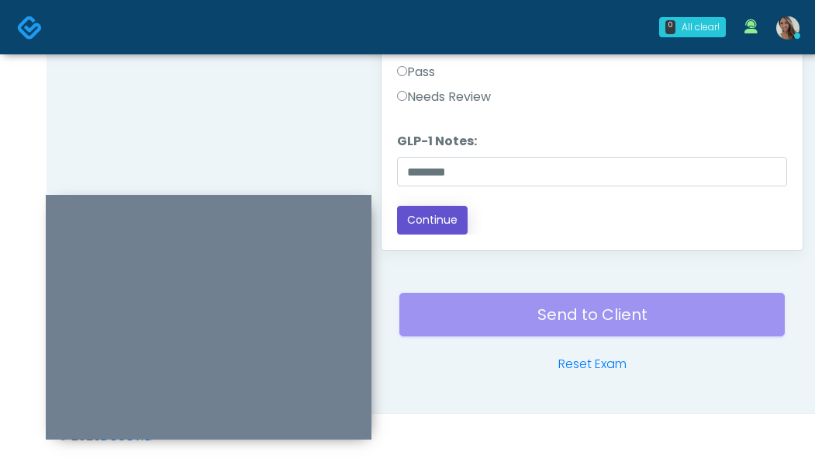
click at [446, 222] on button "Continue" at bounding box center [432, 220] width 71 height 29
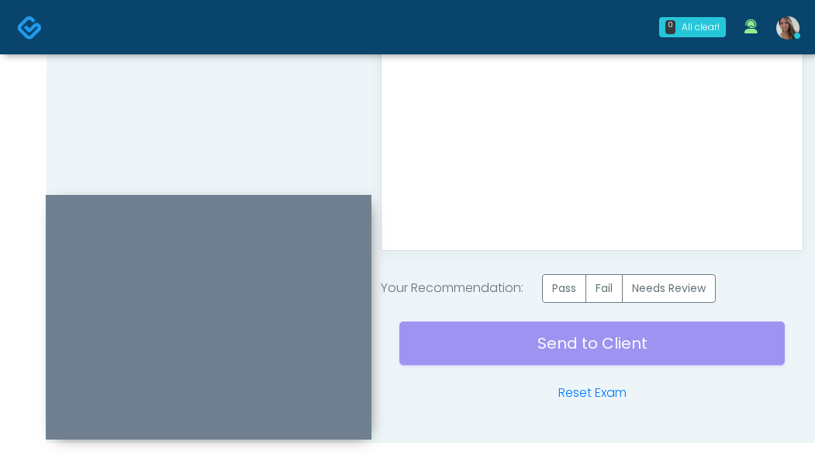
scroll to position [0, 0]
click at [565, 291] on label "Pass" at bounding box center [564, 288] width 44 height 29
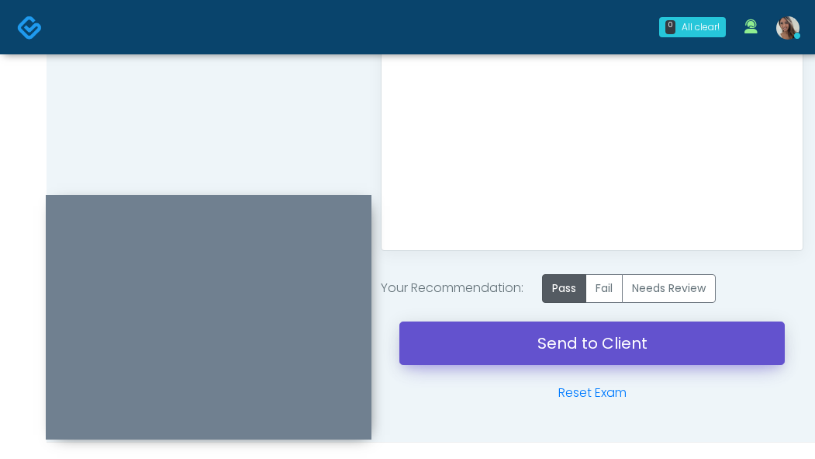
click at [567, 344] on link "Send to Client" at bounding box center [593, 342] width 386 height 43
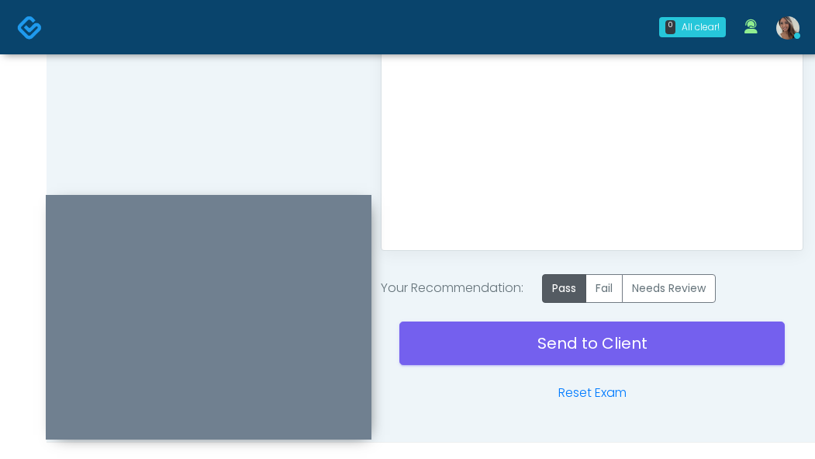
click at [566, 317] on div "Send to Client Reset Exam" at bounding box center [593, 352] width 386 height 99
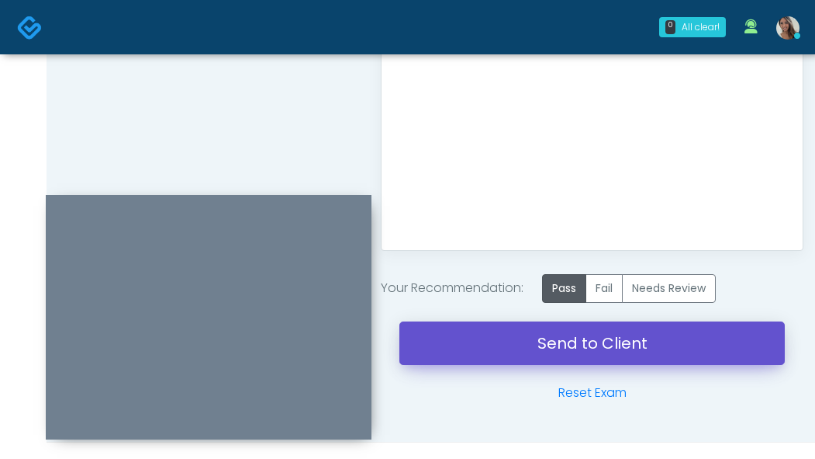
click at [567, 342] on link "Send to Client" at bounding box center [593, 342] width 386 height 43
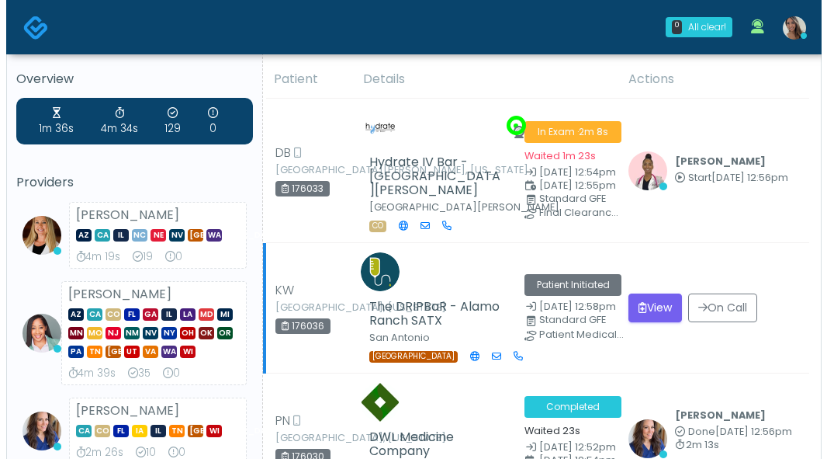
scroll to position [12, 0]
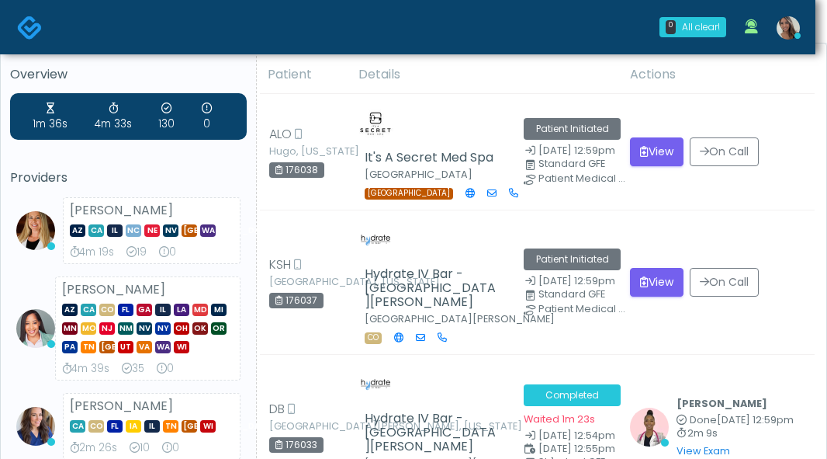
click at [787, 19] on img at bounding box center [788, 27] width 23 height 23
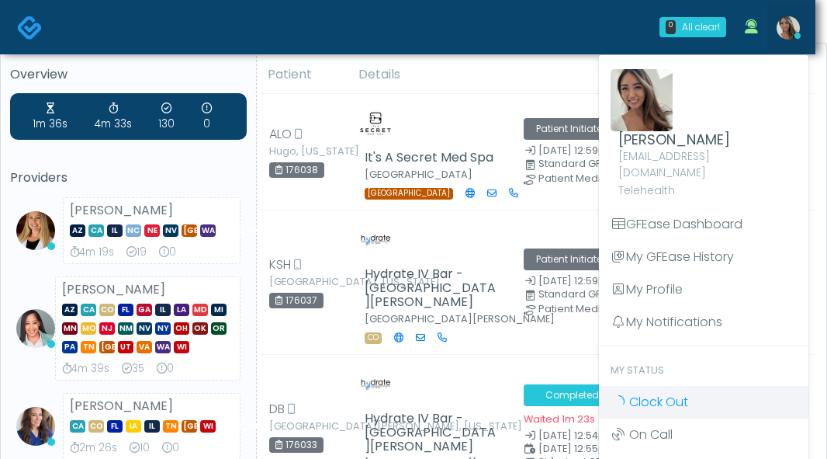
click at [651, 393] on span "Clock Out" at bounding box center [658, 402] width 59 height 18
